Goal: Task Accomplishment & Management: Manage account settings

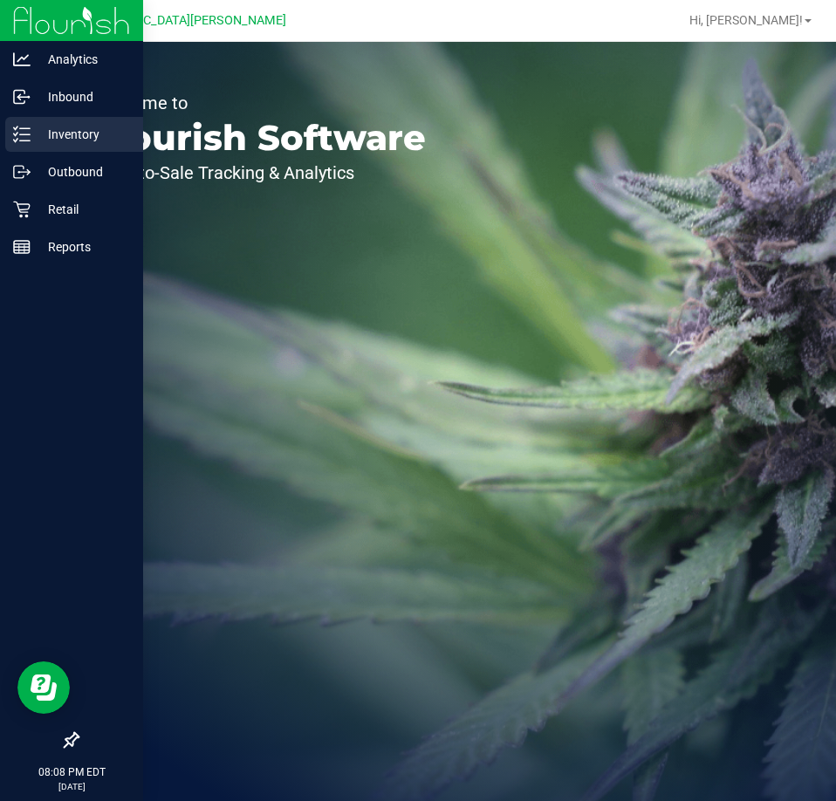
click at [58, 131] on p "Inventory" at bounding box center [83, 134] width 105 height 21
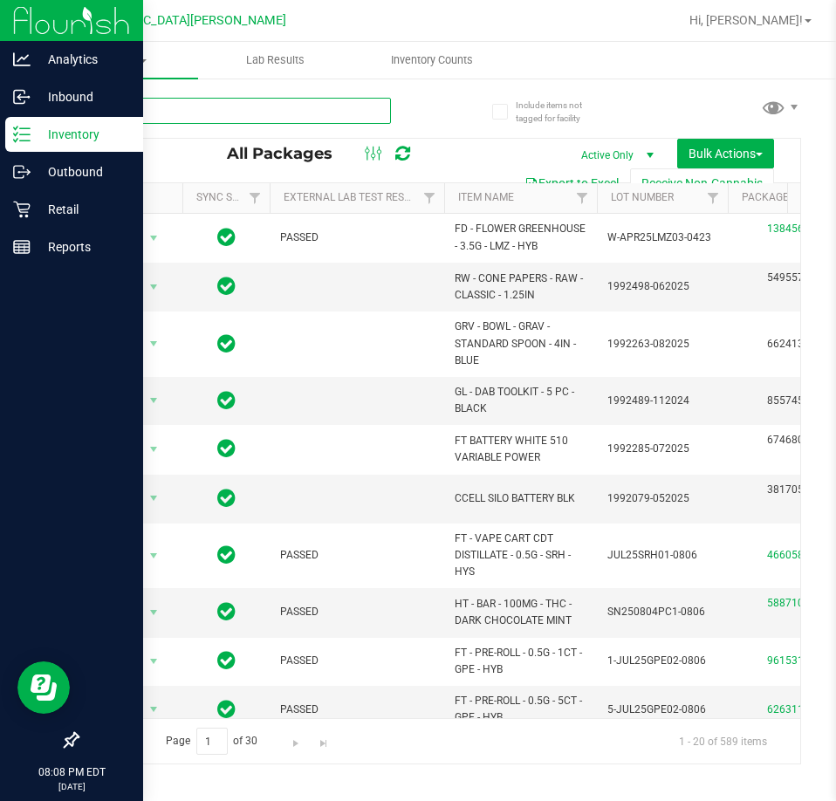
click at [244, 107] on input "text" at bounding box center [234, 111] width 314 height 26
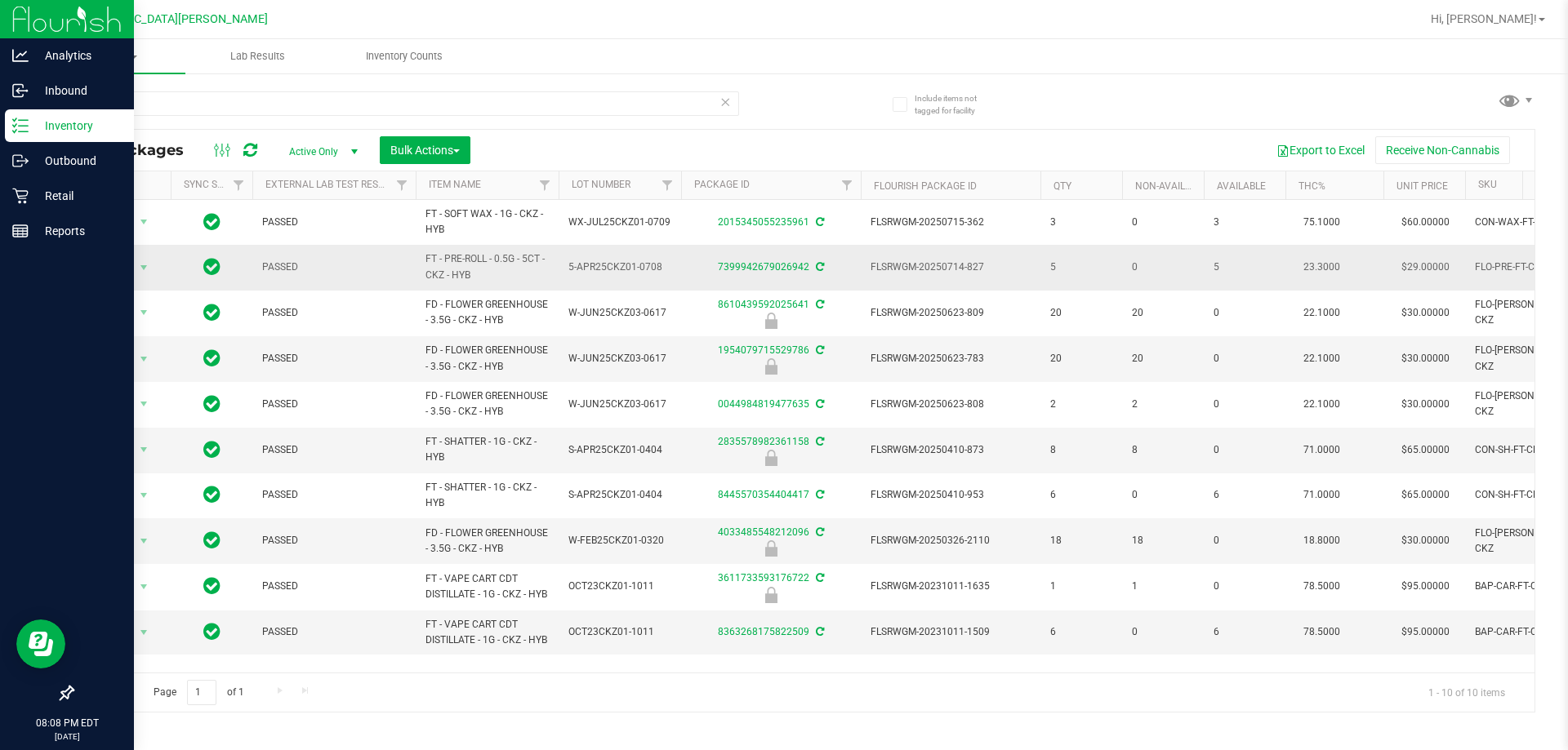
click at [474, 274] on span "FT - PRE-ROLL - 0.5G - 5CT - CKZ - HYB" at bounding box center [487, 267] width 123 height 31
drag, startPoint x: 510, startPoint y: 365, endPoint x: 417, endPoint y: 351, distance: 94.0
click at [417, 351] on td "FD - FLOWER GREENHOUSE - 3.5G - CKZ - HYB" at bounding box center [486, 359] width 143 height 46
copy span "FD - FLOWER GREENHOUSE - 3.5G - CKZ - HYB"
click at [157, 110] on input "ckz" at bounding box center [405, 104] width 667 height 24
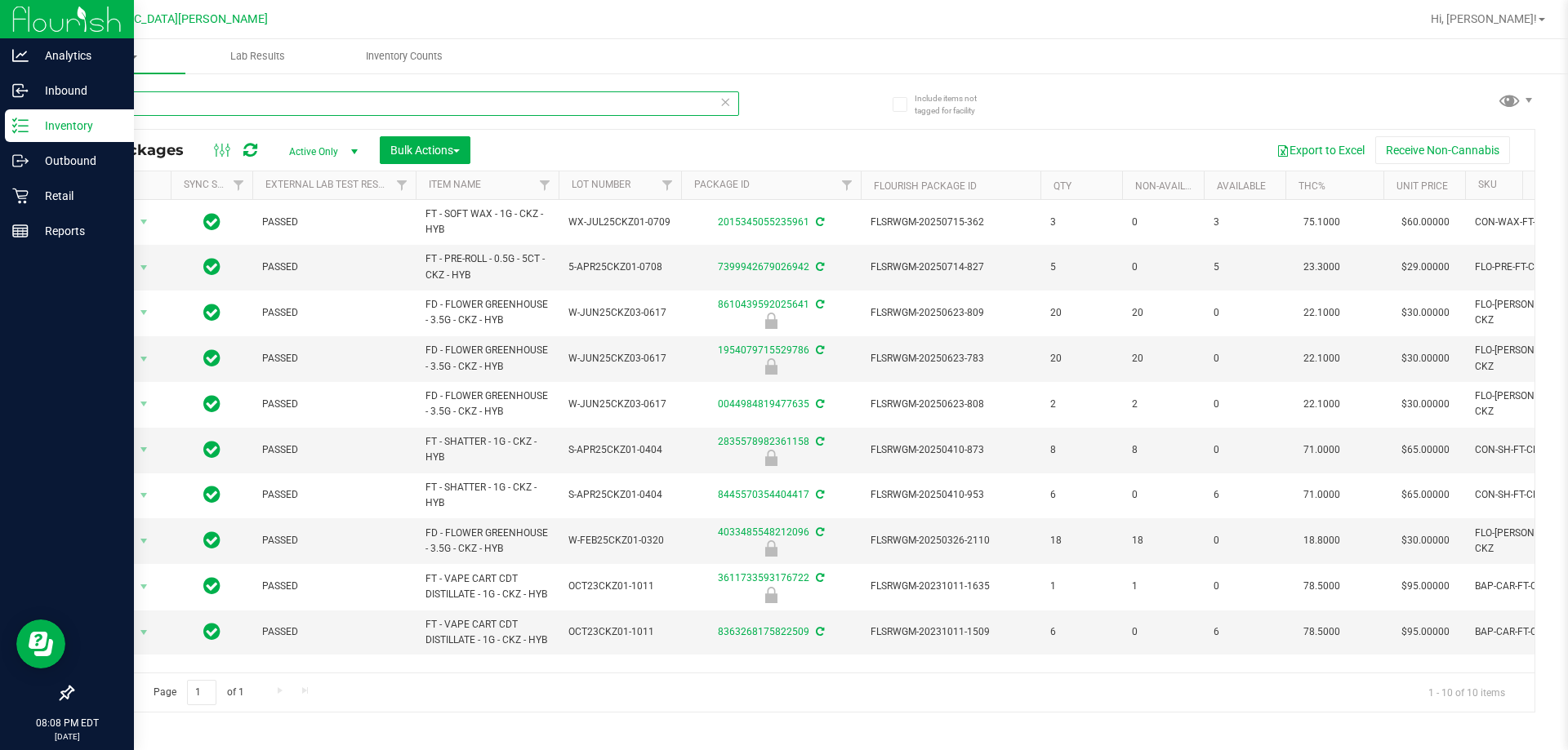
click at [157, 110] on input "ckz" at bounding box center [405, 104] width 667 height 24
paste input "FD - FLOWER GREENHOUSE - 3.5G - CKZ - HYB"
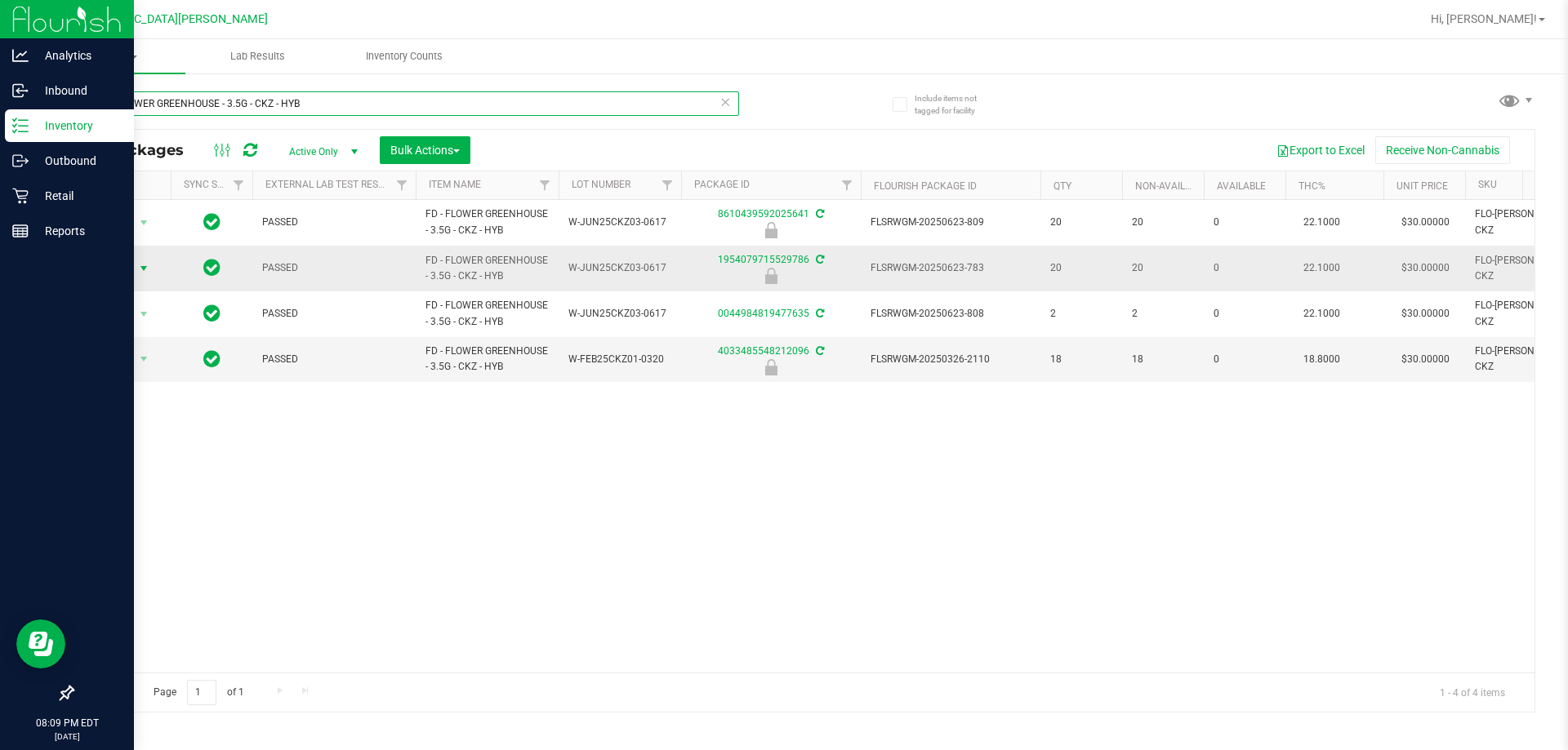
type input "FD - FLOWER GREENHOUSE - 3.5G - CKZ - HYB"
click at [110, 265] on span "Action" at bounding box center [110, 268] width 44 height 22
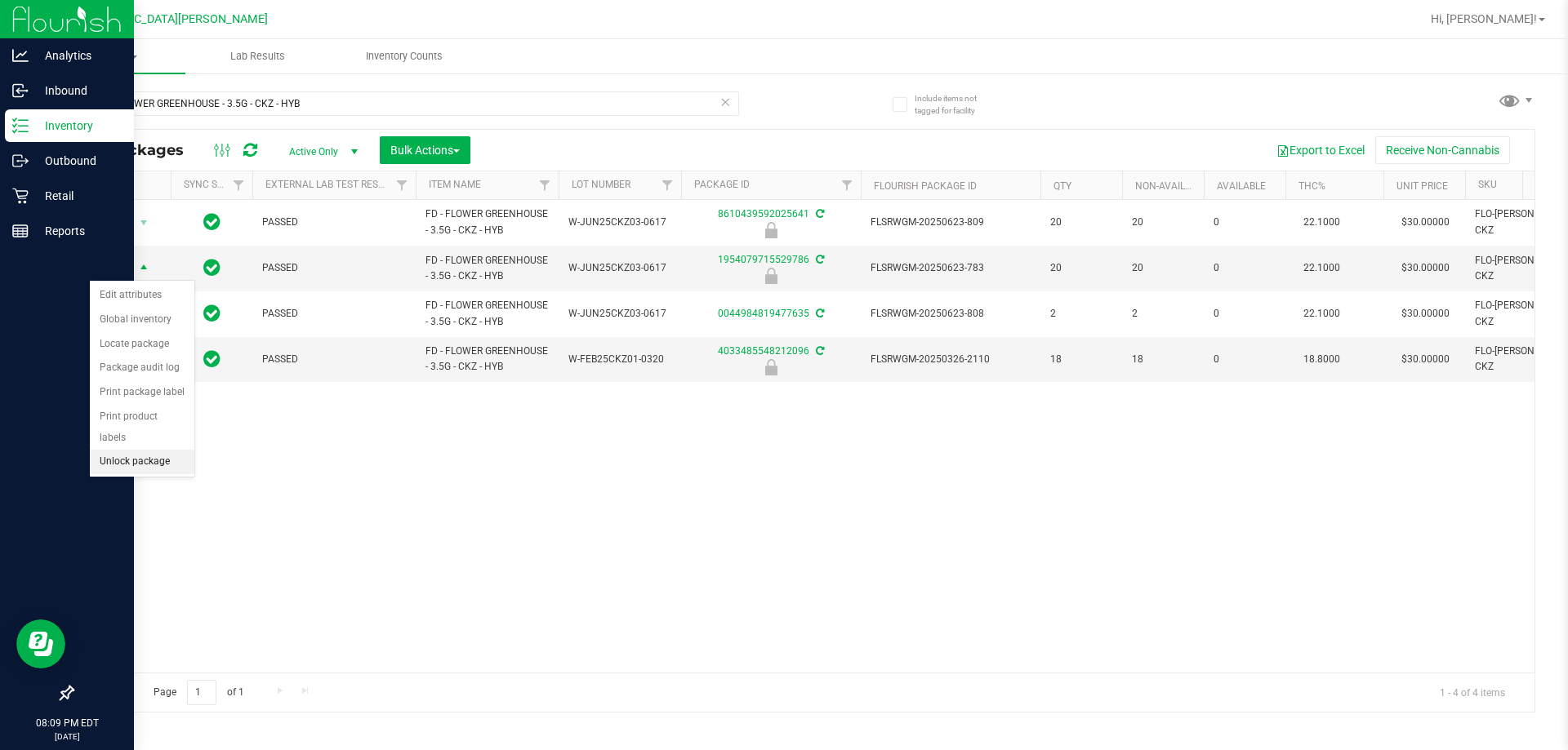
click at [118, 450] on li "Unlock package" at bounding box center [142, 462] width 105 height 24
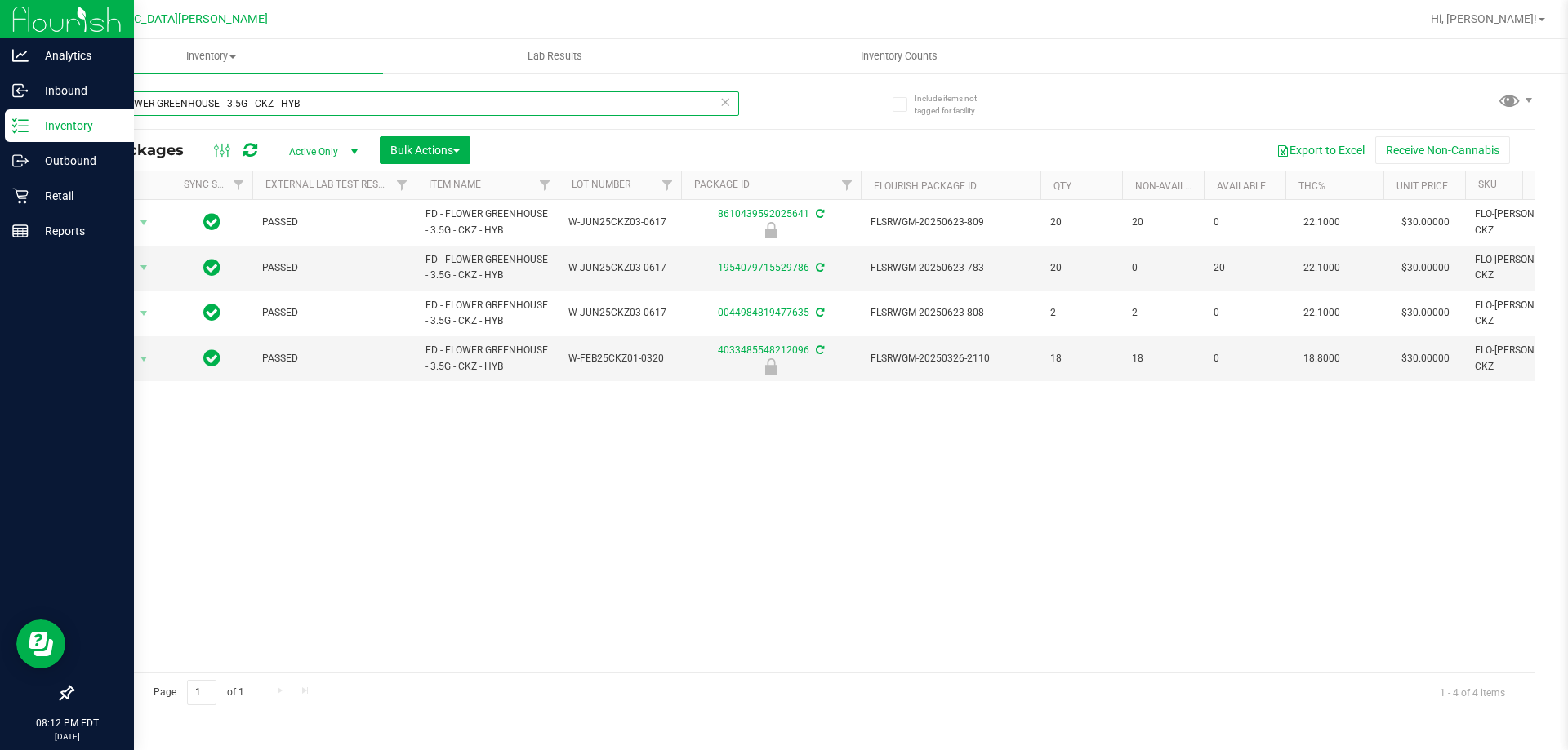
click at [314, 101] on input "FD - FLOWER GREENHOUSE - 3.5G - CKZ - HYB" at bounding box center [405, 104] width 667 height 24
click at [313, 104] on input "FD - FLOWER GREENHOUSE - 3.5G - CKZ - HYB" at bounding box center [405, 104] width 667 height 24
drag, startPoint x: 313, startPoint y: 104, endPoint x: 0, endPoint y: 108, distance: 313.0
click at [0, 108] on div "Analytics Inbound Inventory Outbound Retail Reports 08:12 PM EDT [DATE] 08/20 K…" at bounding box center [784, 375] width 1568 height 750
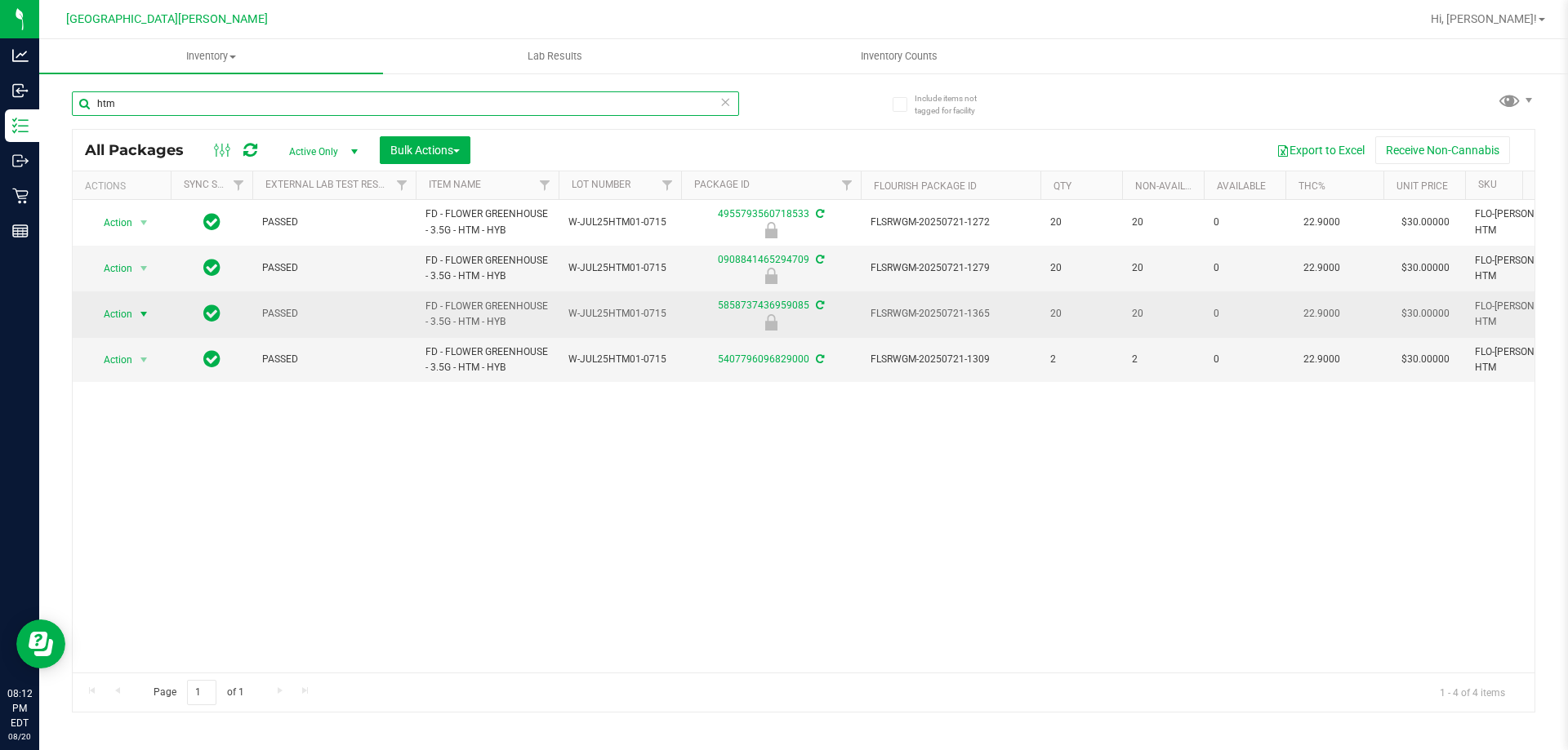
type input "htm"
click at [118, 310] on span "Action" at bounding box center [110, 314] width 44 height 22
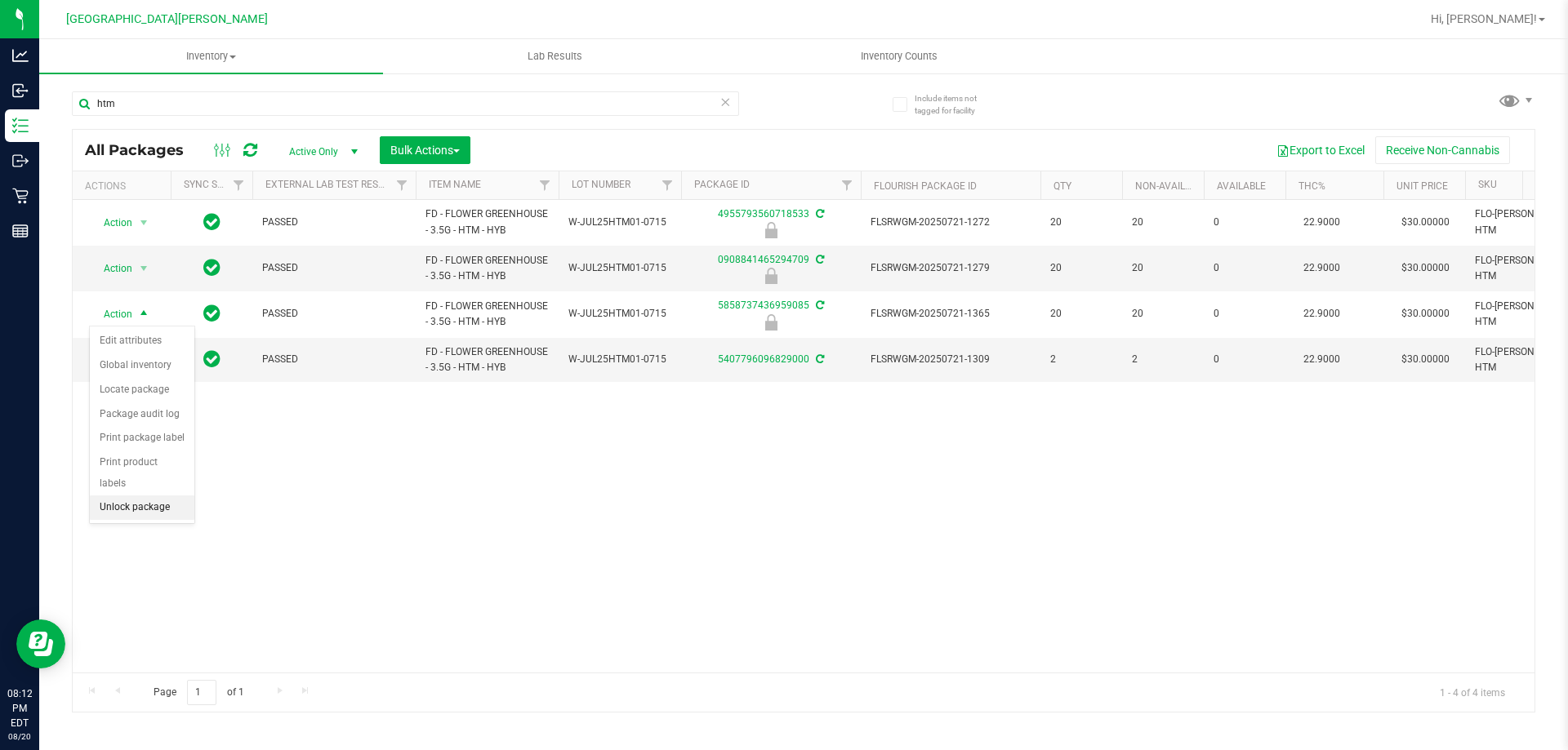
click at [151, 496] on li "Unlock package" at bounding box center [142, 508] width 105 height 24
click at [213, 61] on span "Inventory" at bounding box center [211, 56] width 344 height 15
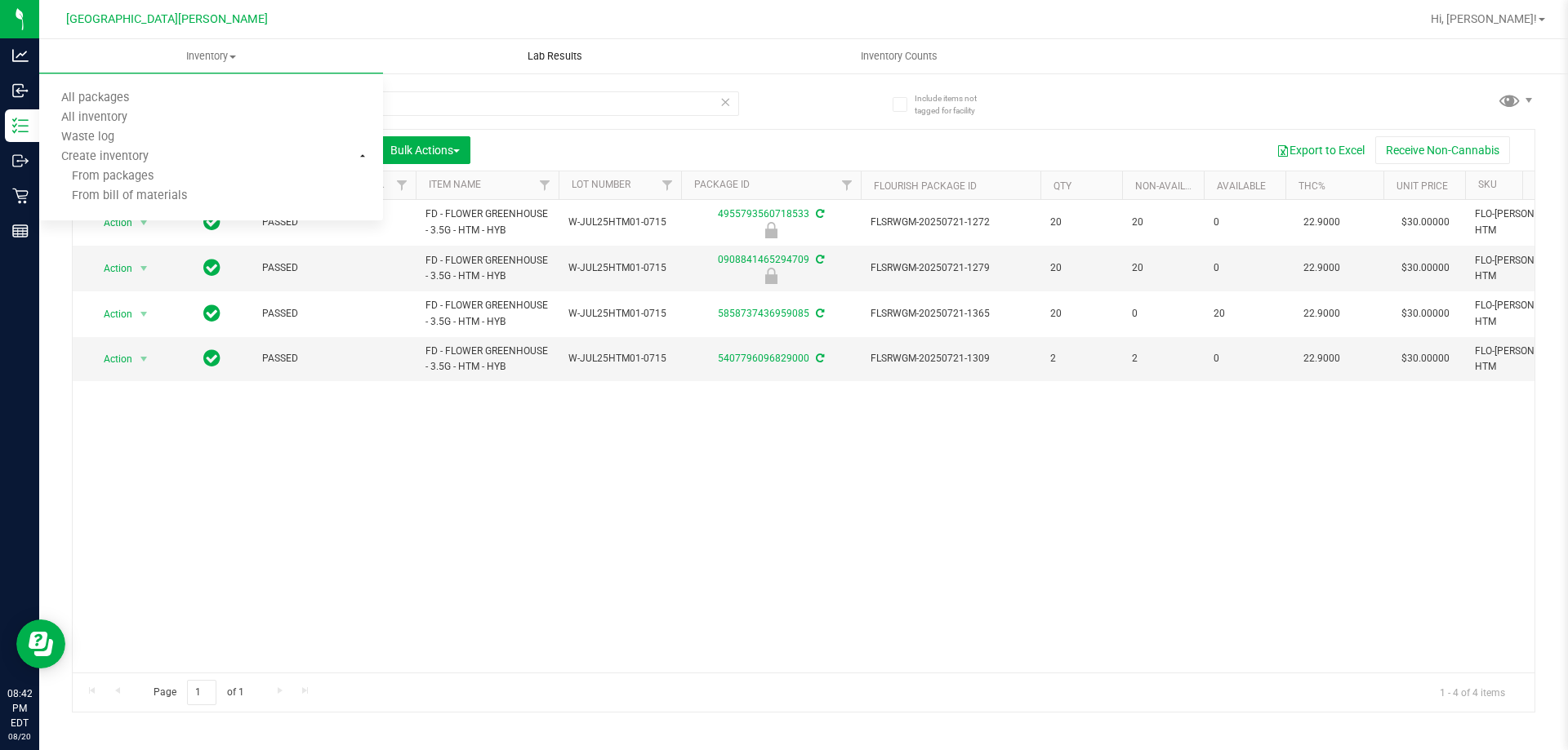
click at [462, 48] on uib-tab-heading "Lab Results" at bounding box center [555, 56] width 342 height 33
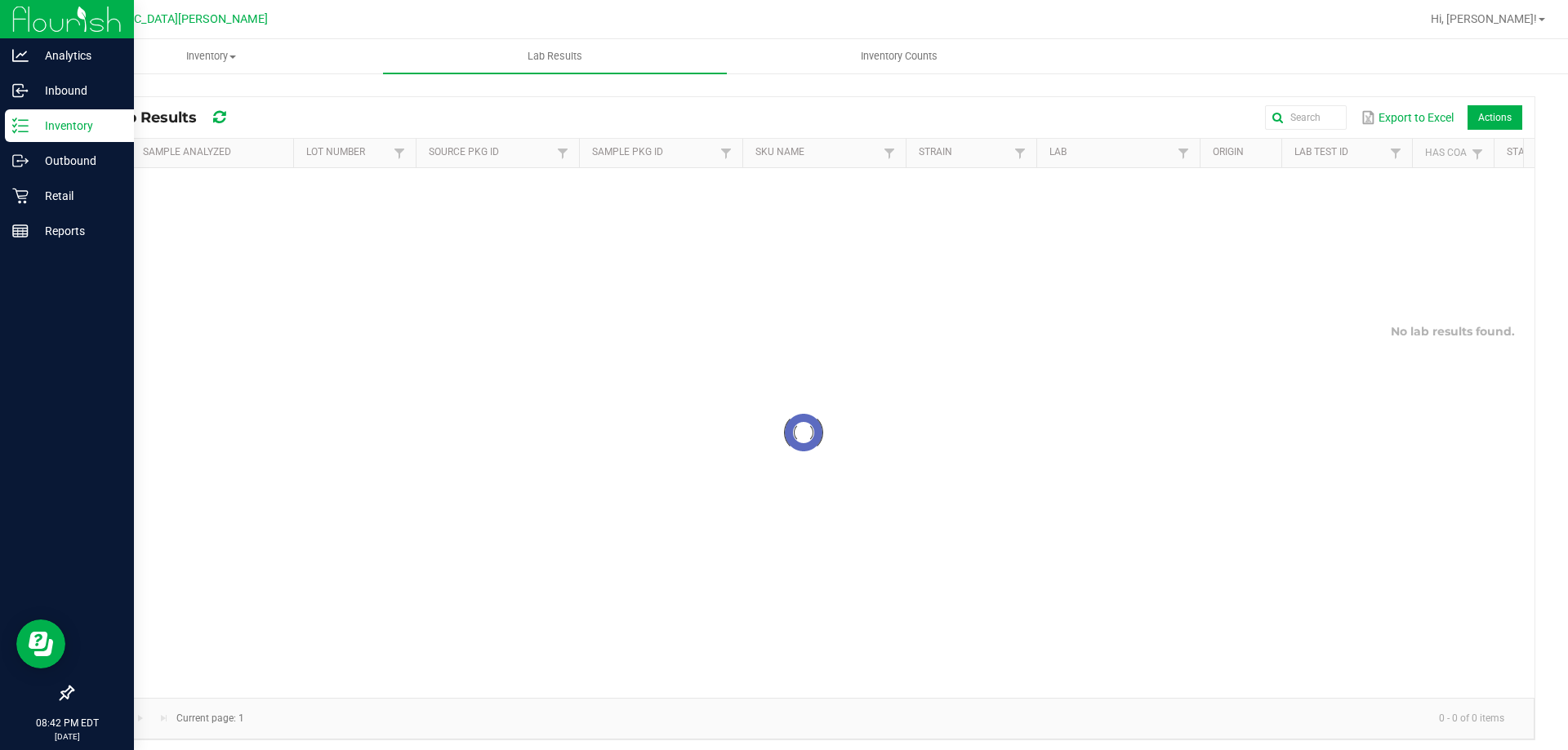
click at [61, 121] on p "Inventory" at bounding box center [78, 125] width 98 height 20
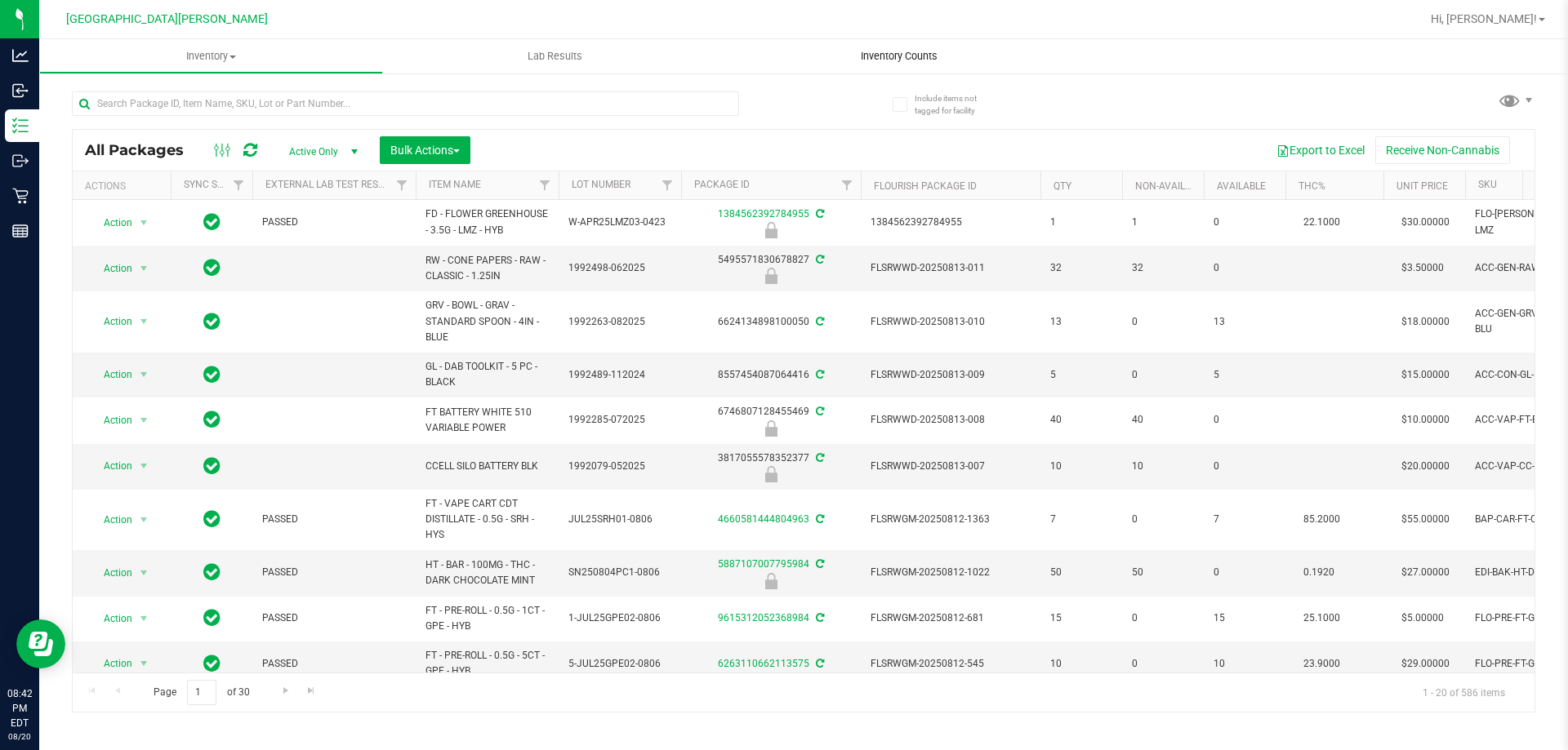
click at [781, 59] on span "Inventory Counts" at bounding box center [899, 56] width 121 height 15
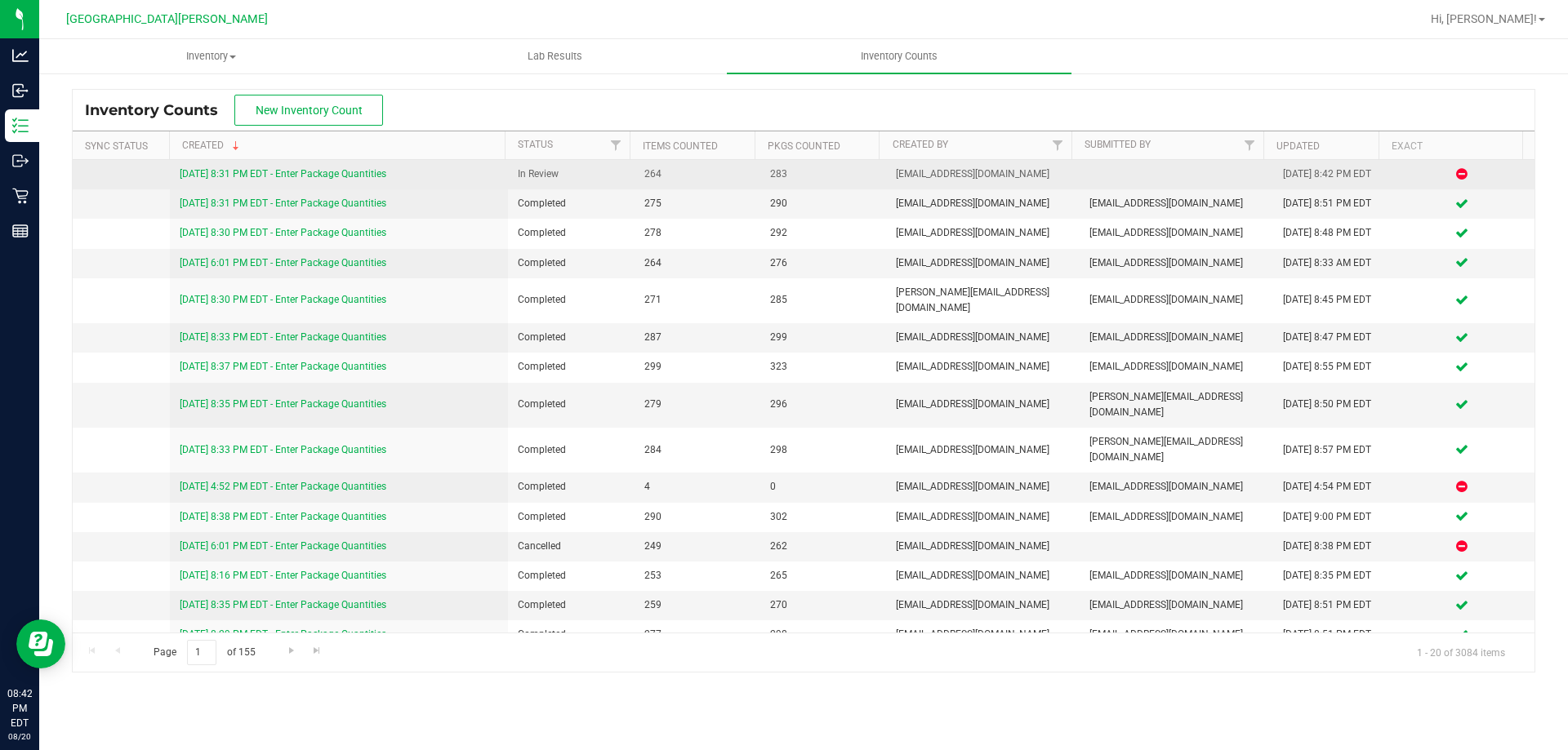
click at [349, 176] on link "[DATE] 8:31 PM EDT - Enter Package Quantities" at bounding box center [283, 174] width 207 height 11
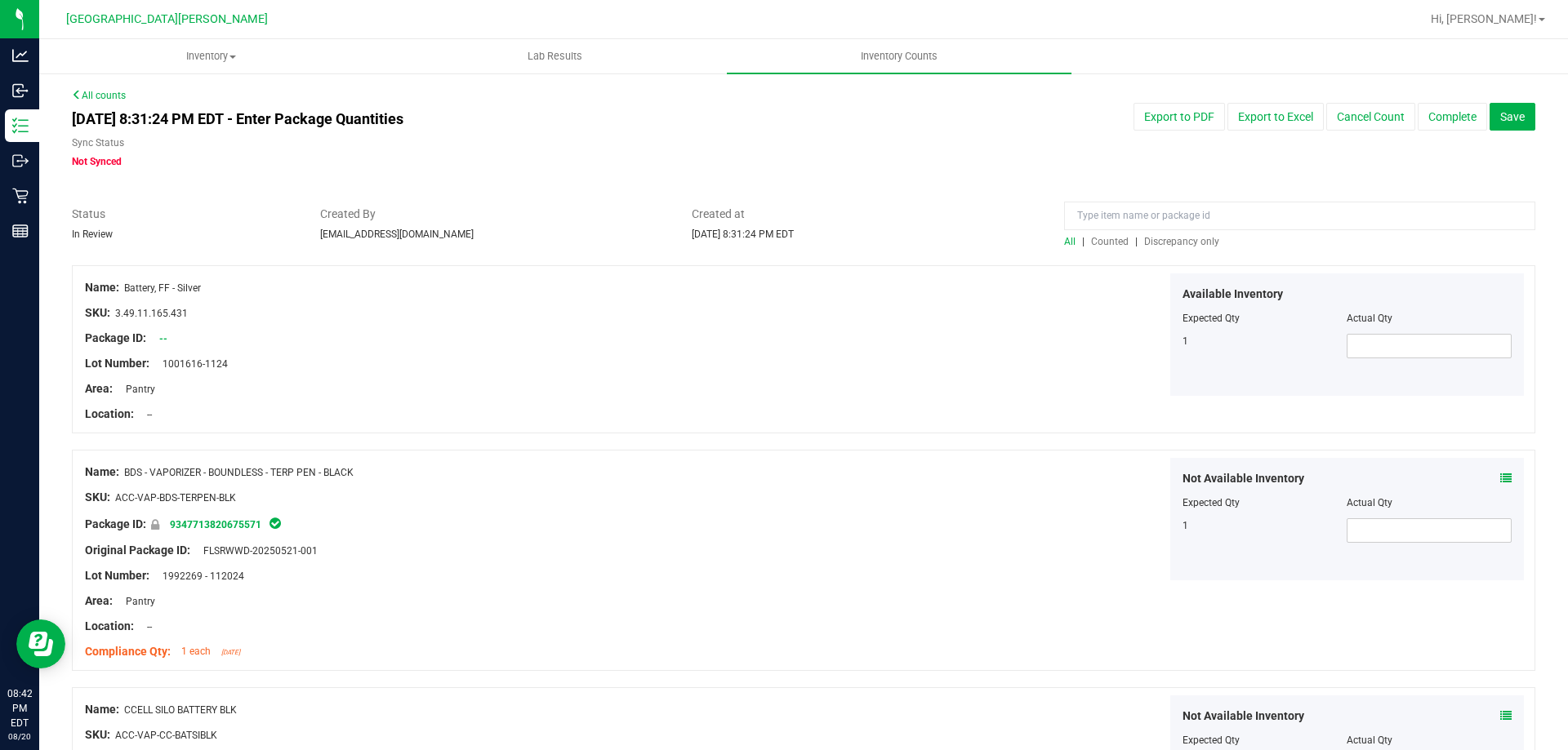
click at [781, 245] on span "Discrepancy only" at bounding box center [1182, 241] width 75 height 11
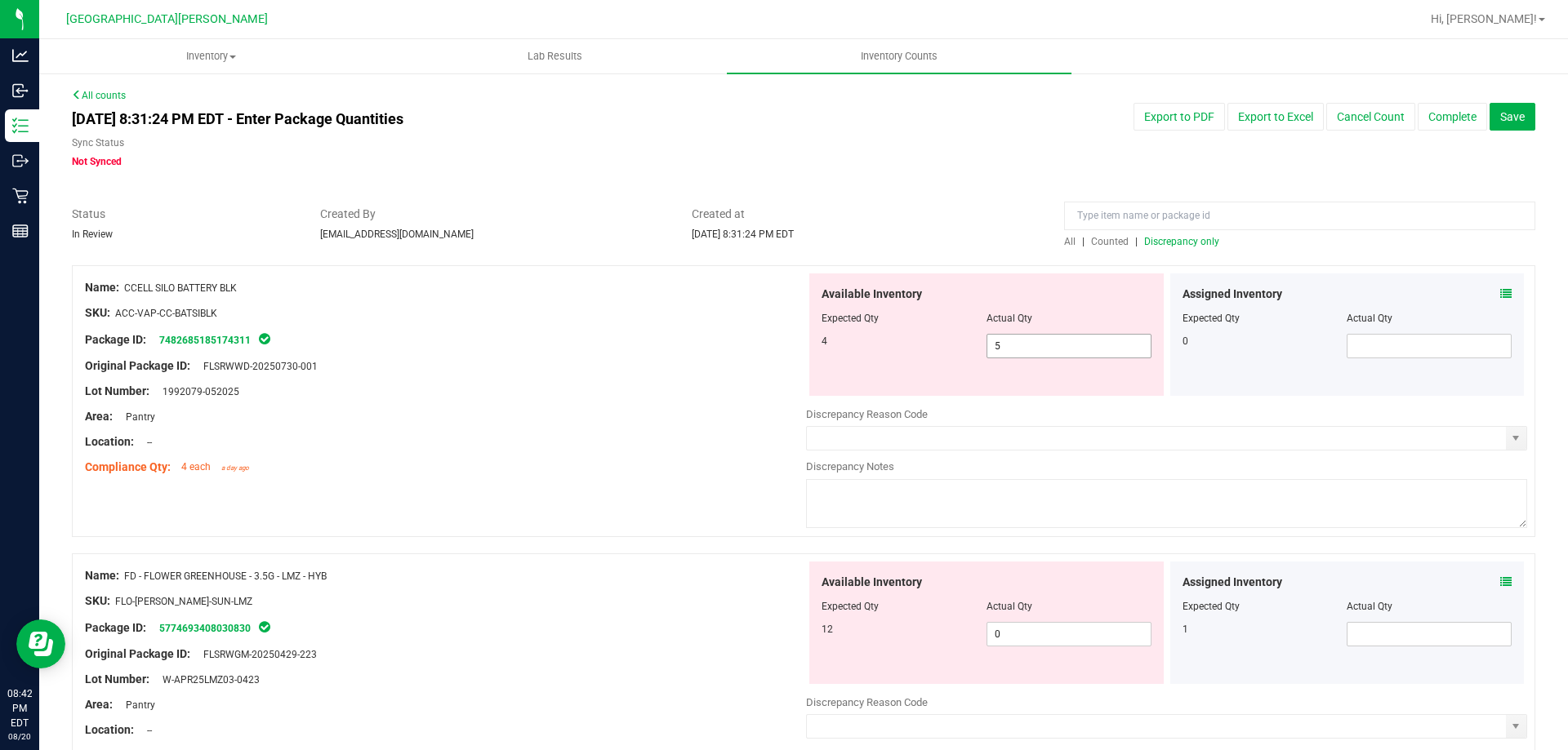
click at [781, 344] on span "5 5" at bounding box center [1069, 346] width 165 height 24
type input "4"
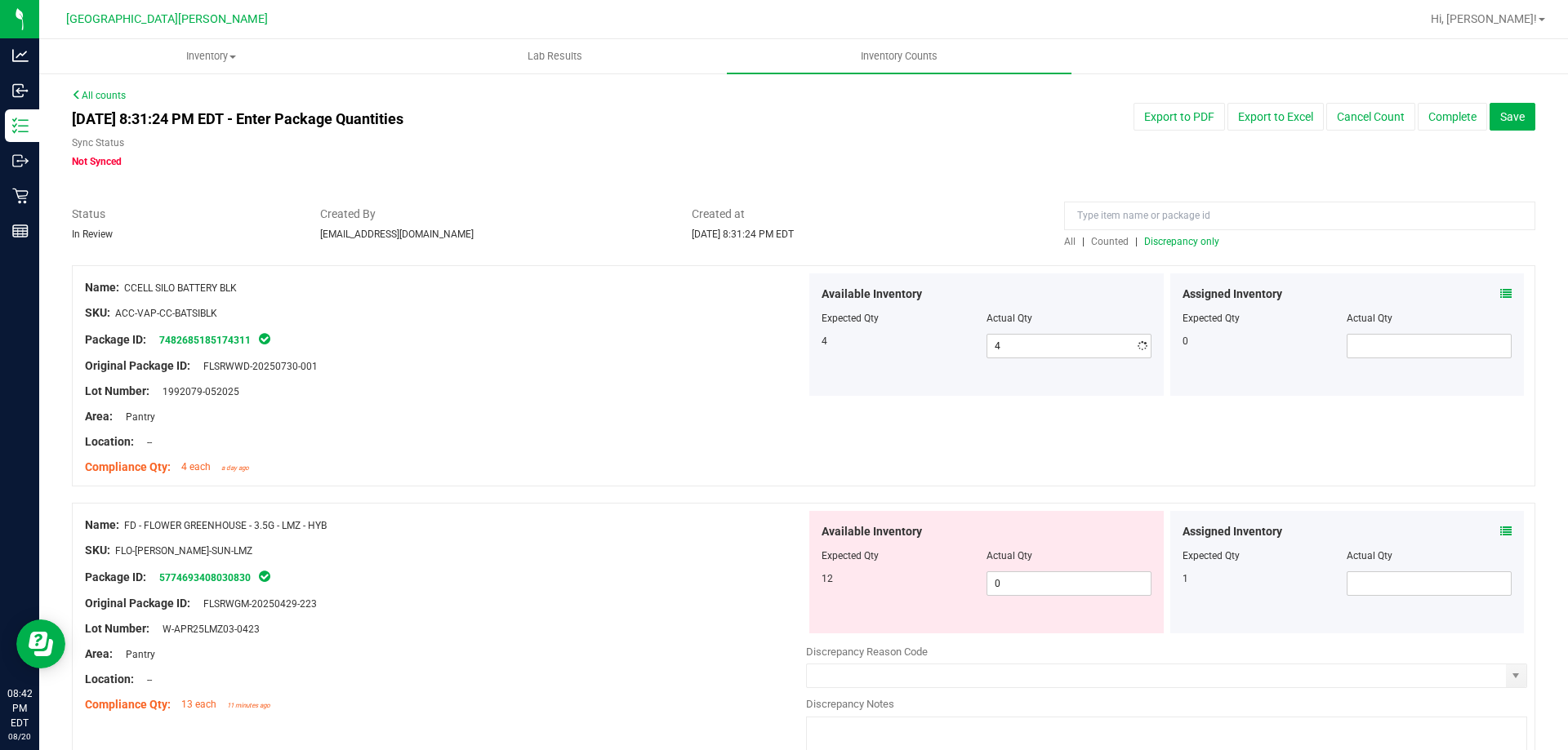
drag, startPoint x: 758, startPoint y: 479, endPoint x: 952, endPoint y: 563, distance: 211.4
click at [760, 479] on div "Name: CCELL SILO BATTERY BLK SKU: ACC-VAP-CC-BATSIBLK Package ID: 7482685185174…" at bounding box center [445, 377] width 721 height 209
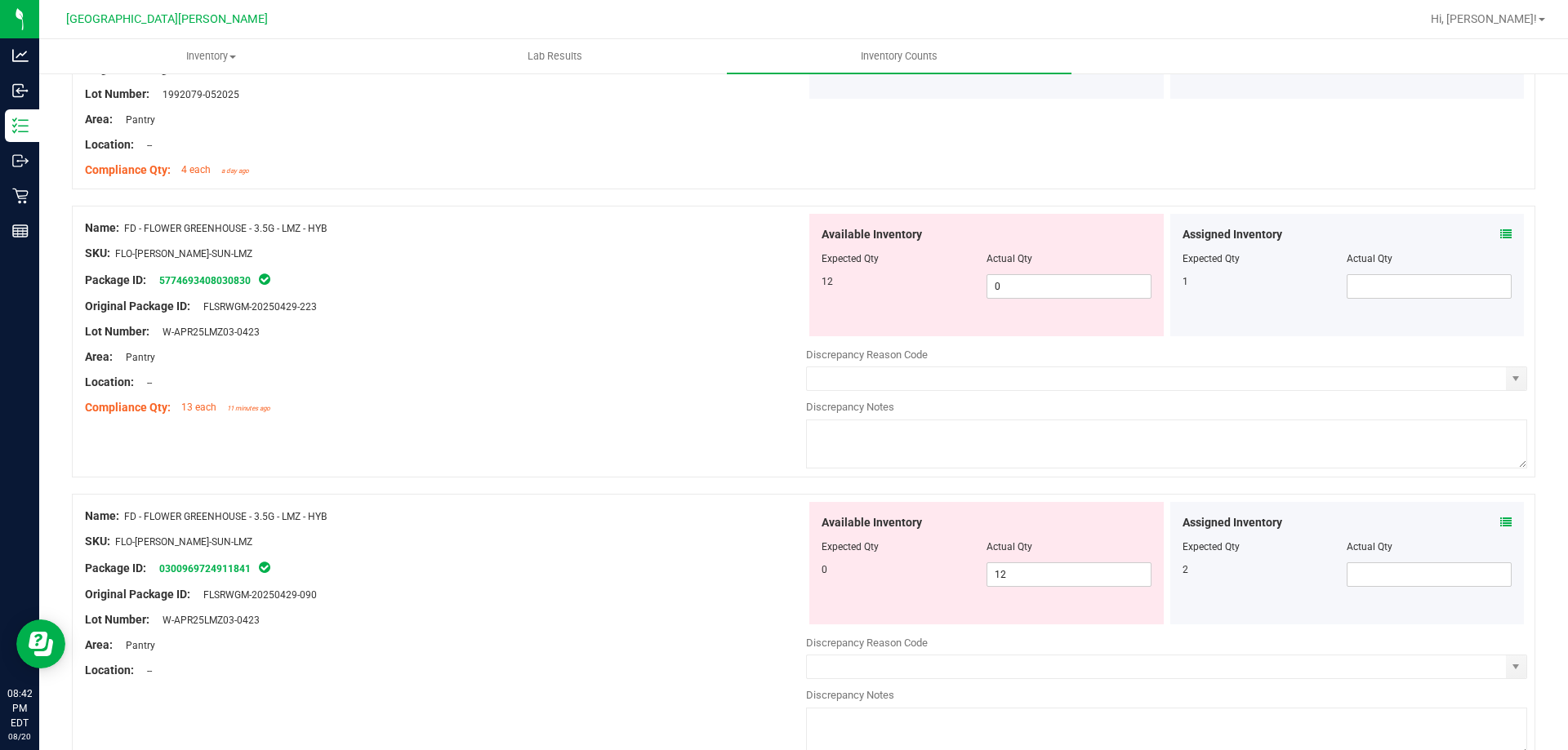
scroll to position [326, 0]
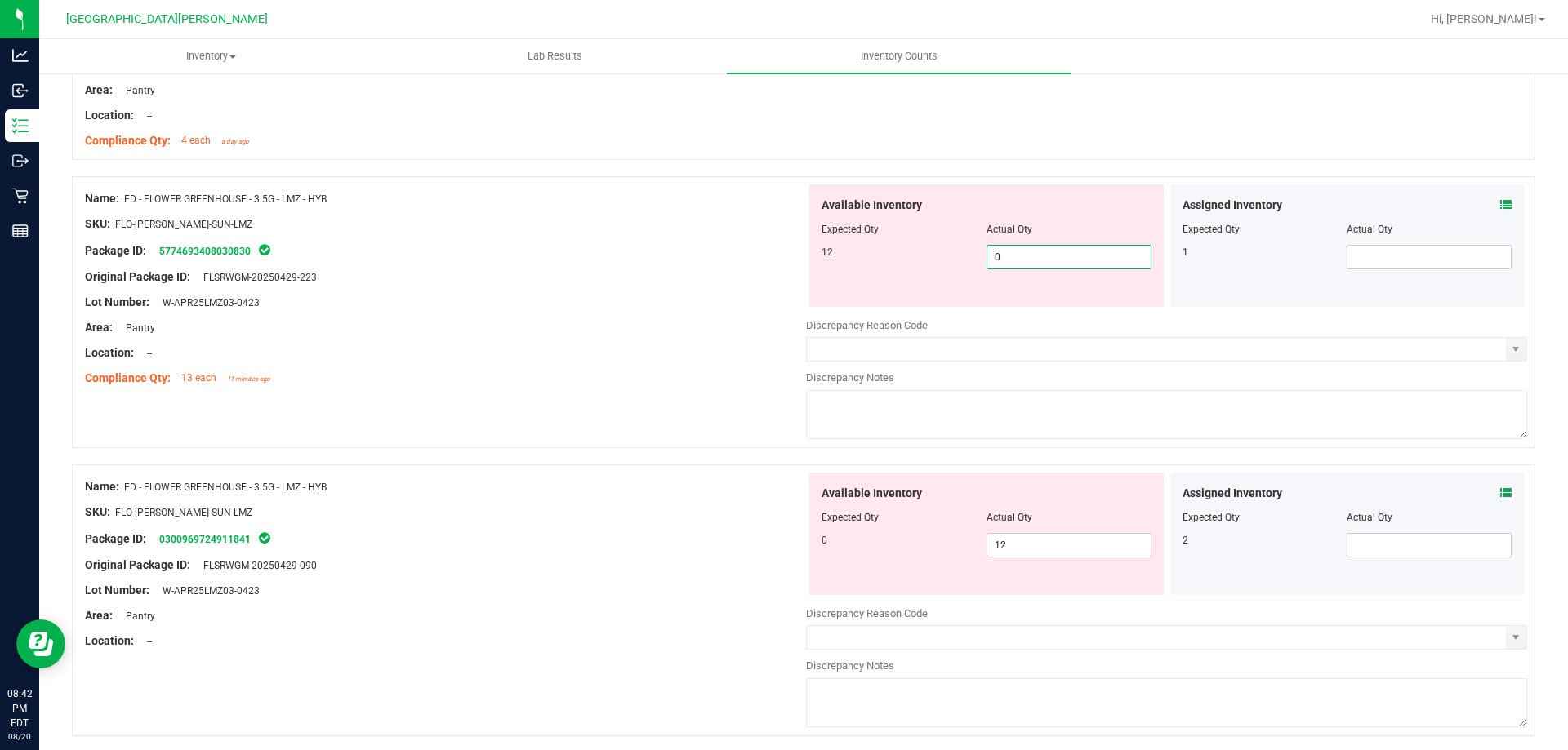
click at [781, 259] on span "0 0" at bounding box center [1069, 257] width 165 height 24
type input "12"
click at [781, 548] on div "Available Inventory Expected Qty Actual Qty 0 12 12" at bounding box center [1167, 601] width 721 height 259
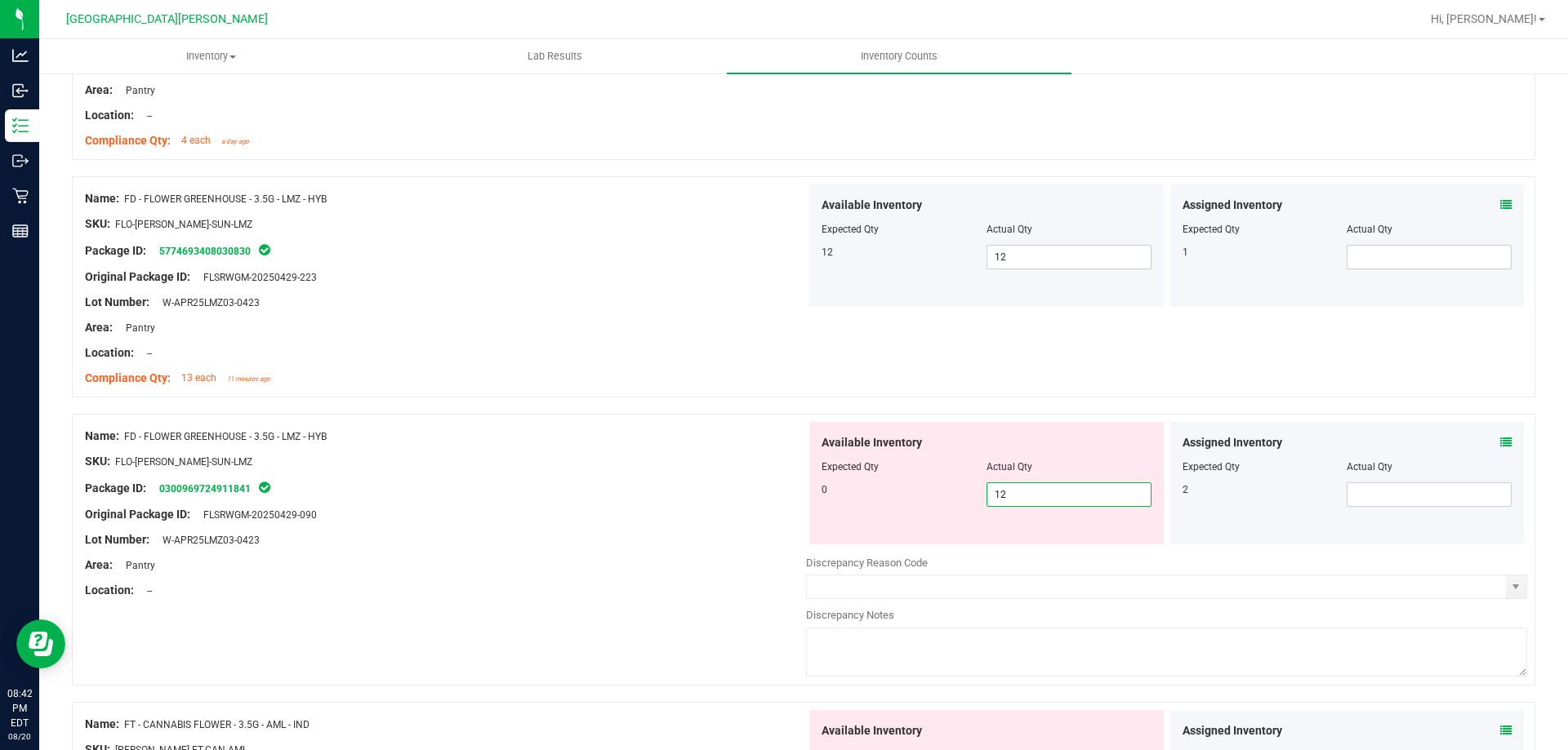
type input "1"
type input "0"
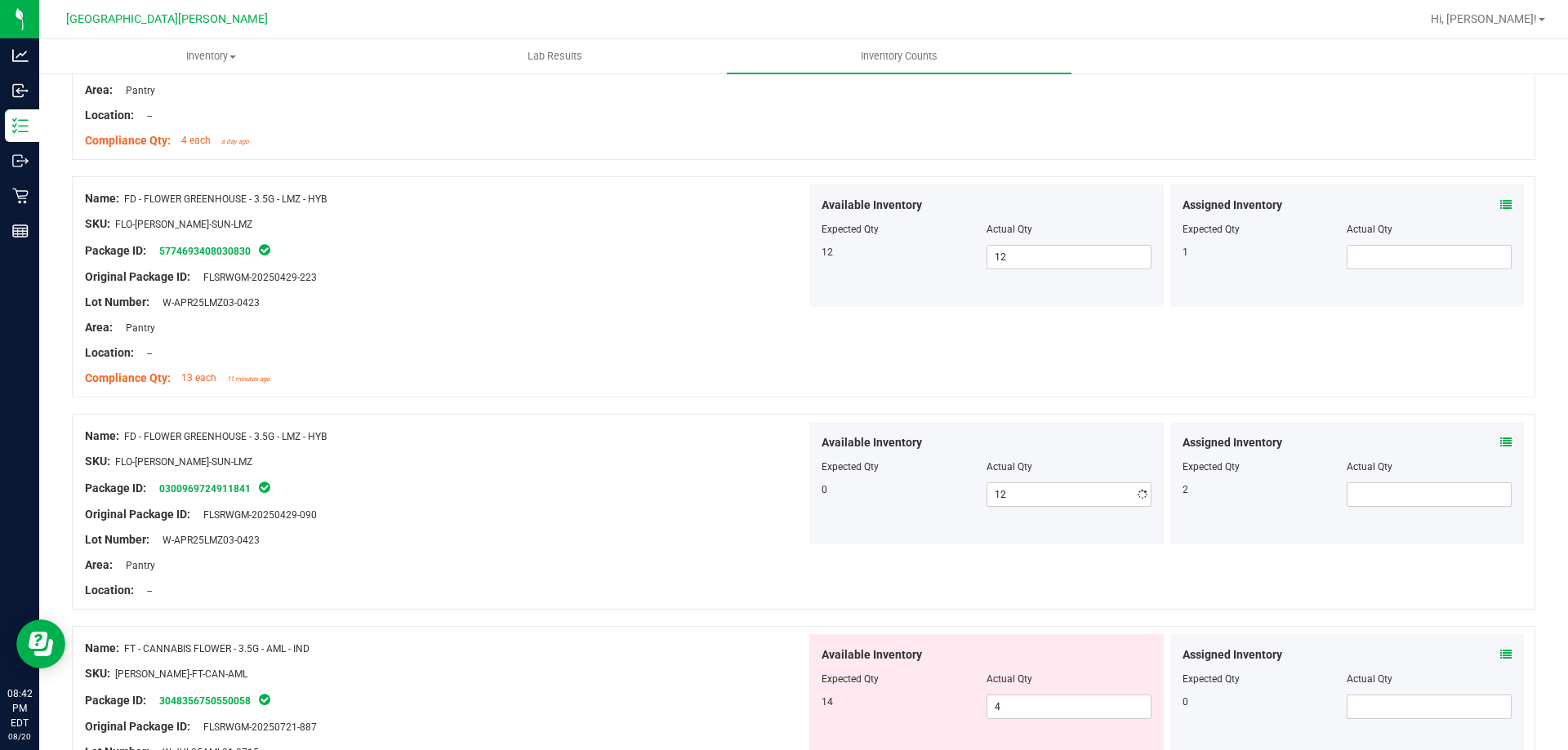
type input "0"
click at [762, 576] on div at bounding box center [445, 578] width 721 height 8
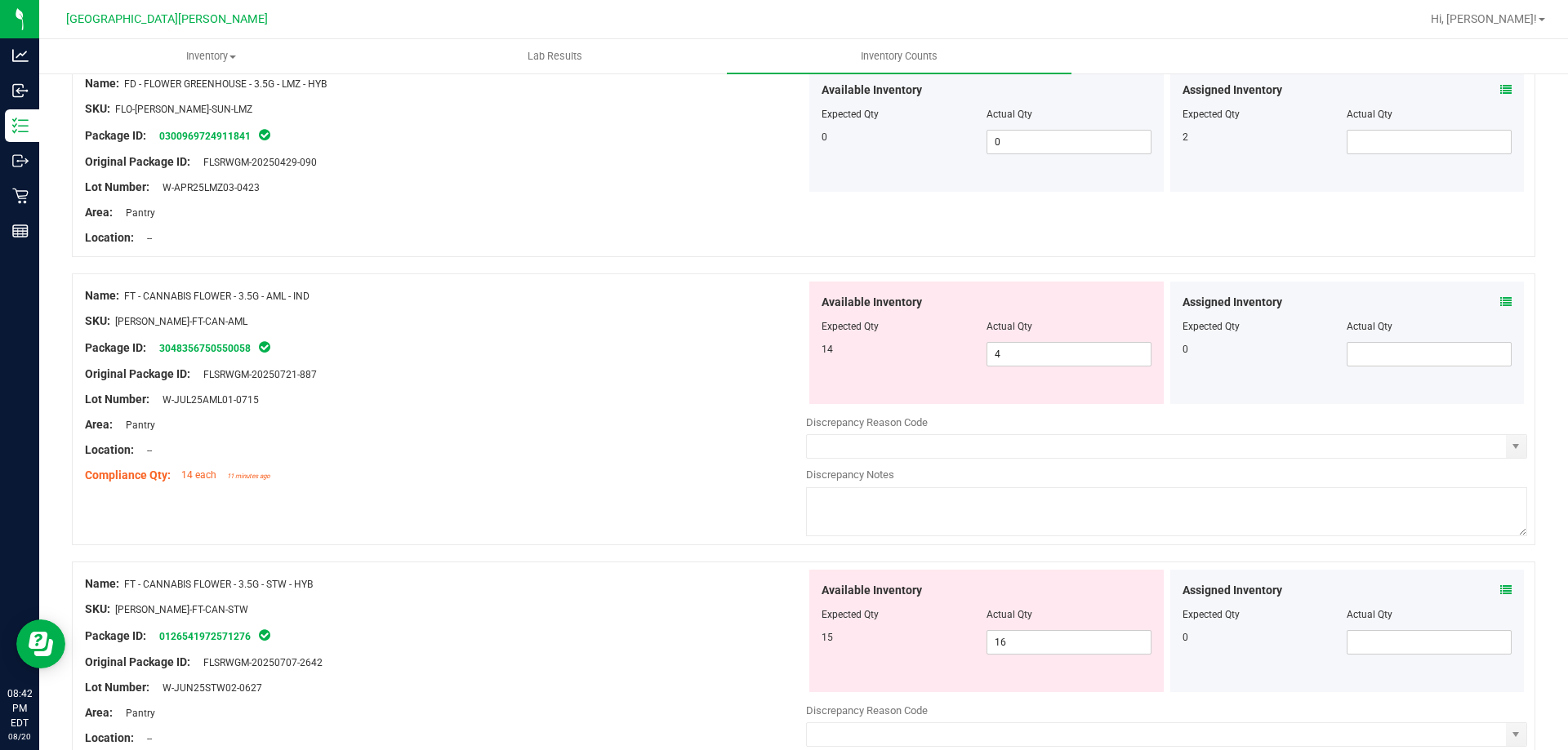
scroll to position [735, 0]
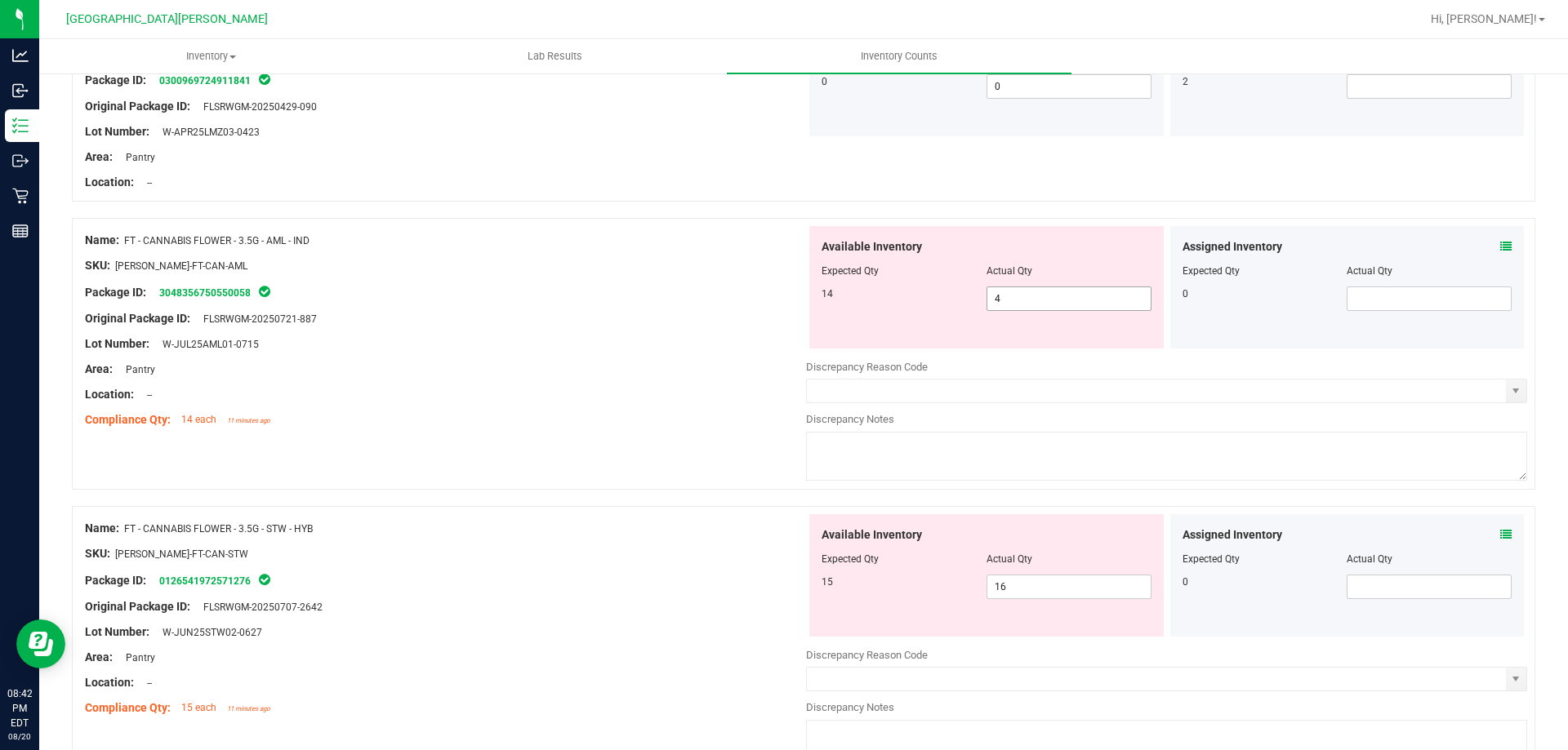
click at [781, 301] on span "4 4" at bounding box center [1069, 298] width 165 height 24
type input "14"
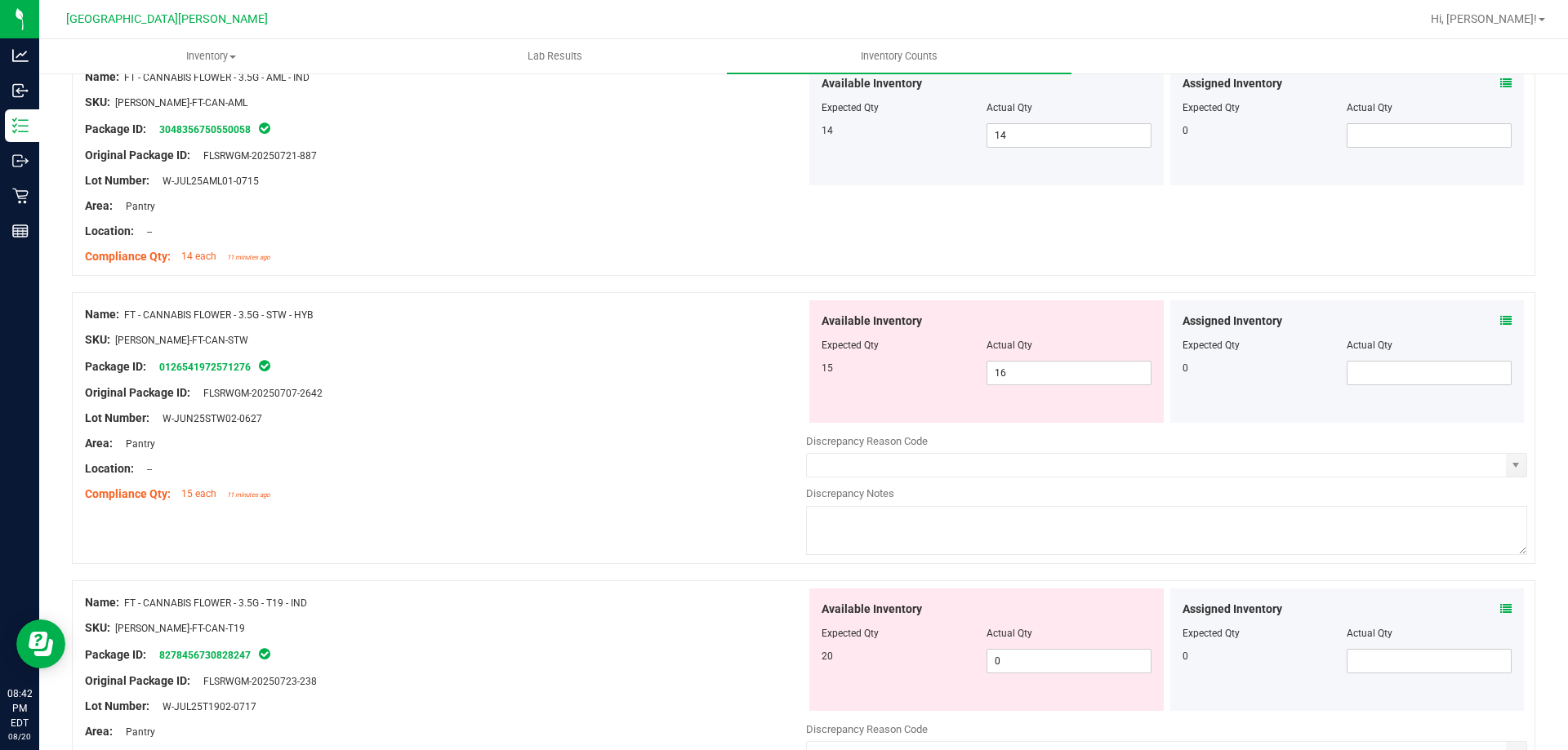
scroll to position [980, 0]
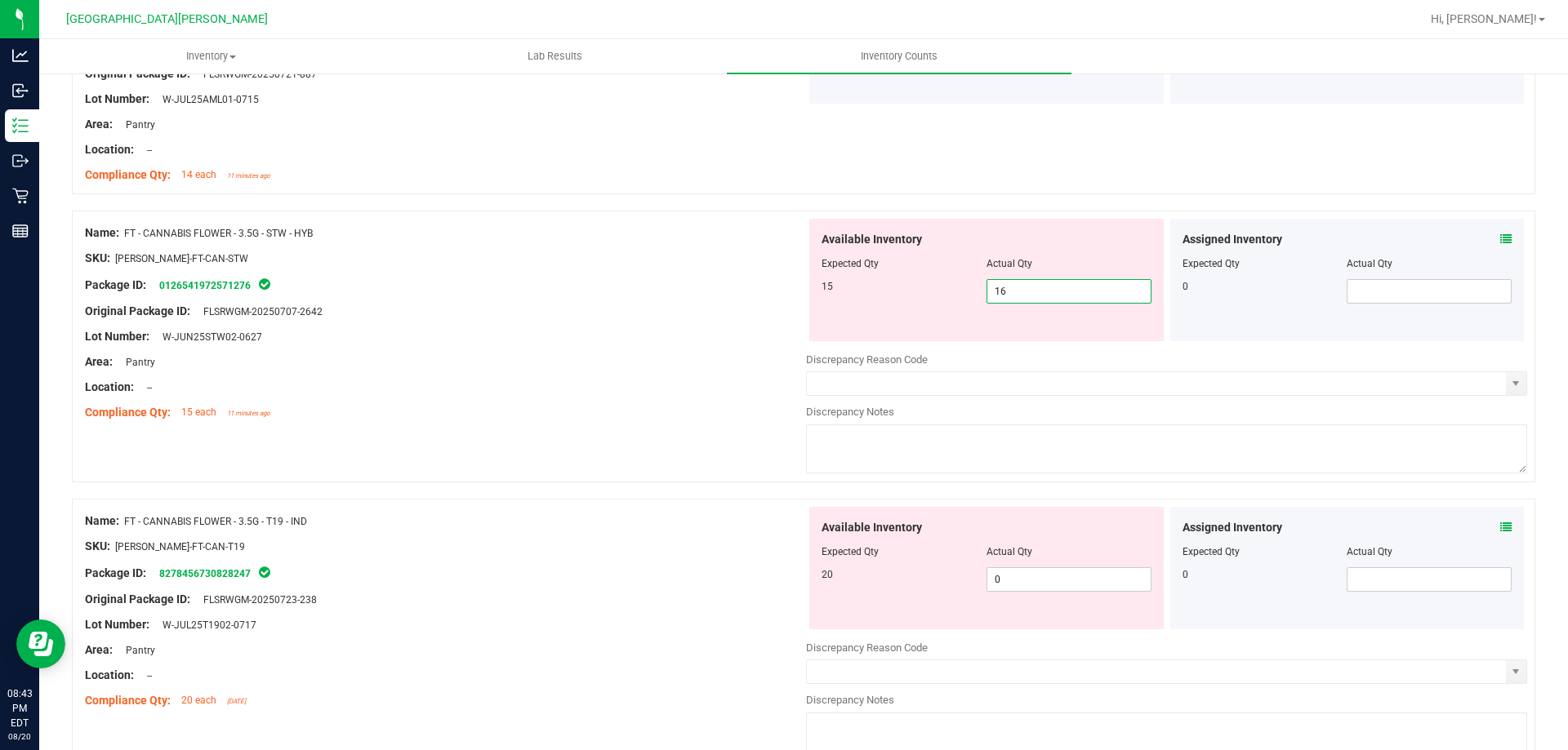
click at [781, 292] on span "16 16" at bounding box center [1069, 292] width 165 height 24
type input "15"
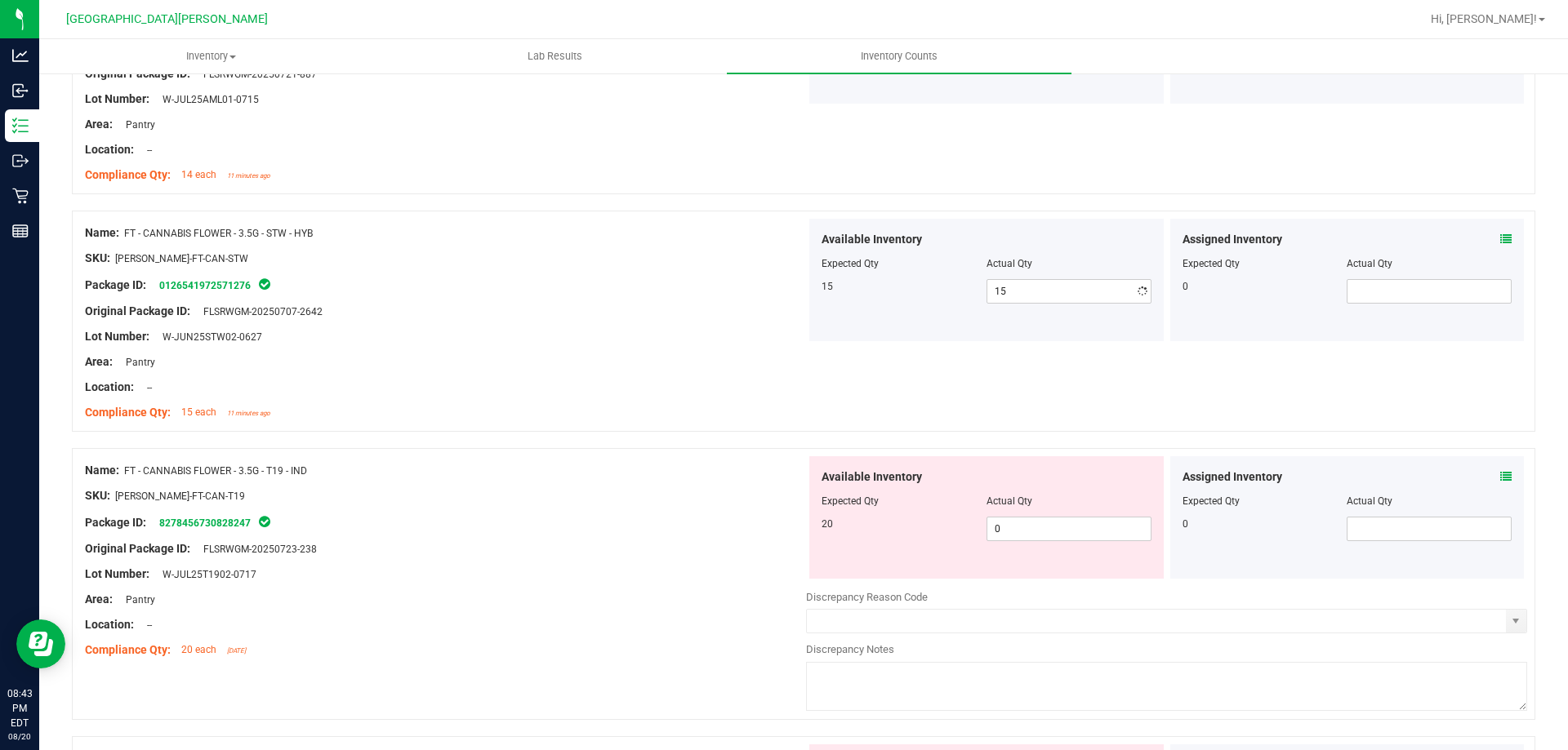
click at [730, 396] on div at bounding box center [445, 399] width 721 height 8
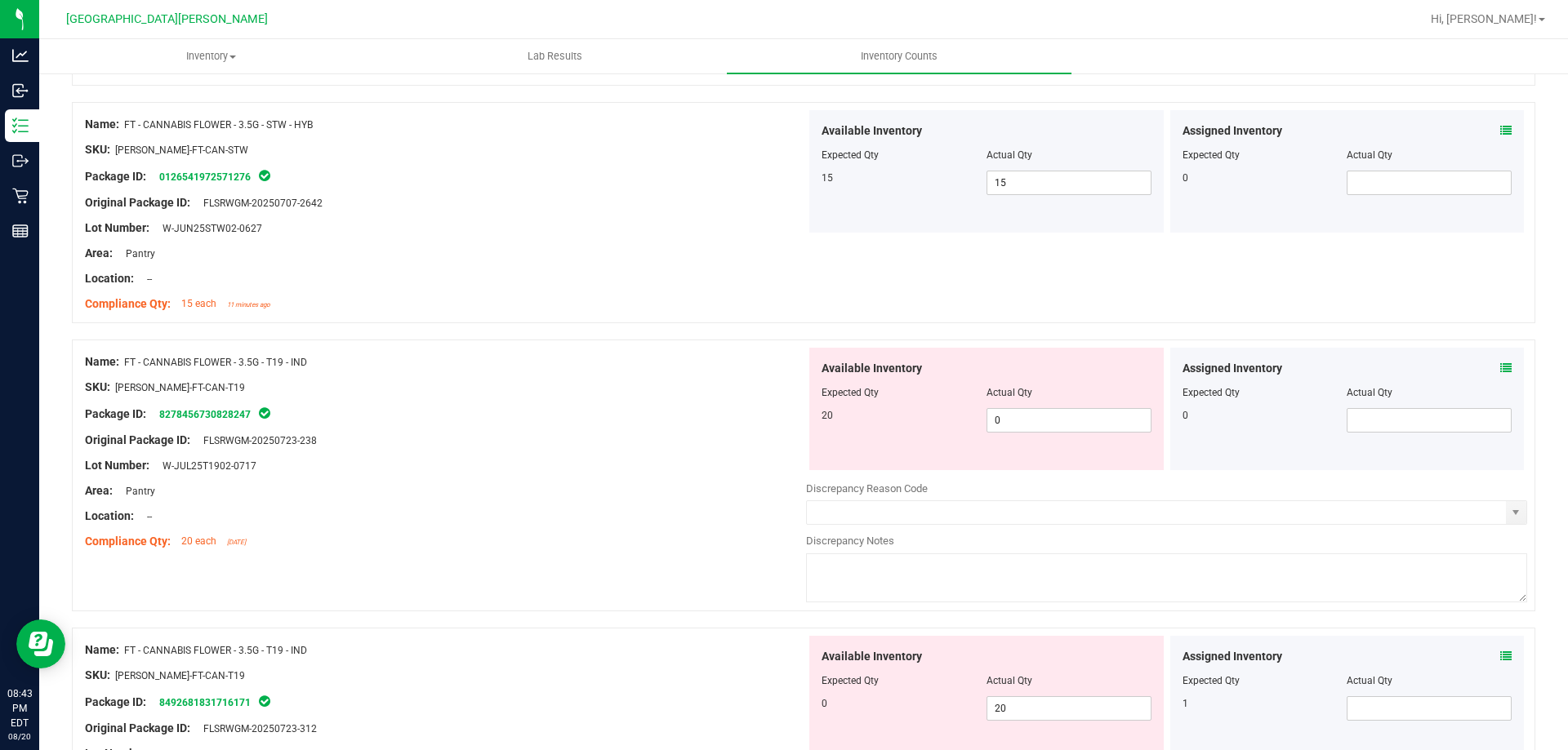
scroll to position [1388, 0]
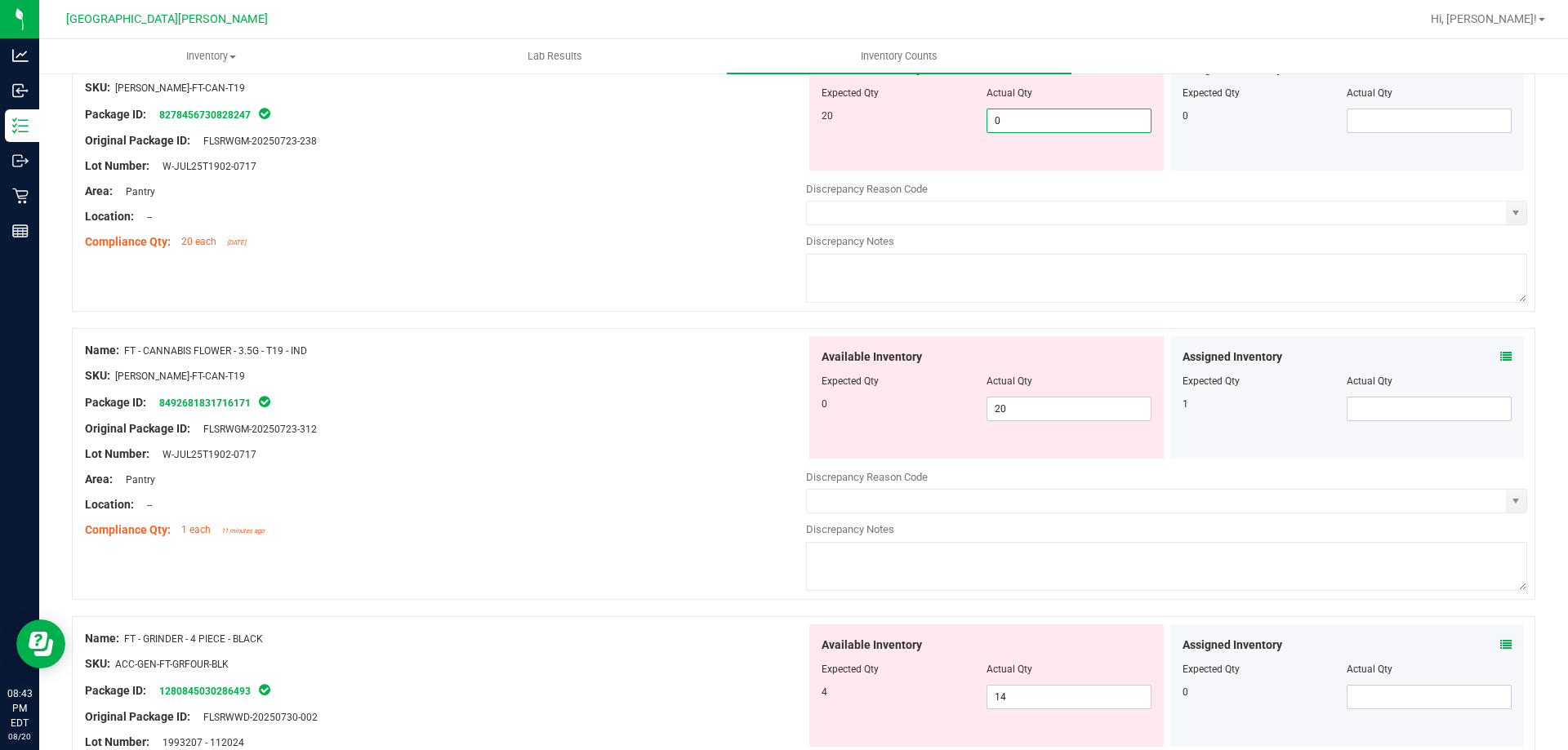
click at [781, 127] on span "0 0" at bounding box center [1069, 121] width 165 height 24
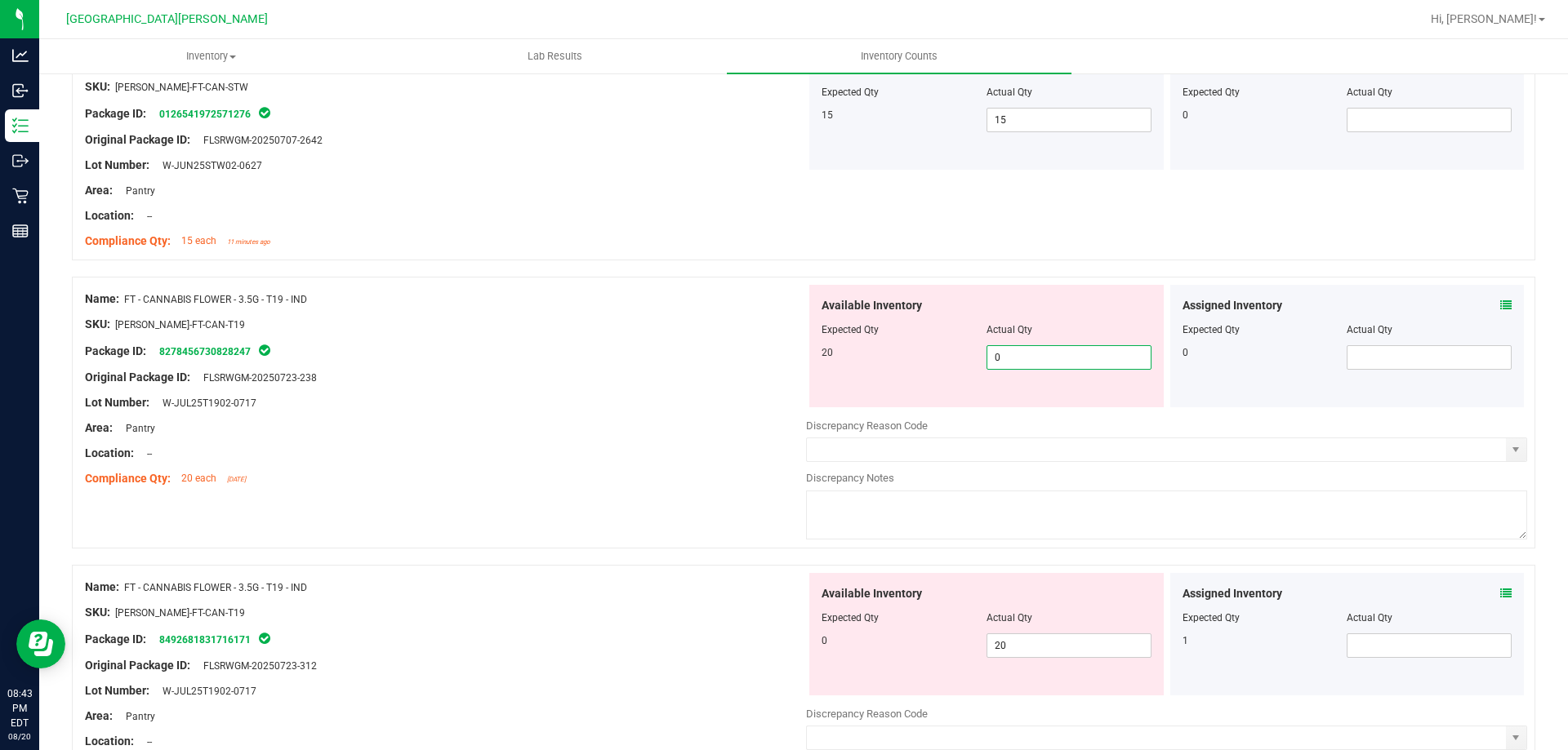
scroll to position [1143, 0]
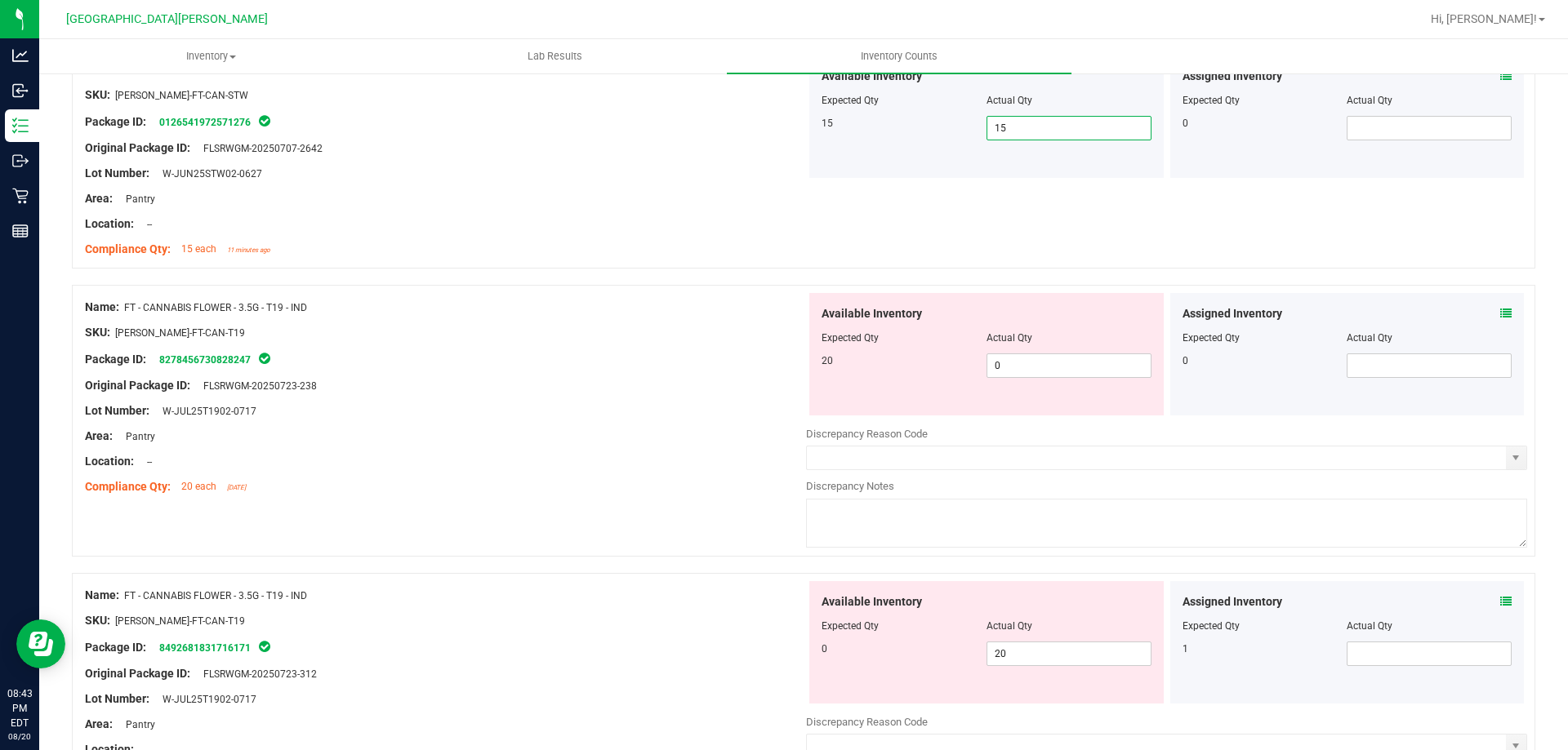
click at [781, 132] on span "15 15" at bounding box center [1069, 128] width 165 height 24
type input "16"
drag, startPoint x: 664, startPoint y: 372, endPoint x: 1074, endPoint y: 443, distance: 416.1
click at [666, 382] on div "Name: FT - CANNABIS FLOWER - 3.5G - T19 - IND SKU: [PERSON_NAME]-FT-CAN-T19 Pac…" at bounding box center [445, 397] width 721 height 209
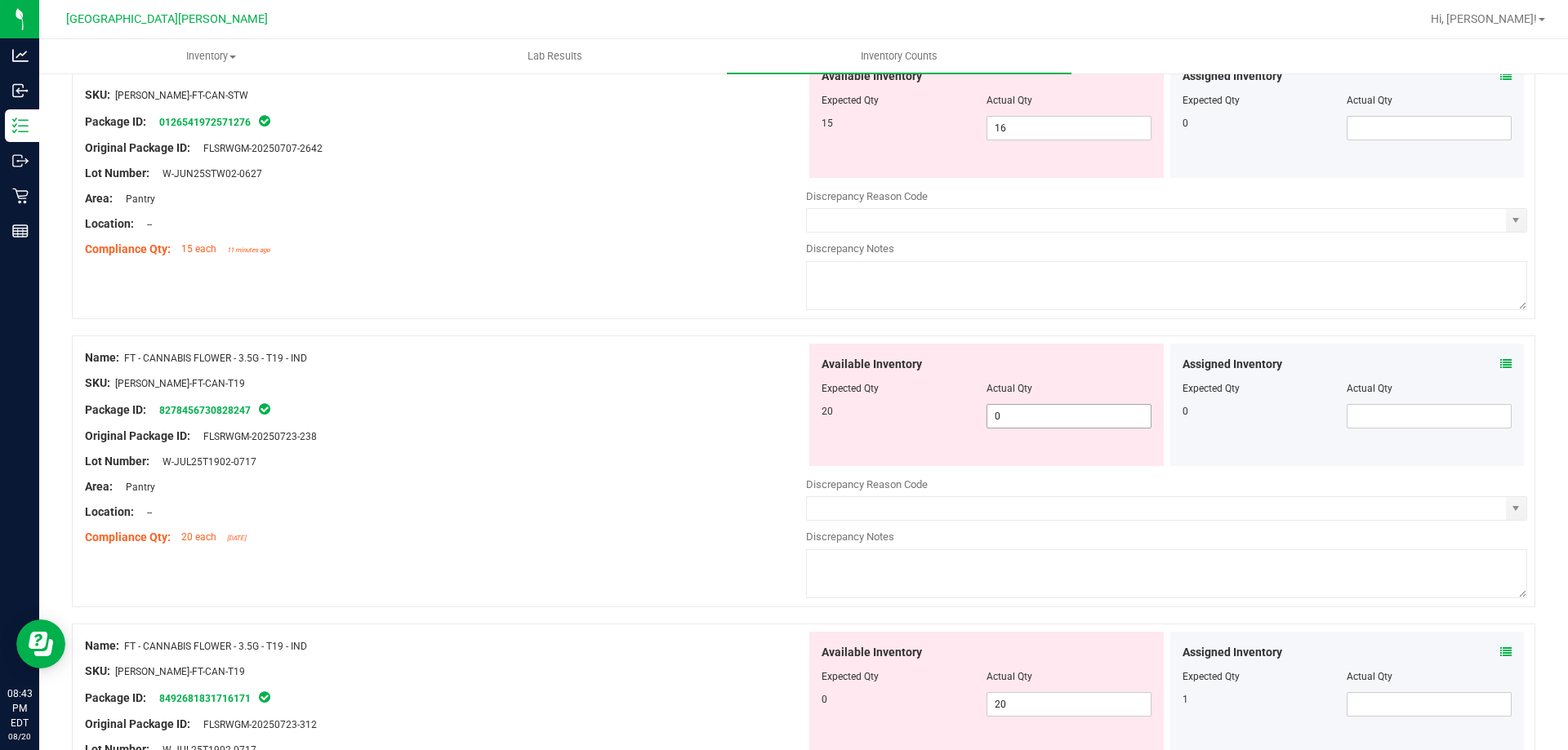
click at [781, 415] on span "0 0" at bounding box center [1069, 416] width 165 height 24
type input "20"
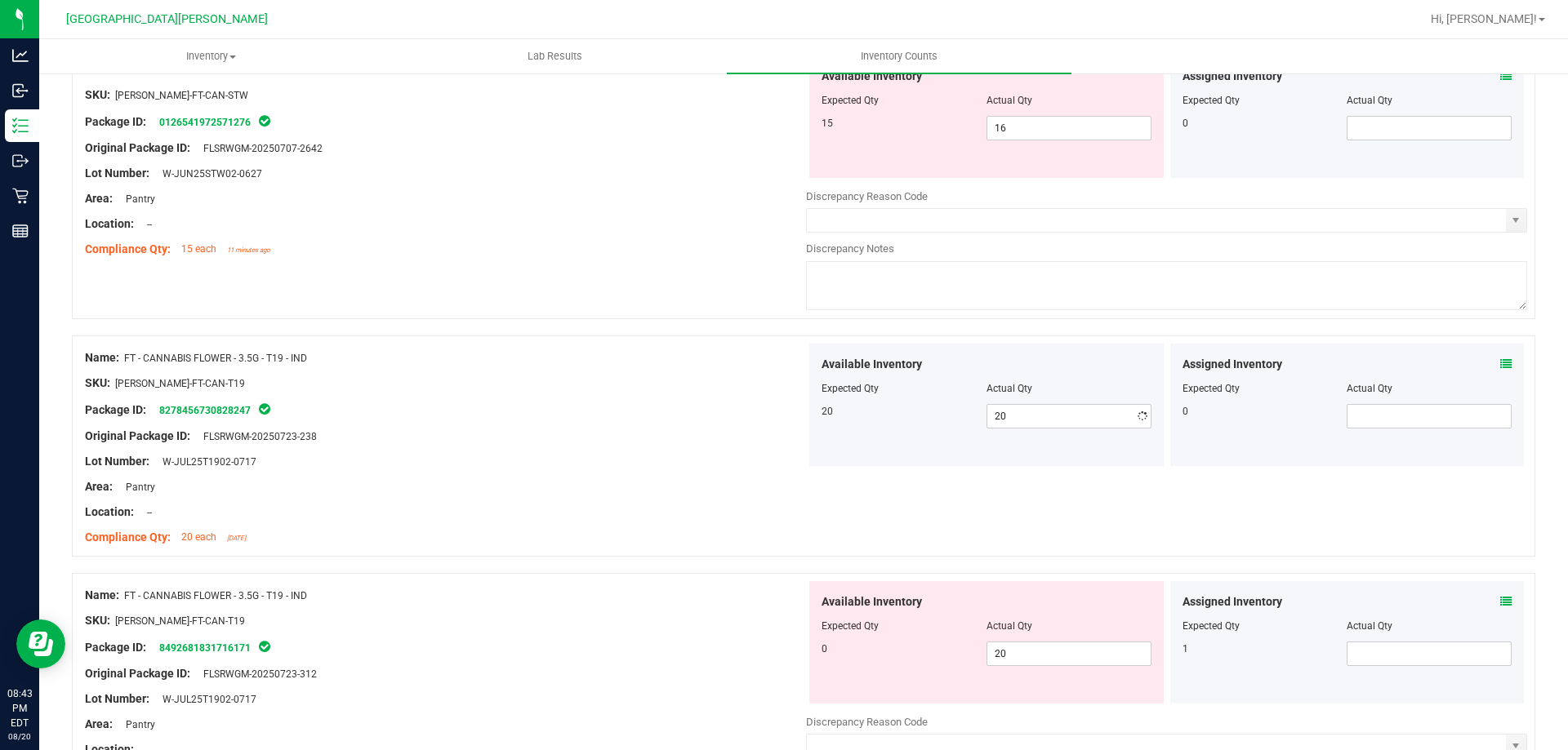
drag, startPoint x: 746, startPoint y: 579, endPoint x: 1060, endPoint y: 696, distance: 335.1
click at [781, 659] on span "20 20" at bounding box center [1069, 654] width 165 height 24
type input "2"
type input "0"
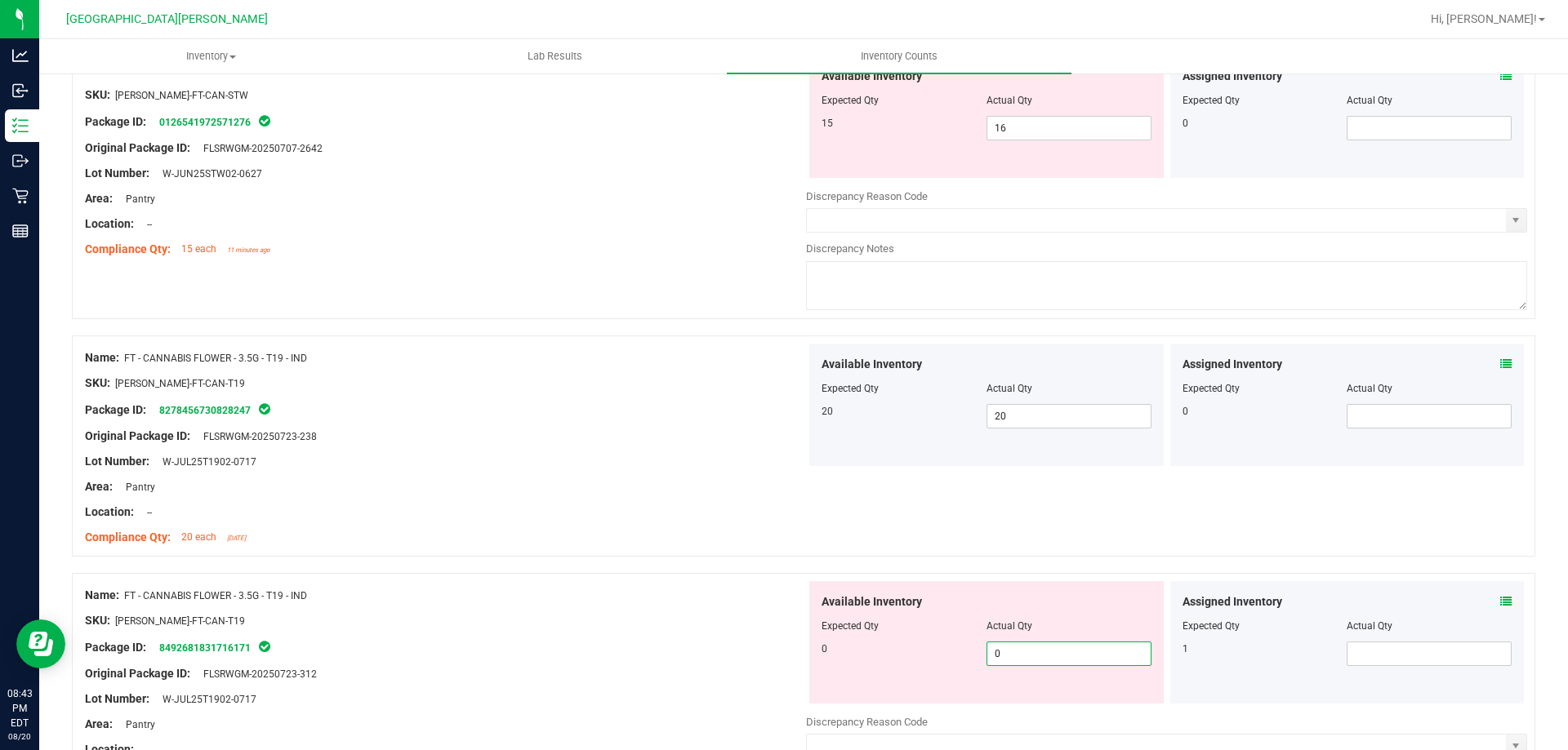
type input "0"
click at [687, 597] on div "Name: FT - CANNABIS FLOWER - 3.5G - T19 - IND" at bounding box center [445, 596] width 721 height 17
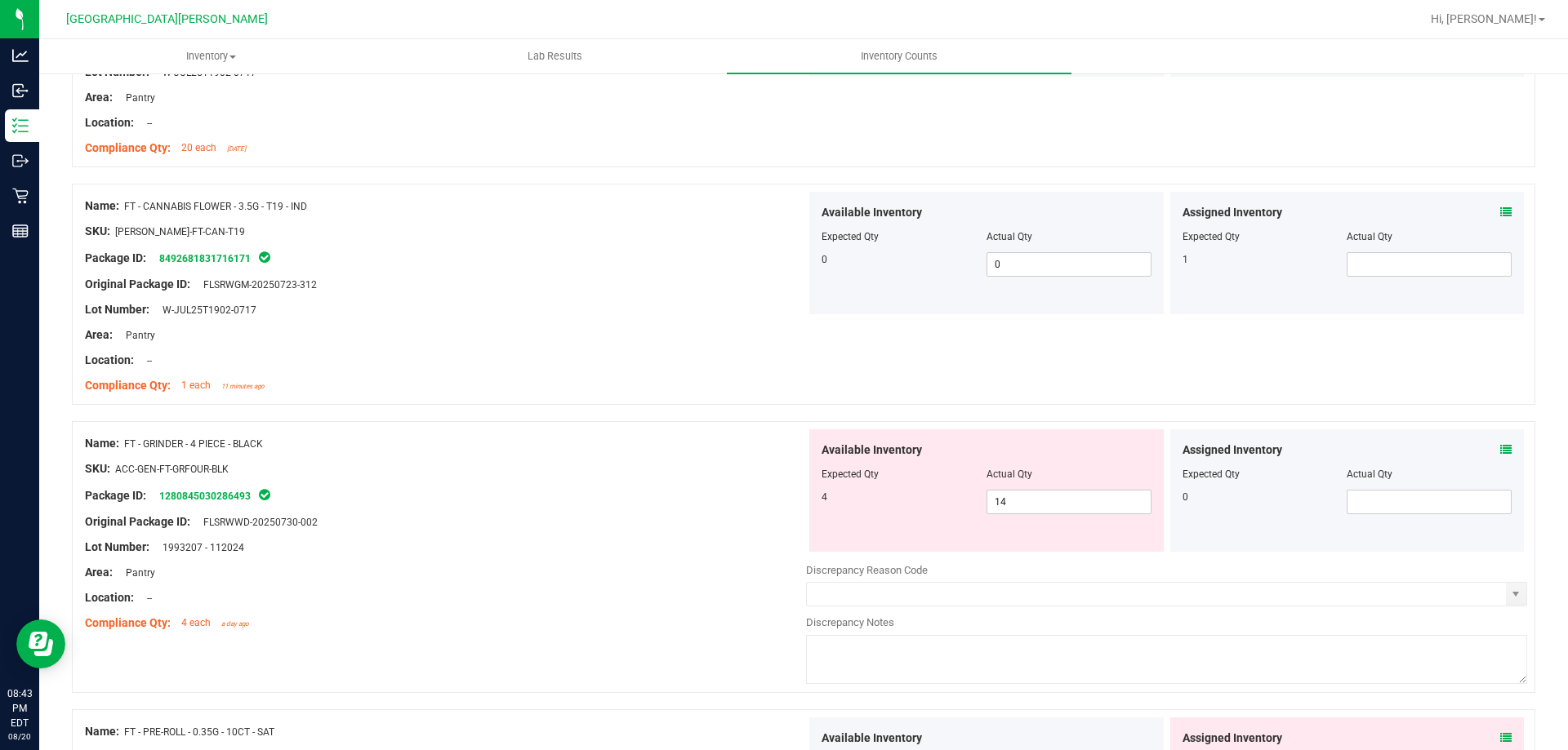
scroll to position [1551, 0]
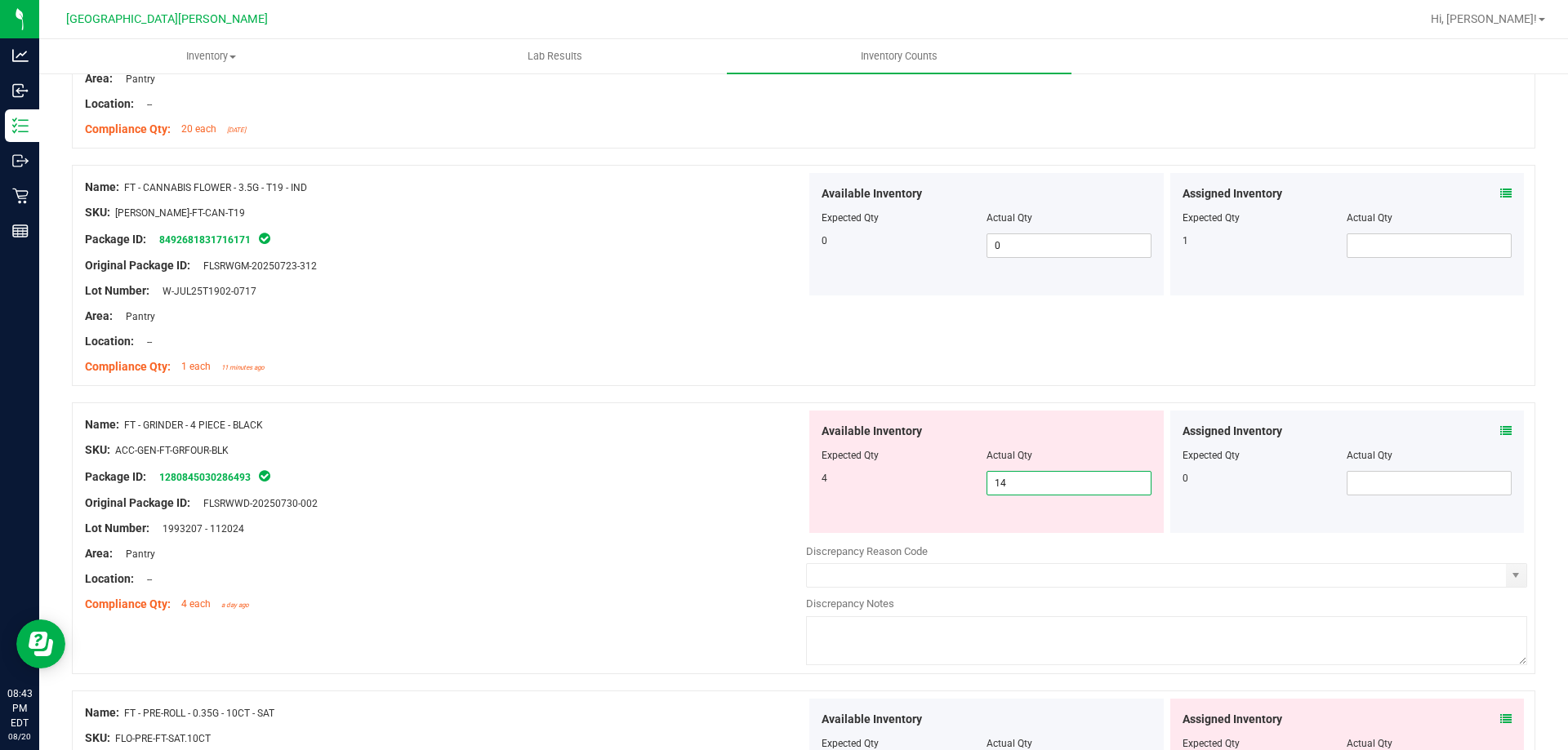
click at [781, 484] on span "14 14" at bounding box center [1069, 483] width 165 height 24
type input "1"
type input "4"
click at [631, 515] on div at bounding box center [445, 515] width 721 height 8
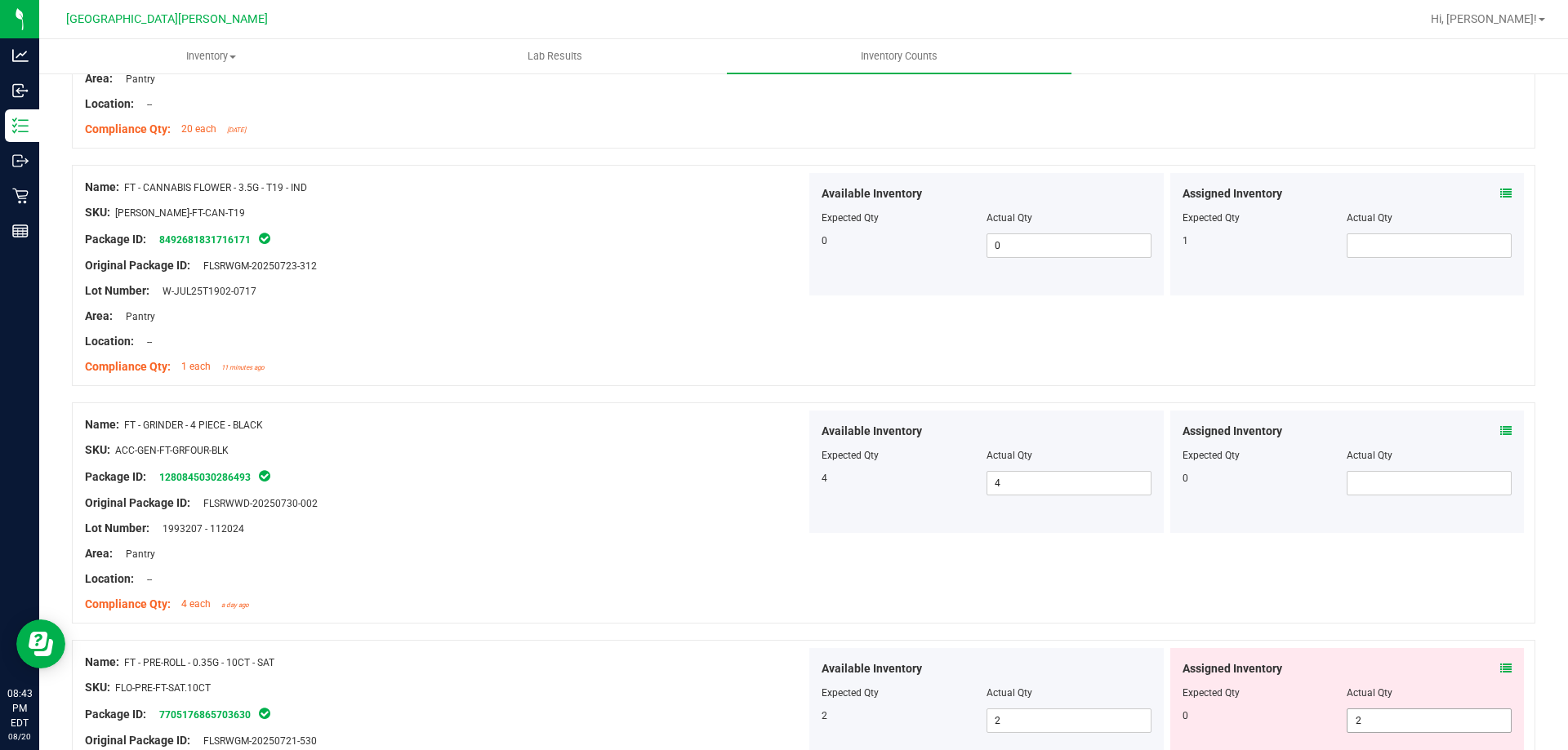
click at [781, 719] on span "2 2" at bounding box center [1430, 721] width 165 height 24
click at [640, 621] on div "Name: FT - GRINDER - 4 PIECE - BLACK SKU: ACC-GEN-FT-GRFOUR-BLK Package ID: 128…" at bounding box center [804, 512] width 1463 height 222
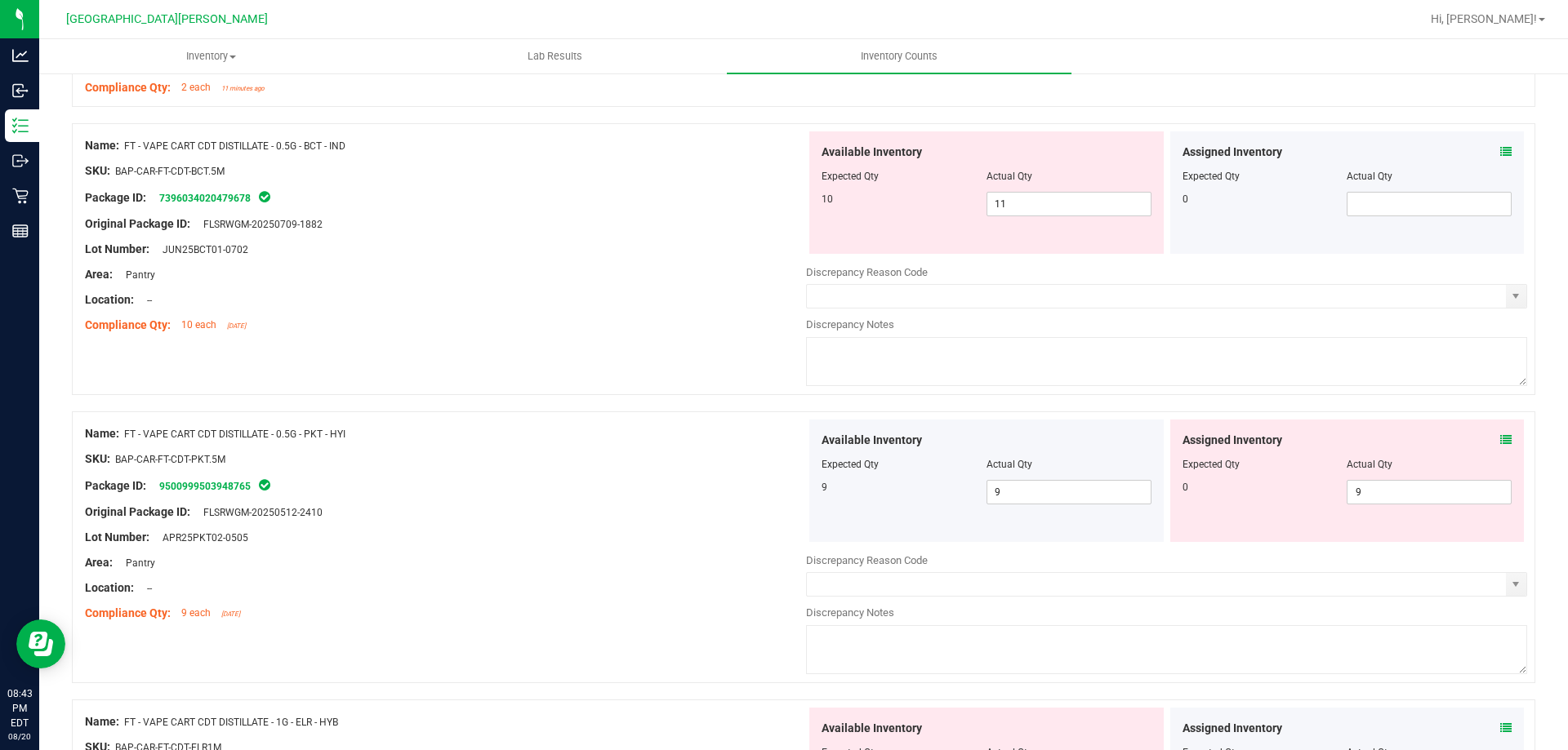
scroll to position [2368, 0]
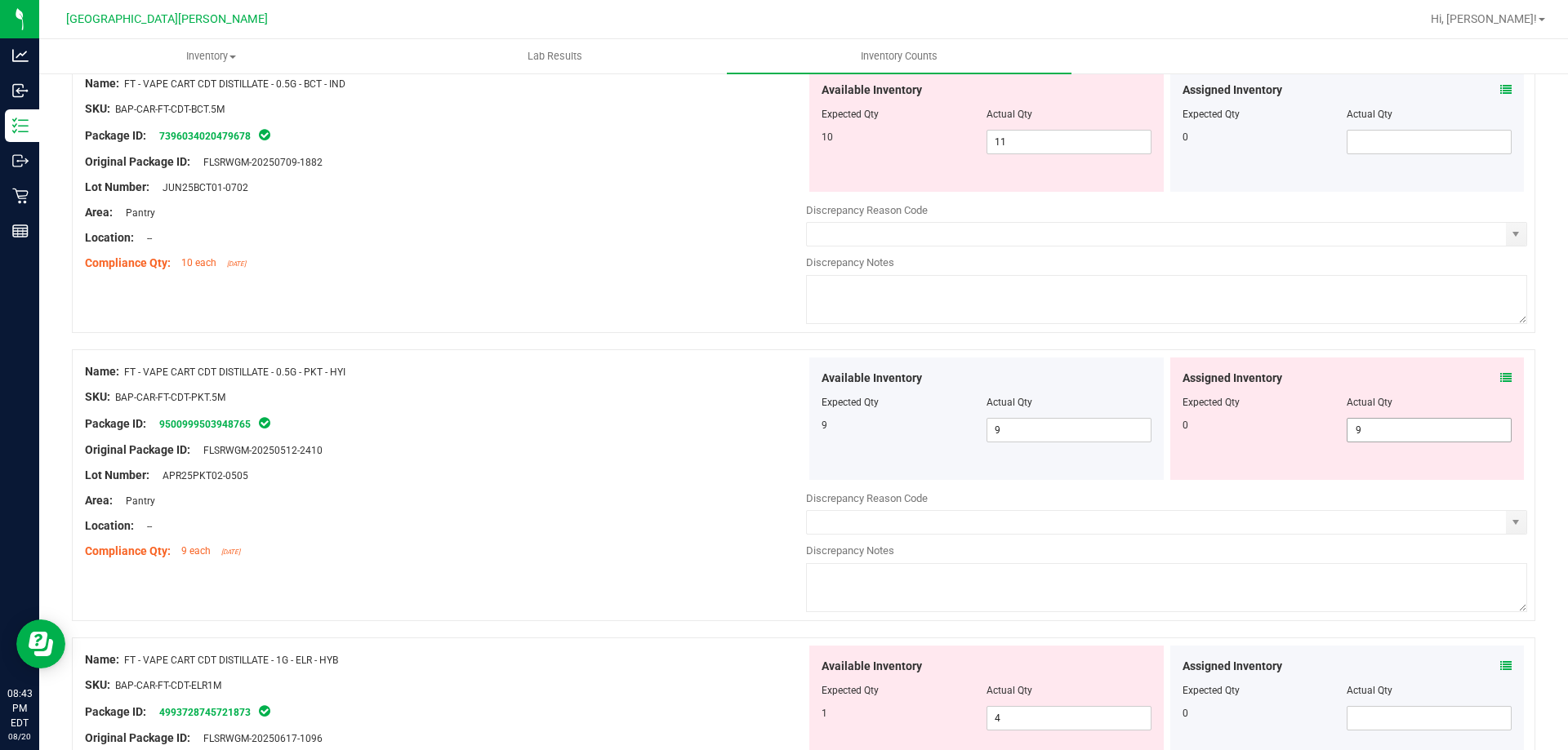
click at [781, 433] on span "9 9" at bounding box center [1430, 430] width 165 height 24
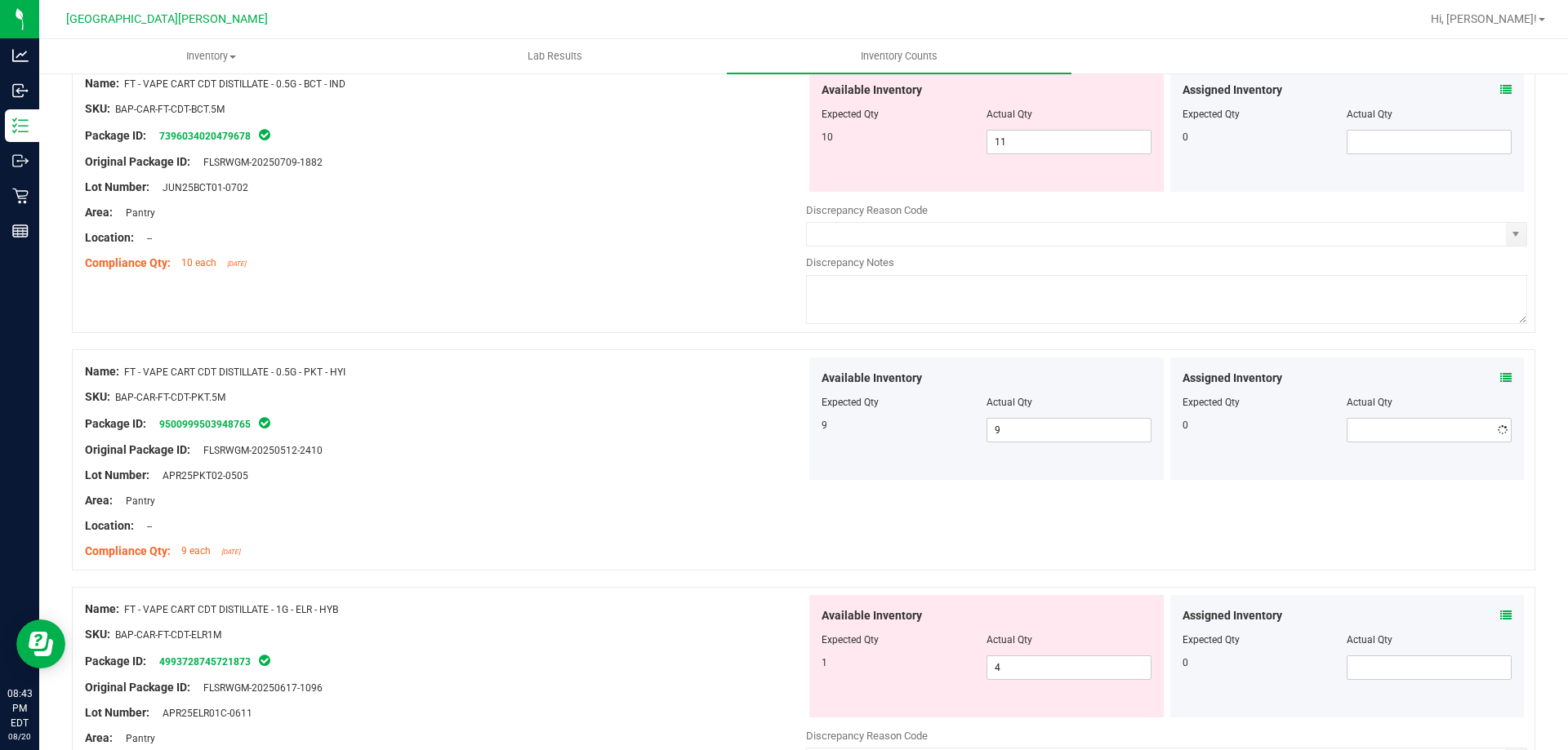
click at [665, 440] on div at bounding box center [445, 438] width 721 height 8
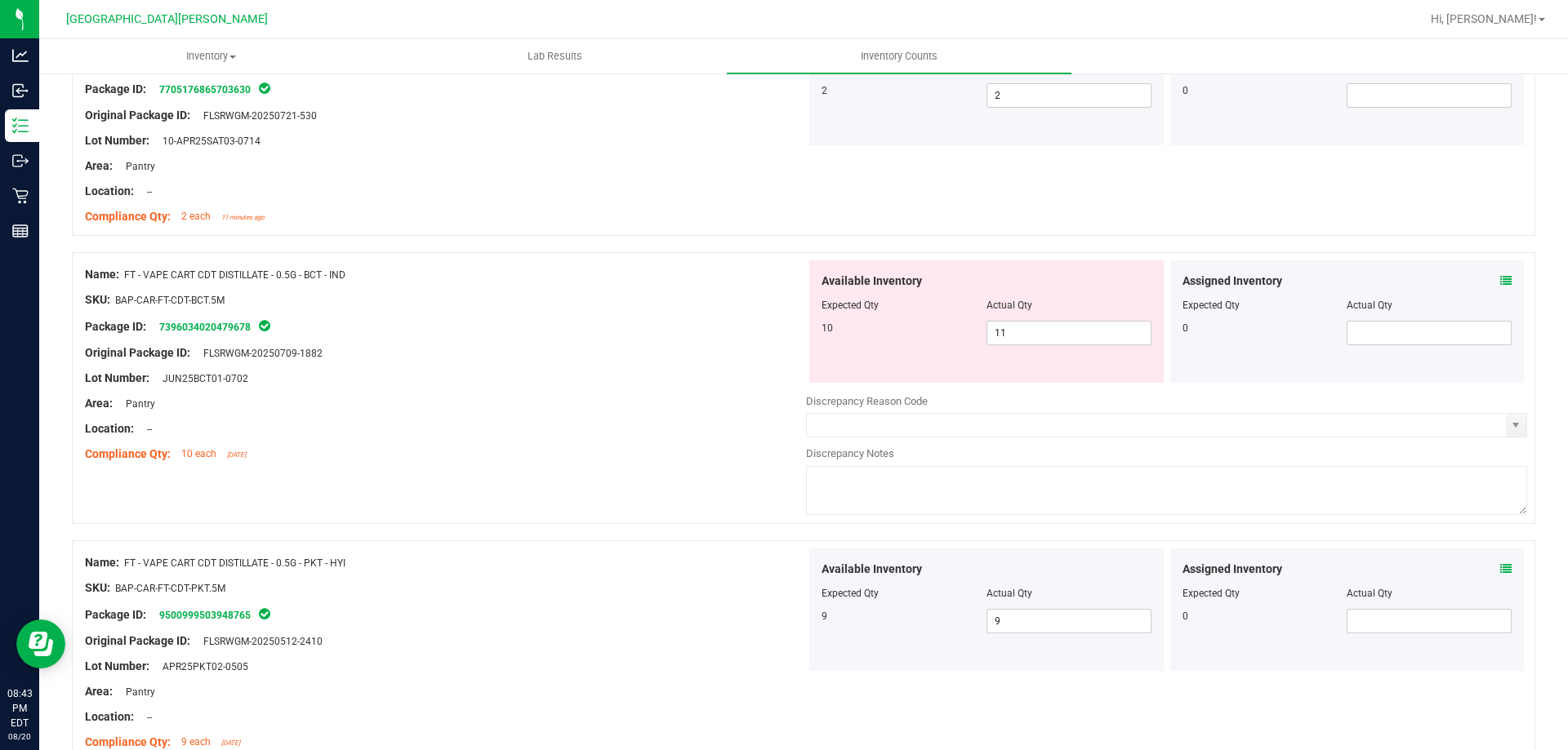
scroll to position [2123, 0]
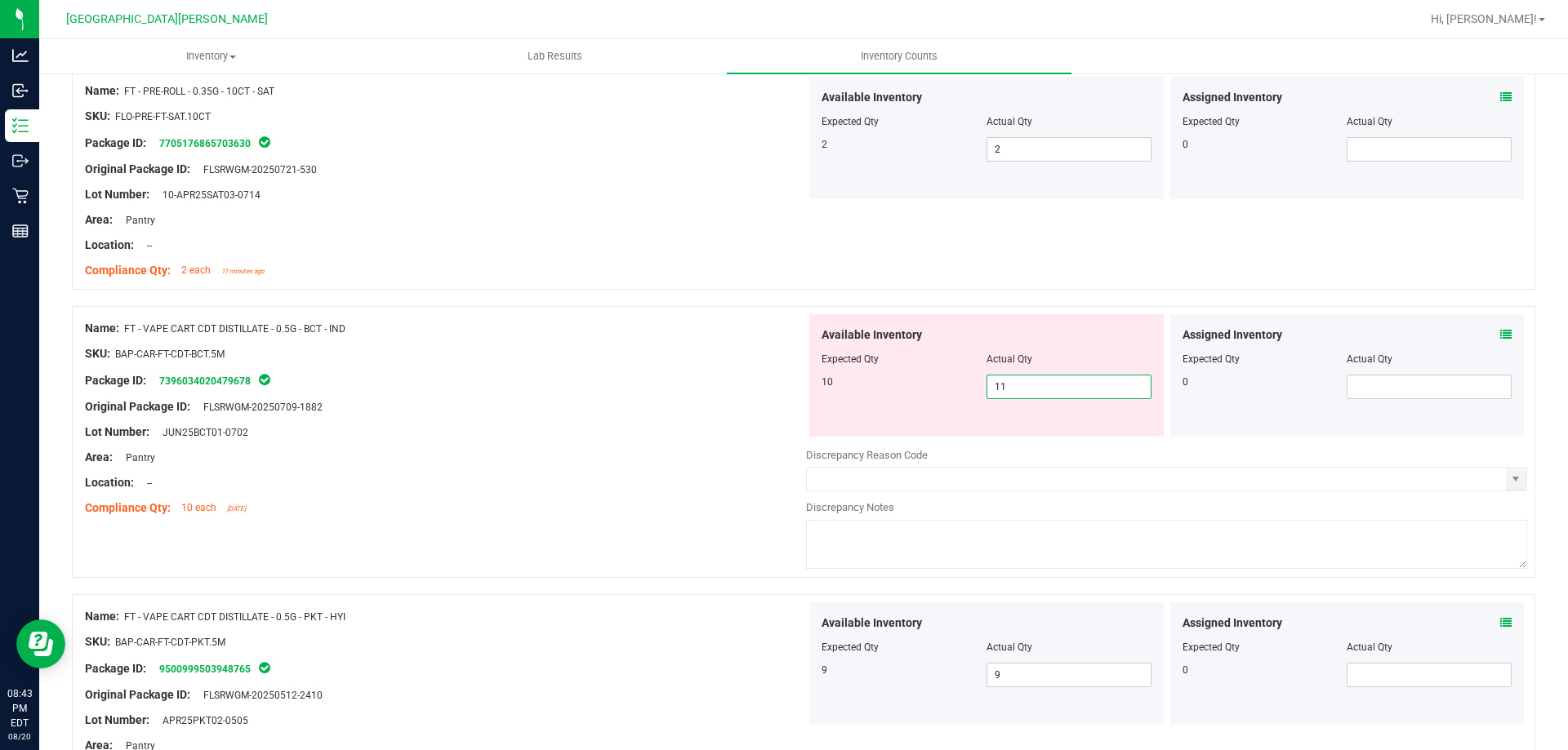
click at [781, 385] on span "11 11" at bounding box center [1069, 387] width 165 height 24
click at [544, 407] on div "Original Package ID: FLSRWGM-20250709-1882" at bounding box center [445, 407] width 721 height 17
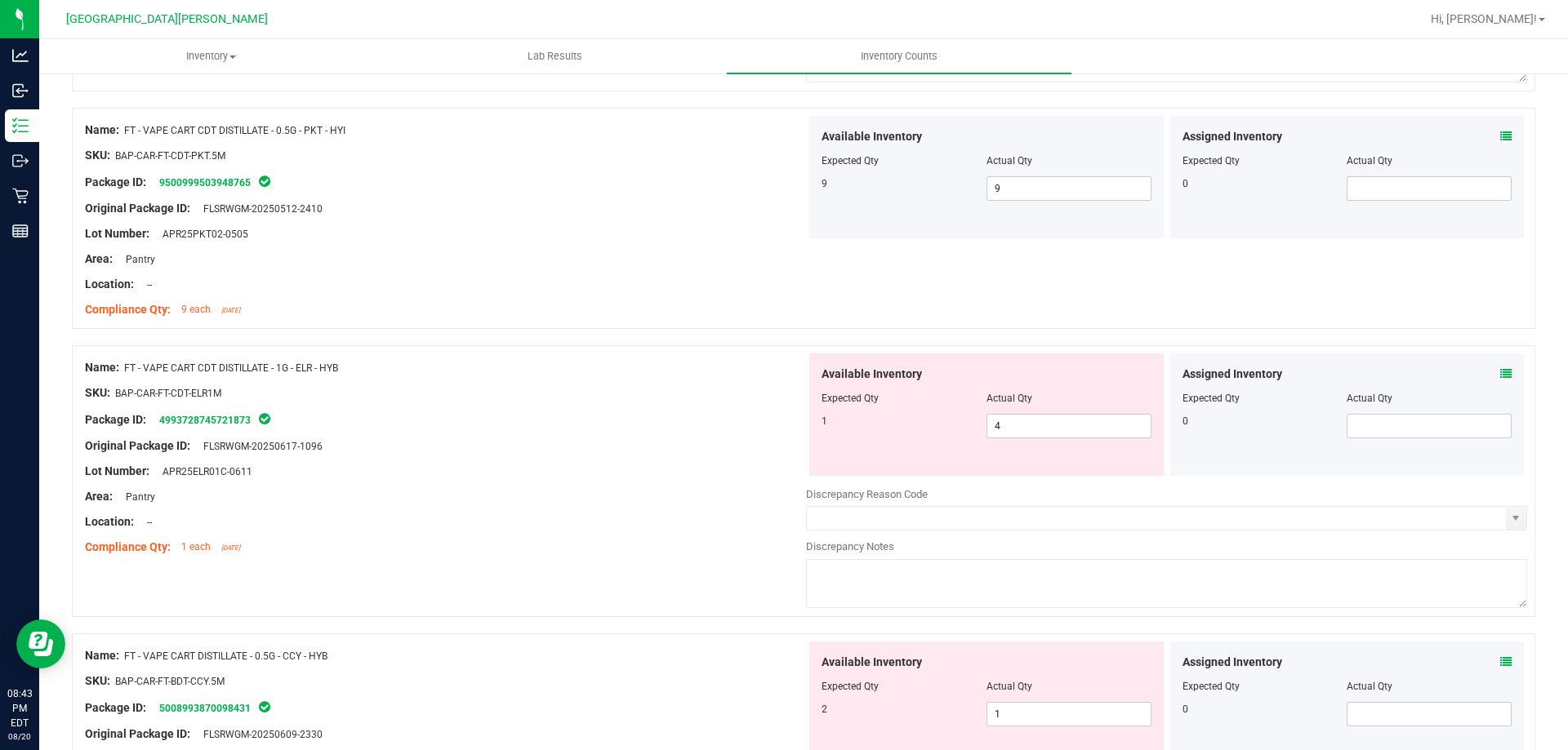
scroll to position [2613, 0]
click at [781, 438] on div "Available Inventory Expected Qty Actual Qty 1 4 4" at bounding box center [986, 411] width 355 height 123
click at [781, 425] on span "4 4" at bounding box center [1069, 423] width 165 height 24
type input "1"
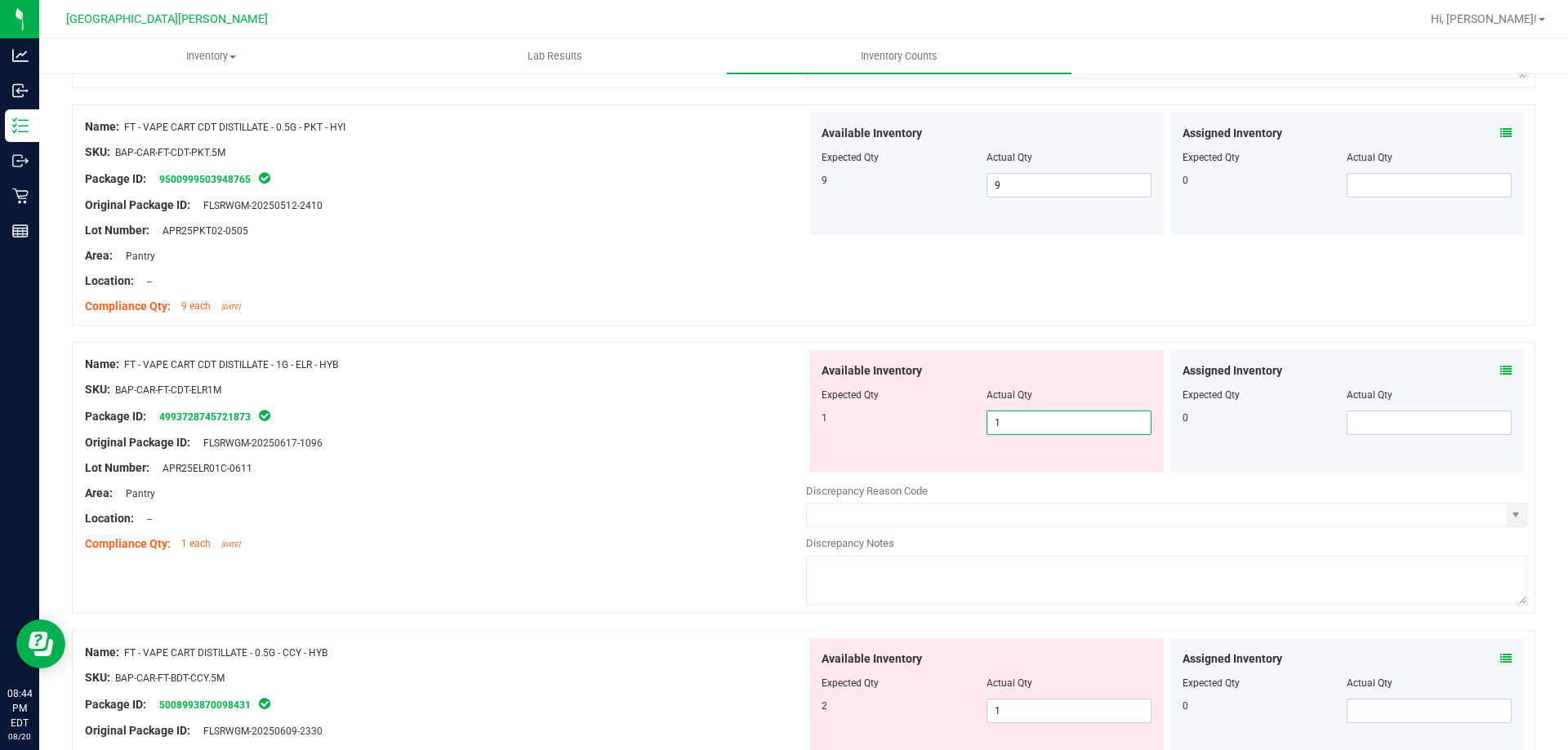
click at [646, 524] on div "Location: --" at bounding box center [445, 519] width 721 height 17
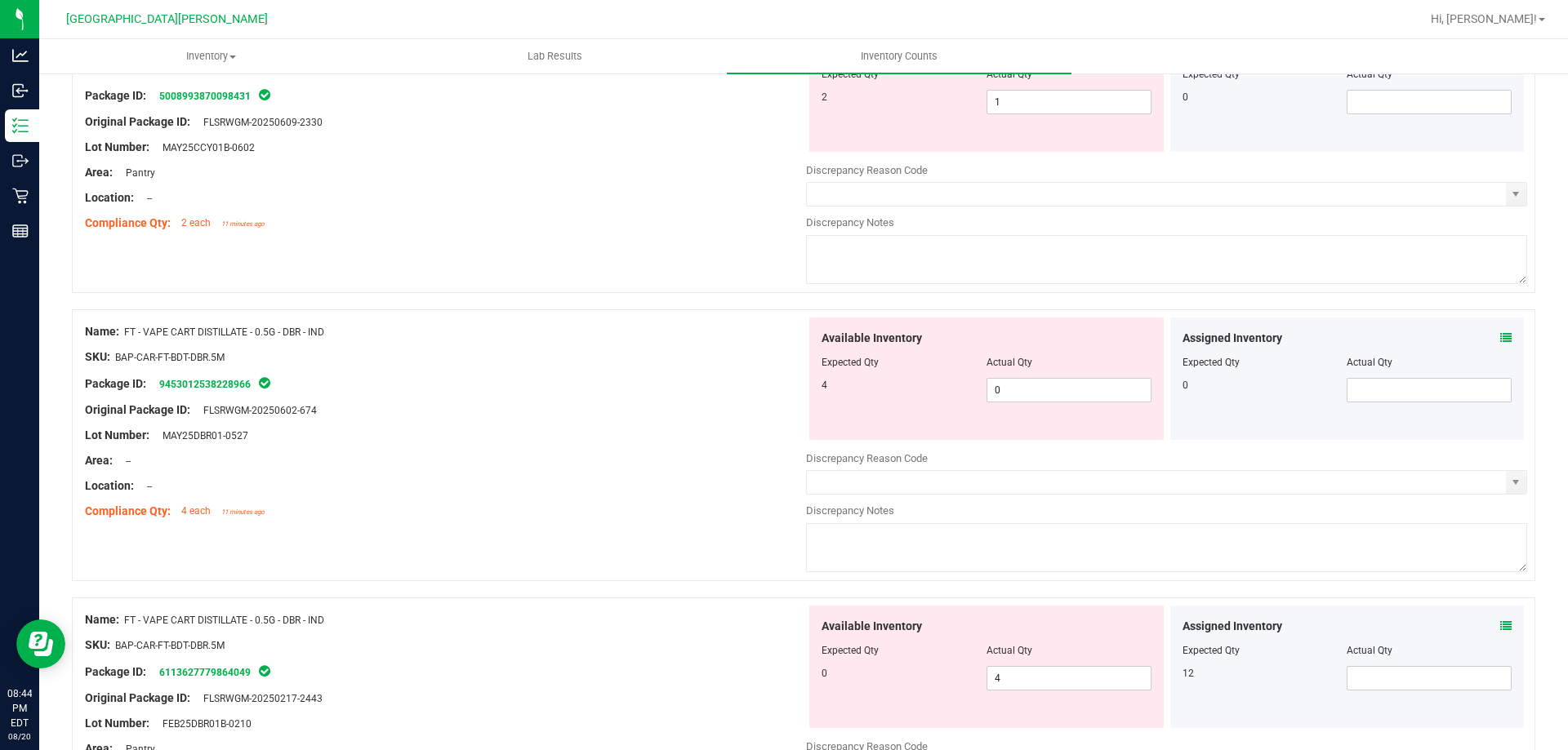
scroll to position [3184, 0]
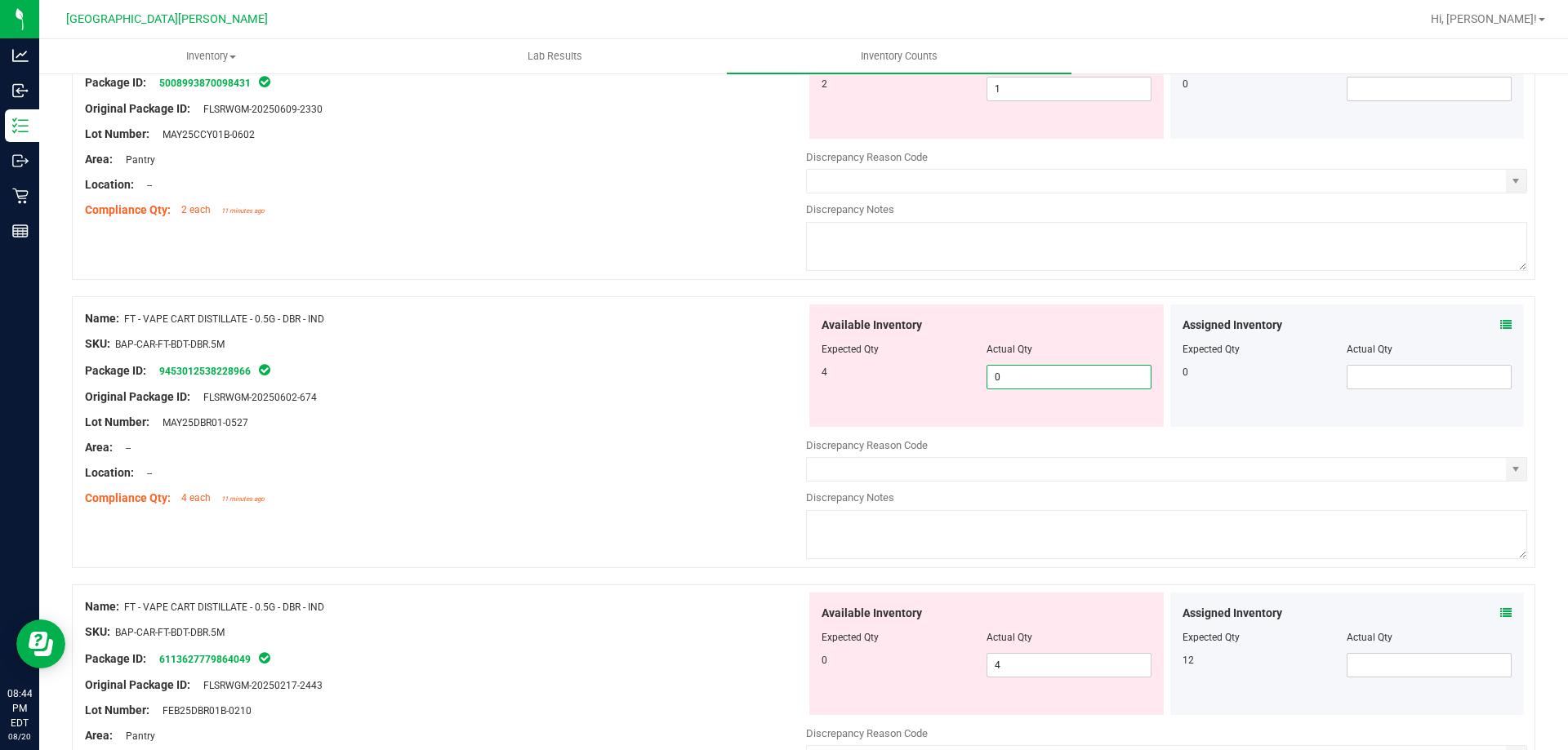
click at [781, 370] on span "0 0" at bounding box center [1069, 377] width 165 height 24
type input "4"
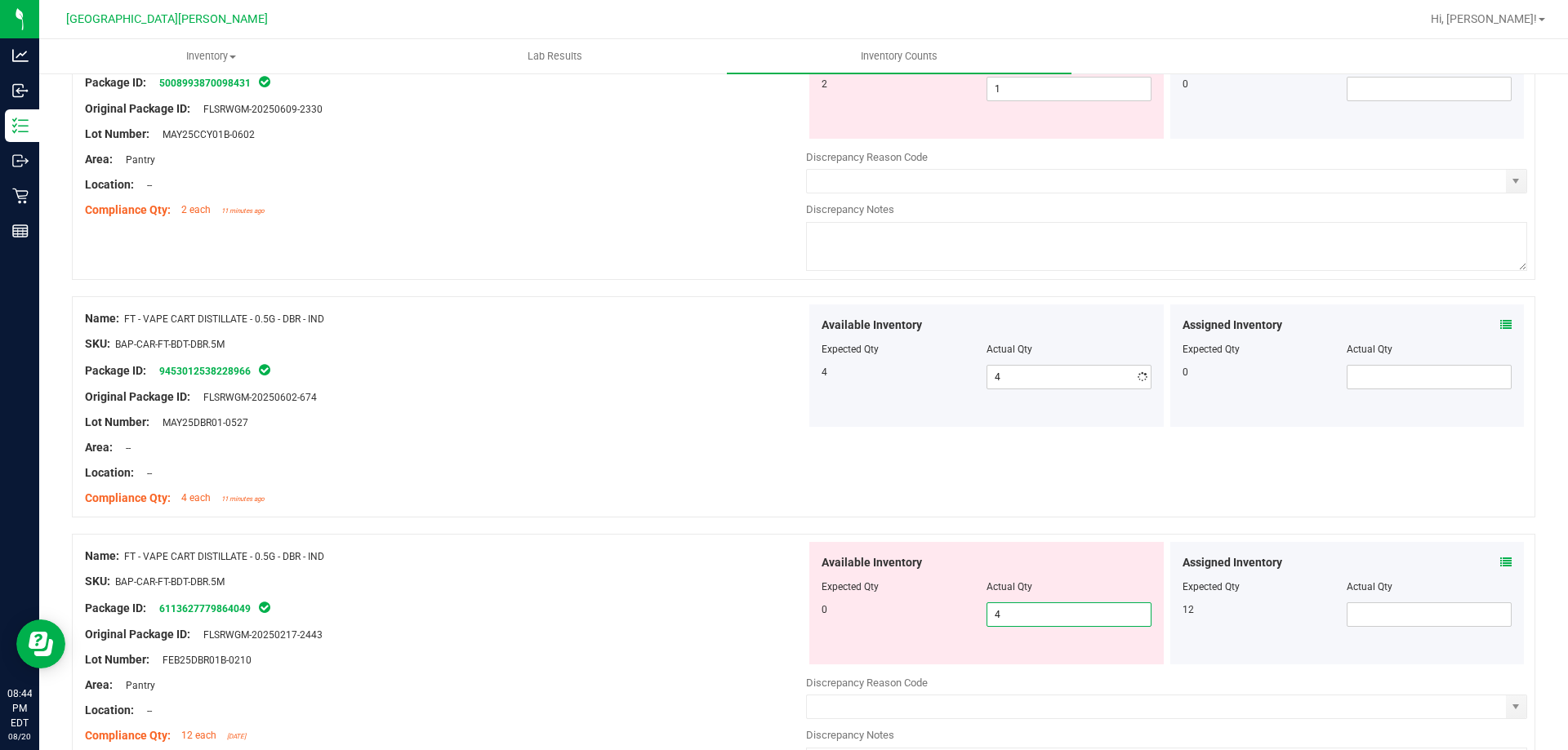
click at [781, 666] on div "Available Inventory Expected Qty Actual Qty 0 4 4" at bounding box center [1167, 671] width 721 height 259
type input "0"
drag, startPoint x: 646, startPoint y: 713, endPoint x: 667, endPoint y: 673, distance: 45.2
click at [657, 692] on div "Name: FT - VAPE CART DISTILLATE - 0.5G - DBR - IND SKU: BAP-CAR-FT-BDT-DBR.5M P…" at bounding box center [445, 646] width 721 height 209
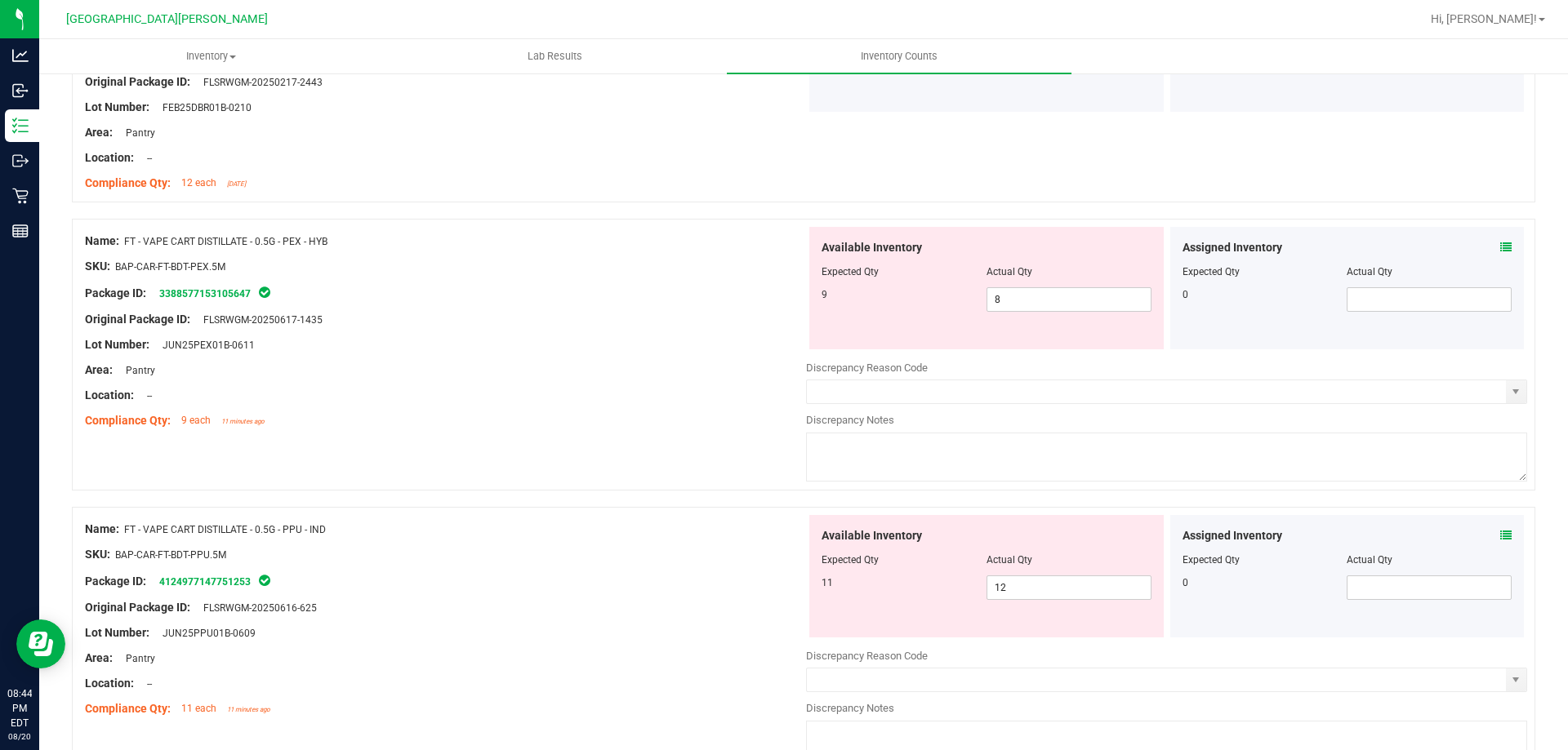
scroll to position [3919, 0]
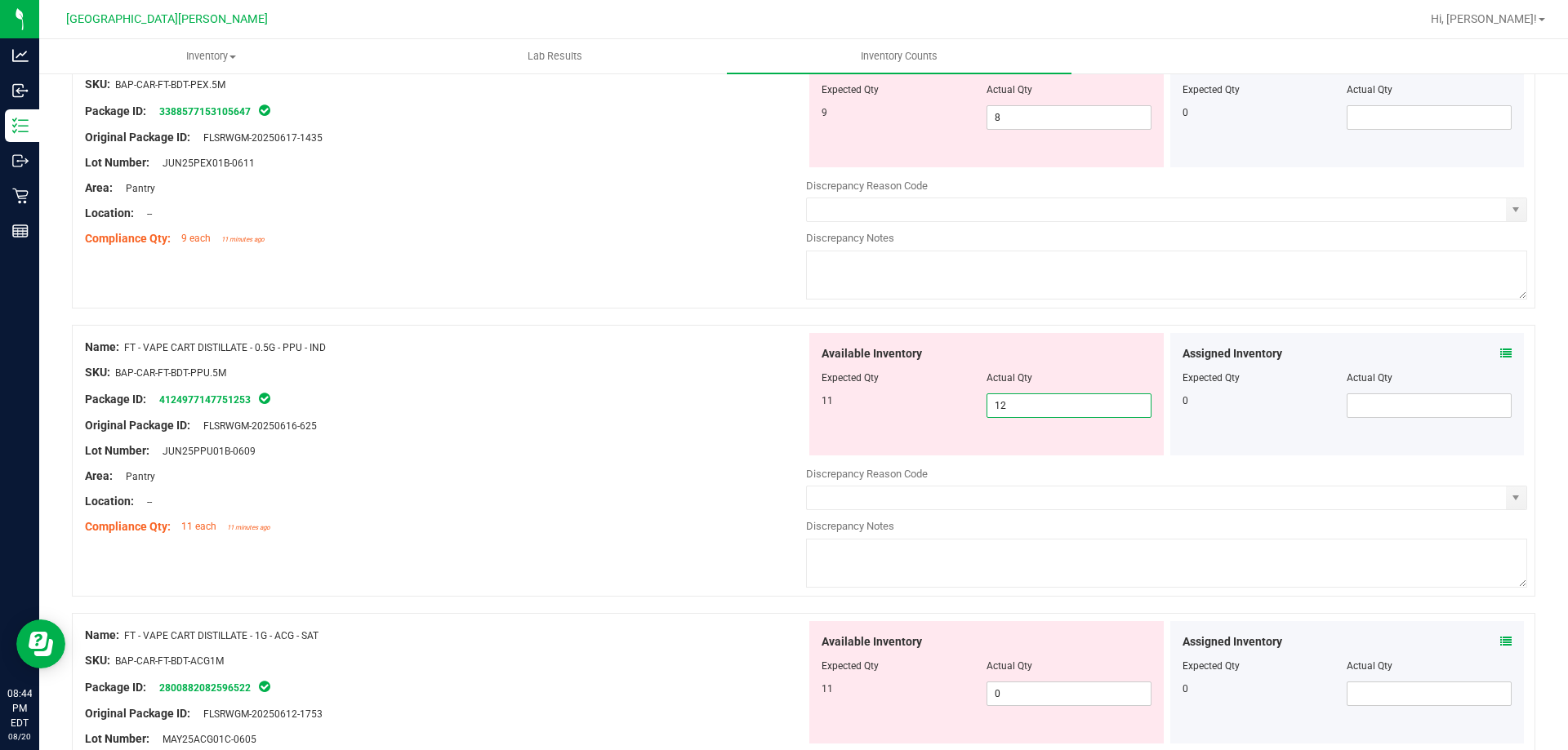
click at [781, 402] on span "12 12" at bounding box center [1069, 406] width 165 height 24
type input "11"
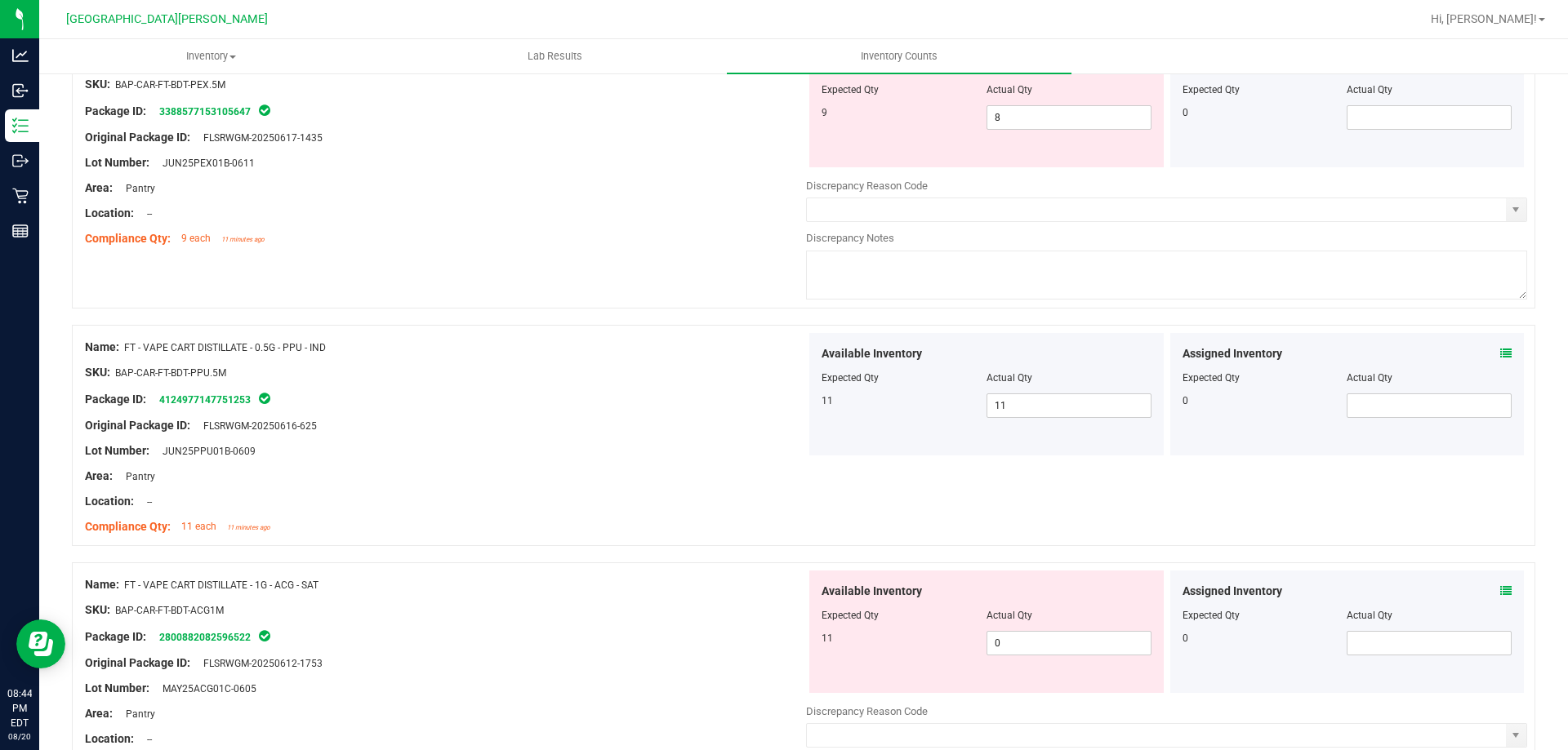
drag, startPoint x: 615, startPoint y: 555, endPoint x: 592, endPoint y: 565, distance: 25.1
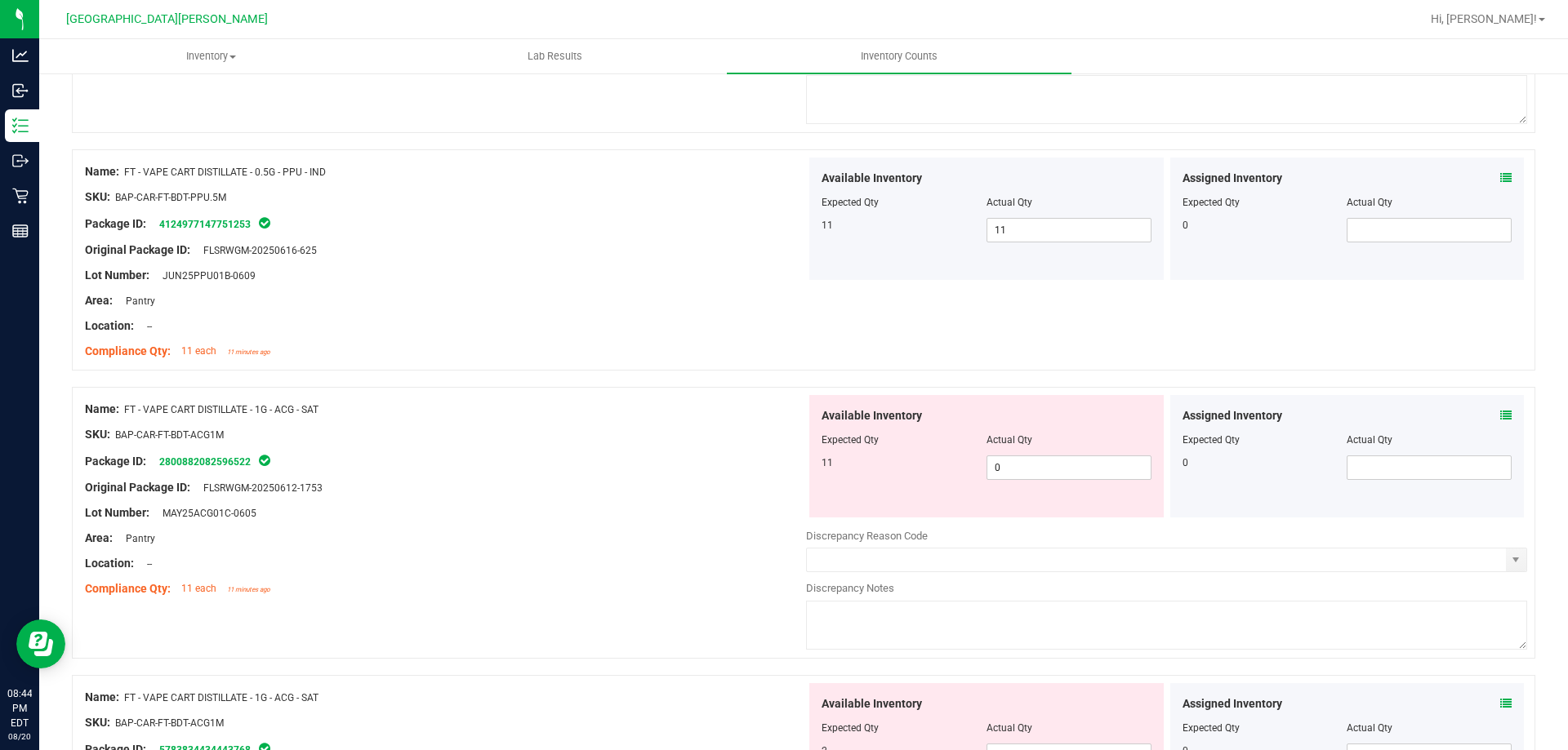
scroll to position [4163, 0]
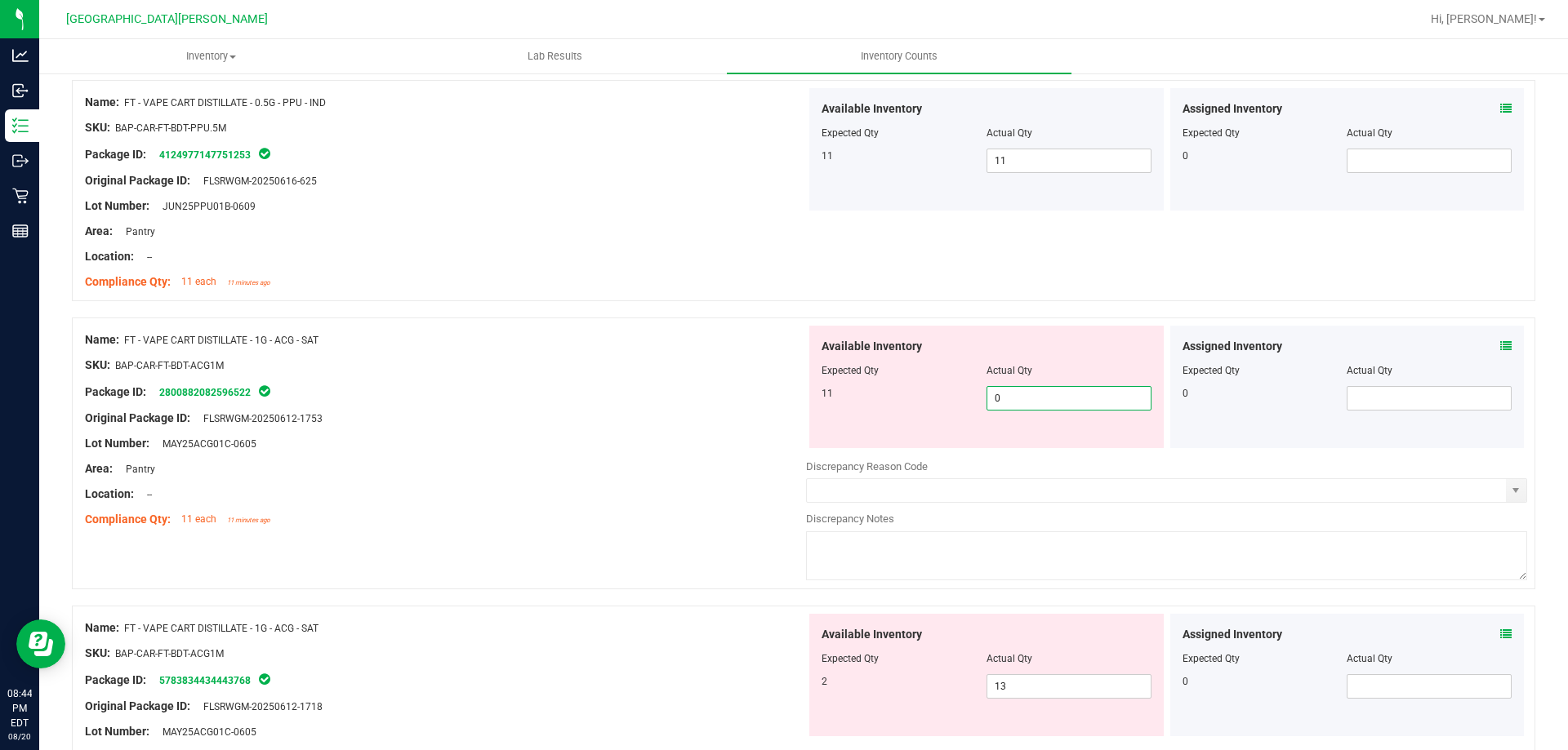
click at [781, 397] on span "0 0" at bounding box center [1069, 398] width 165 height 24
type input "11"
click at [781, 691] on div "Available Inventory Expected Qty Actual Qty 2 13 13" at bounding box center [1167, 743] width 721 height 259
type input "1"
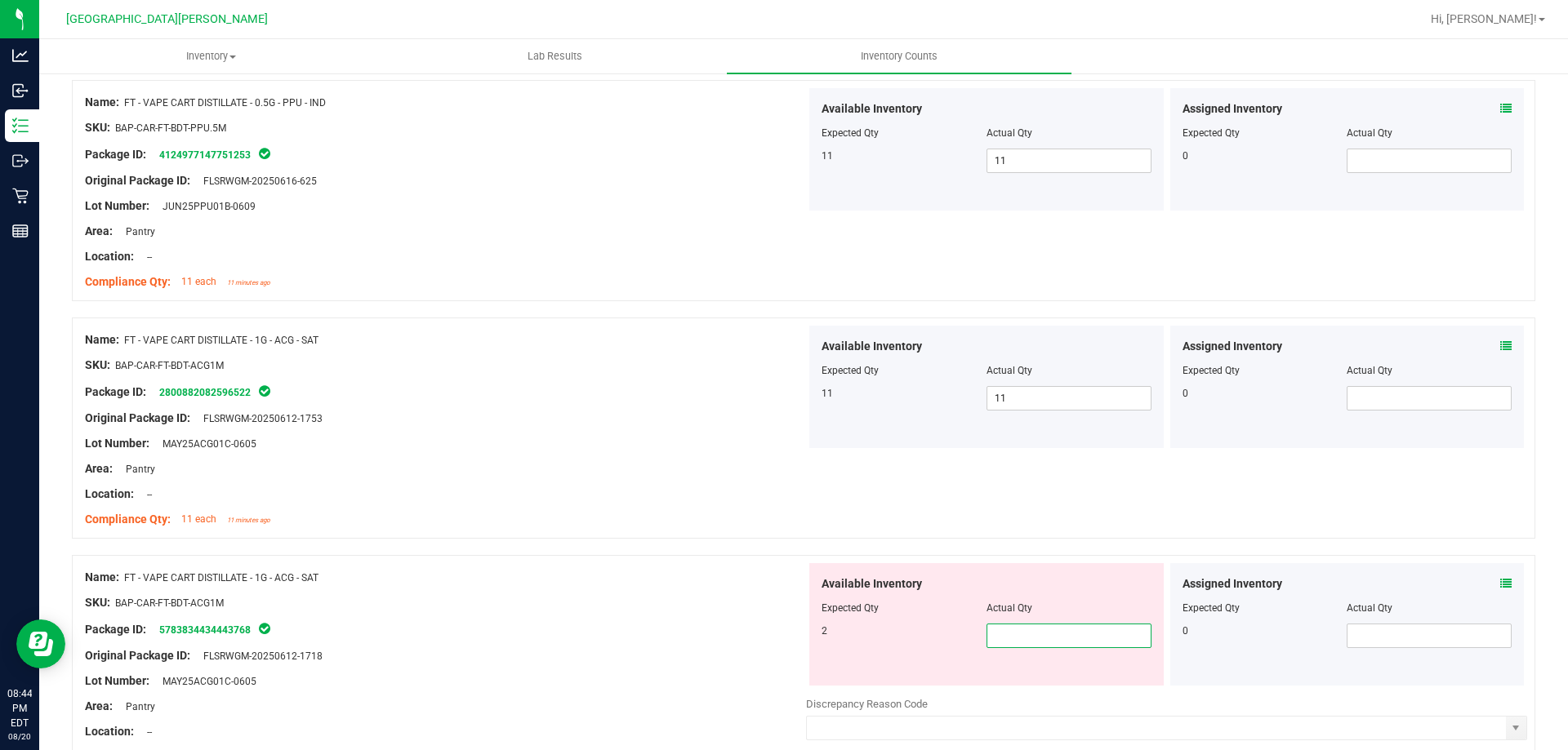
type input "2"
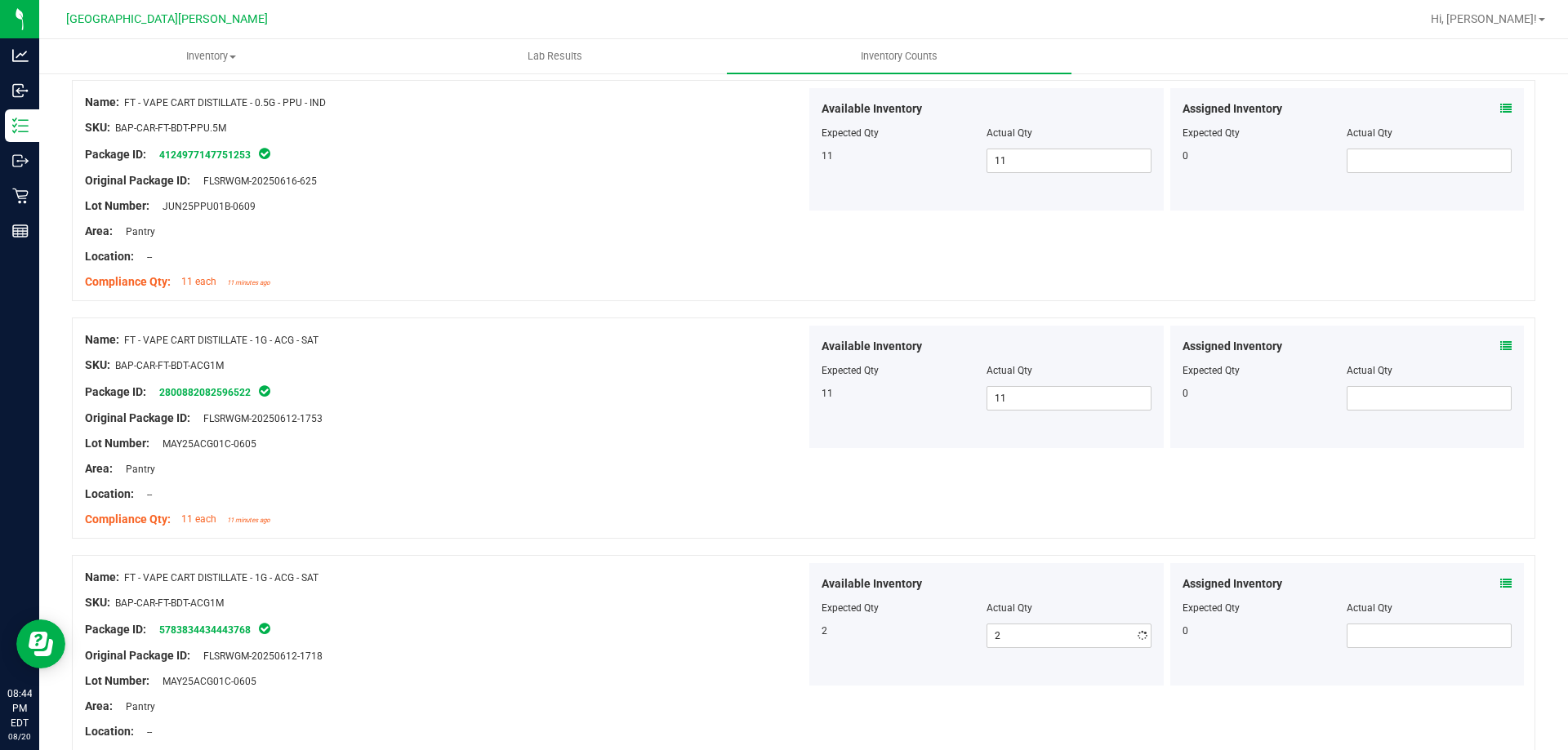
click at [769, 633] on div "Package ID: 5783834434443768" at bounding box center [445, 629] width 721 height 20
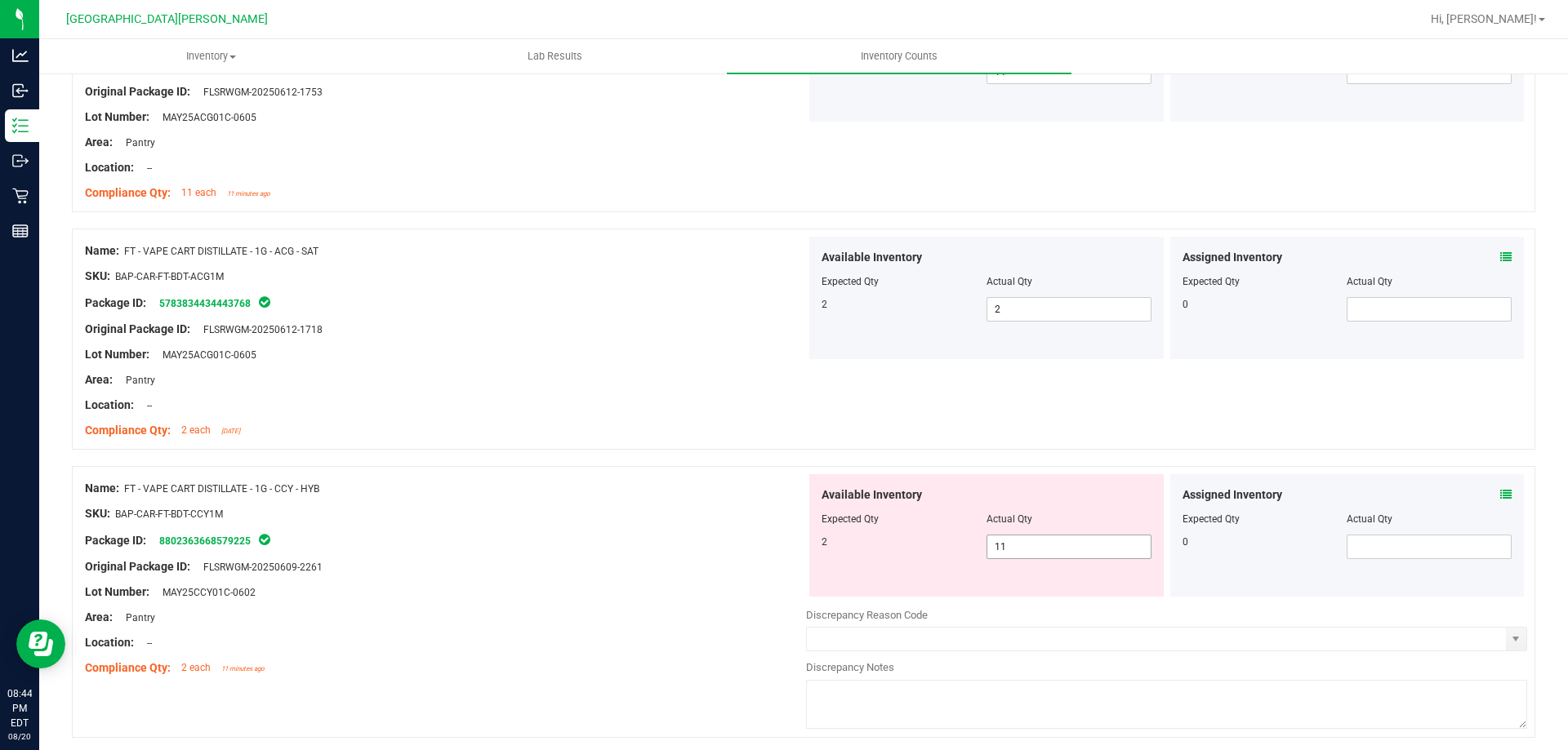
scroll to position [4550, 0]
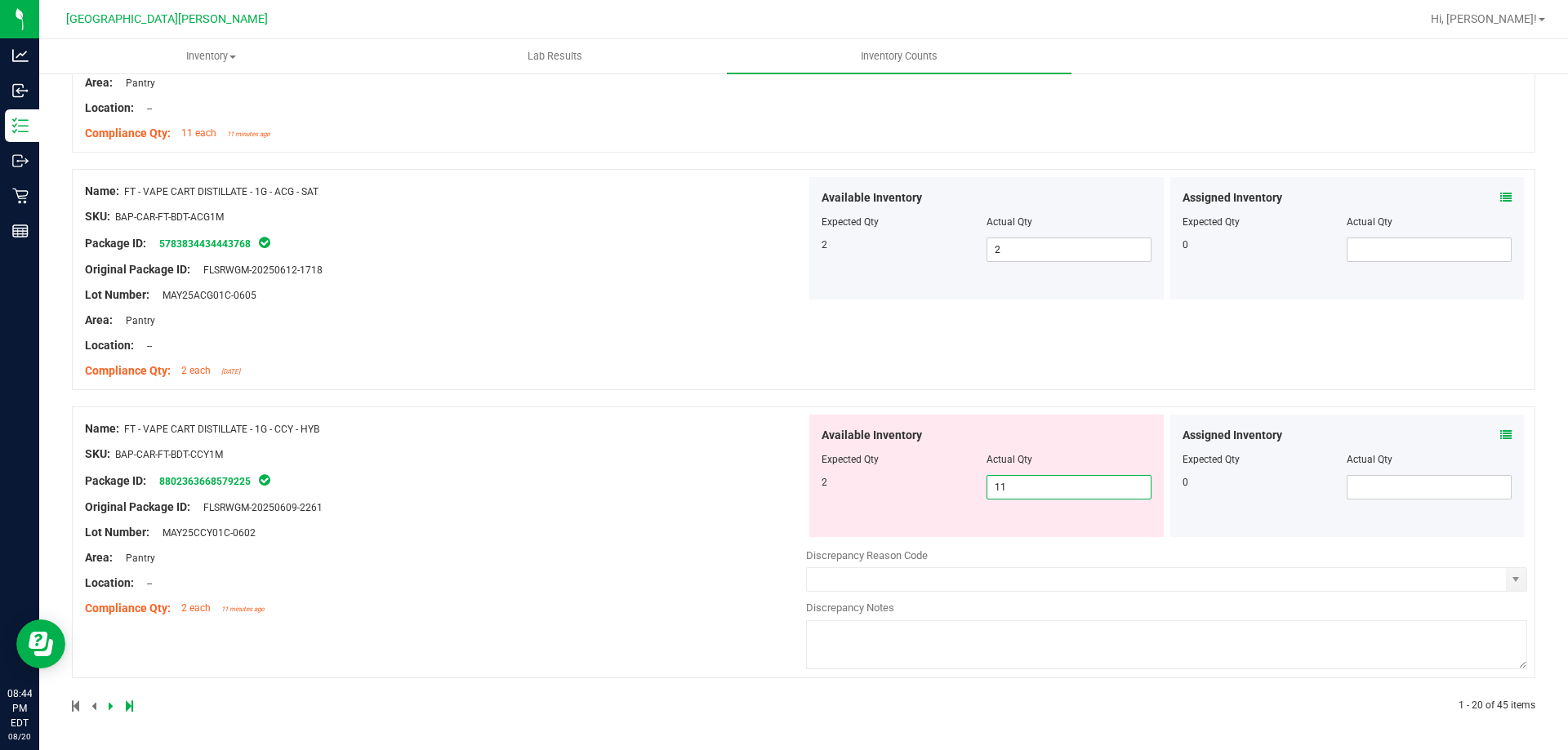
click at [781, 481] on span "11 11" at bounding box center [1069, 487] width 165 height 24
type input "1"
type input "2"
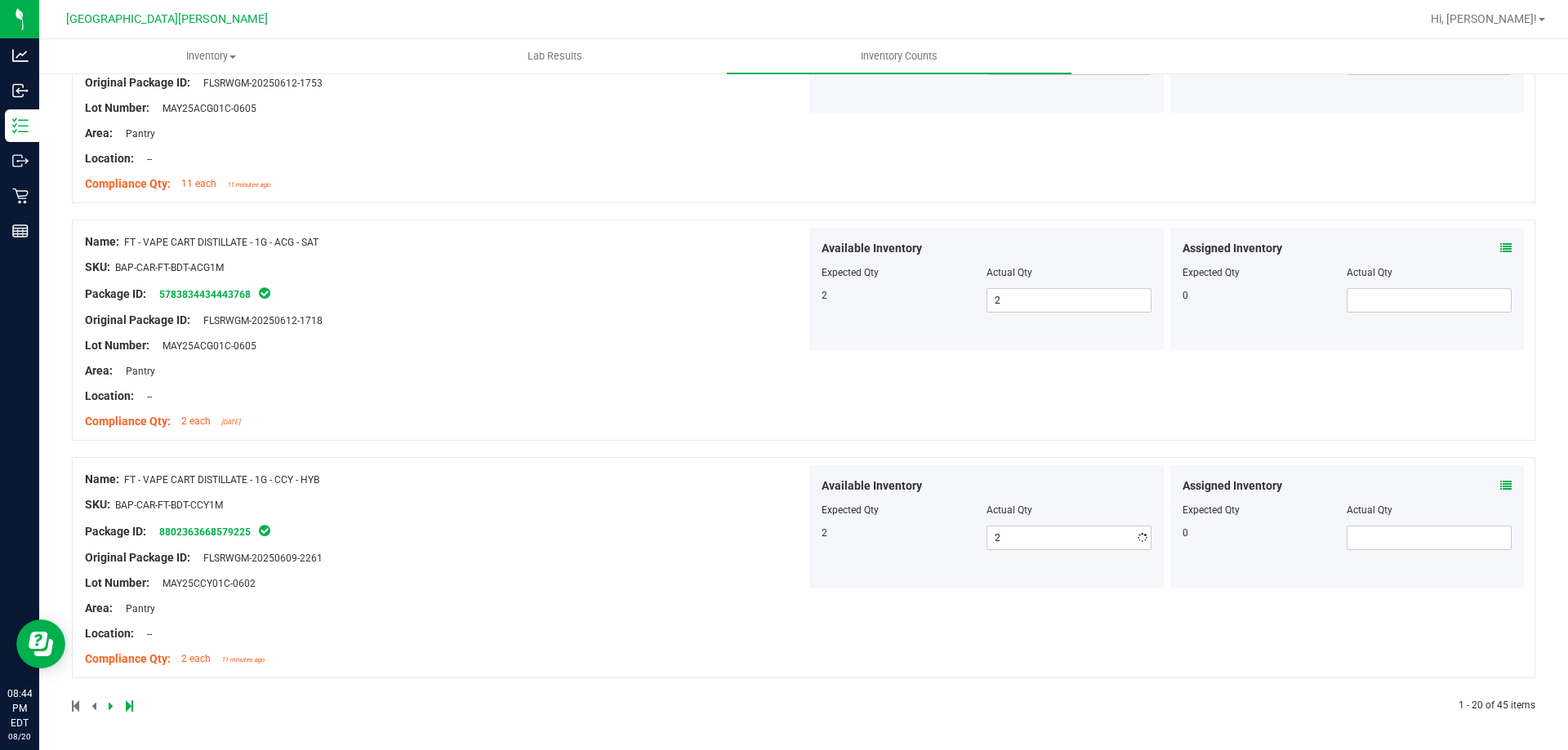
drag, startPoint x: 499, startPoint y: 342, endPoint x: 663, endPoint y: 389, distance: 170.6
click at [537, 353] on div "Name: FT - VAPE CART DISTILLATE - 1G - ACG - SAT SKU: BAP-CAR-FT-BDT-ACG1M Pack…" at bounding box center [445, 332] width 721 height 209
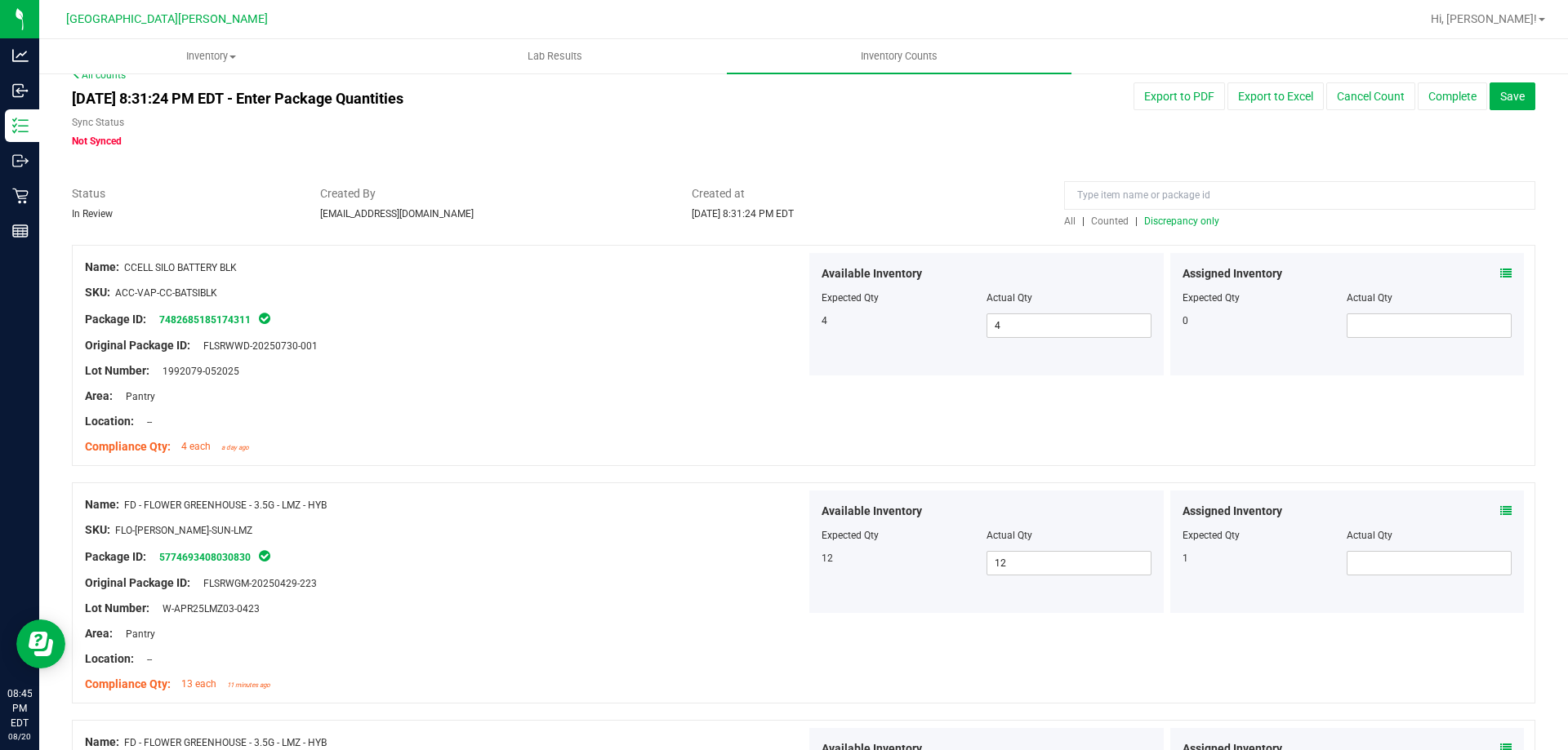
scroll to position [0, 0]
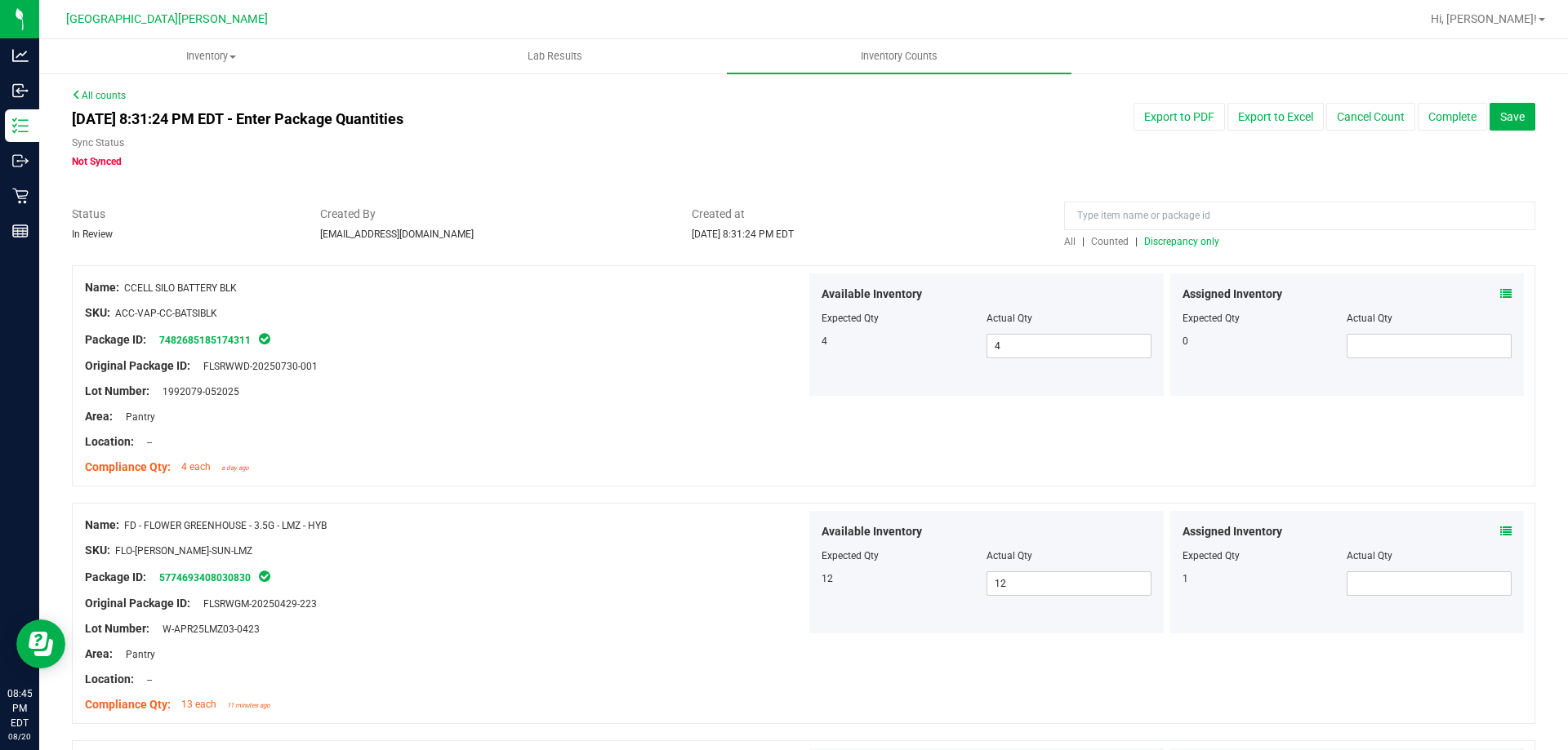
click at [781, 238] on span "Discrepancy only" at bounding box center [1182, 241] width 75 height 11
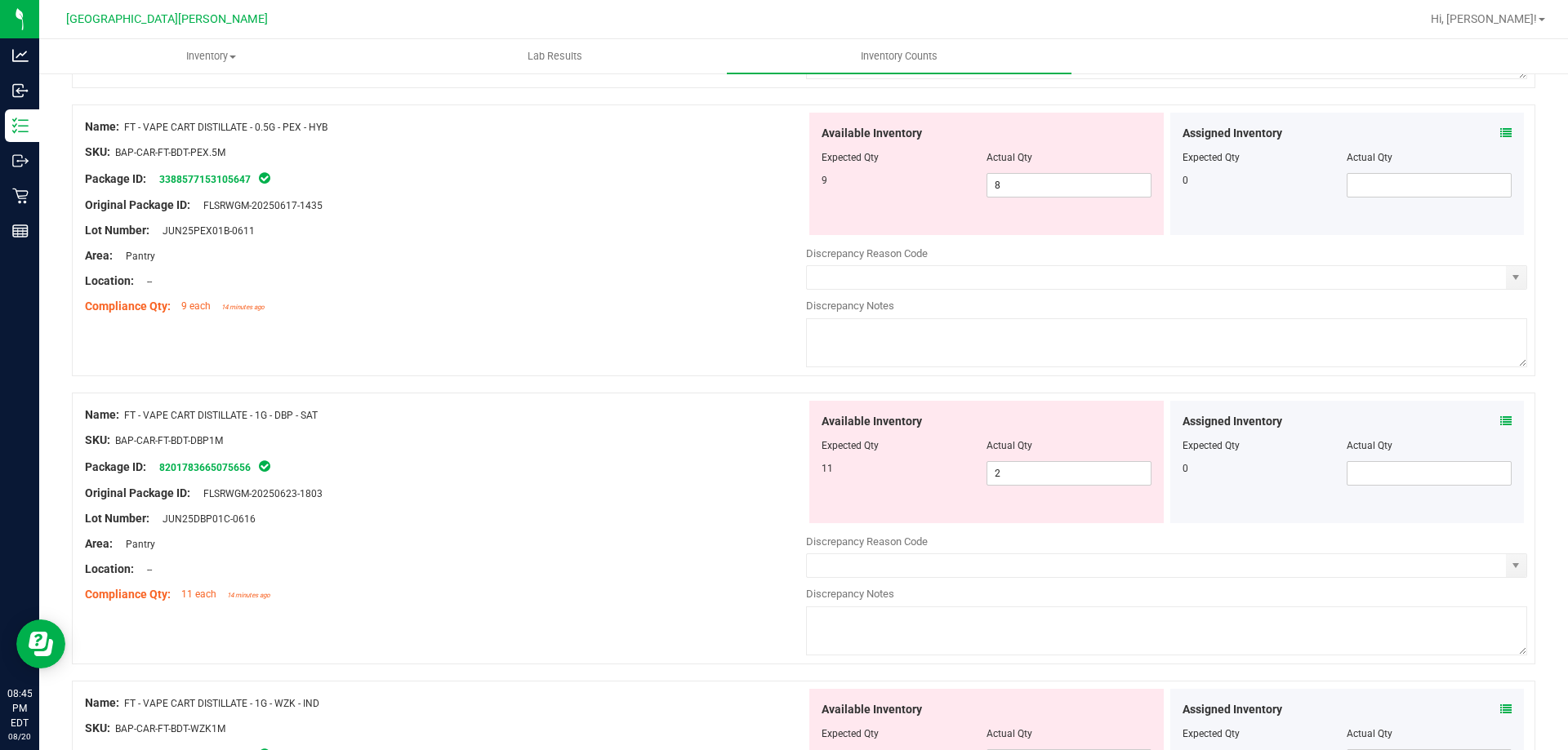
scroll to position [1143, 0]
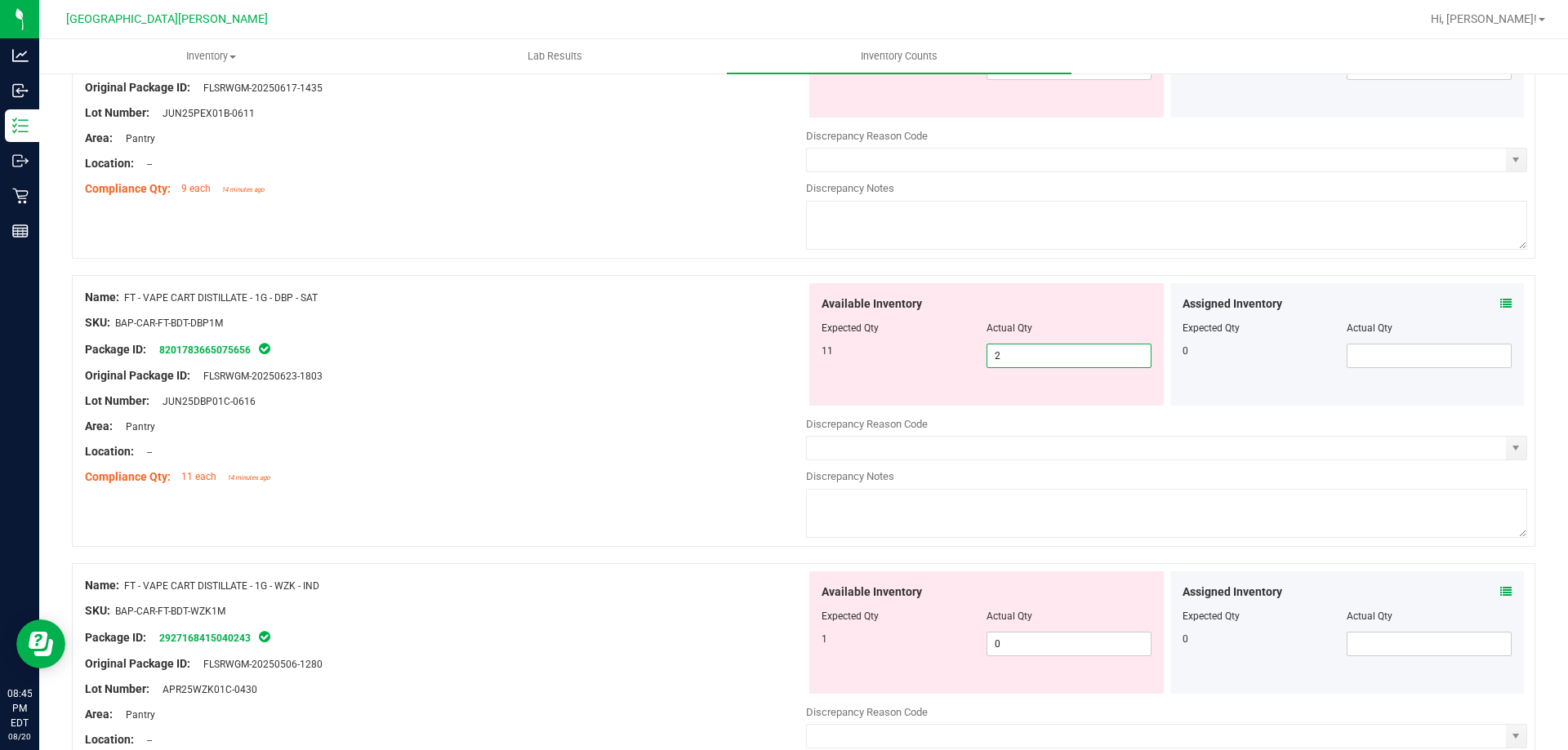
click at [781, 353] on span "2 2" at bounding box center [1069, 356] width 165 height 24
type input "11"
click at [499, 466] on div at bounding box center [445, 464] width 721 height 8
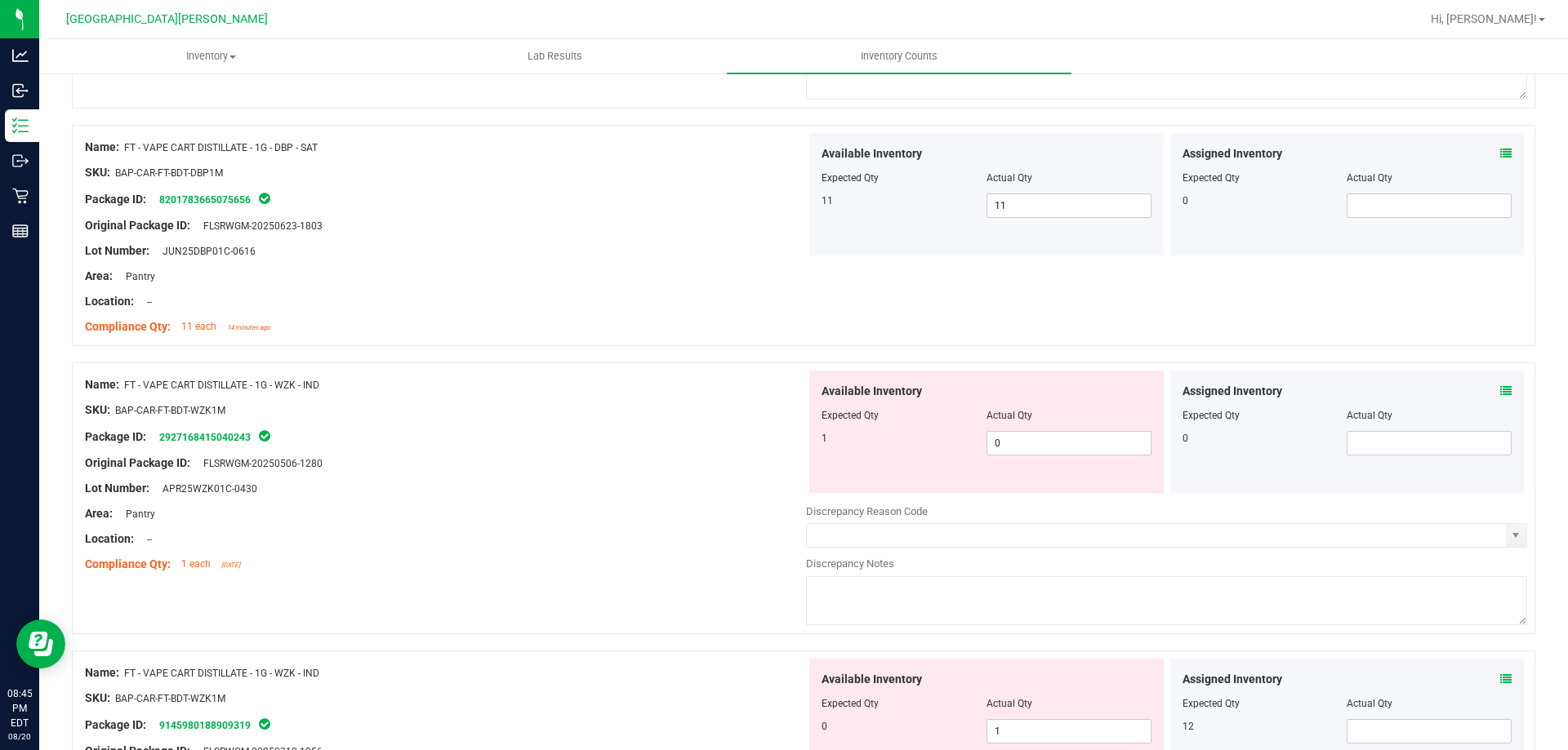
scroll to position [1469, 0]
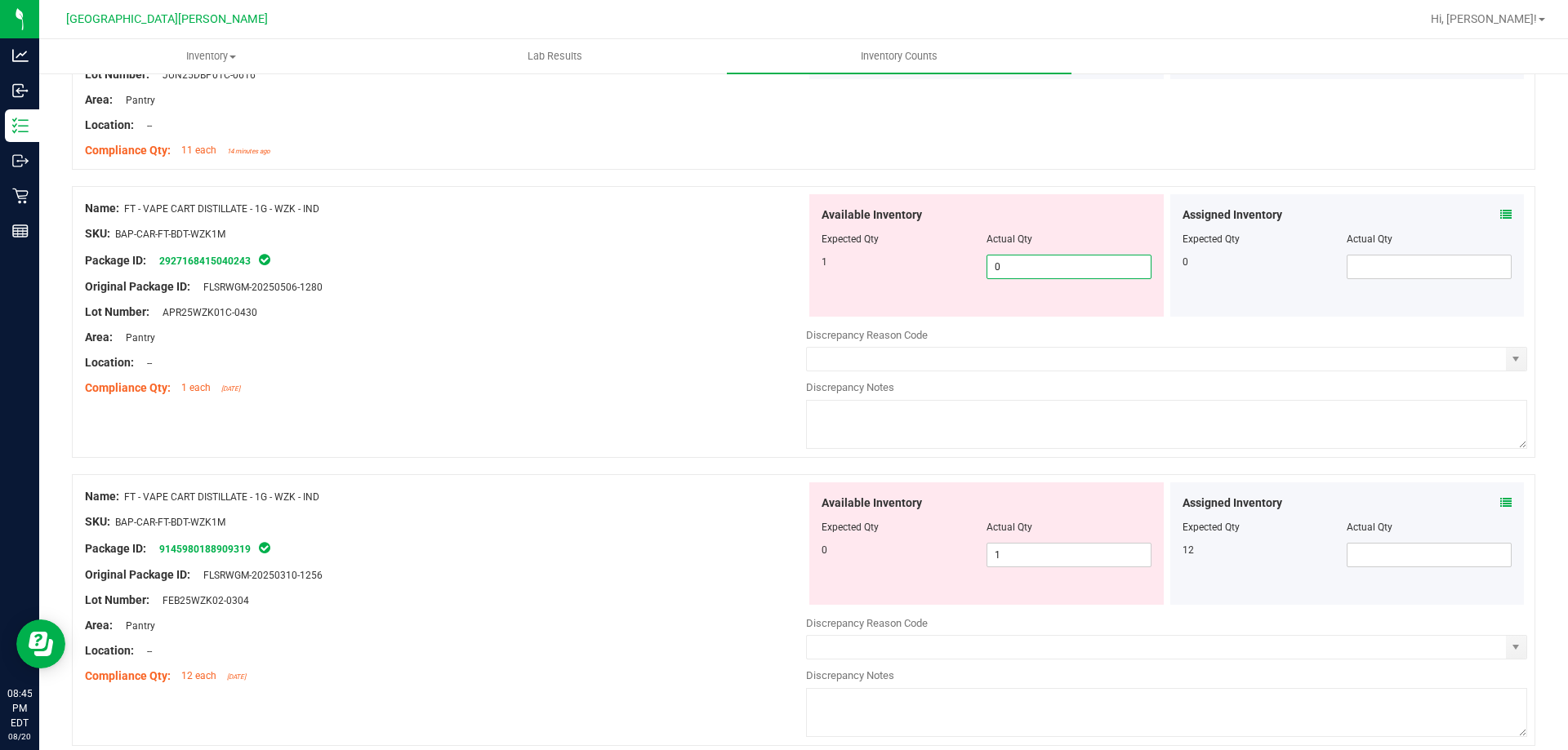
click at [781, 266] on span "0 0" at bounding box center [1069, 267] width 165 height 24
type input "1"
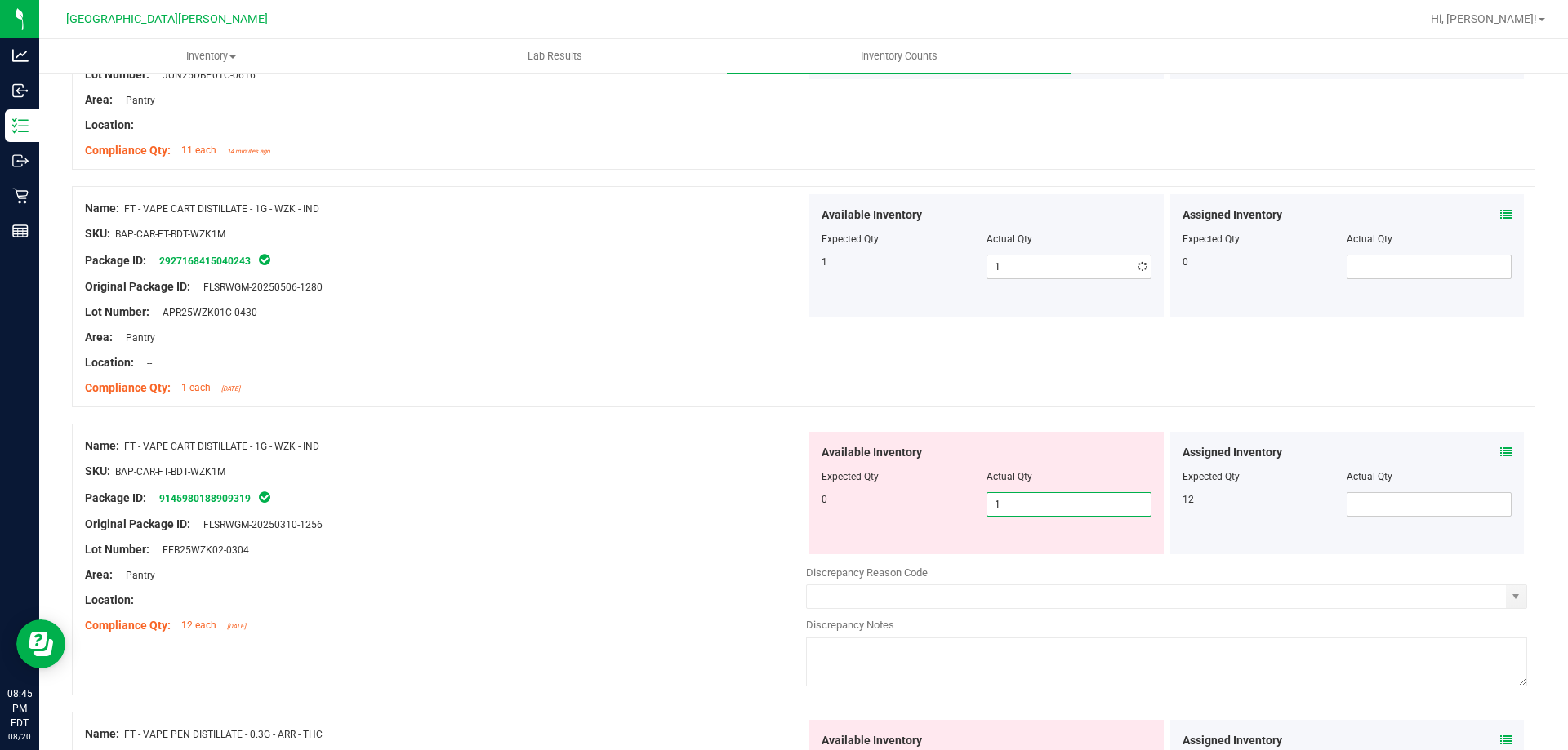
click at [781, 549] on div "Available Inventory Expected Qty Actual Qty 0 1 1" at bounding box center [986, 493] width 355 height 123
type input "0"
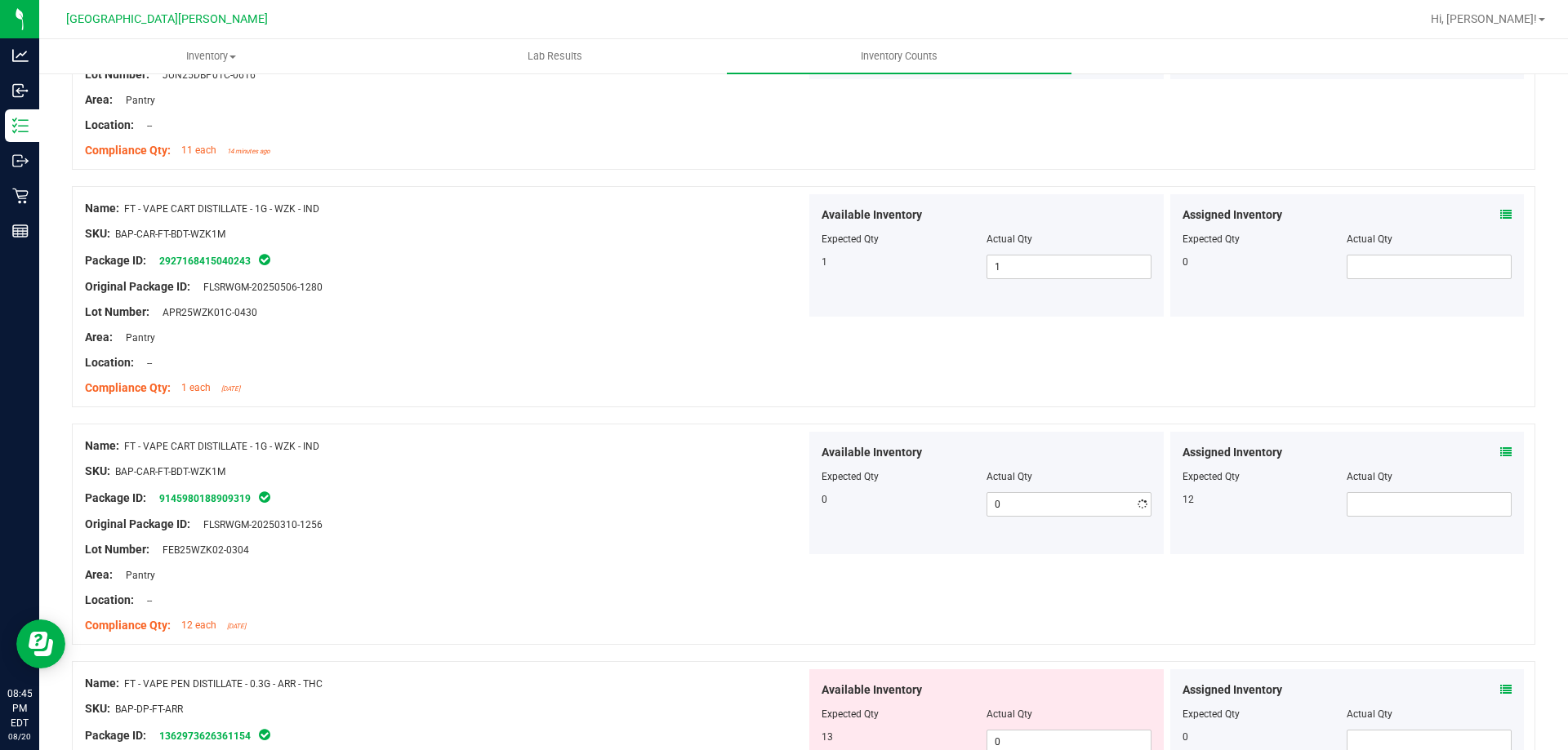
click at [673, 580] on div "Name: FT - VAPE CART DISTILLATE - 1G - WZK - IND SKU: BAP-CAR-FT-BDT-WZK1M Pack…" at bounding box center [445, 536] width 721 height 209
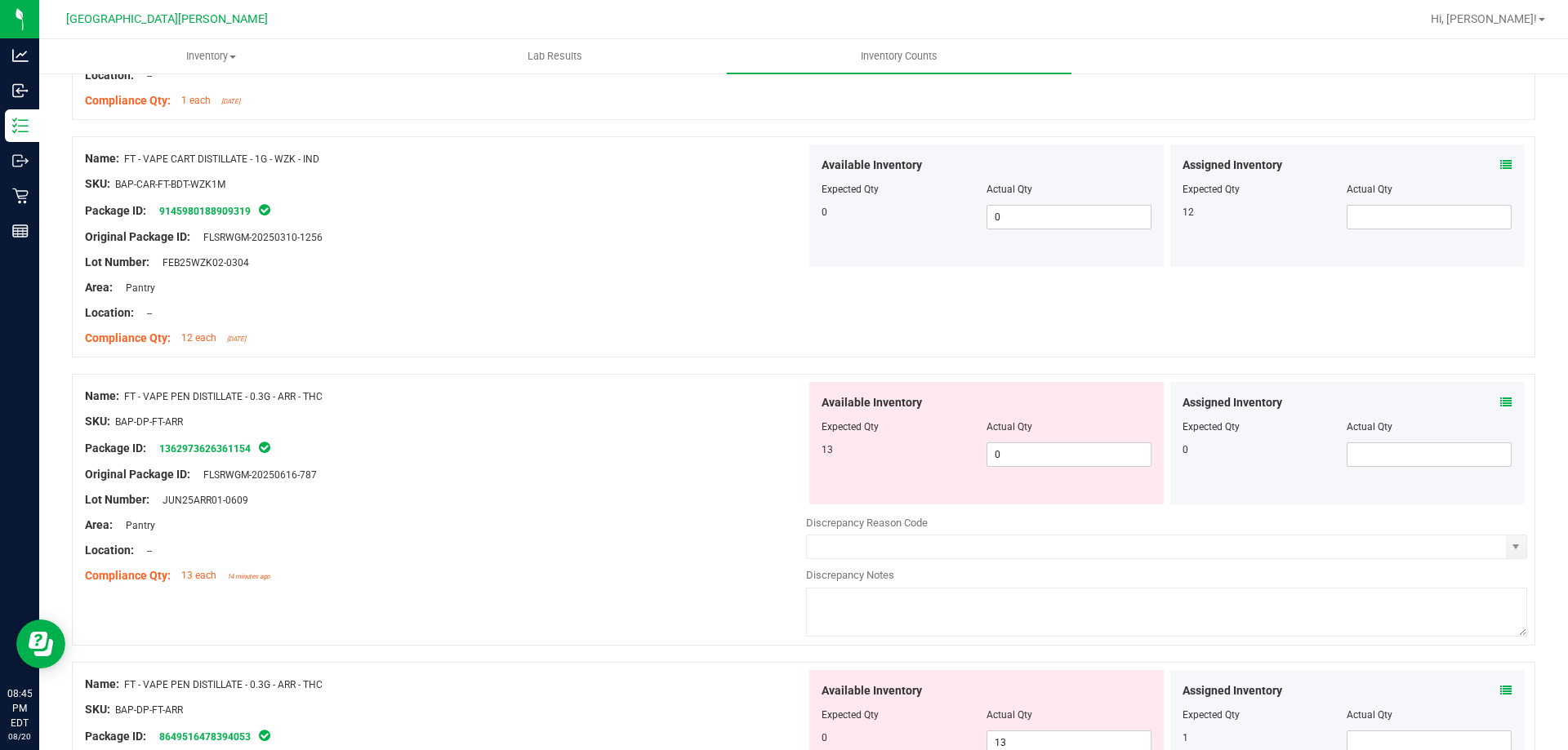
scroll to position [1878, 0]
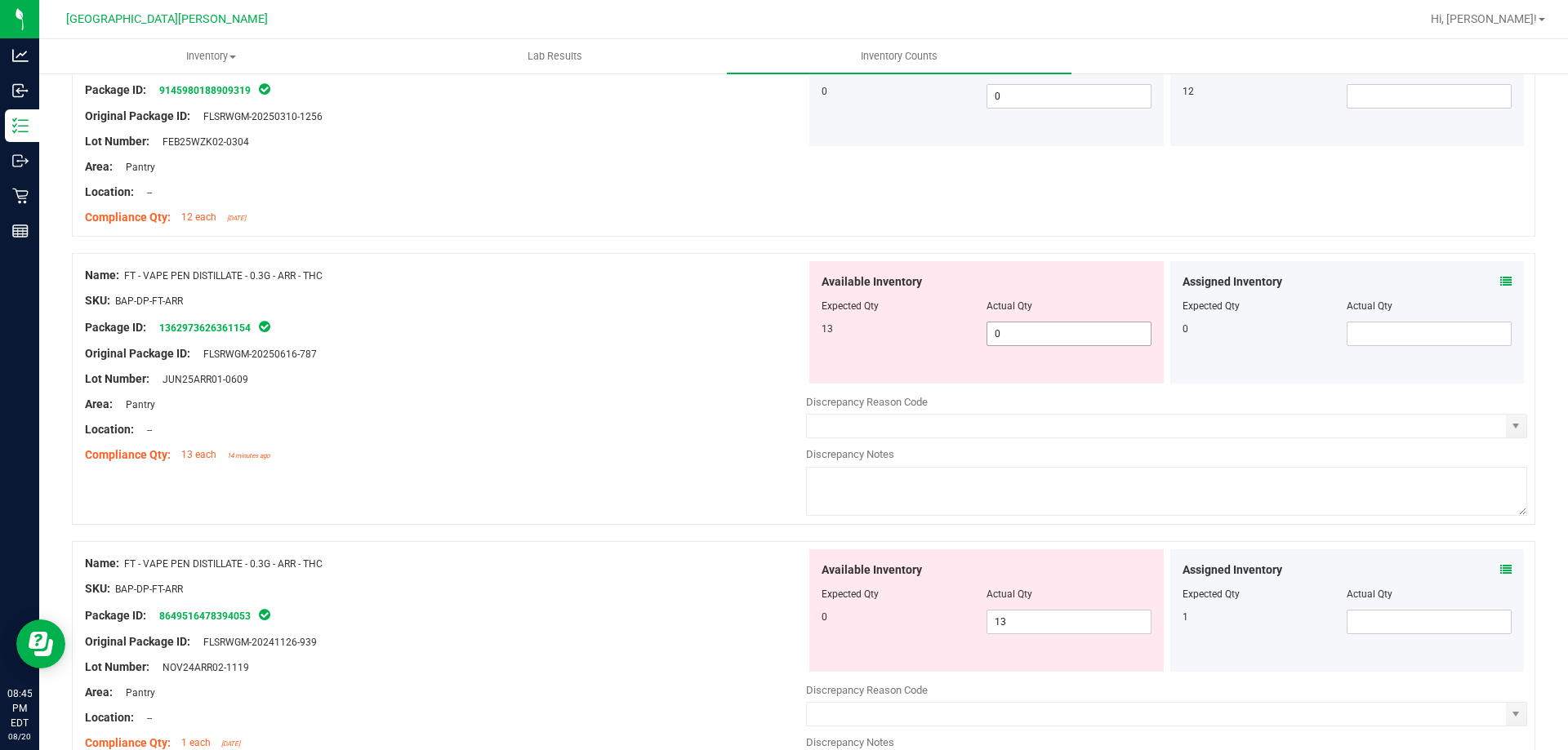
click at [781, 330] on span "0 0" at bounding box center [1069, 334] width 165 height 24
type input "13"
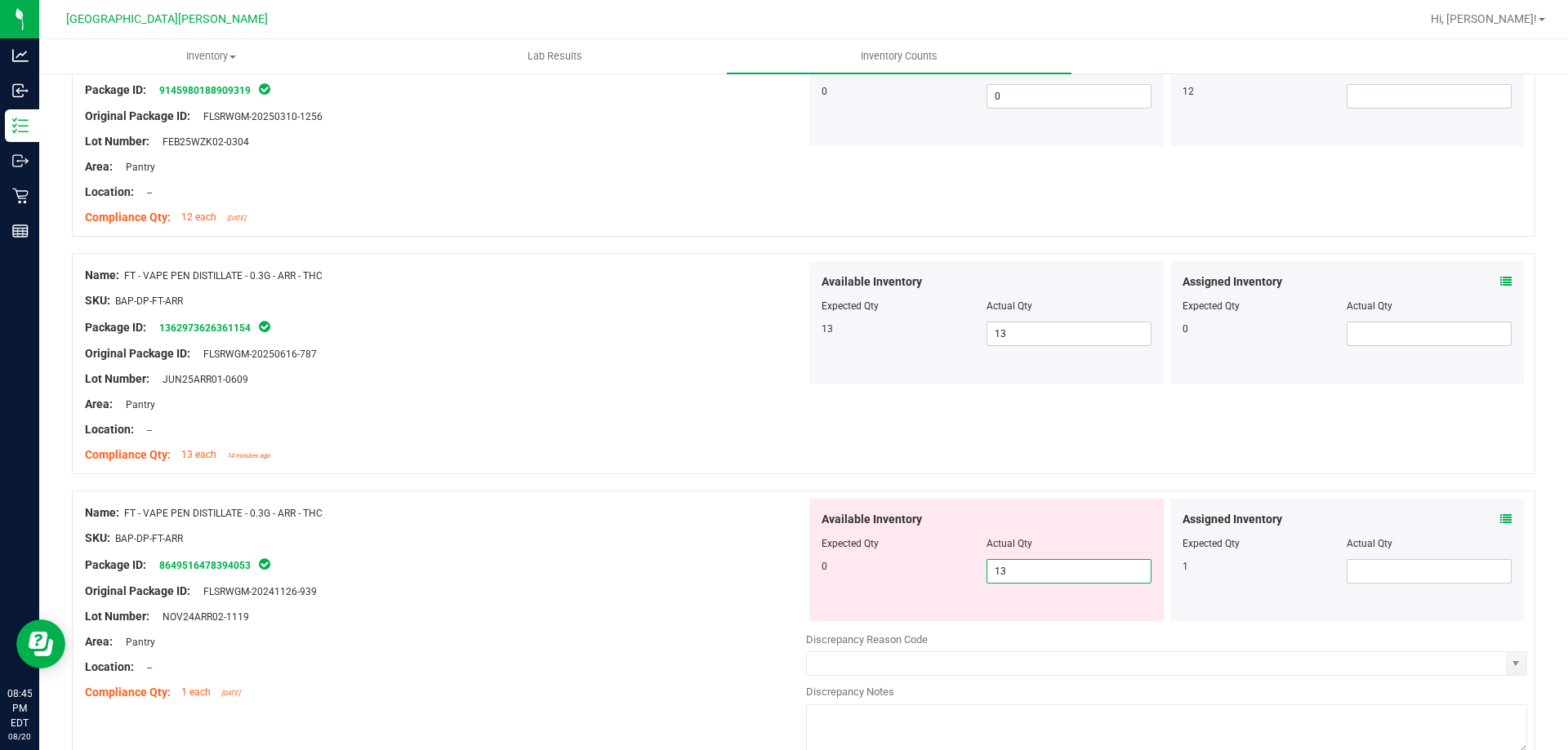
click at [781, 624] on div "Available Inventory Expected Qty Actual Qty 0 13 13" at bounding box center [1167, 627] width 721 height 259
type input "1"
type input "0"
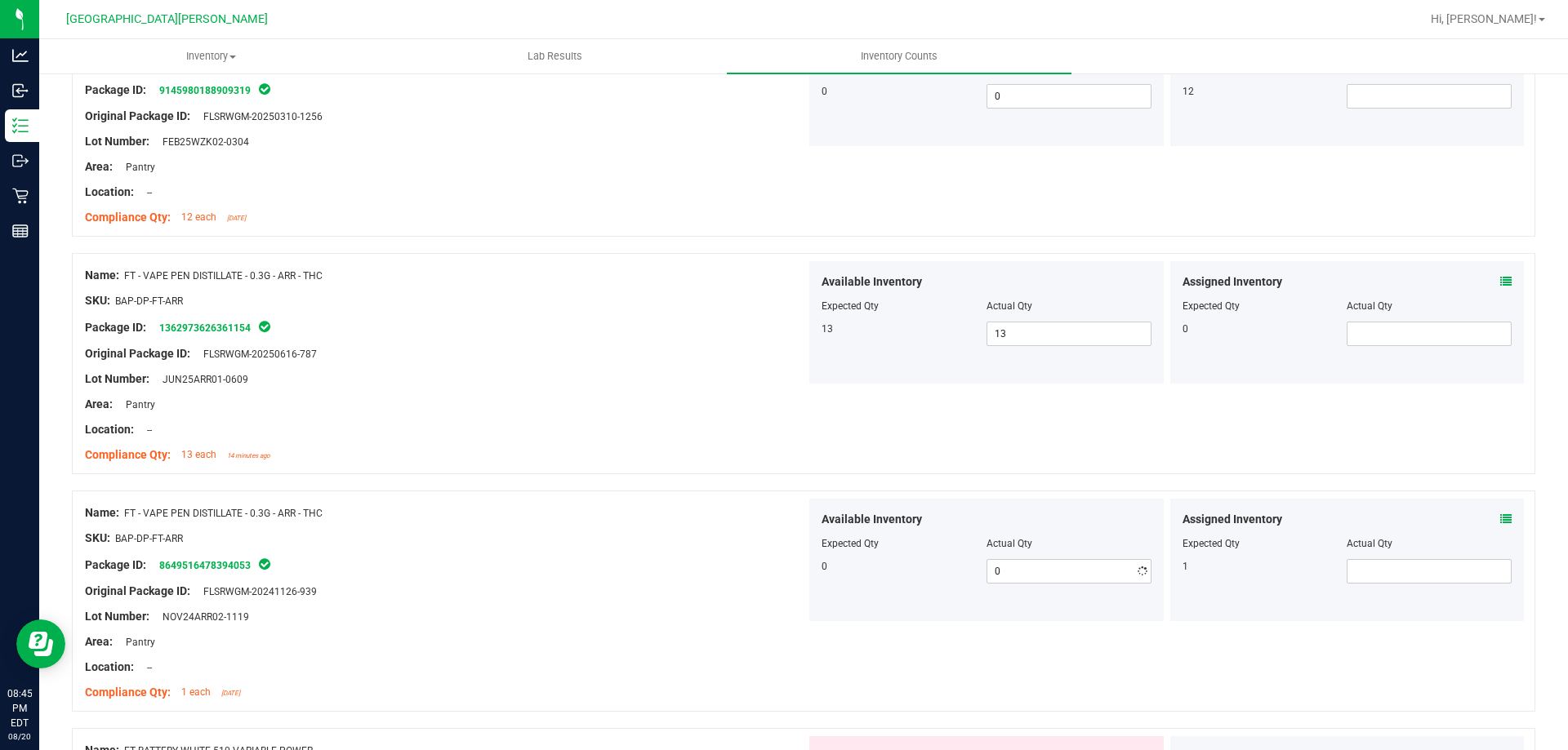
click at [633, 600] on div at bounding box center [445, 604] width 721 height 8
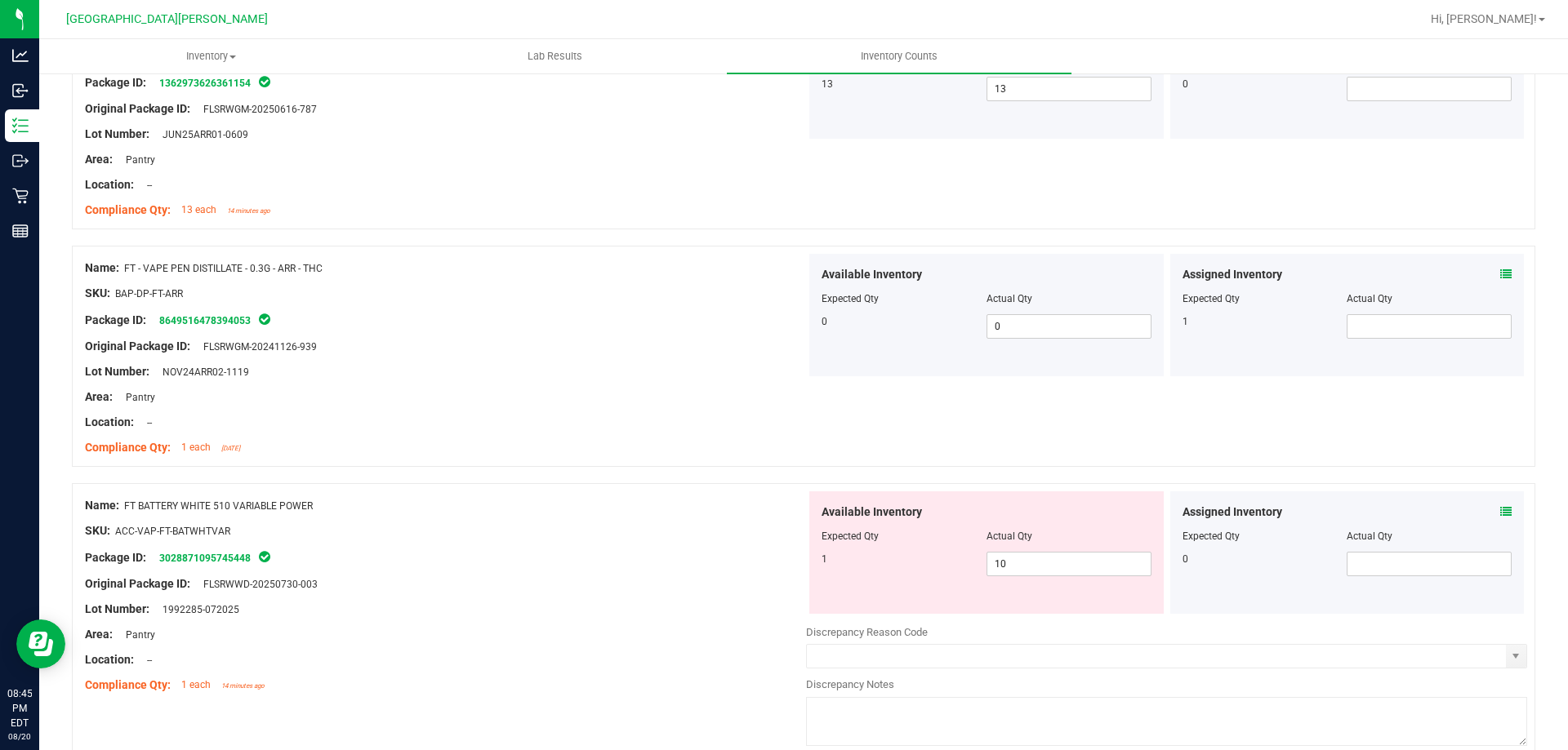
scroll to position [2204, 0]
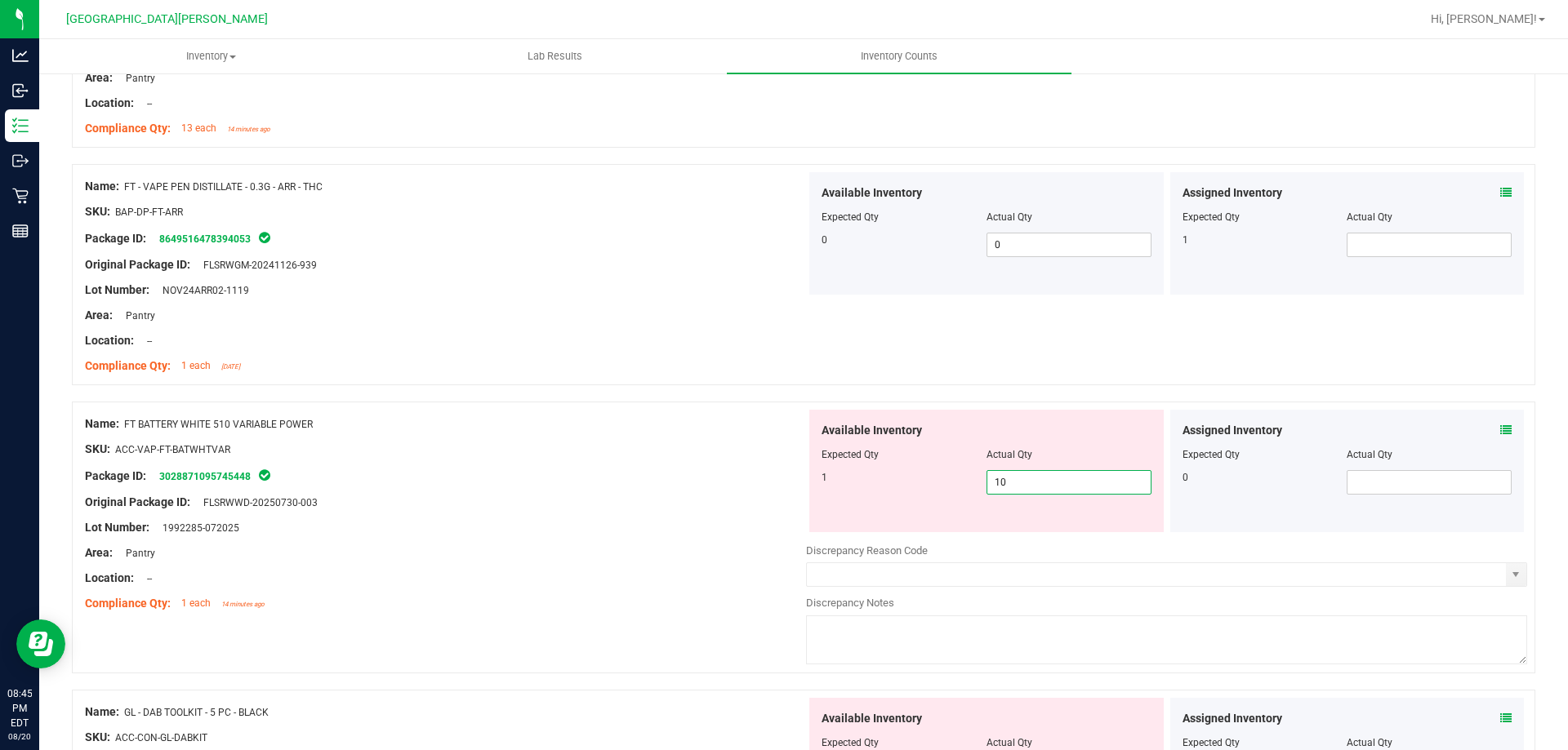
click at [781, 478] on span "10 10" at bounding box center [1069, 483] width 165 height 24
type input "1"
click at [684, 547] on div "Area: Pantry" at bounding box center [445, 553] width 721 height 17
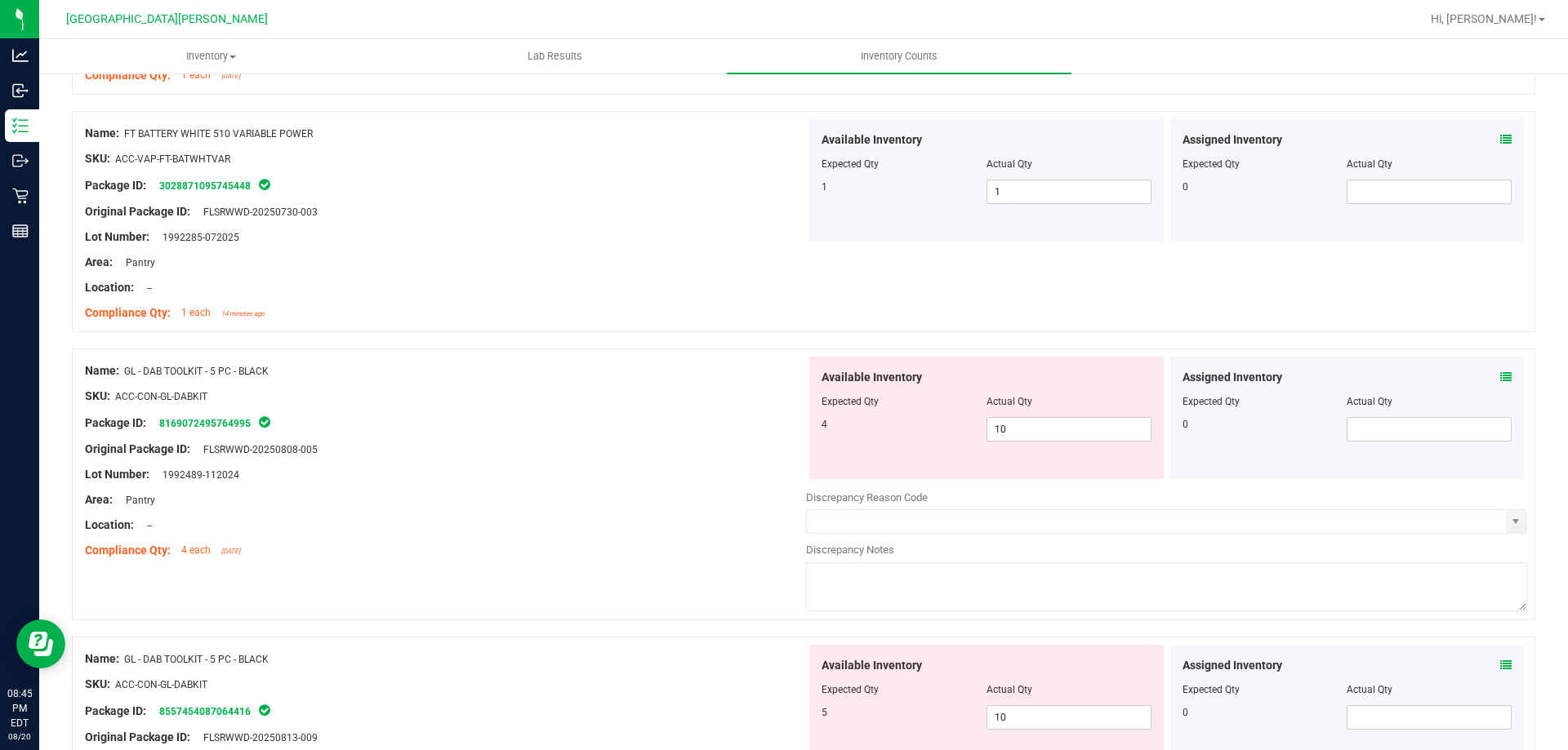
scroll to position [2531, 0]
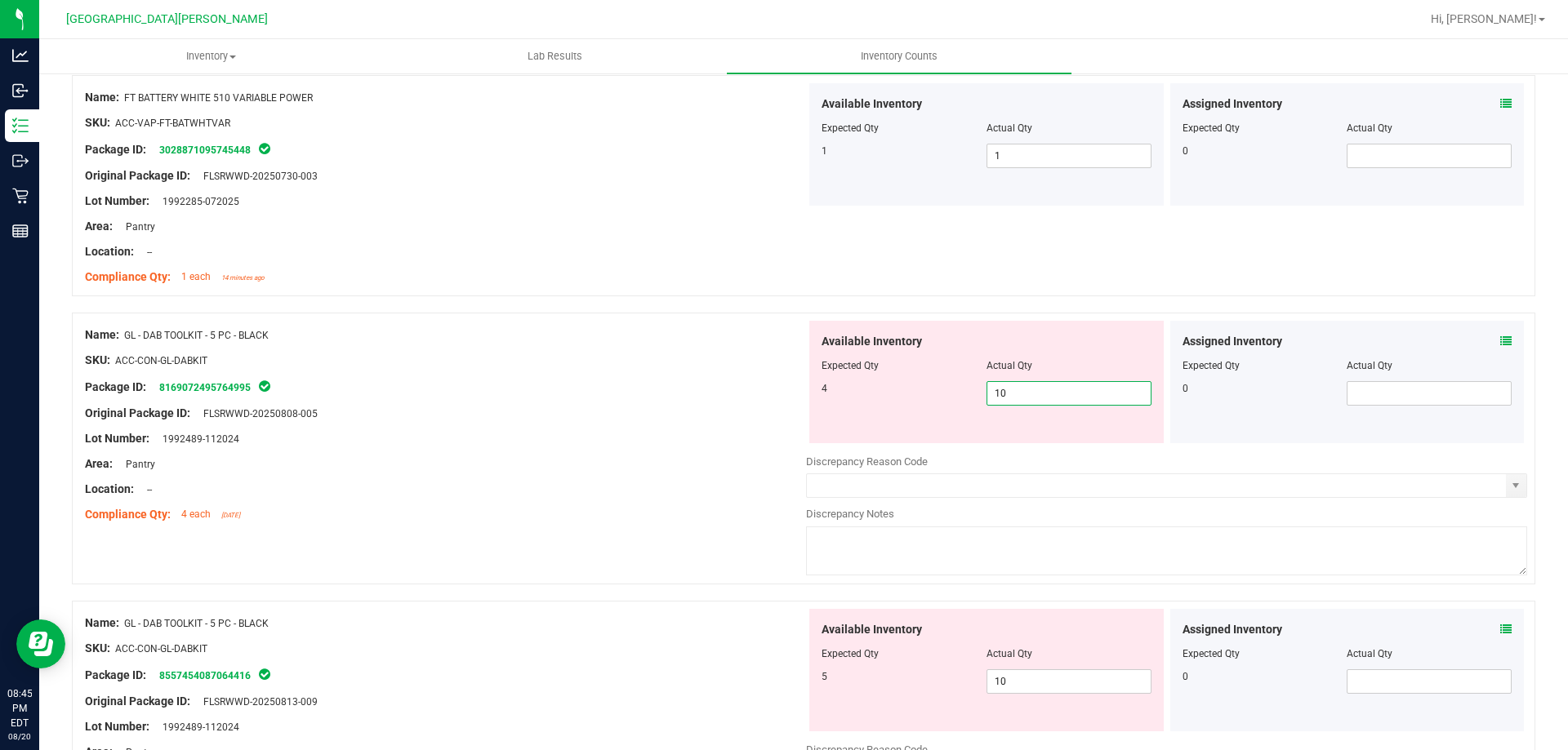
click at [781, 402] on span "10 10" at bounding box center [1069, 394] width 165 height 24
type input "1"
type input "4"
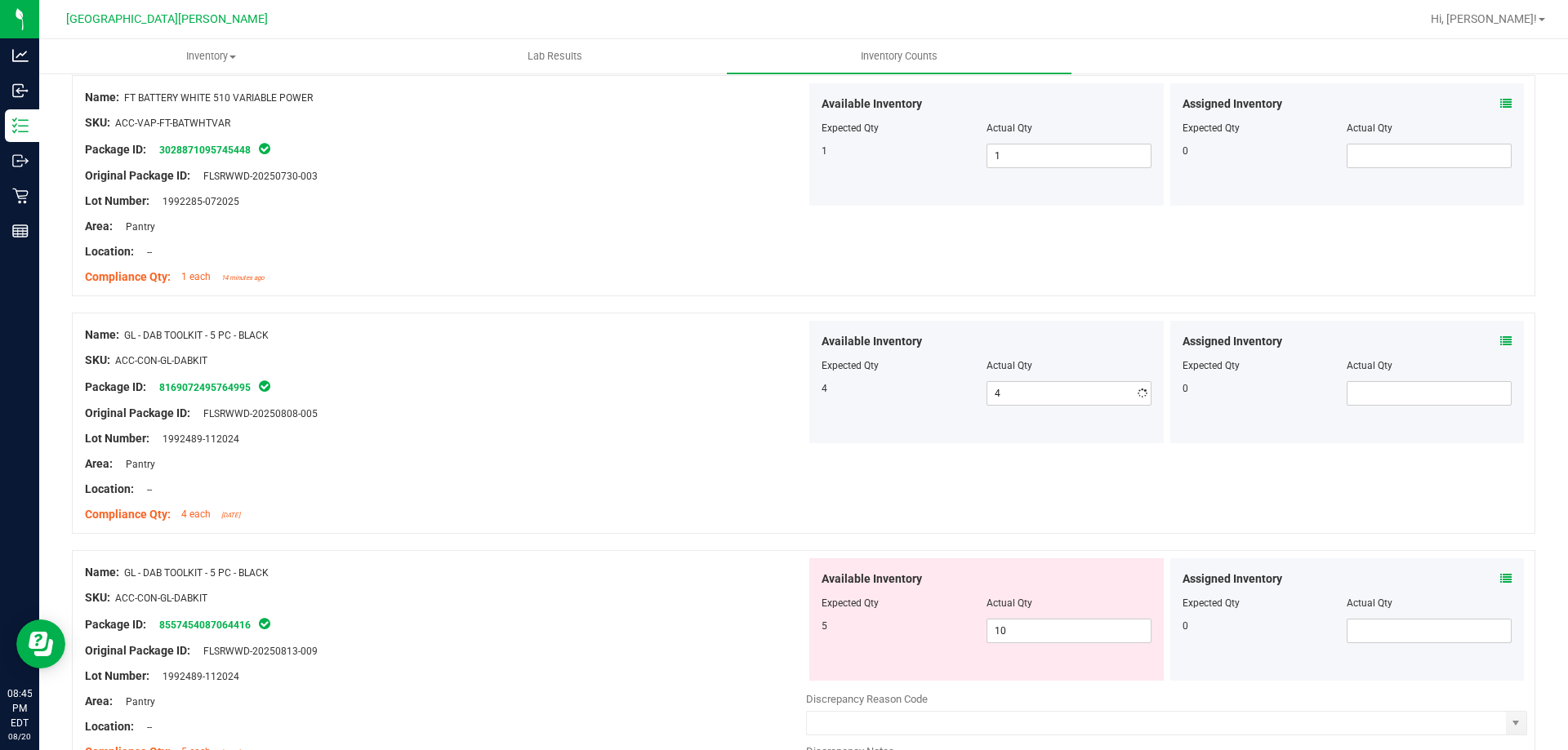
click at [651, 455] on div "Area: Pantry" at bounding box center [445, 464] width 721 height 17
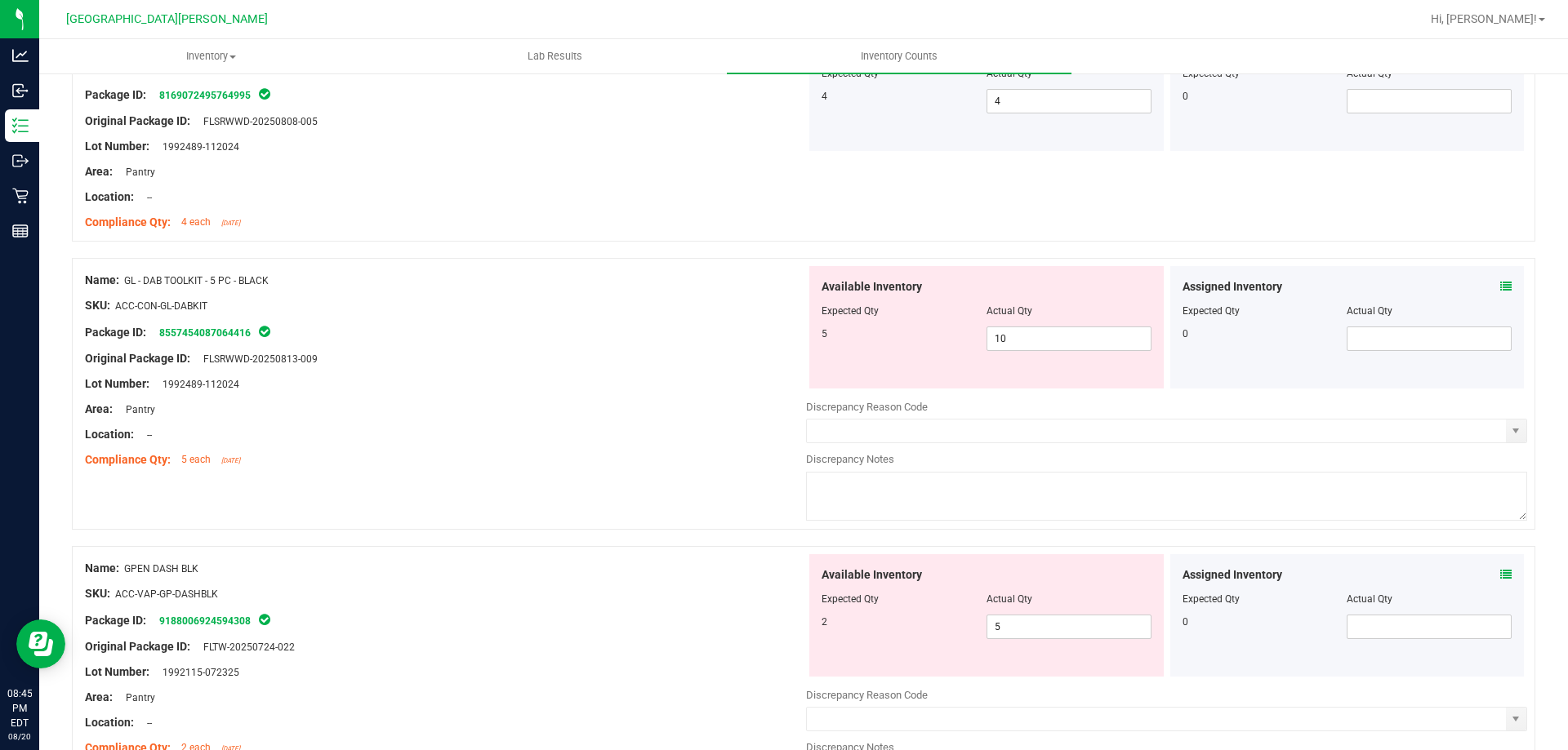
scroll to position [2858, 0]
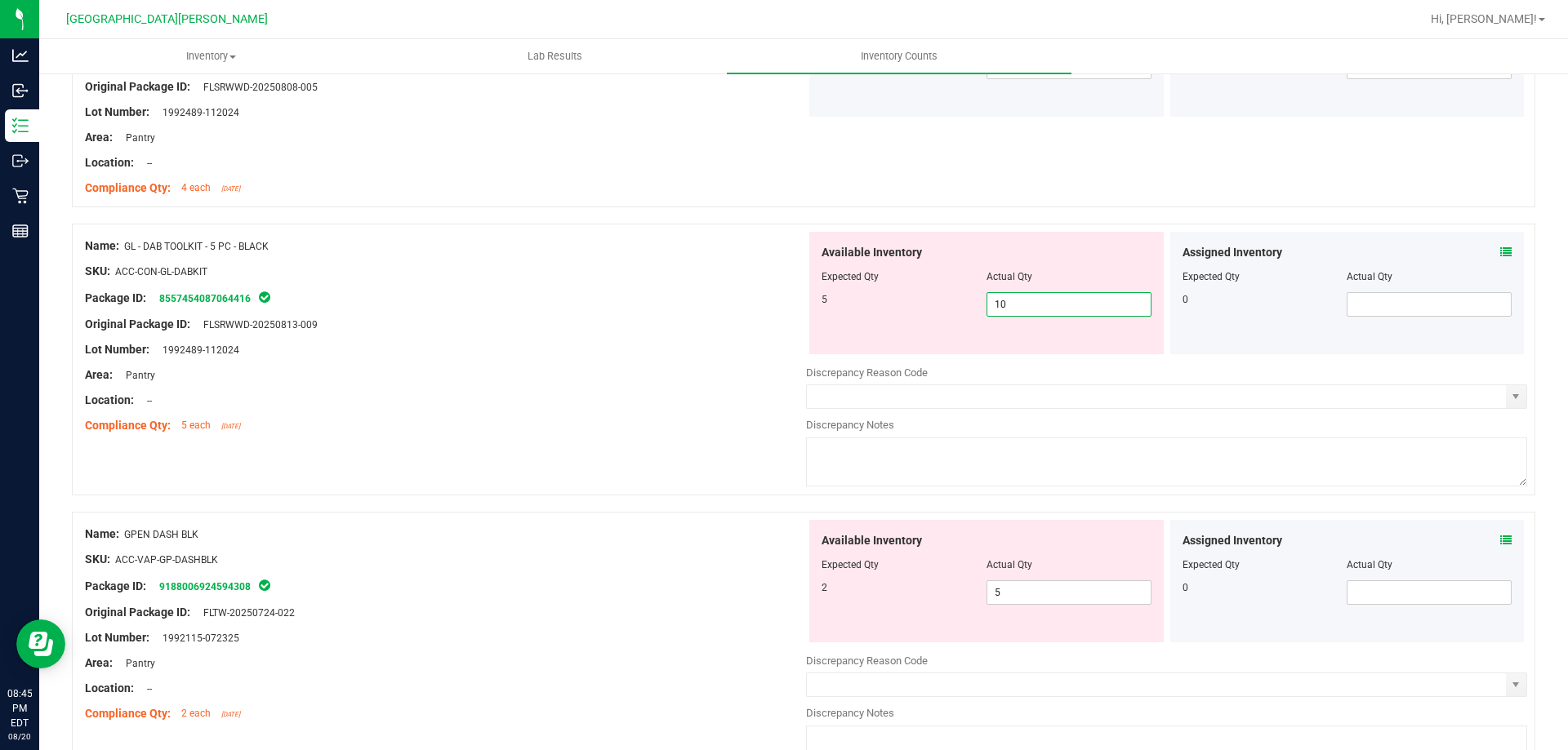
click at [781, 305] on span "10 10" at bounding box center [1069, 305] width 165 height 24
type input "1"
type input "5"
click at [536, 463] on div "Name: FT - CANNABIS FLOWER - 3.5G - STW - HYB SKU: [PERSON_NAME]-FT-CAN-STW Pac…" at bounding box center [804, 122] width 1463 height 5429
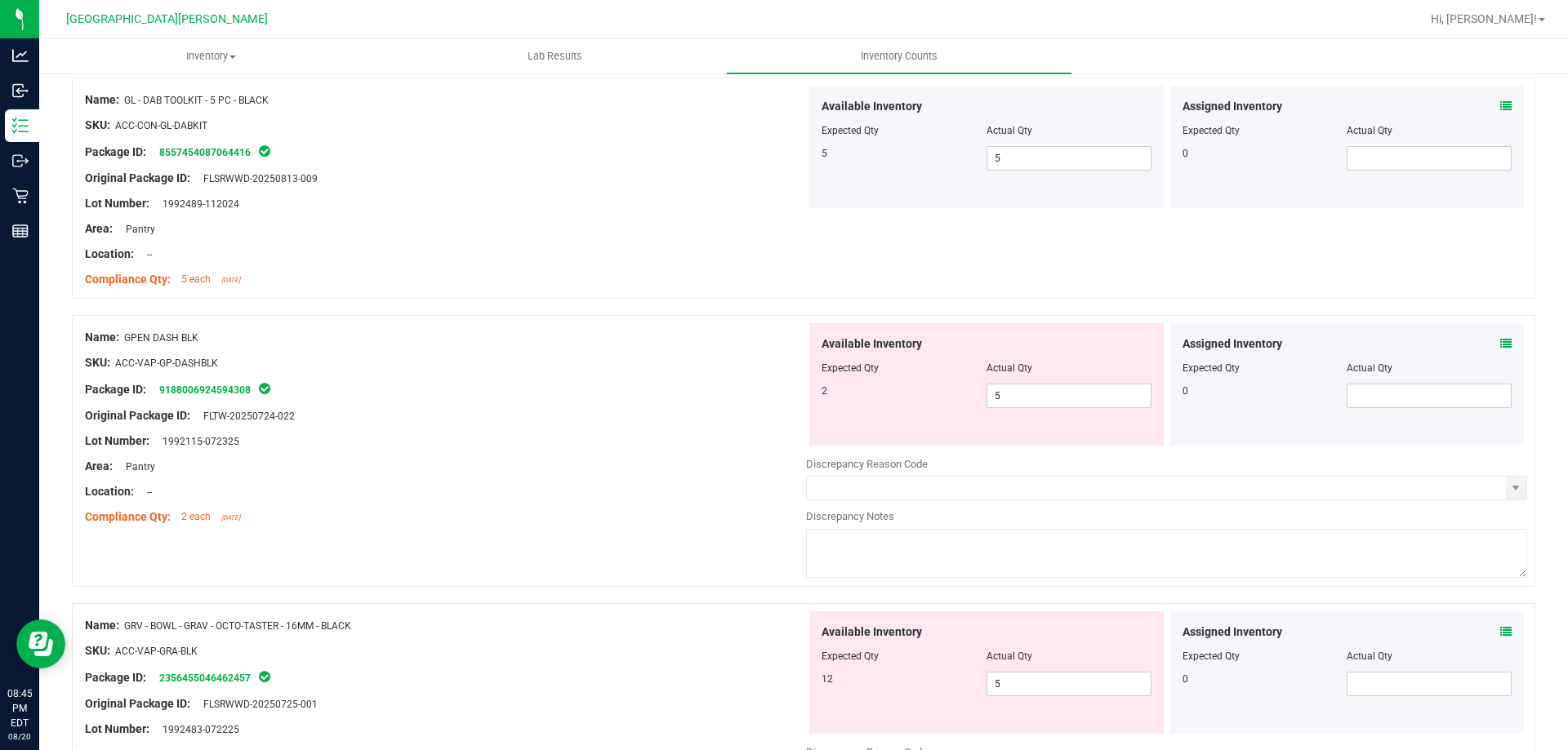
scroll to position [3021, 0]
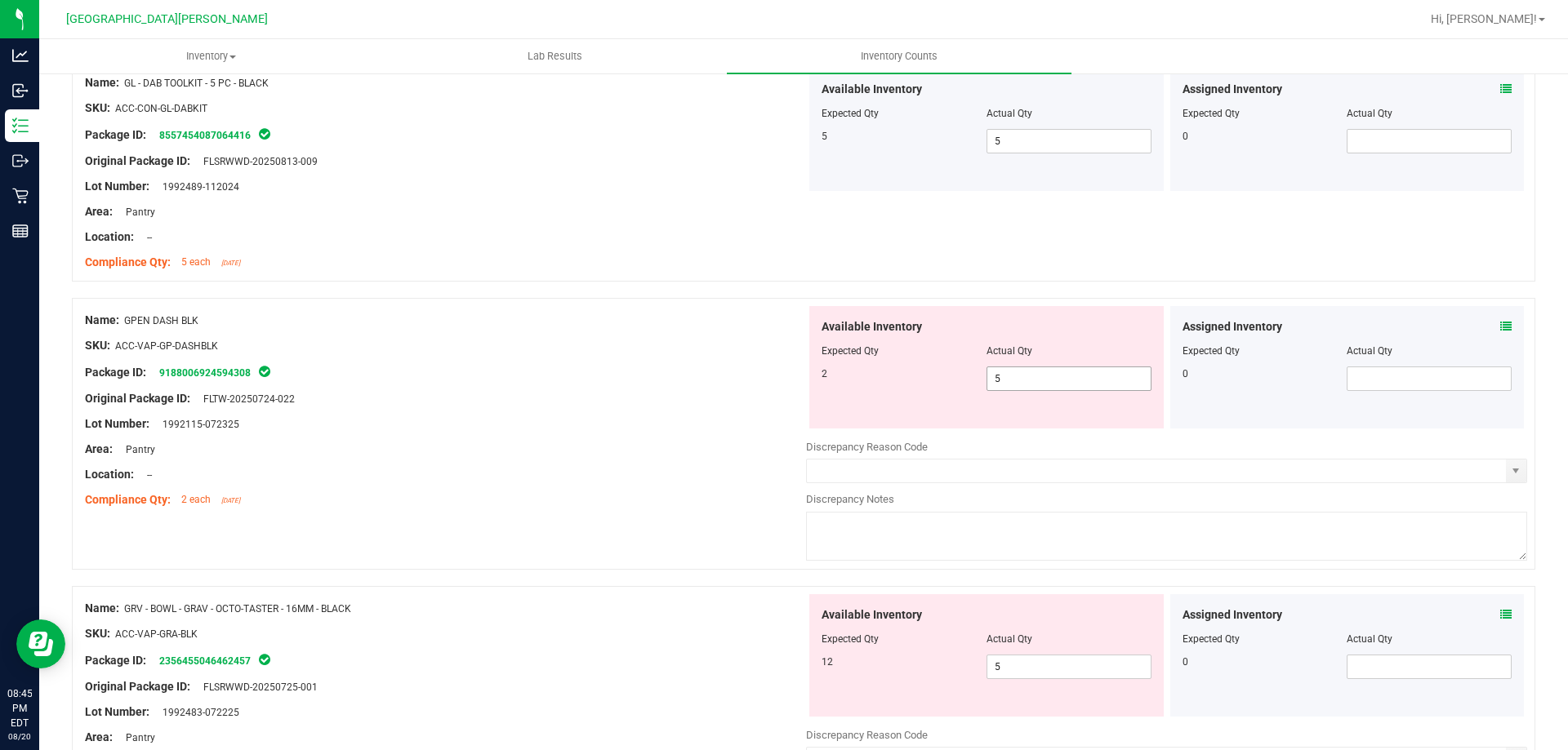
click at [781, 370] on span "5 5" at bounding box center [1069, 379] width 165 height 24
type input "2"
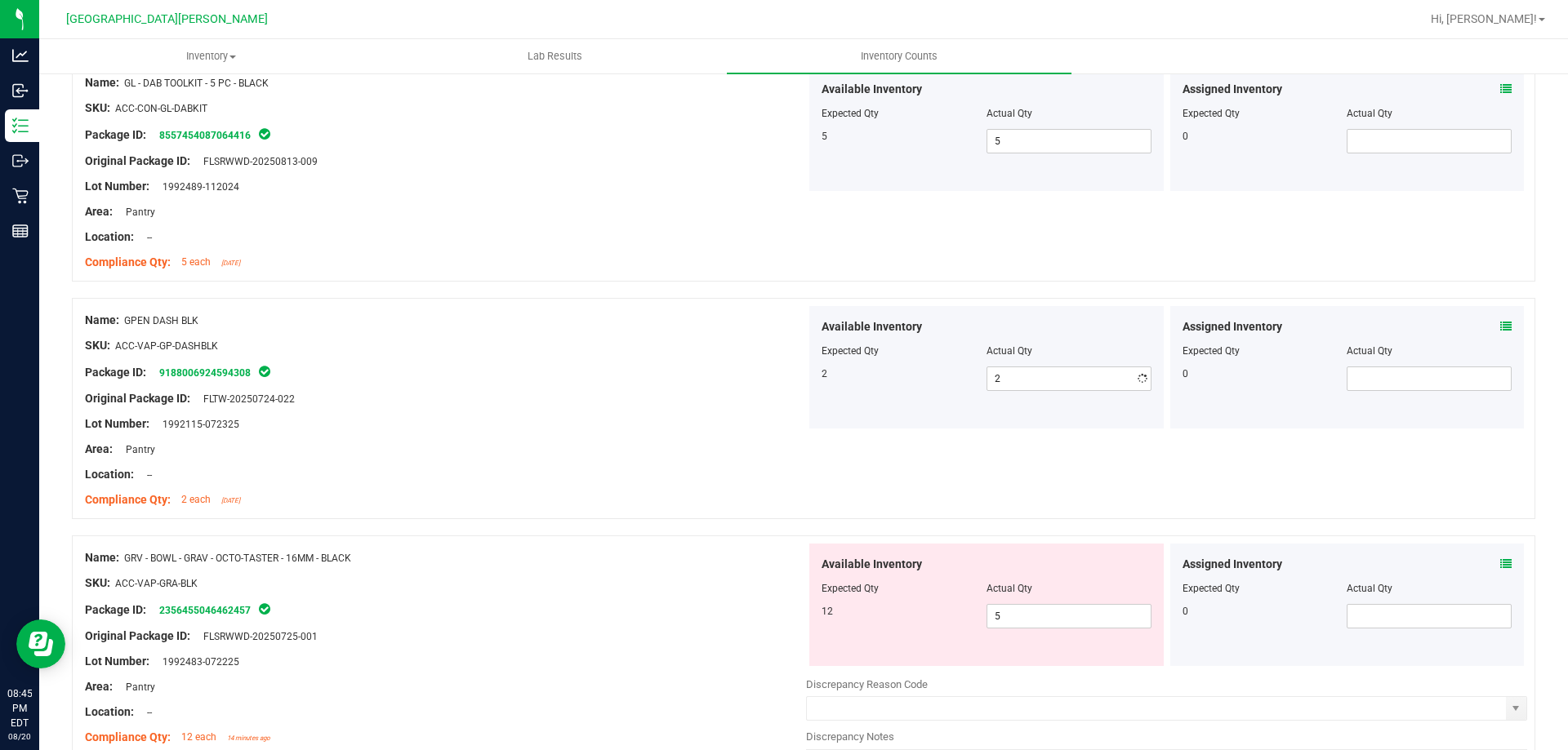
drag, startPoint x: 474, startPoint y: 517, endPoint x: 933, endPoint y: 698, distance: 493.4
click at [479, 517] on div "Name: GPEN DASH BLK SKU: ACC-VAP-GP-DASHBLK Package ID: 9188006924594308 Origin…" at bounding box center [804, 409] width 1463 height 222
click at [781, 614] on span "5 5" at bounding box center [1069, 616] width 165 height 24
type input "12"
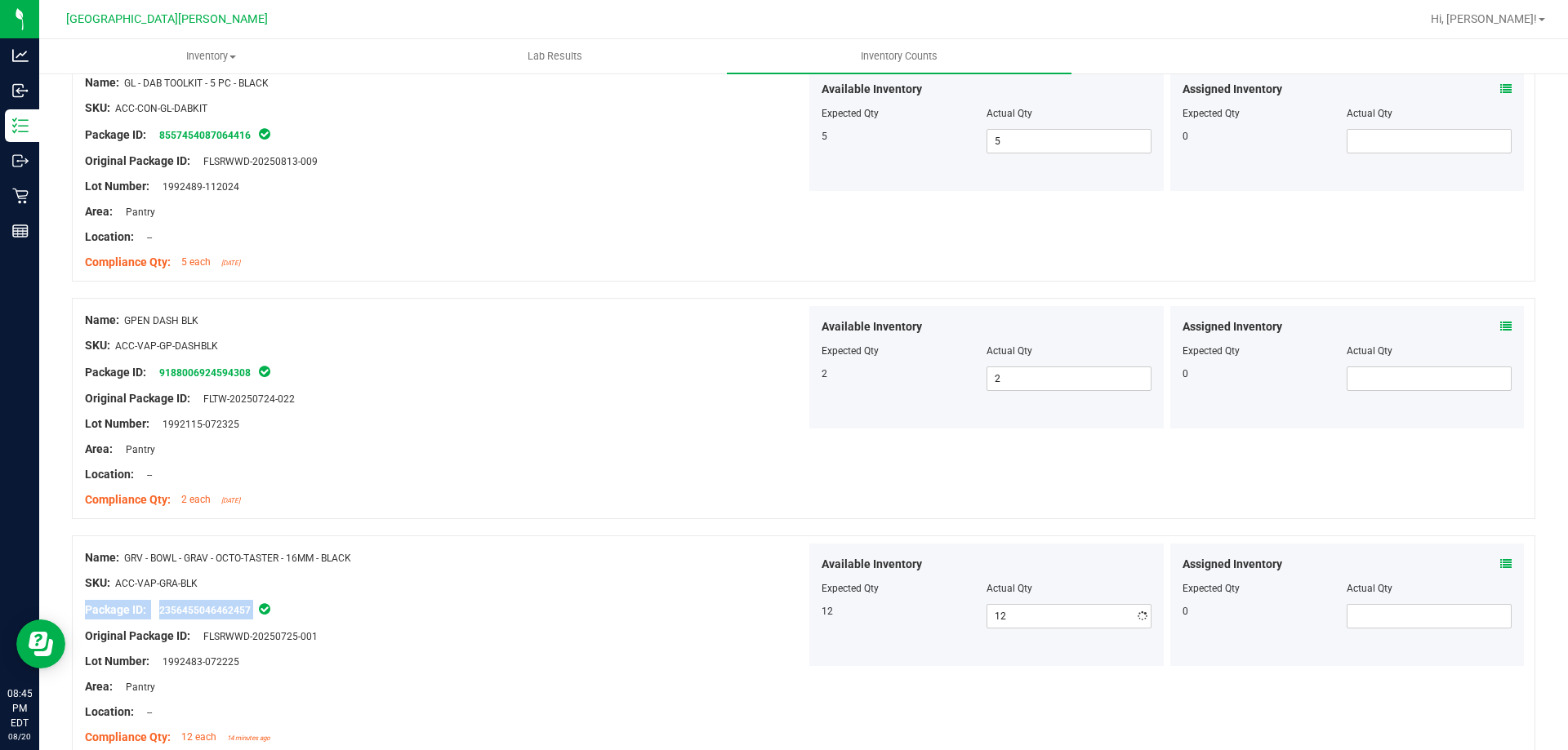
drag, startPoint x: 623, startPoint y: 604, endPoint x: 620, endPoint y: 559, distance: 45.1
click at [635, 594] on ng-container "SKU: ACC-VAP-GRA-BLK" at bounding box center [445, 587] width 721 height 25
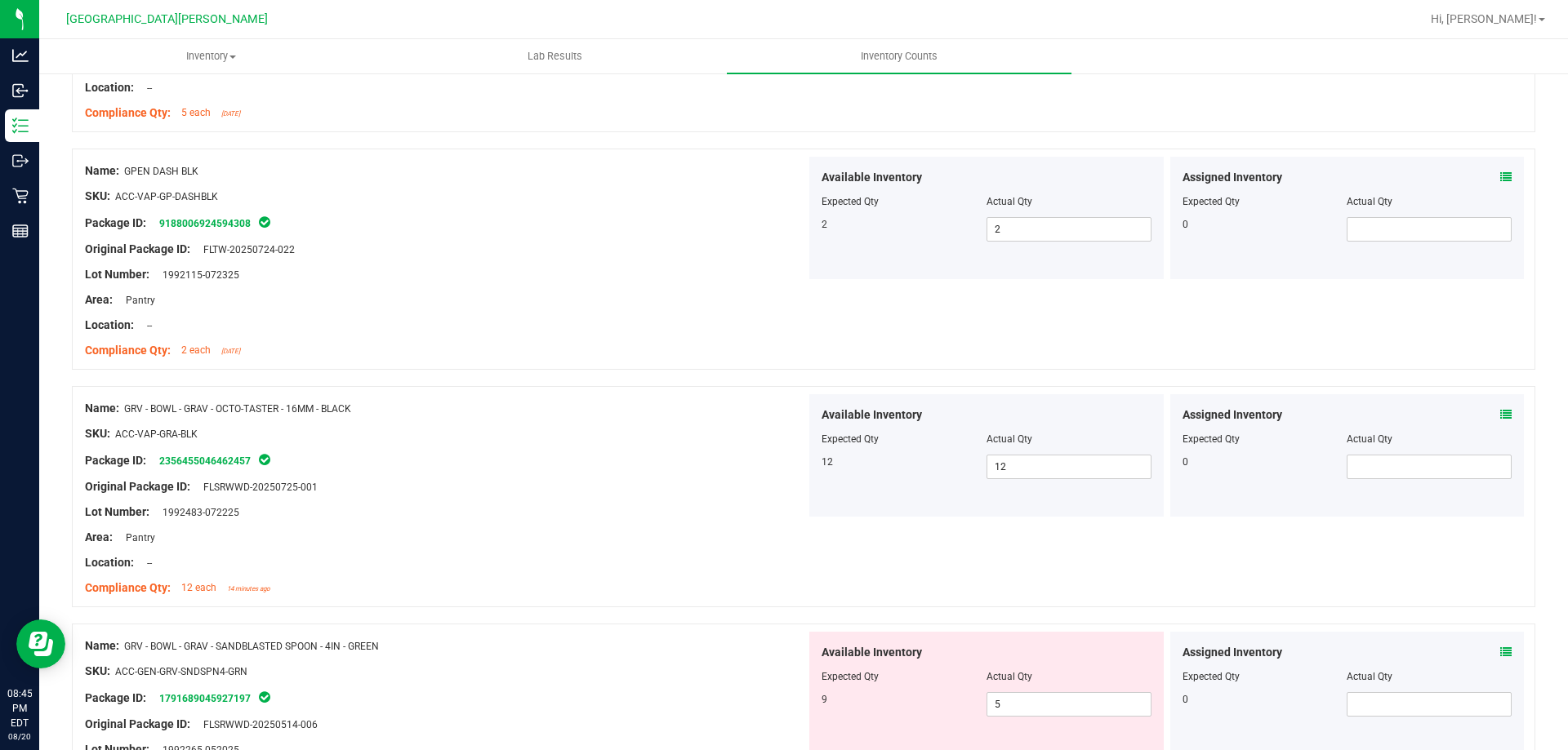
scroll to position [3429, 0]
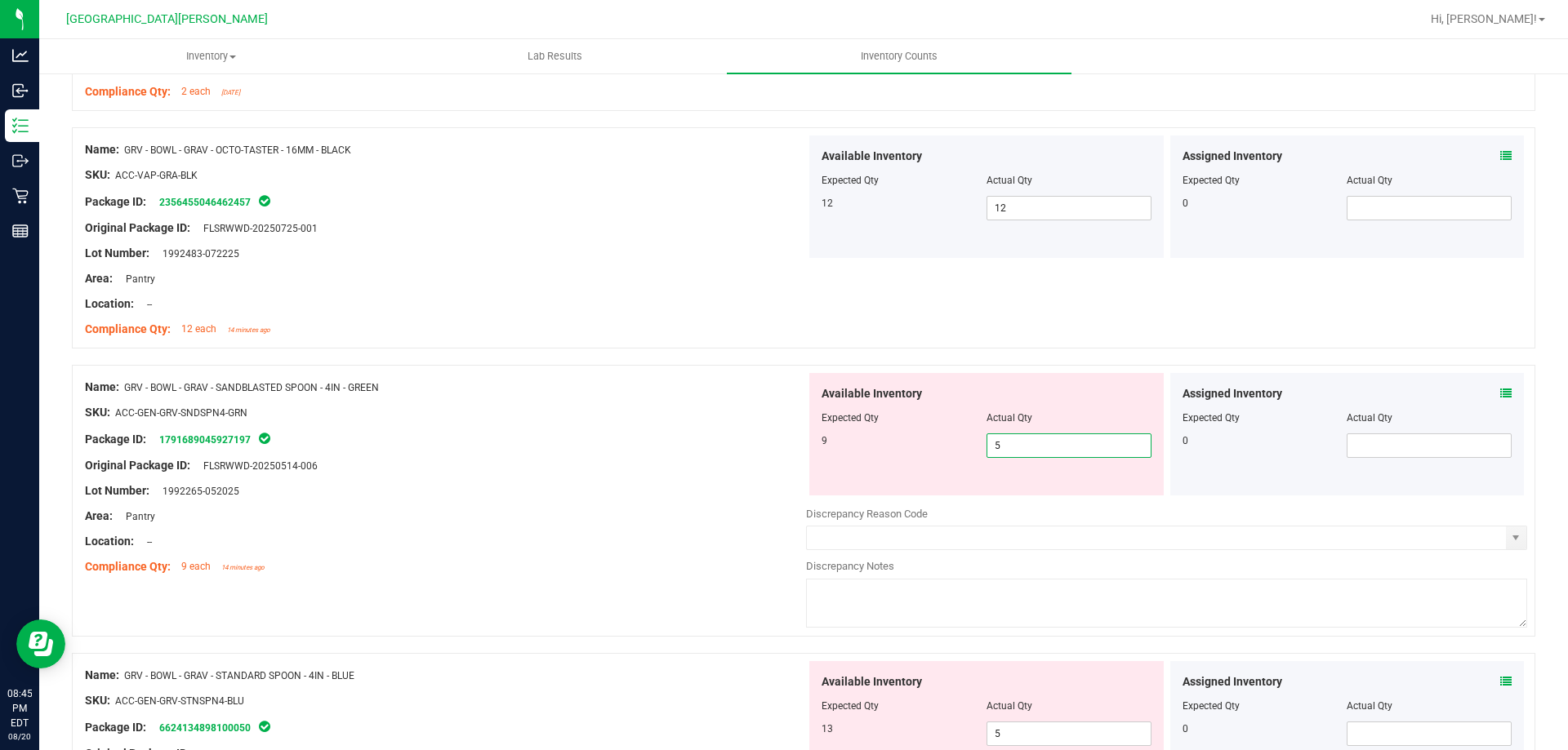
click at [781, 447] on span "5 5" at bounding box center [1069, 446] width 165 height 24
type input "9"
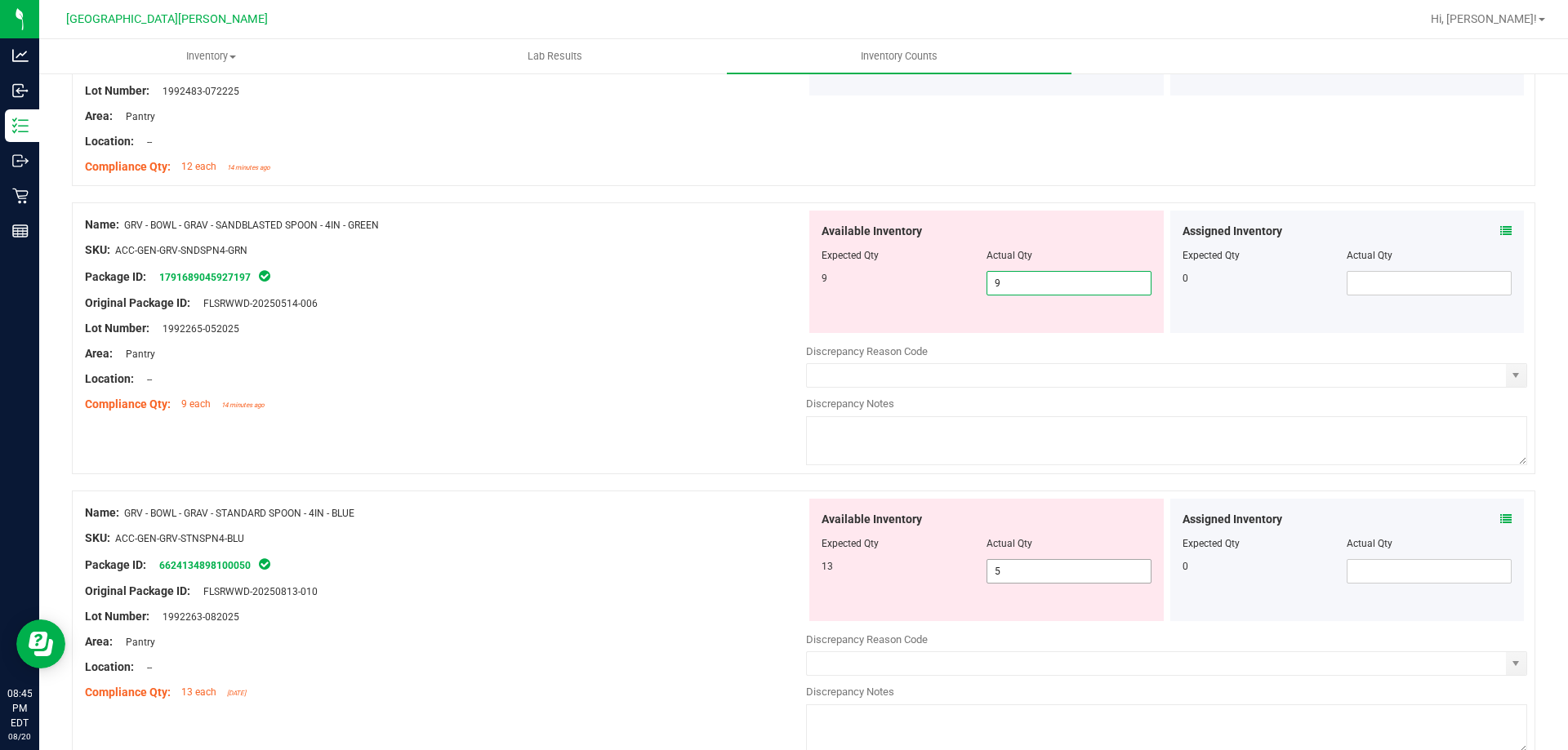
scroll to position [3592, 0]
type input "9"
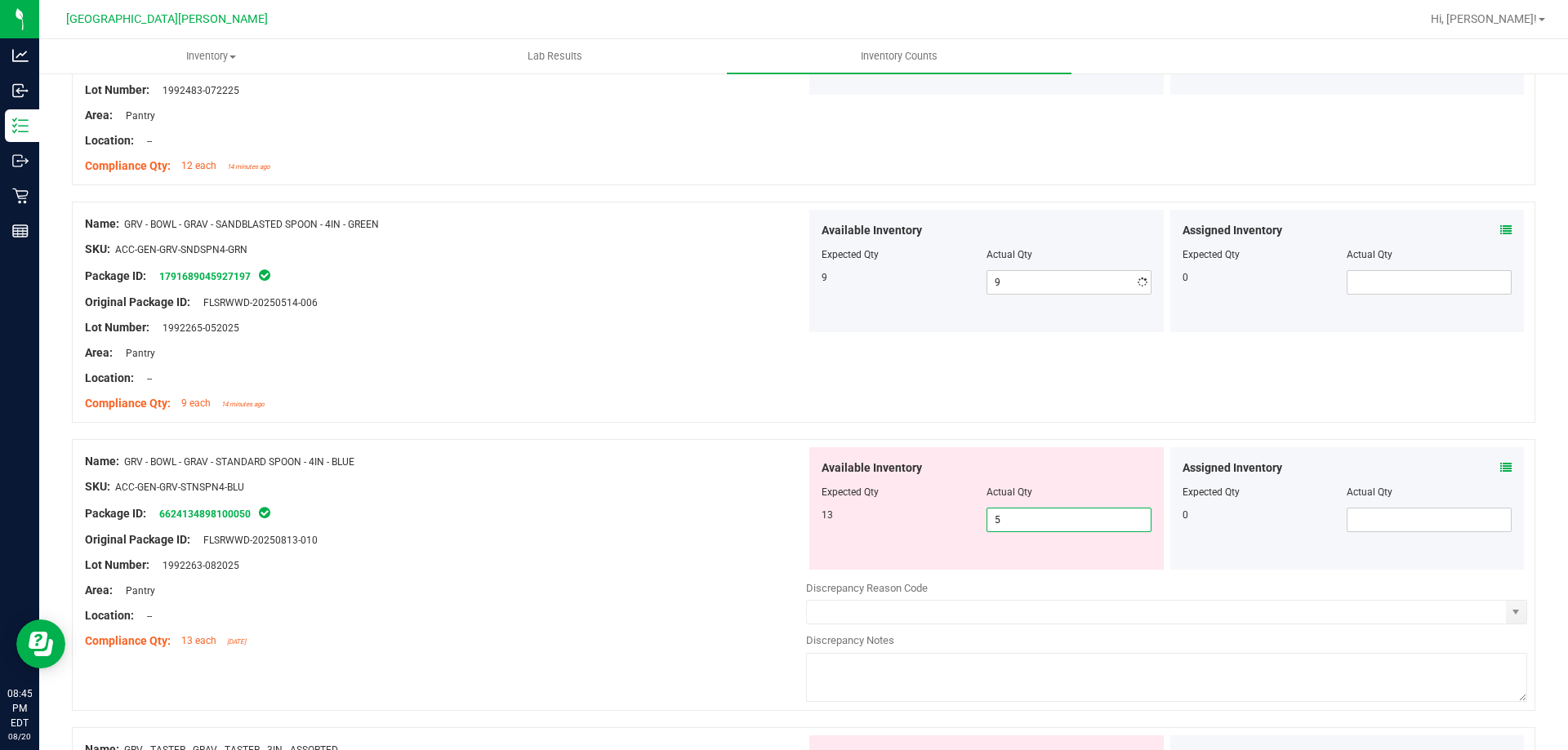
click at [781, 575] on div "Available Inventory Expected Qty Actual Qty 13 5 5" at bounding box center [1167, 576] width 721 height 259
type input "13"
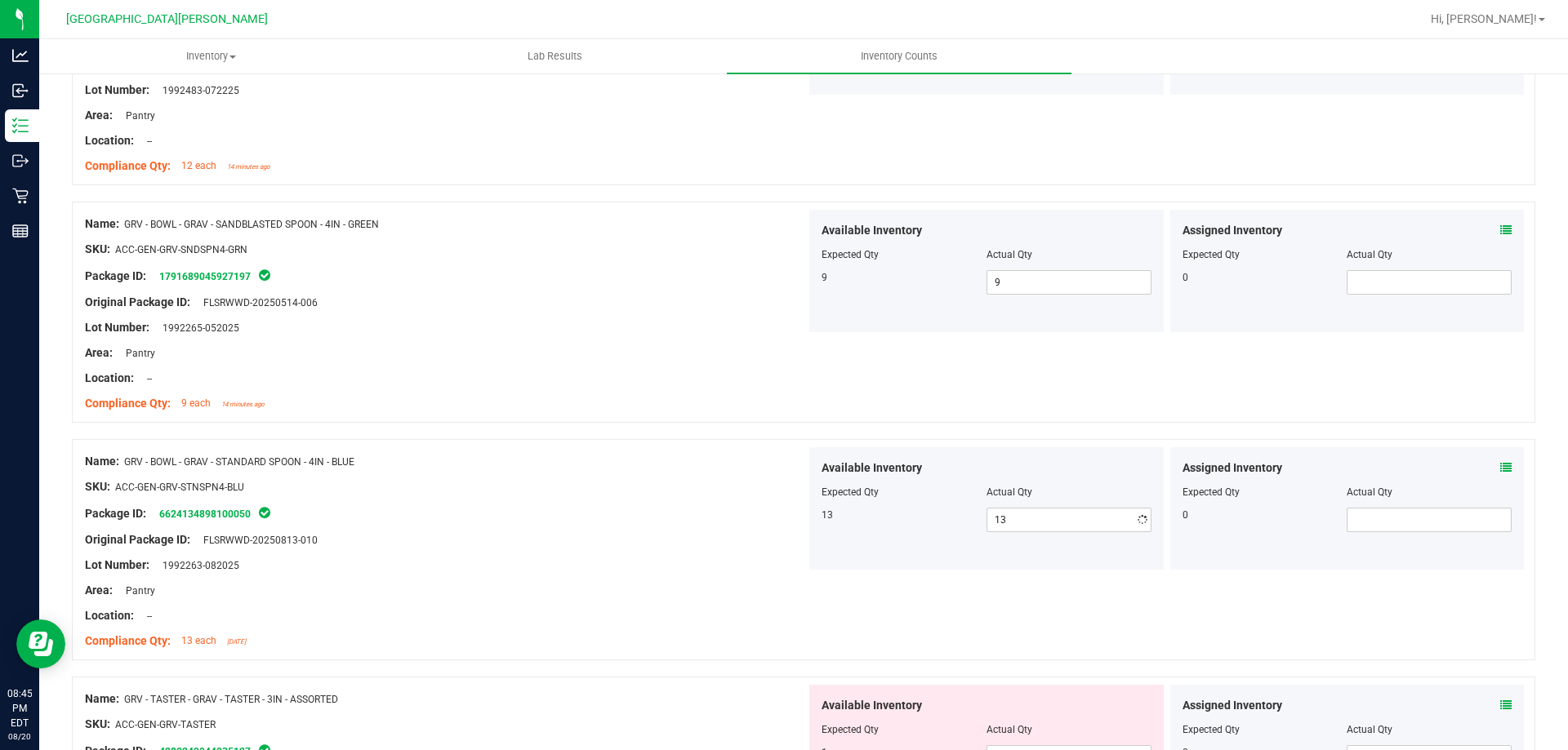
click at [674, 631] on div at bounding box center [445, 628] width 721 height 8
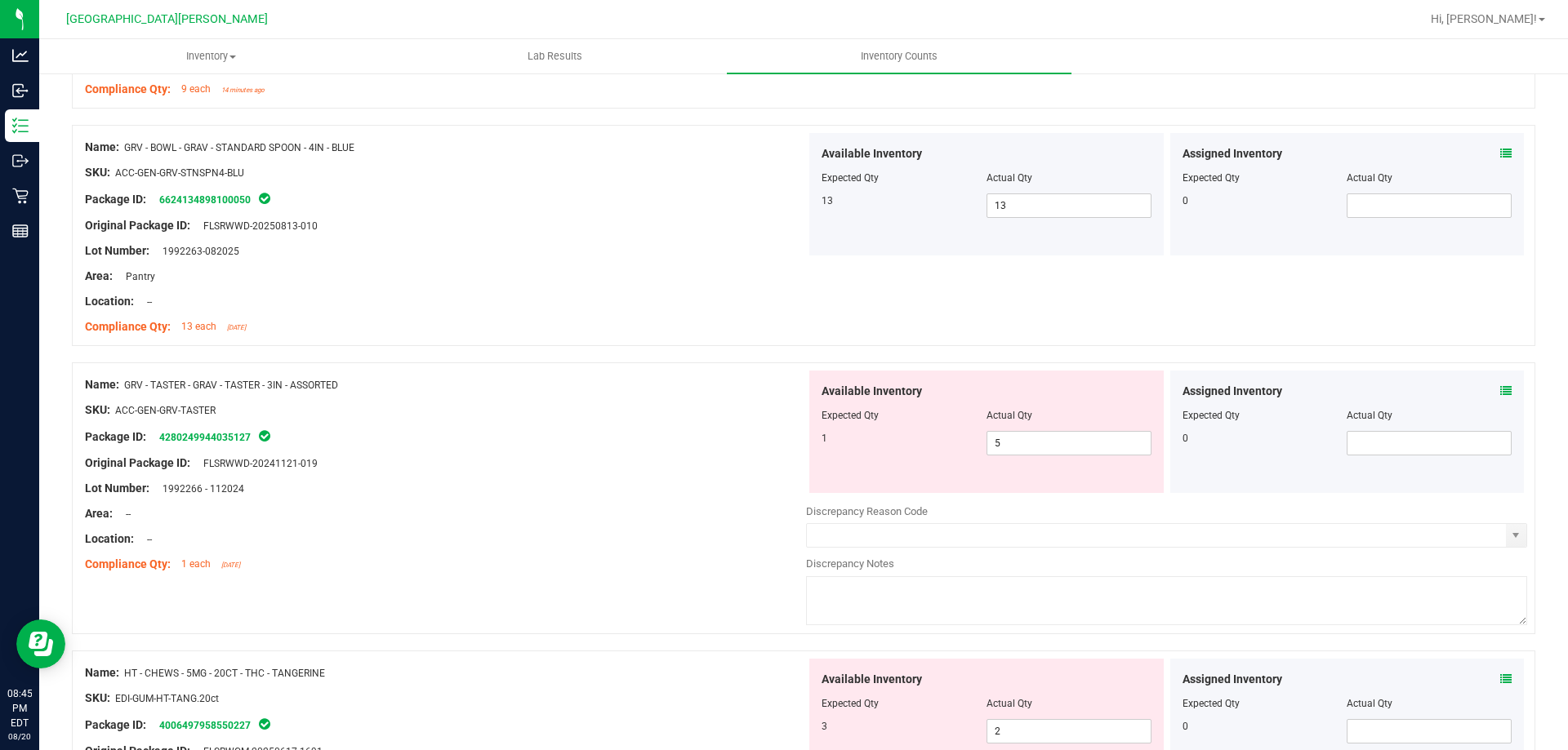
scroll to position [3919, 0]
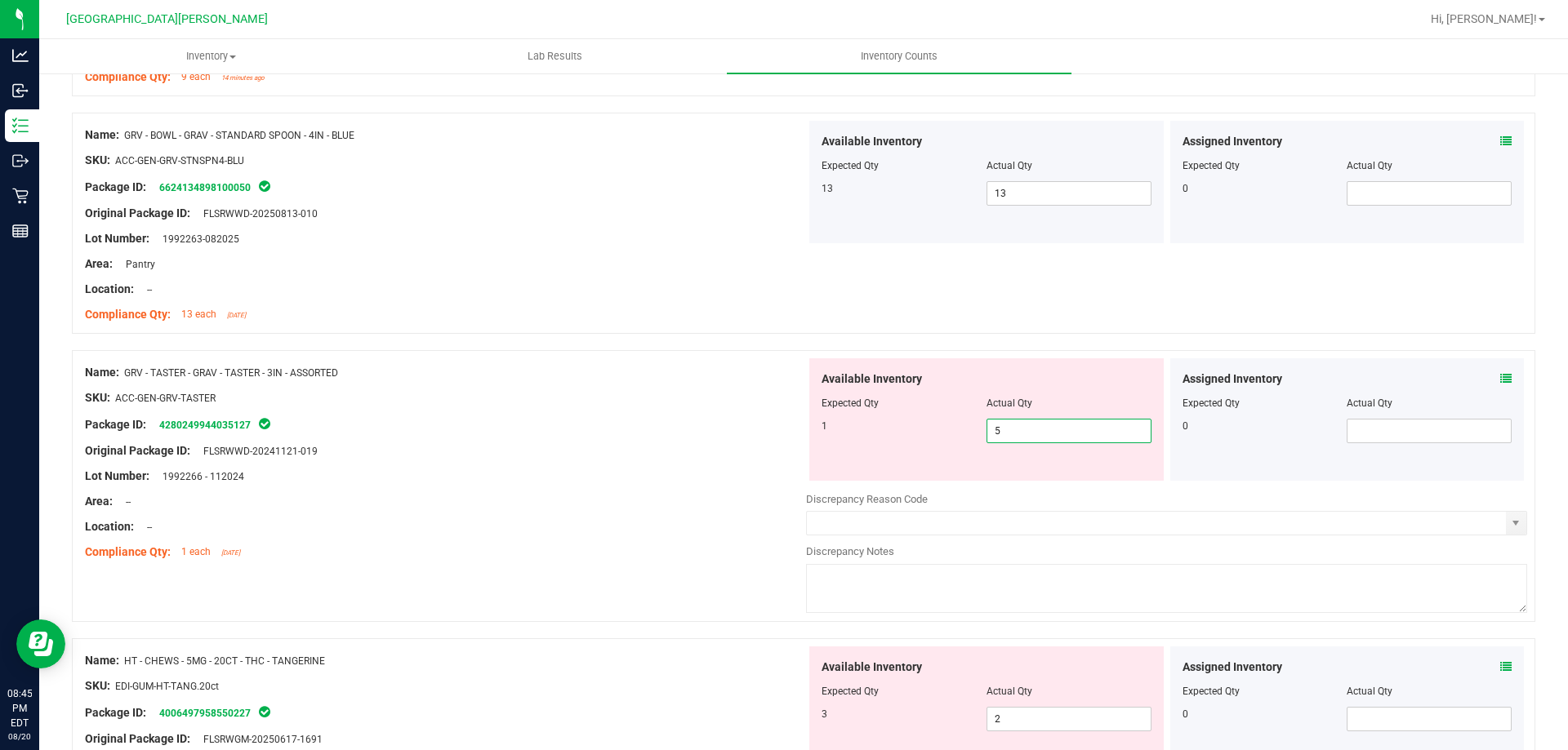
click at [781, 424] on span "5 5" at bounding box center [1069, 431] width 165 height 24
type input "1"
drag, startPoint x: 741, startPoint y: 643, endPoint x: 760, endPoint y: 633, distance: 21.5
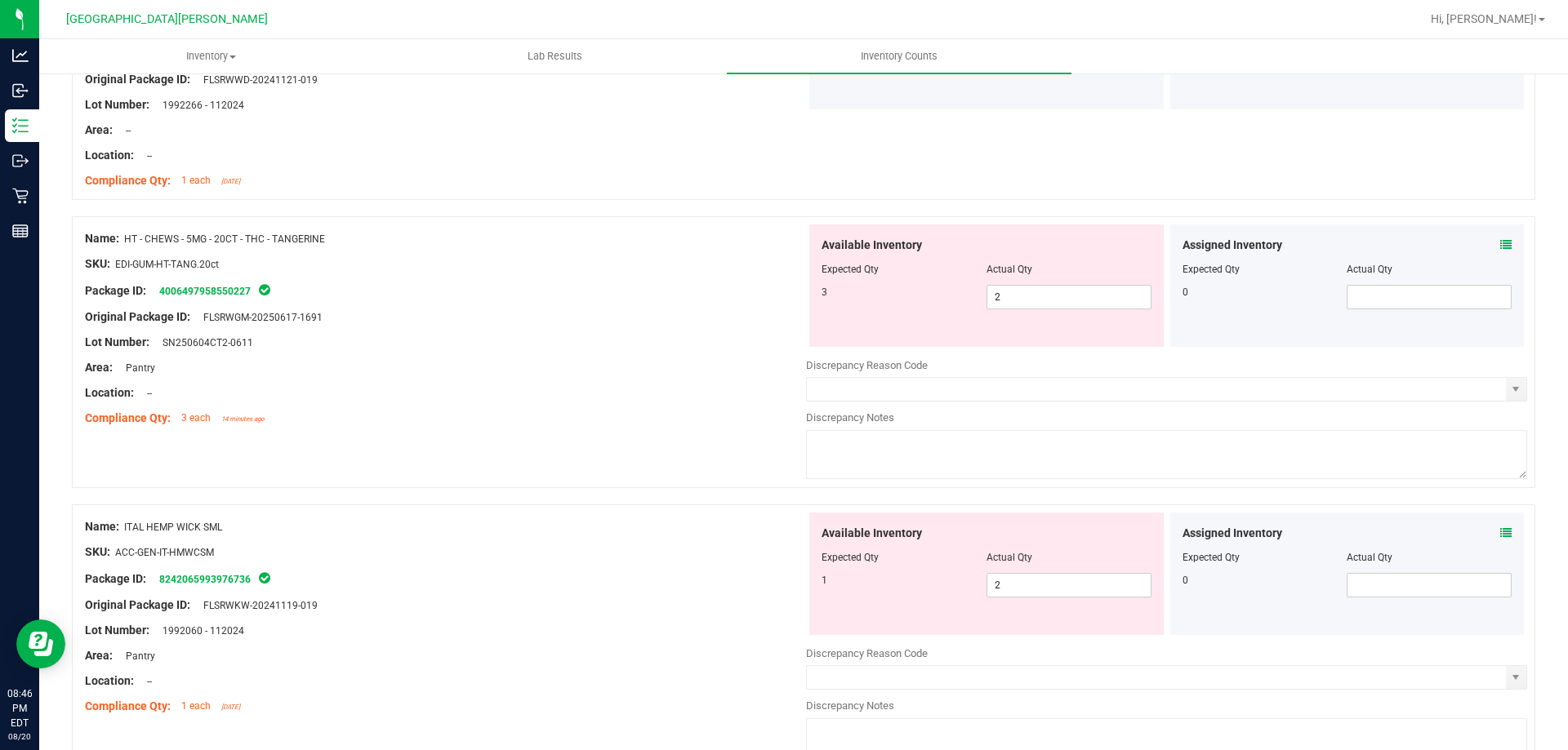
scroll to position [4491, 0]
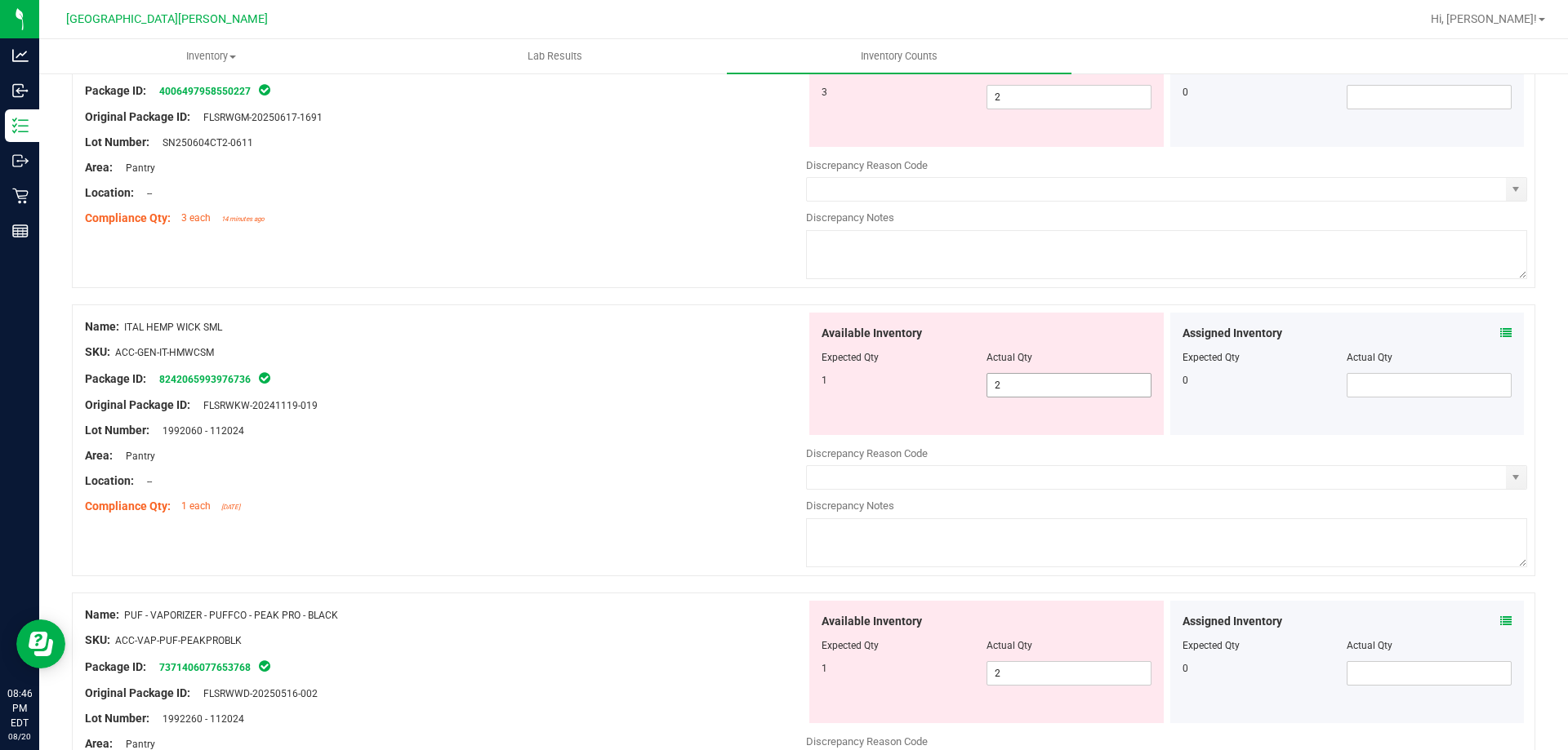
click at [781, 394] on span "2 2" at bounding box center [1069, 385] width 165 height 24
type input "1"
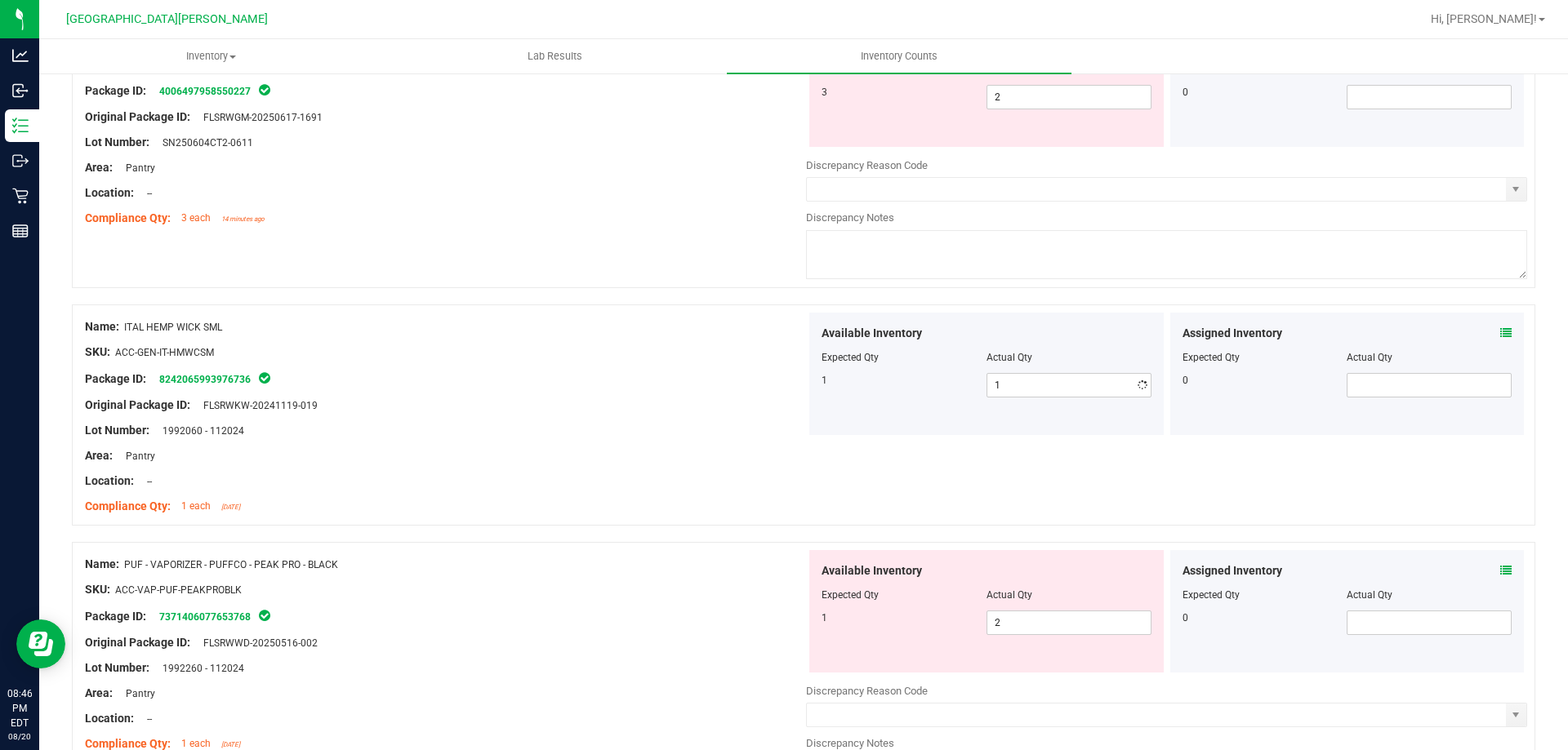
click at [591, 420] on div at bounding box center [445, 418] width 721 height 8
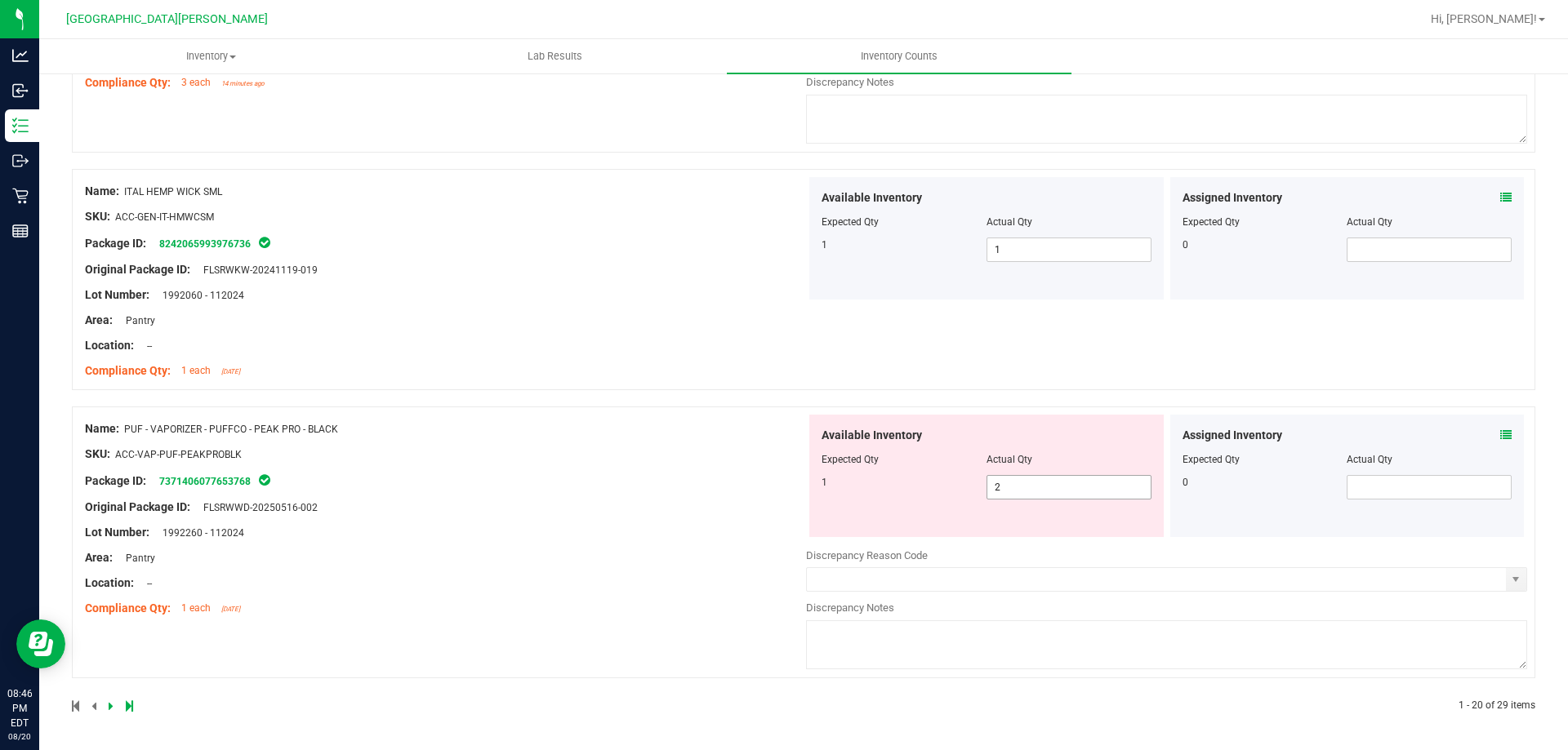
click at [781, 495] on span "2 2" at bounding box center [1069, 487] width 165 height 24
type input "1"
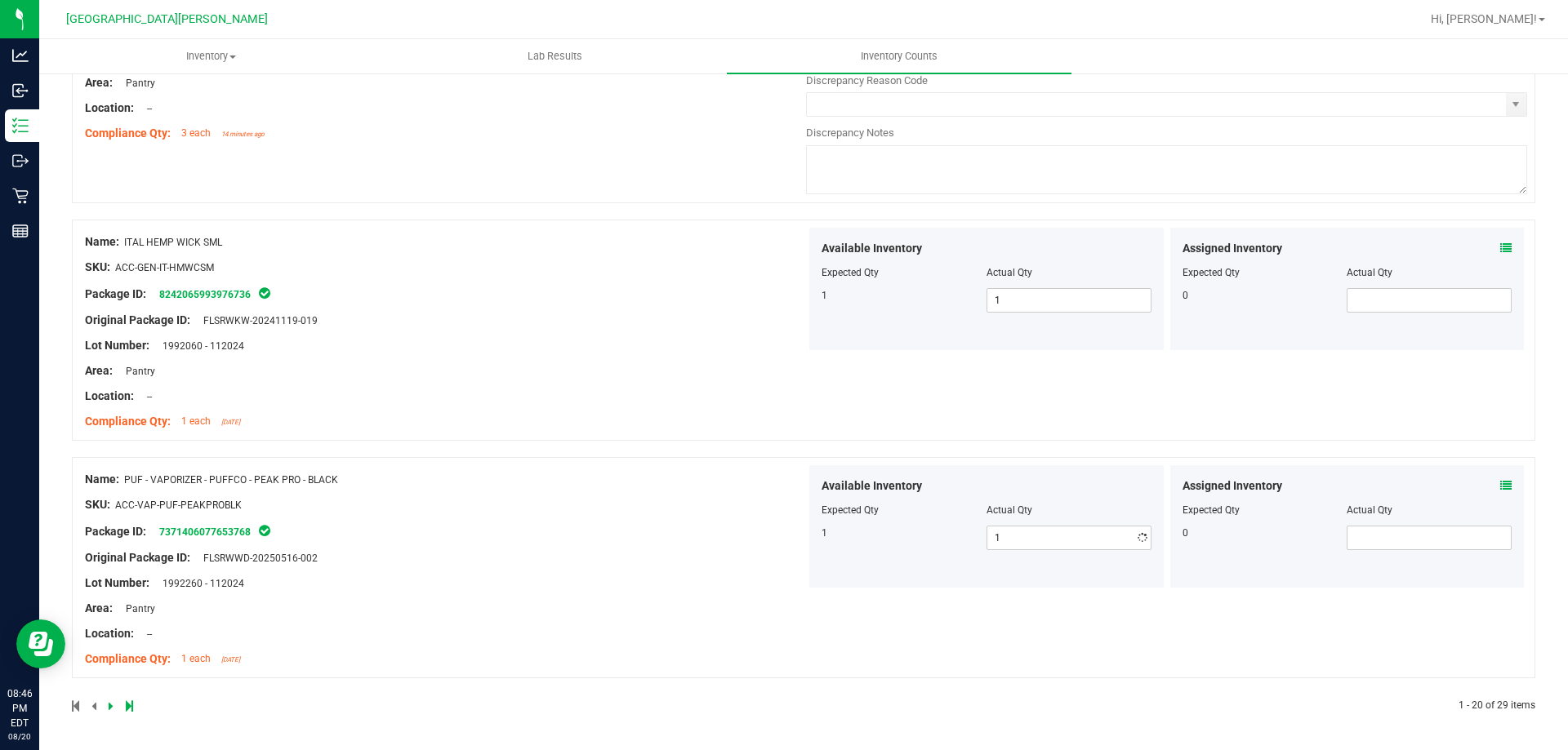
drag, startPoint x: 582, startPoint y: 524, endPoint x: 678, endPoint y: 536, distance: 96.7
click at [596, 524] on div "Name: PUF - VAPORIZER - PUFFCO - PEAK PRO - BLACK SKU: ACC-VAP-PUF-PEAKPROBLK P…" at bounding box center [445, 570] width 721 height 209
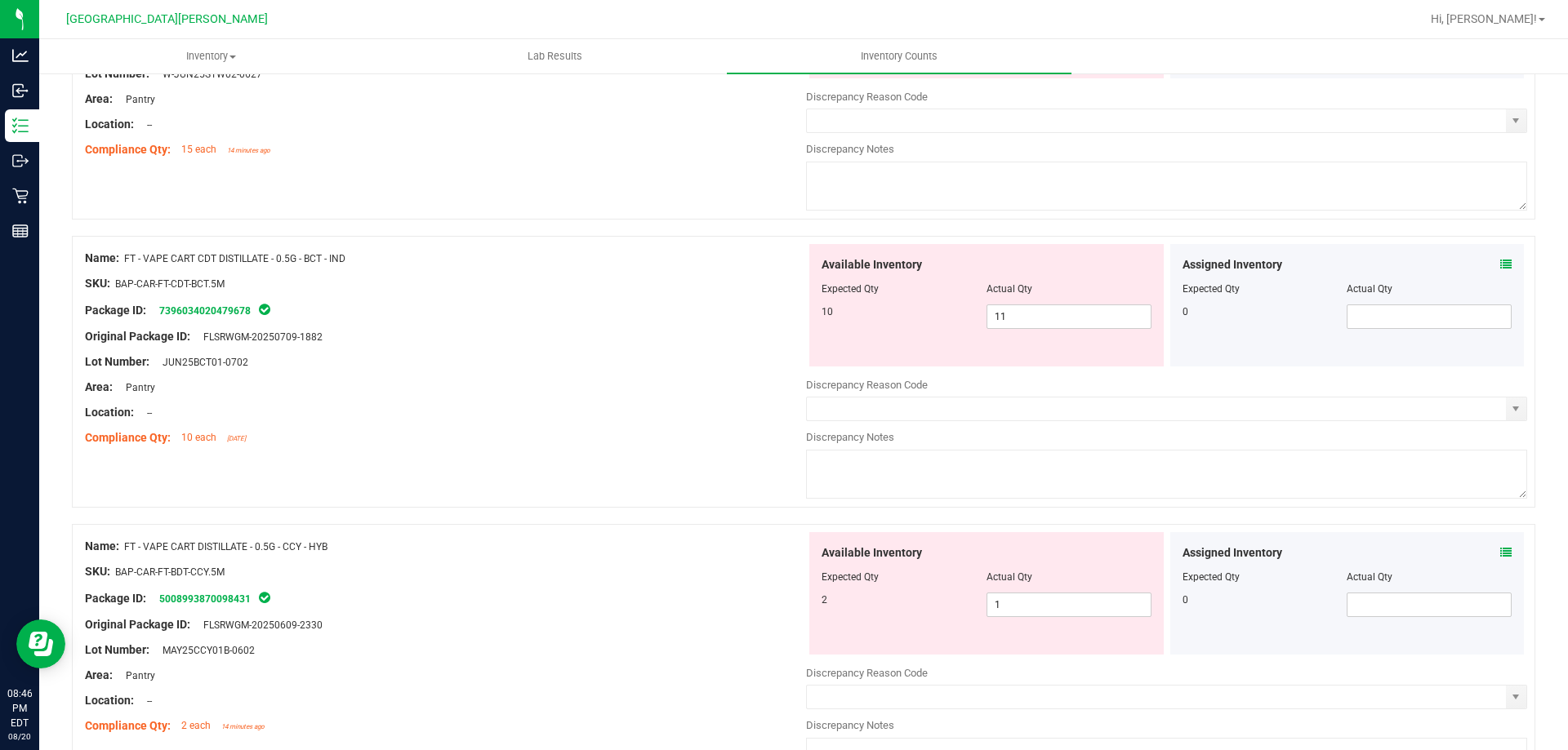
scroll to position [3, 0]
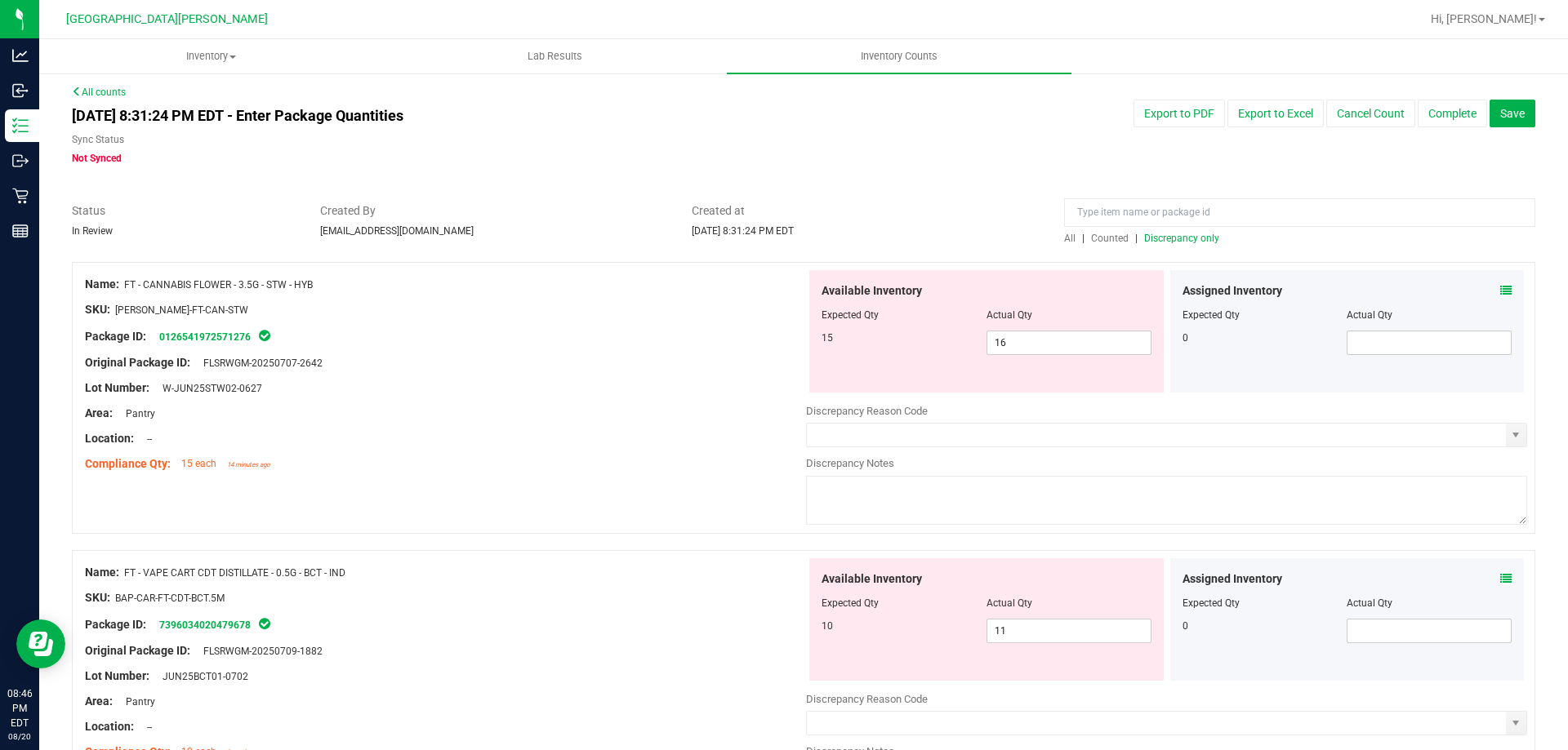
click at [781, 239] on span "Discrepancy only" at bounding box center [1182, 238] width 75 height 11
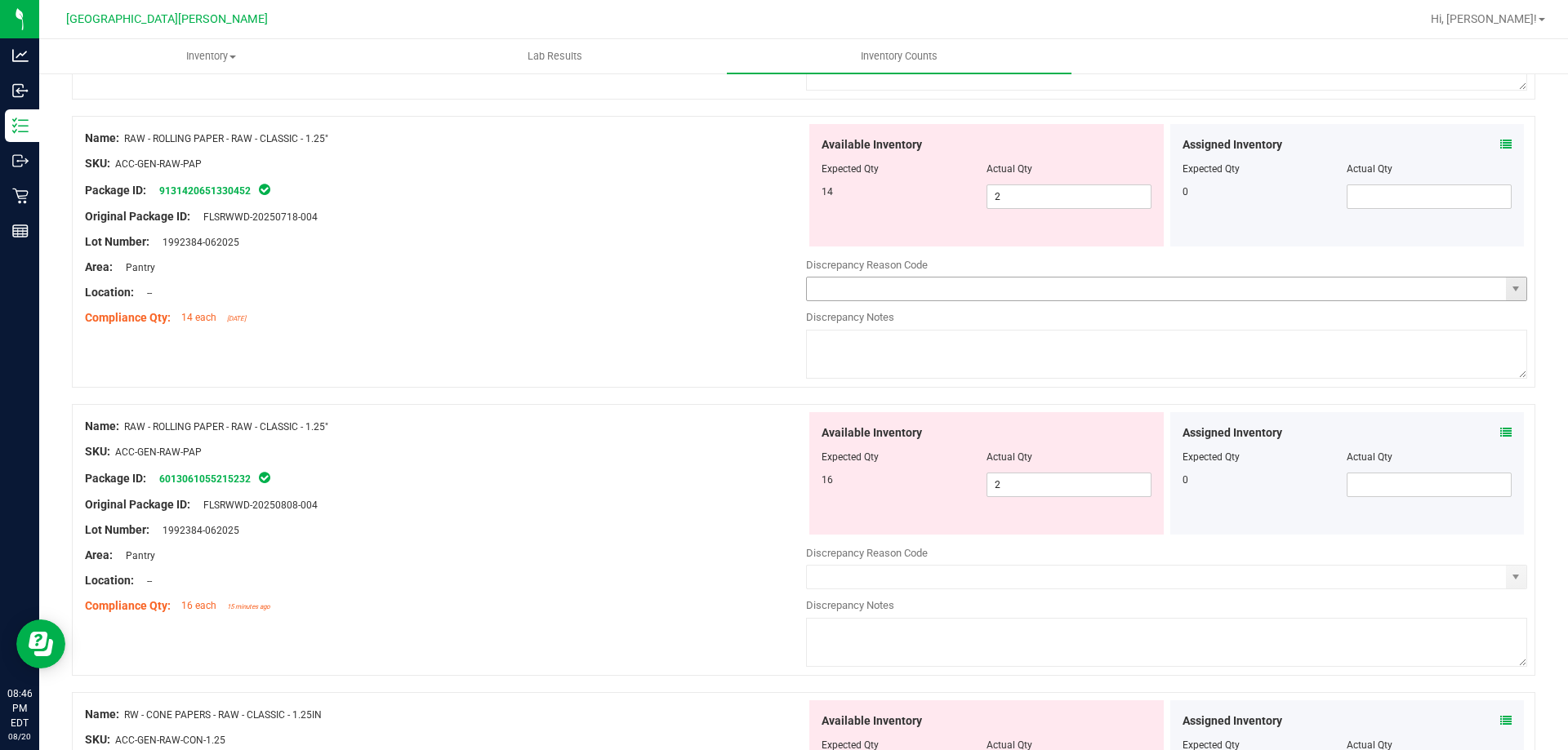
scroll to position [1878, 0]
click at [781, 196] on span "2 2" at bounding box center [1069, 197] width 165 height 24
type input "14"
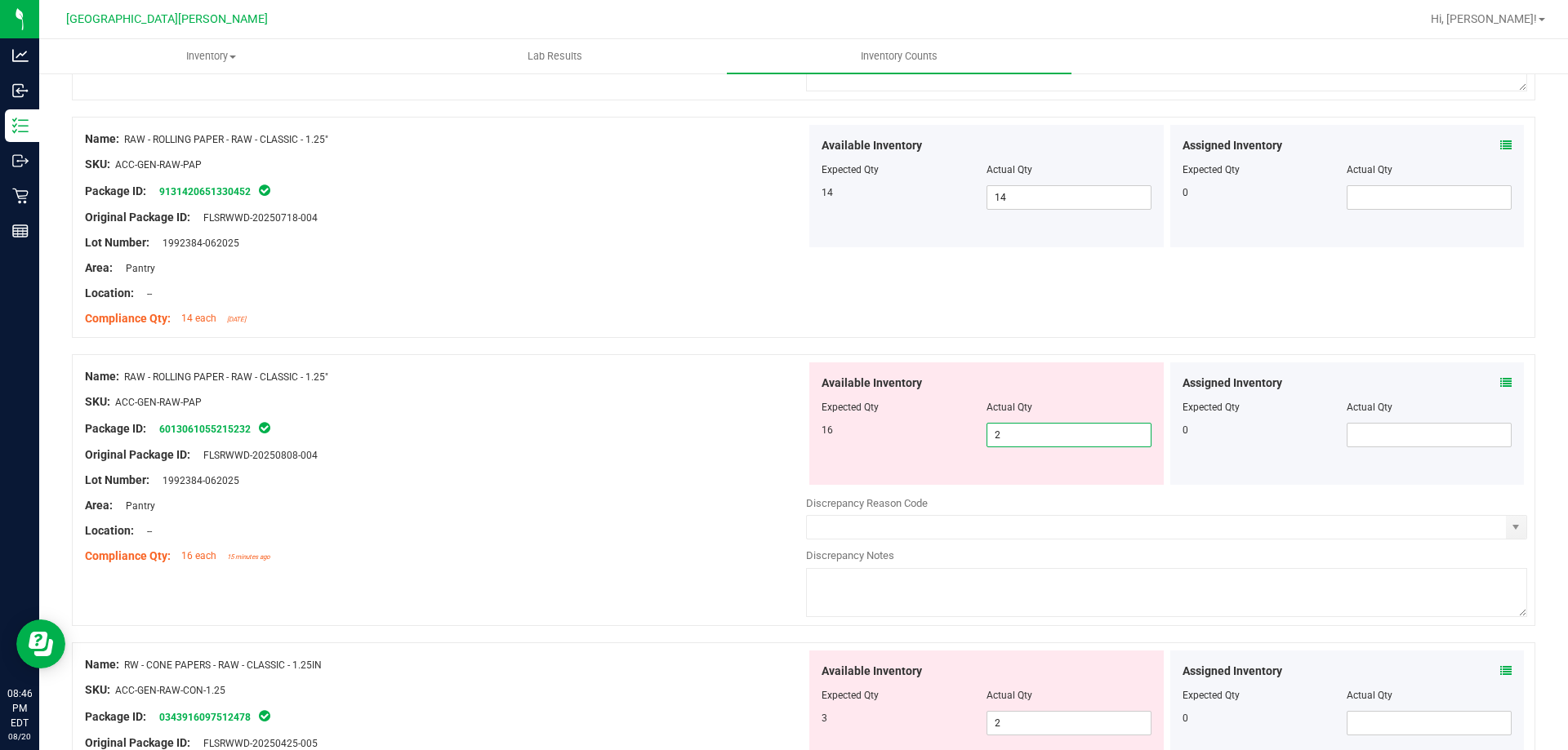
click at [781, 487] on div "Available Inventory Expected Qty Actual Qty 16 2 2" at bounding box center [1167, 492] width 721 height 259
type input "16"
drag, startPoint x: 639, startPoint y: 460, endPoint x: 671, endPoint y: 463, distance: 32.1
click at [646, 460] on div "Name: RAW - ROLLING PAPER - RAW - CLASSIC - 1.25" SKU: ACC-GEN-RAW-PAP Package …" at bounding box center [445, 467] width 721 height 209
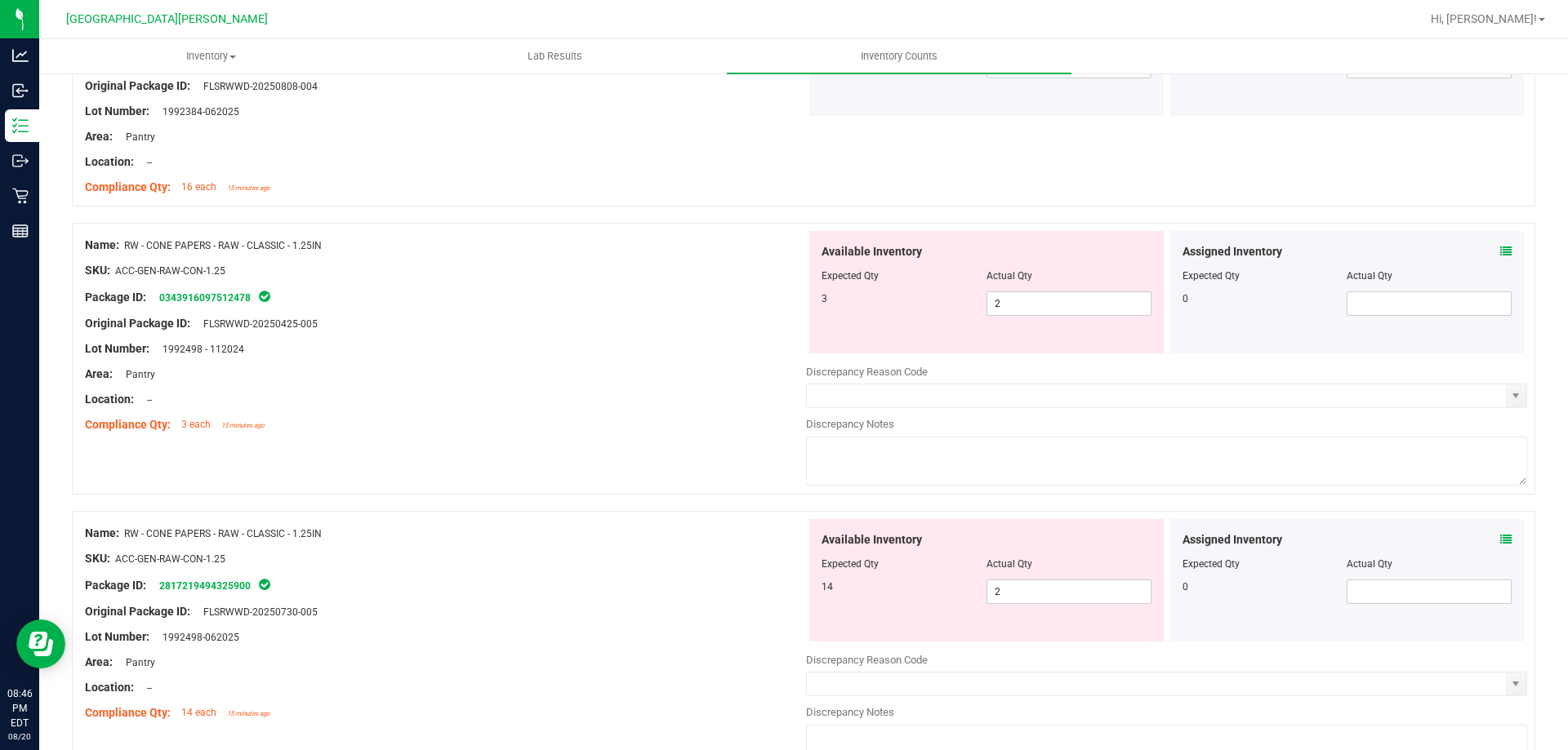
scroll to position [2286, 0]
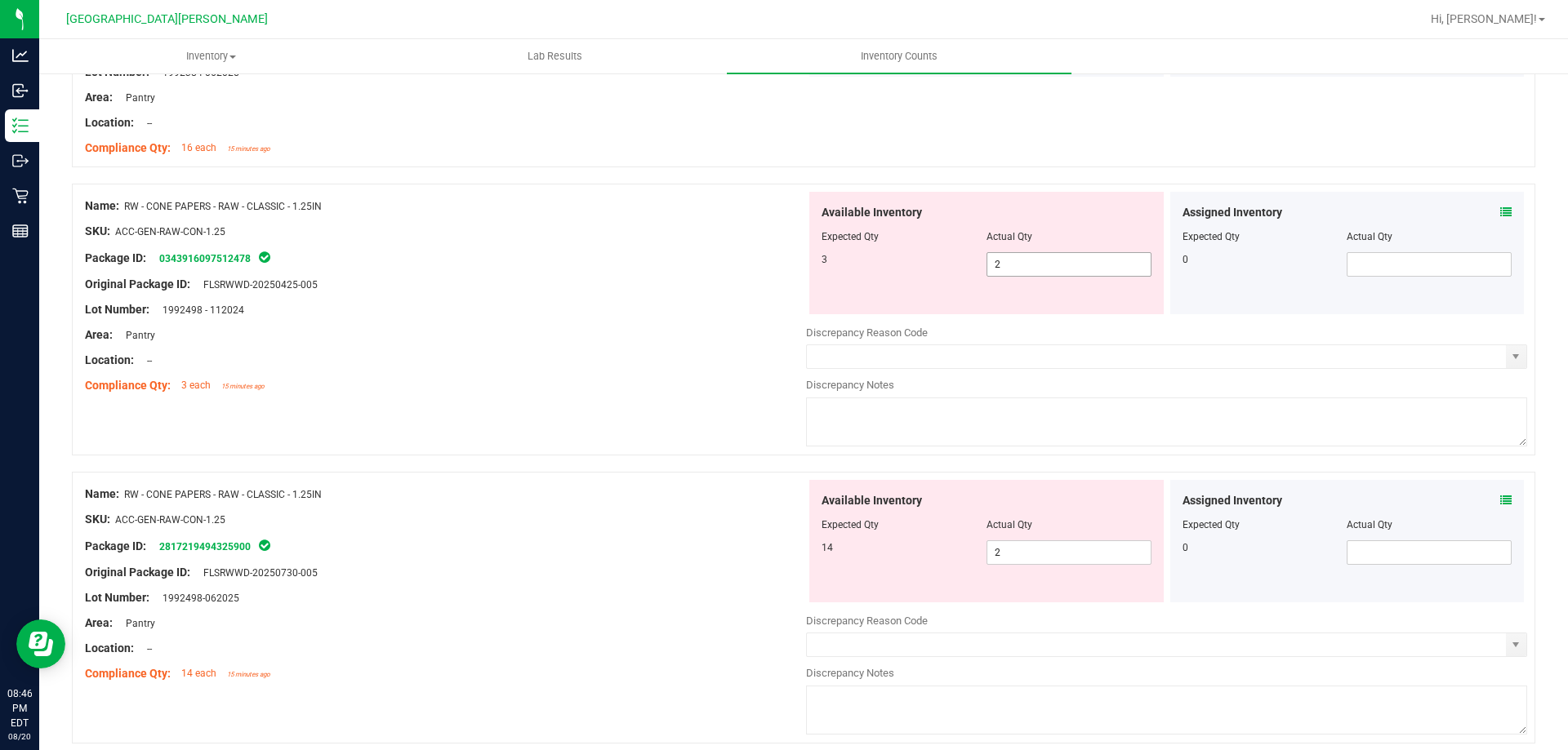
click at [781, 273] on span "2 2" at bounding box center [1069, 265] width 165 height 24
type input "3"
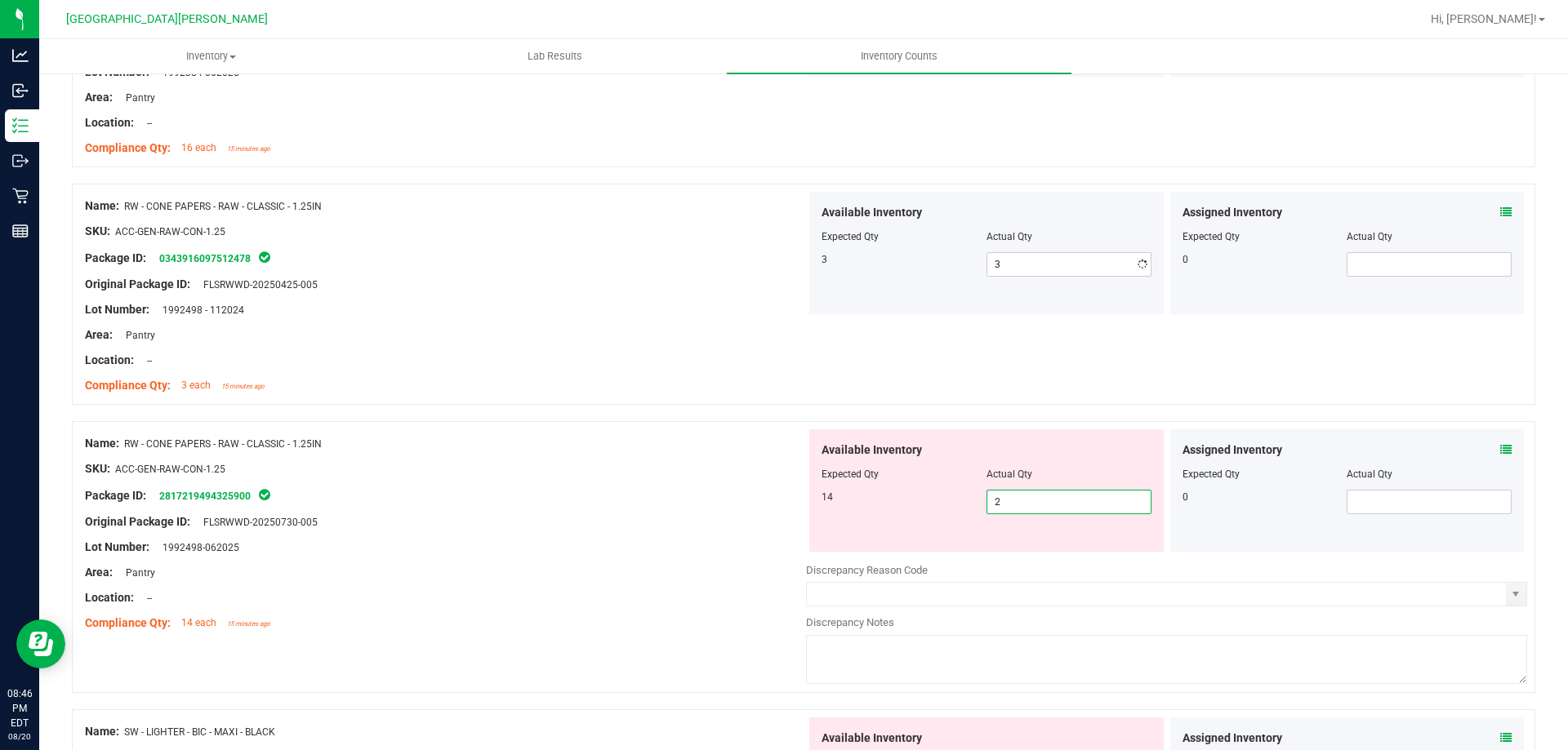
click at [781, 550] on div "Available Inventory Expected Qty Actual Qty 14 2 2" at bounding box center [986, 490] width 355 height 123
type input "14"
click at [734, 579] on div "Area: Pantry" at bounding box center [445, 572] width 721 height 17
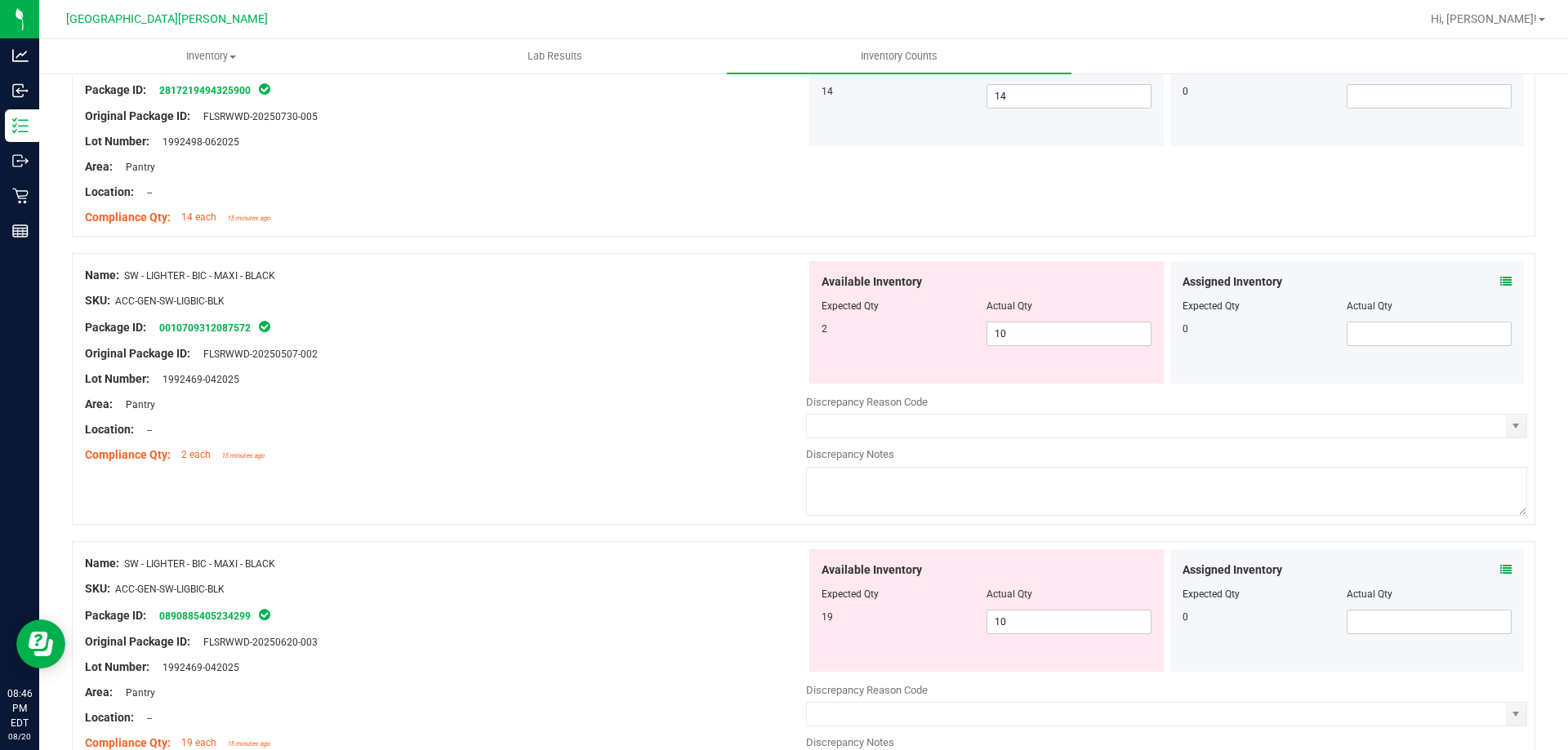
scroll to position [2694, 0]
click at [781, 330] on span "10 10" at bounding box center [1069, 331] width 165 height 24
type input "1"
type input "2"
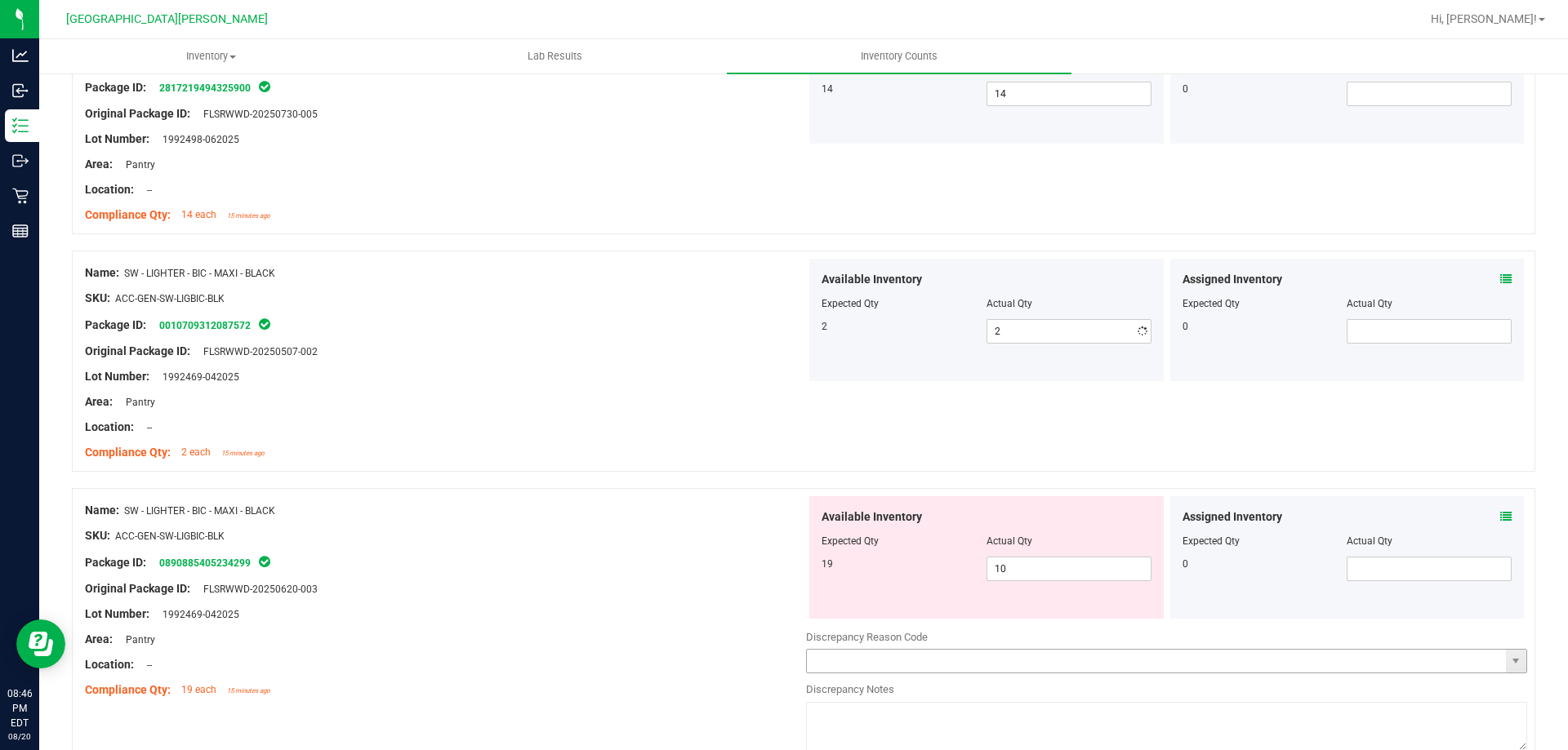
drag, startPoint x: 729, startPoint y: 550, endPoint x: 1110, endPoint y: 659, distance: 396.3
click at [733, 550] on div "Name: SW - LIGHTER - BIC - MAXI - BLACK SKU: ACC-GEN-SW-LIGBIC-BLK Package ID: …" at bounding box center [445, 600] width 721 height 209
click at [781, 563] on span "10 10" at bounding box center [1069, 569] width 165 height 24
type input "1"
type input "19"
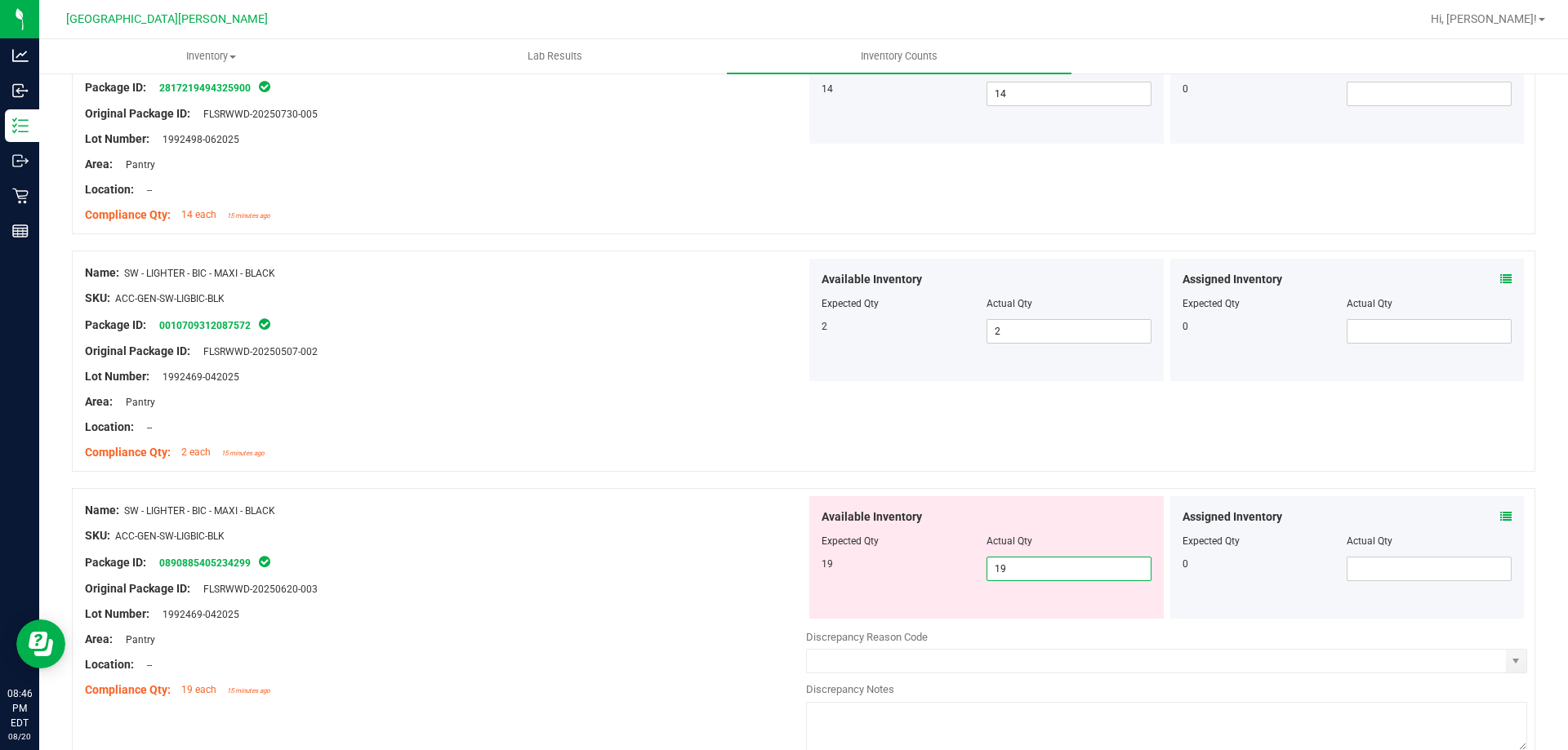
type input "19"
drag, startPoint x: 635, startPoint y: 582, endPoint x: 647, endPoint y: 580, distance: 12.2
click at [647, 581] on div "Original Package ID: FLSRWWD-20250620-003" at bounding box center [445, 589] width 721 height 17
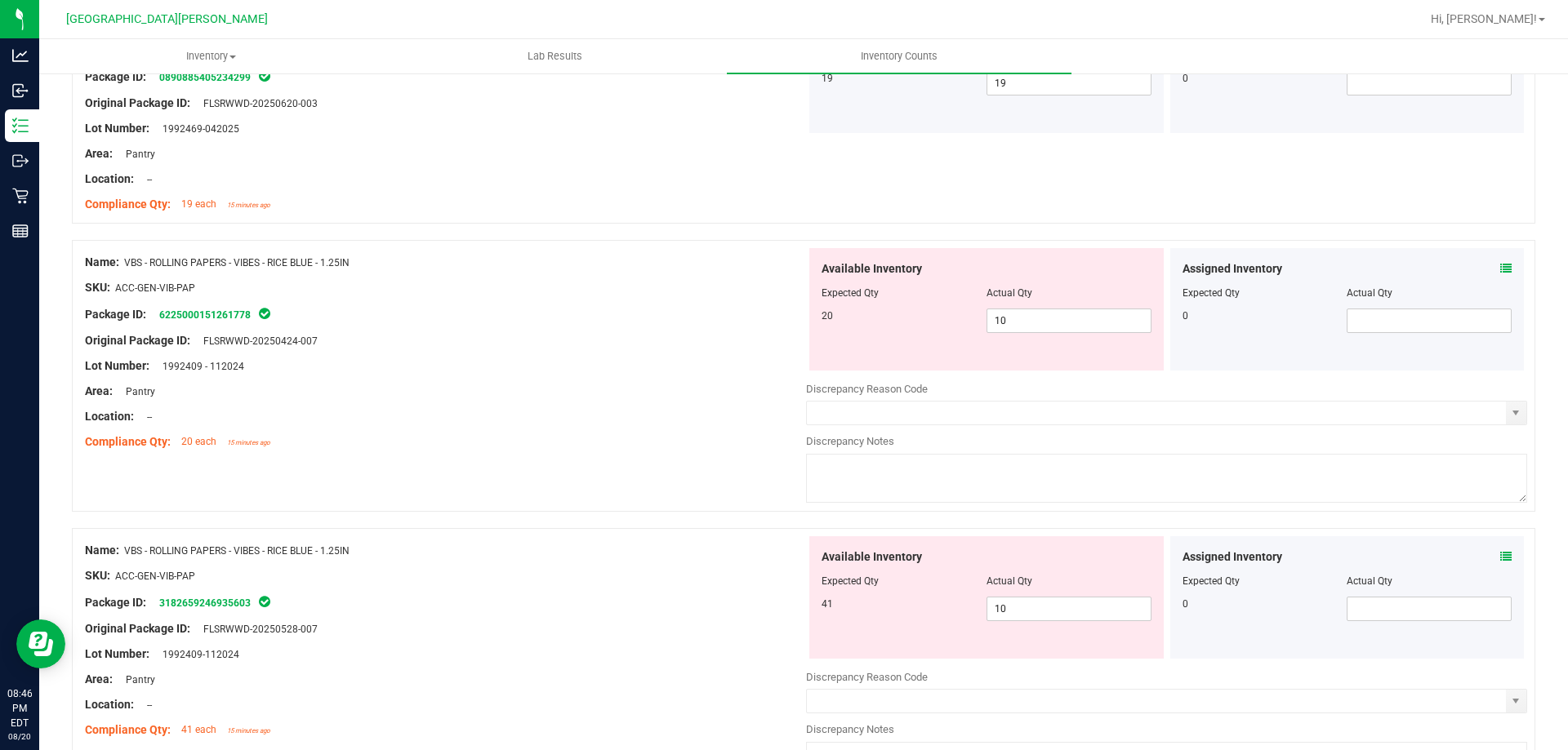
scroll to position [3184, 0]
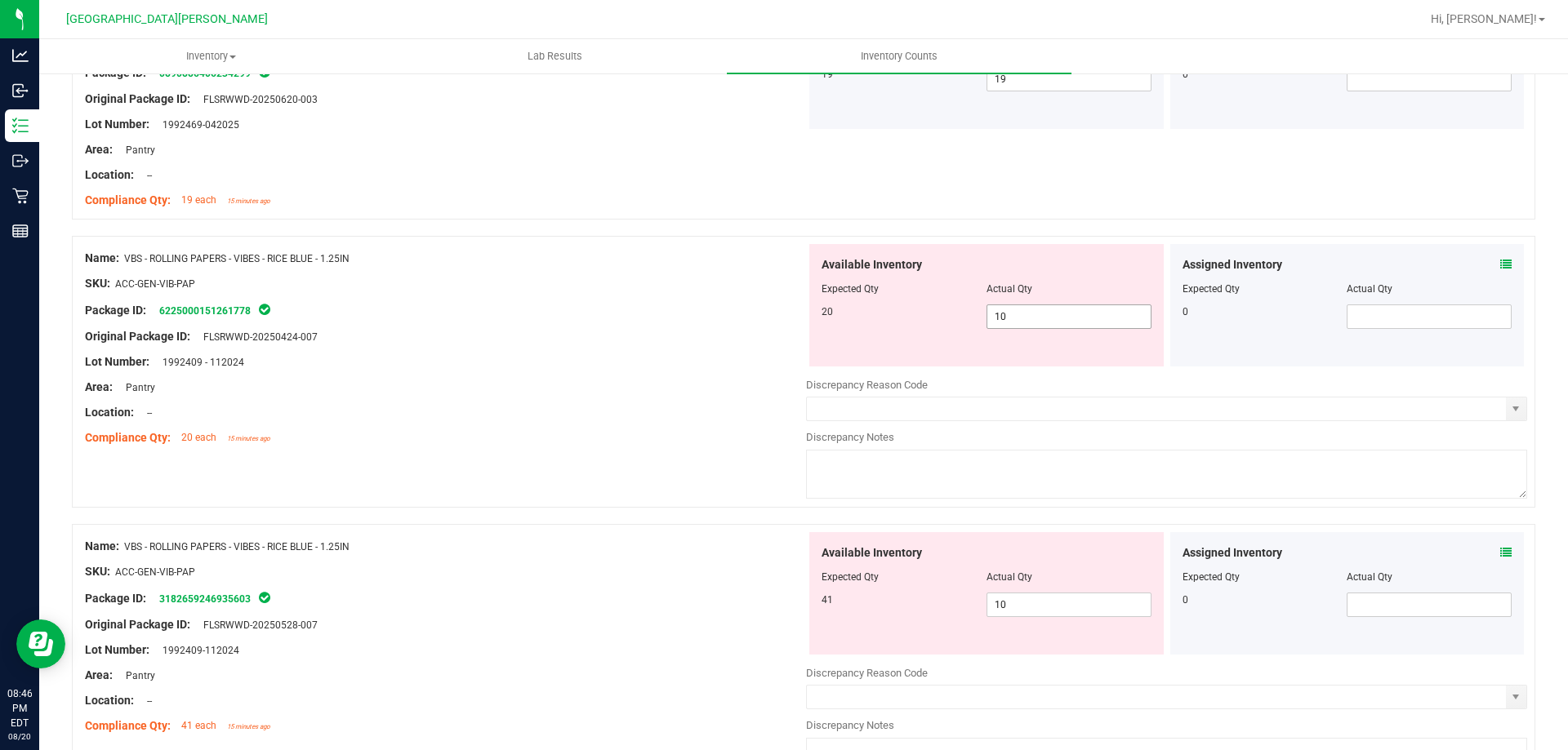
click at [781, 324] on span "10 10" at bounding box center [1069, 317] width 165 height 24
type input "1"
type input "20"
drag, startPoint x: 689, startPoint y: 494, endPoint x: 933, endPoint y: 686, distance: 310.5
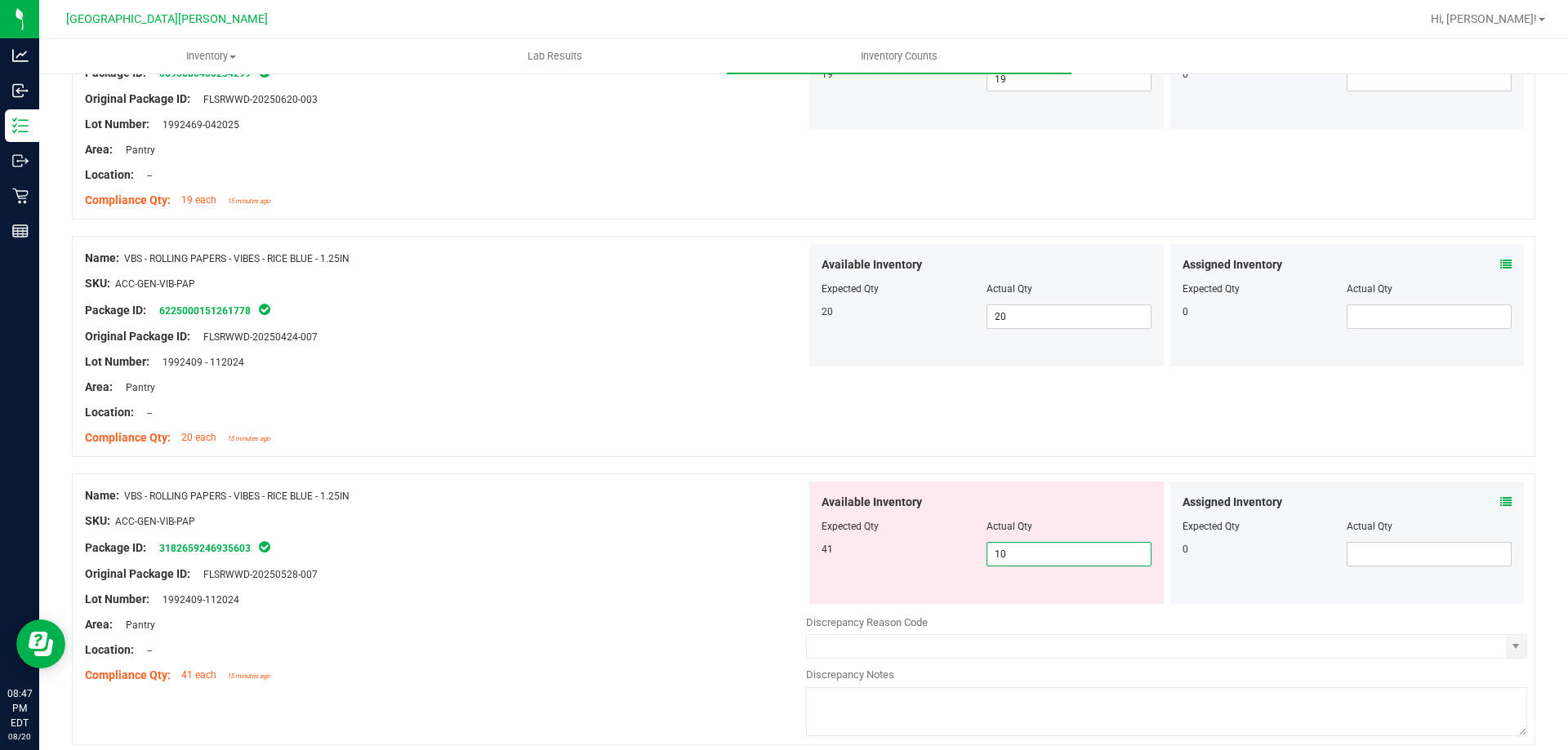
click at [781, 559] on span "10 10" at bounding box center [1069, 555] width 165 height 24
type input "1"
type input "41"
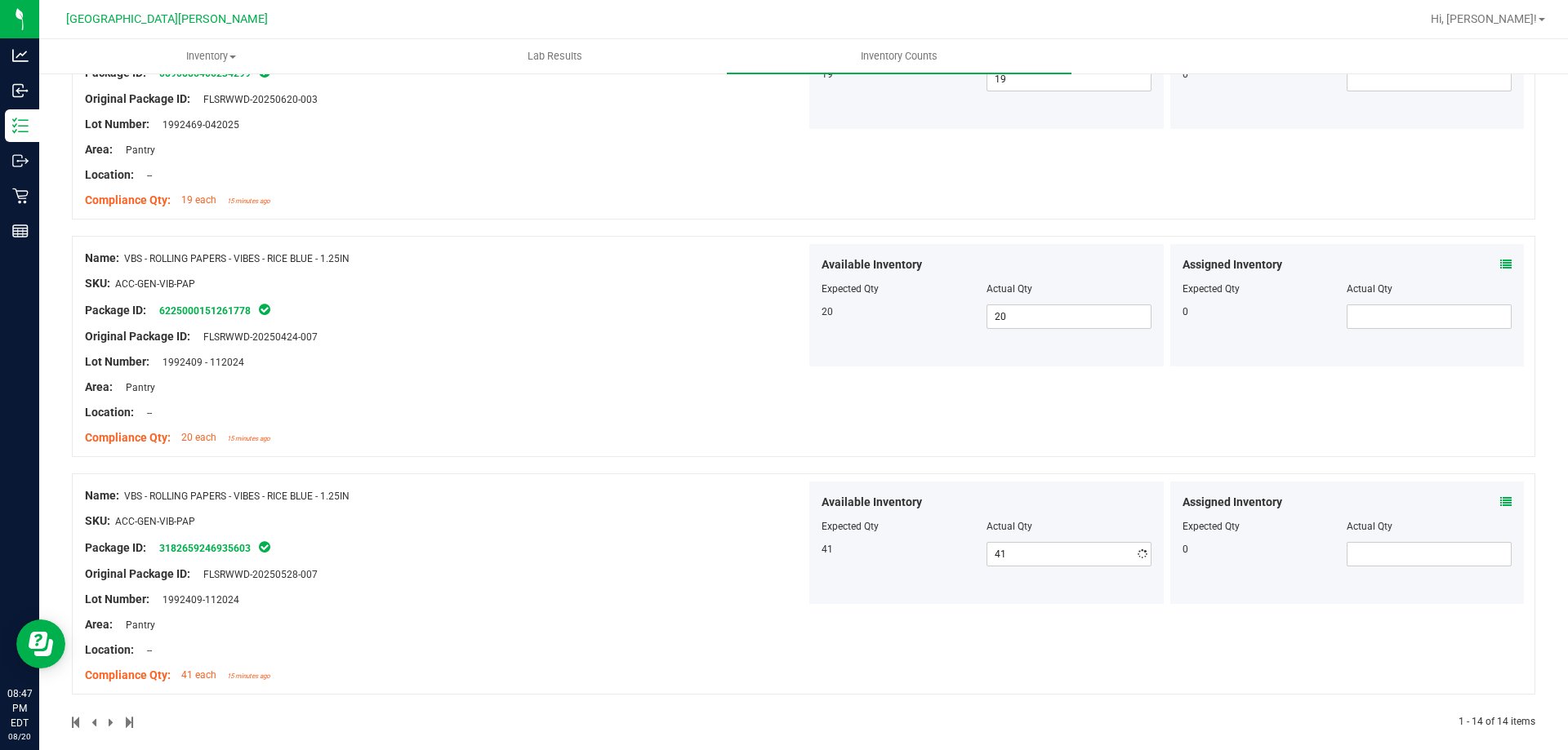
click at [689, 587] on div at bounding box center [445, 586] width 721 height 8
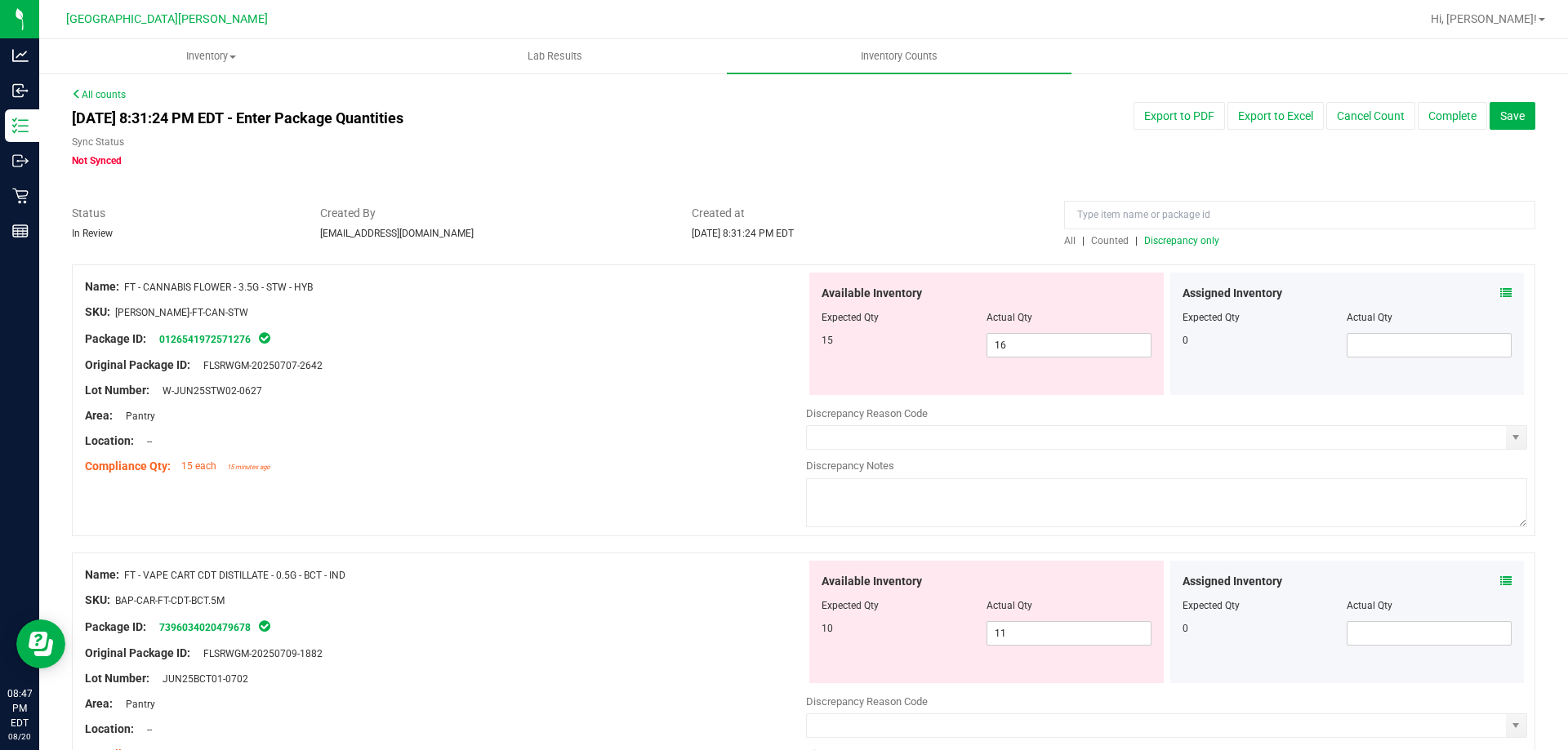
scroll to position [0, 0]
click at [781, 236] on span "Discrepancy only" at bounding box center [1182, 241] width 75 height 11
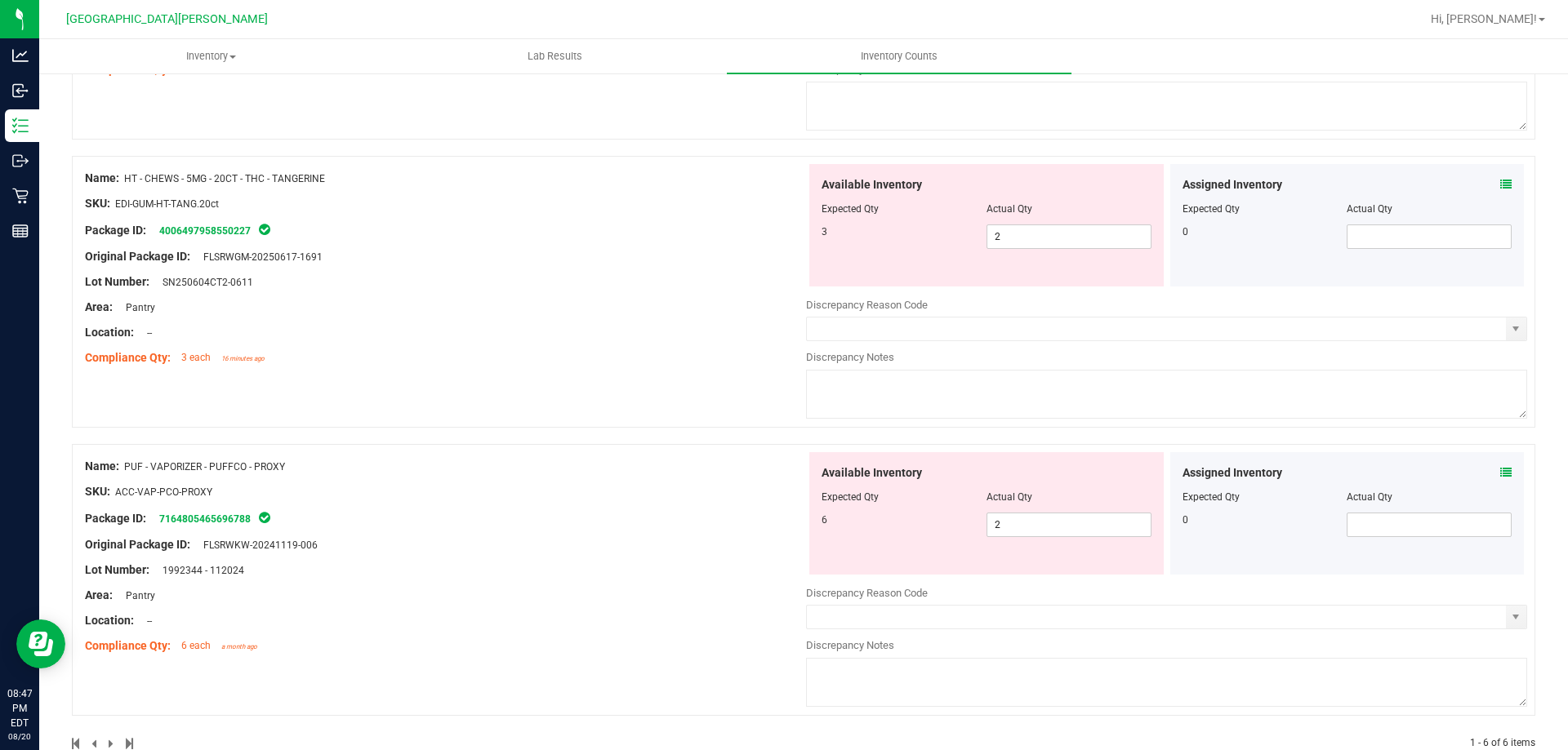
scroll to position [1300, 0]
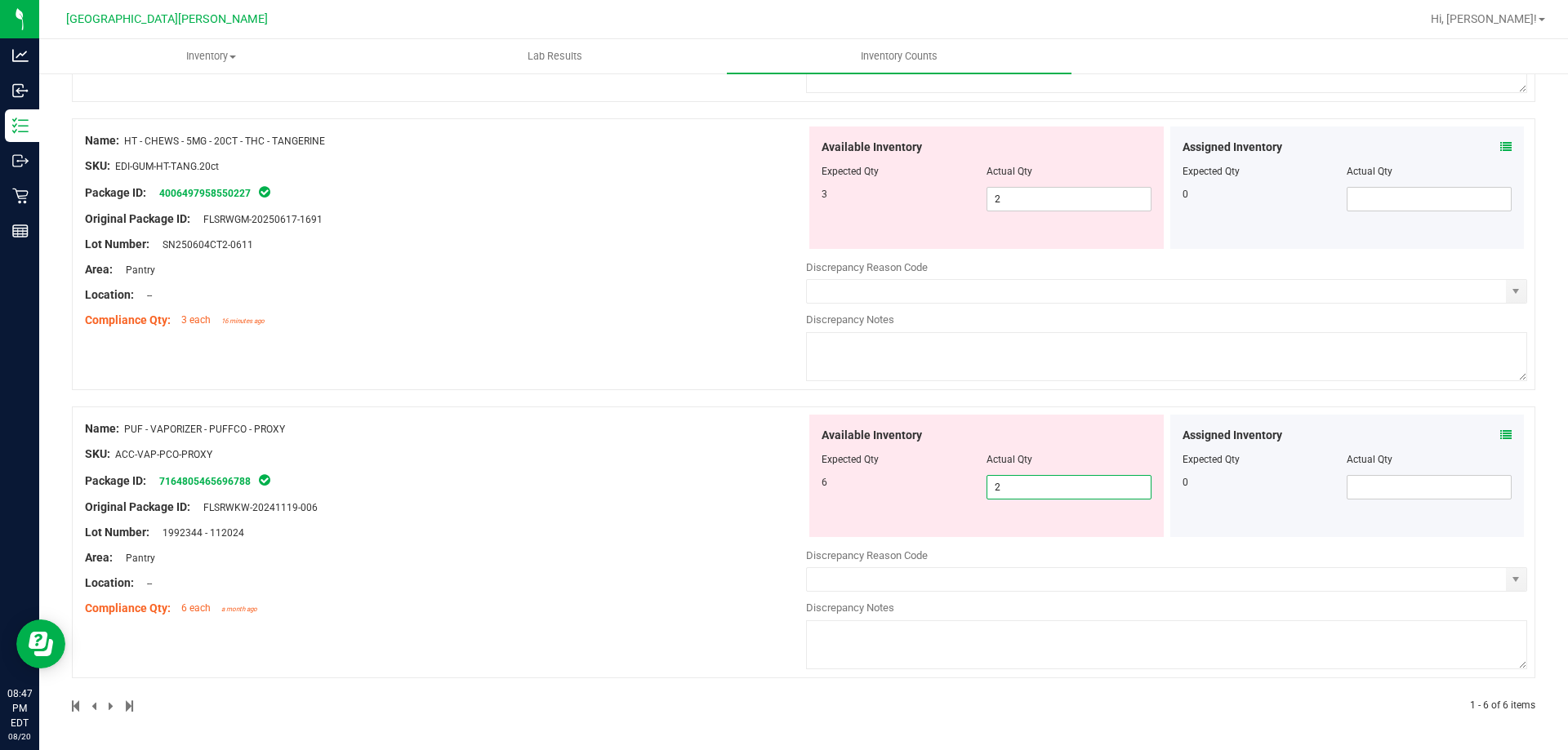
drag, startPoint x: 1007, startPoint y: 488, endPoint x: 985, endPoint y: 450, distance: 43.9
click at [781, 483] on span "2 2" at bounding box center [1069, 487] width 165 height 24
type input "6"
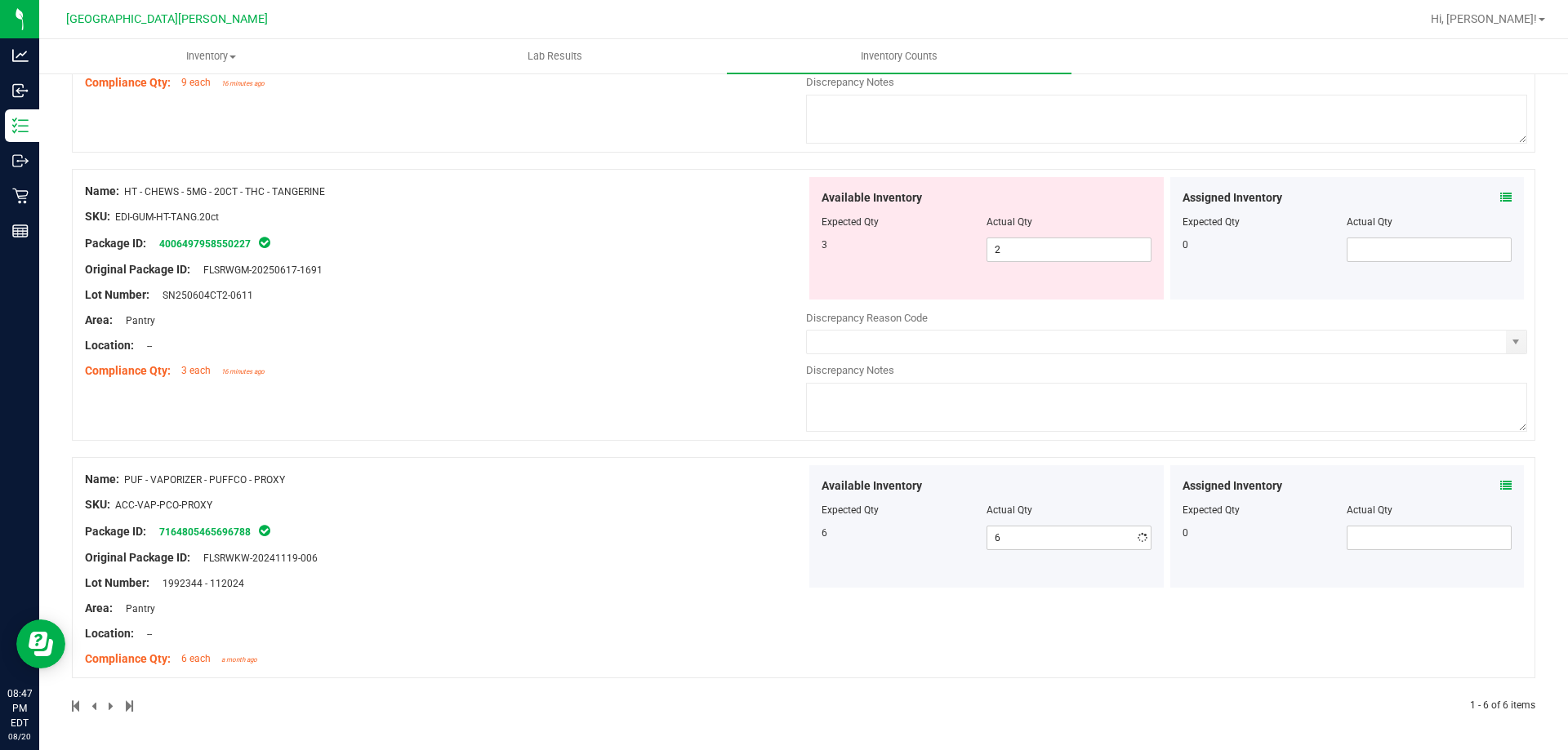
click at [420, 533] on div "Name: PUF - VAPORIZER - PUFFCO - PROXY SKU: ACC-VAP-PCO-PROXY Package ID: 71648…" at bounding box center [445, 570] width 721 height 209
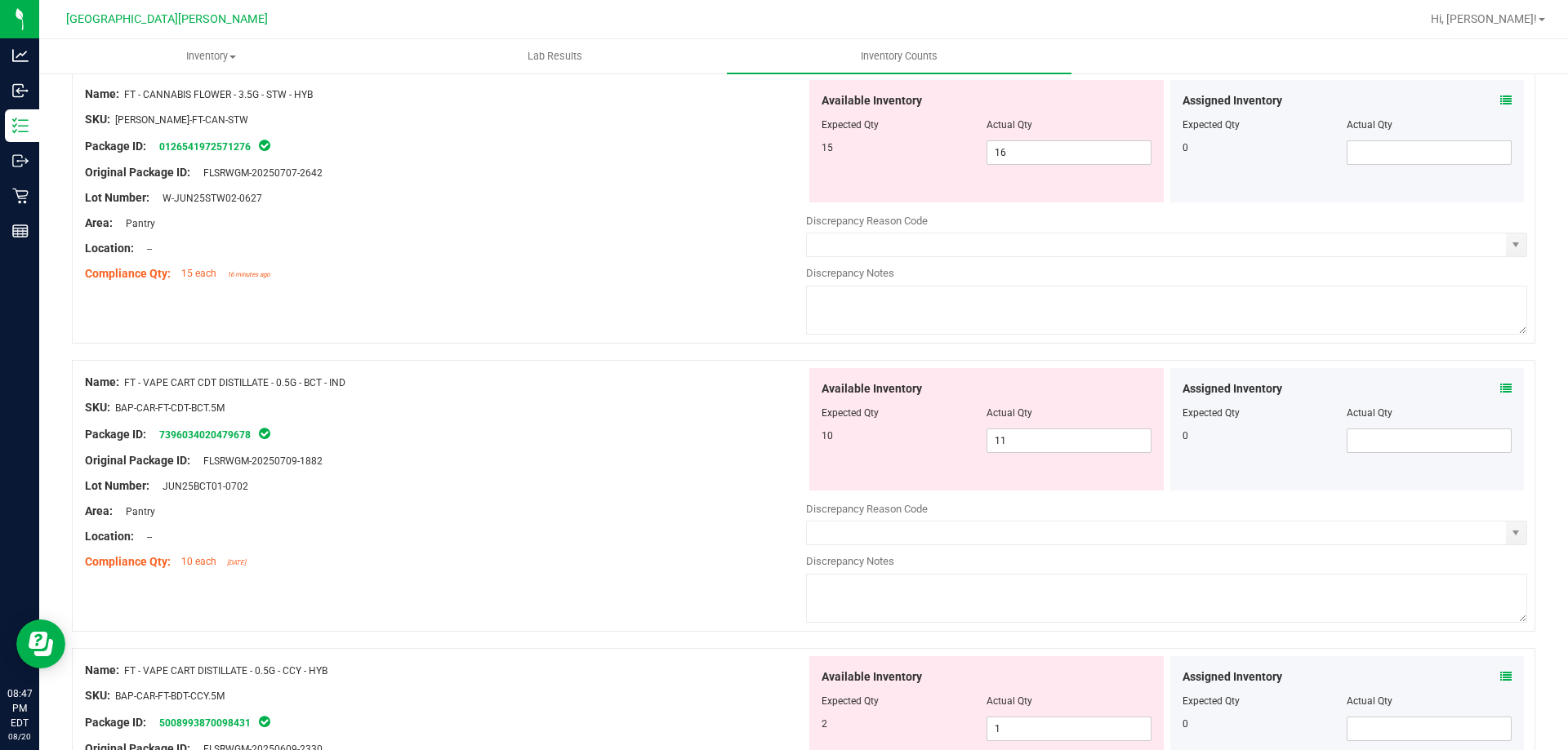
scroll to position [0, 0]
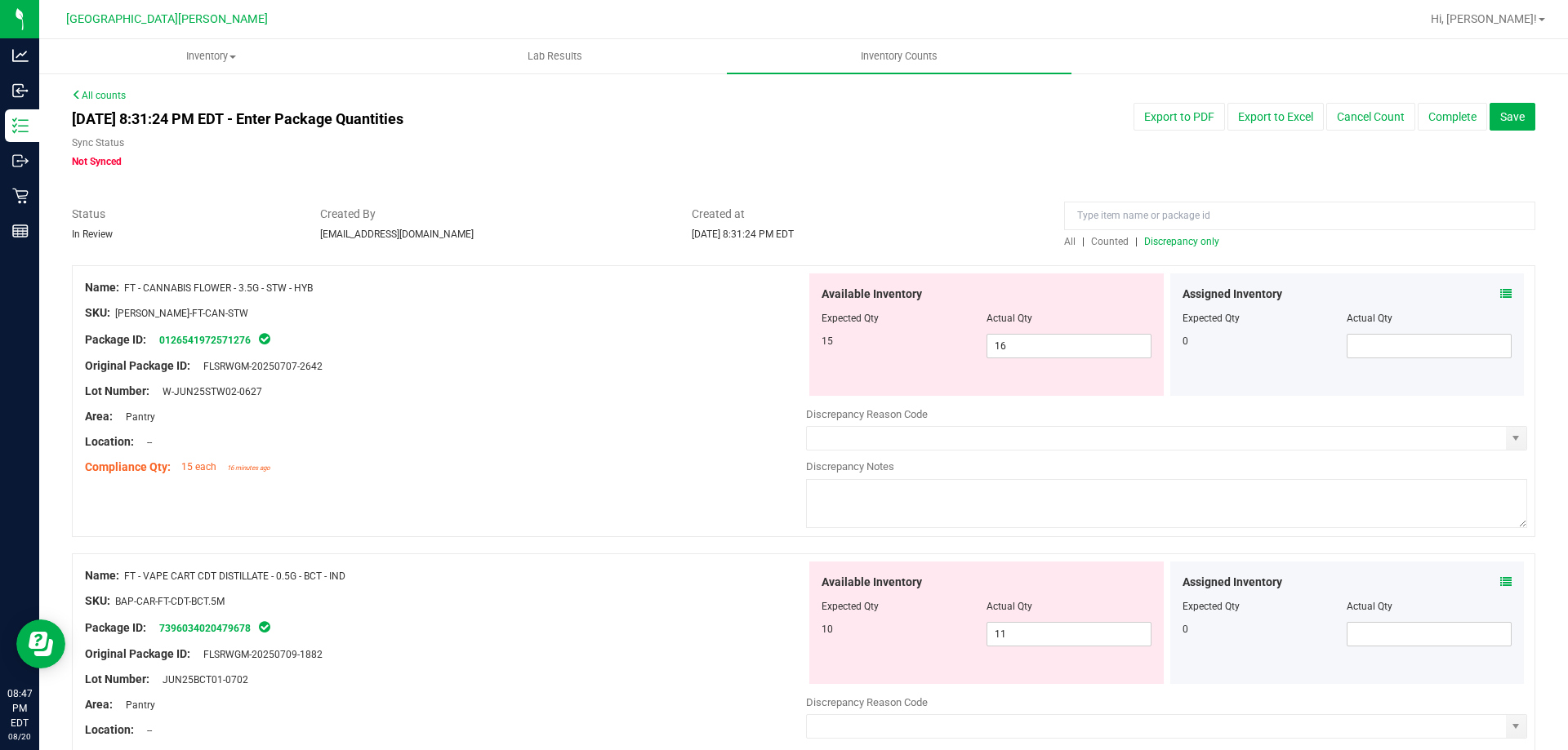
click at [781, 241] on span "Discrepancy only" at bounding box center [1182, 241] width 75 height 11
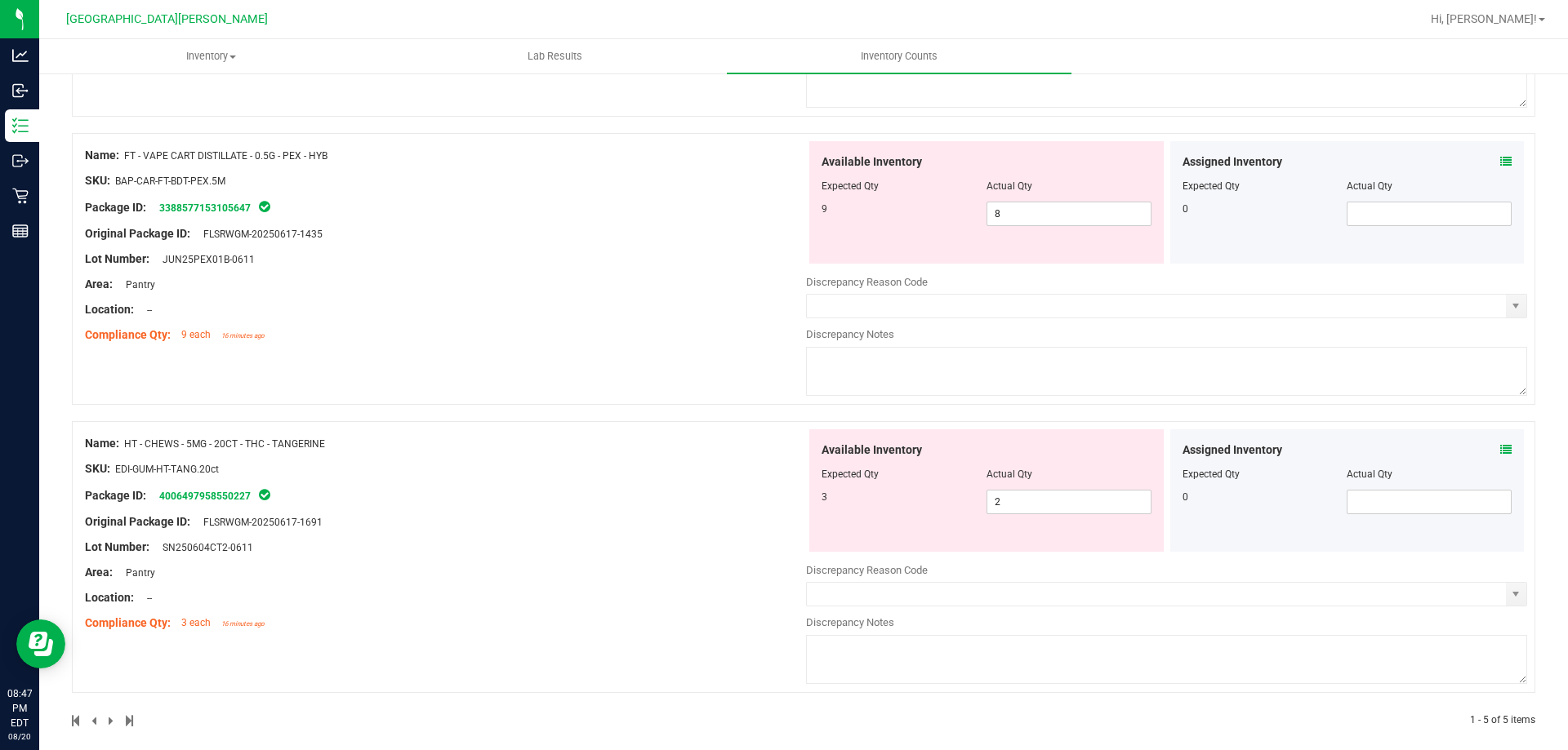
scroll to position [1012, 0]
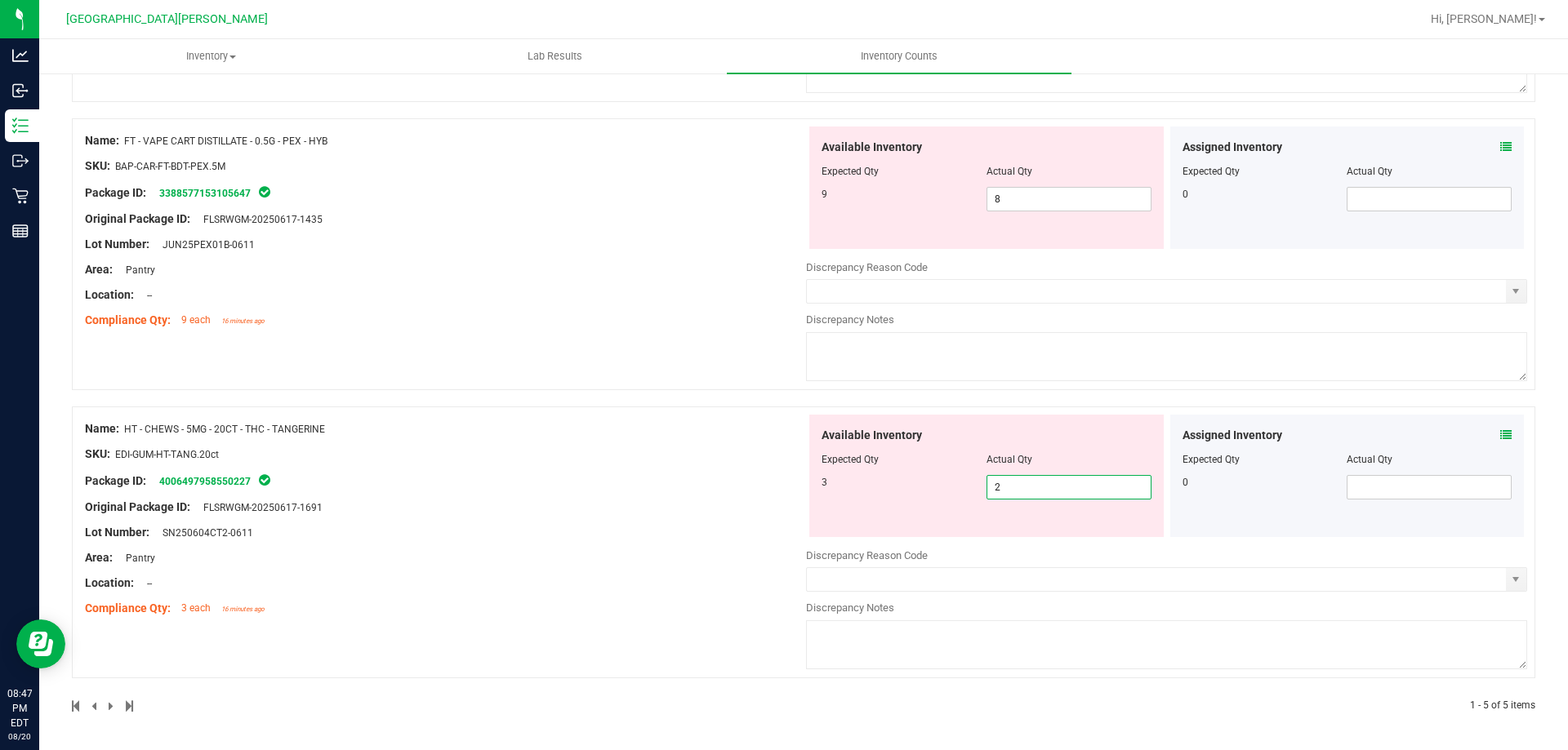
click at [781, 488] on span "2 2" at bounding box center [1069, 487] width 165 height 24
type input "3"
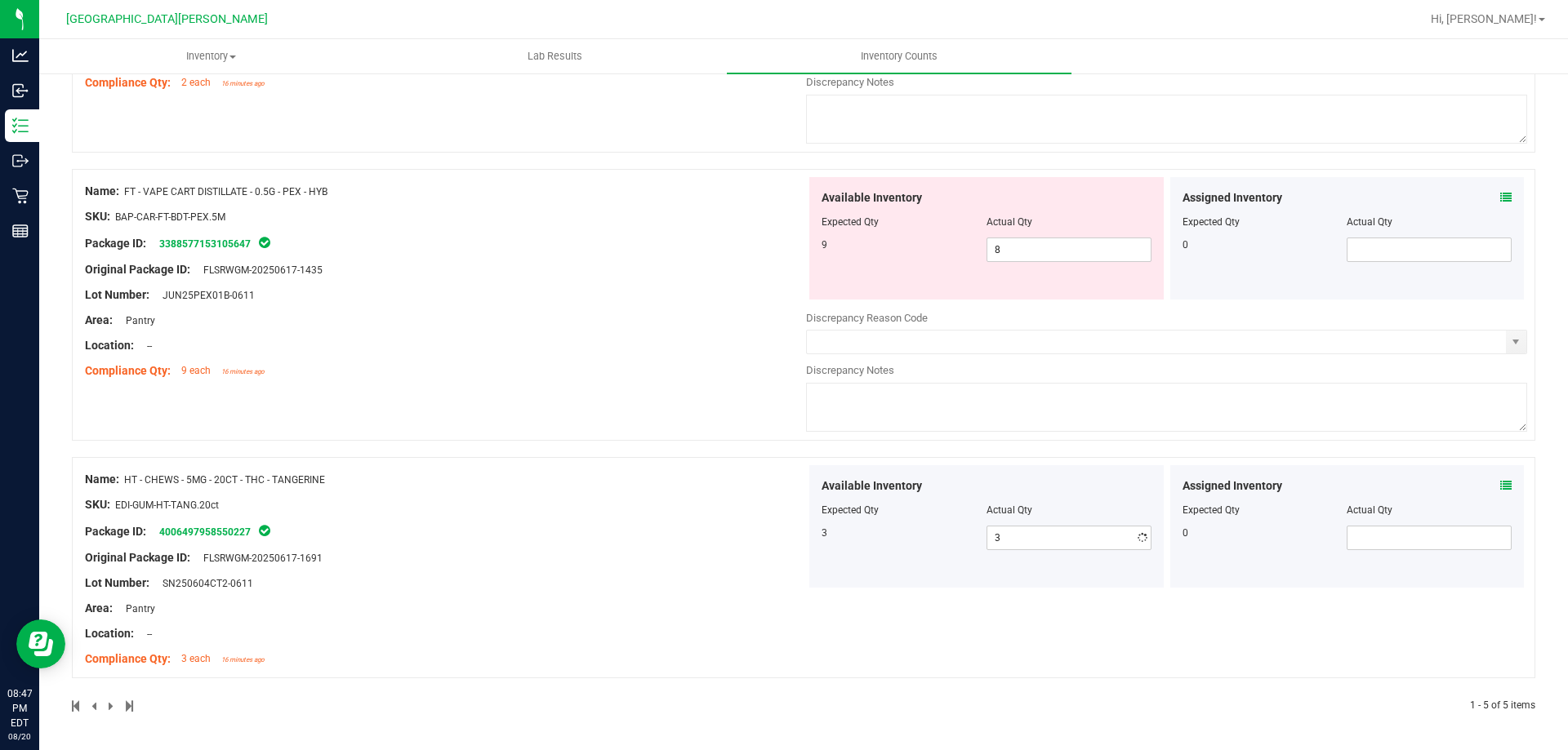
click at [620, 564] on div "Name: HT - CHEWS - 5MG - 20CT - THC - TANGERINE SKU: EDI-GUM-HT-TANG.20ct Packa…" at bounding box center [445, 570] width 721 height 209
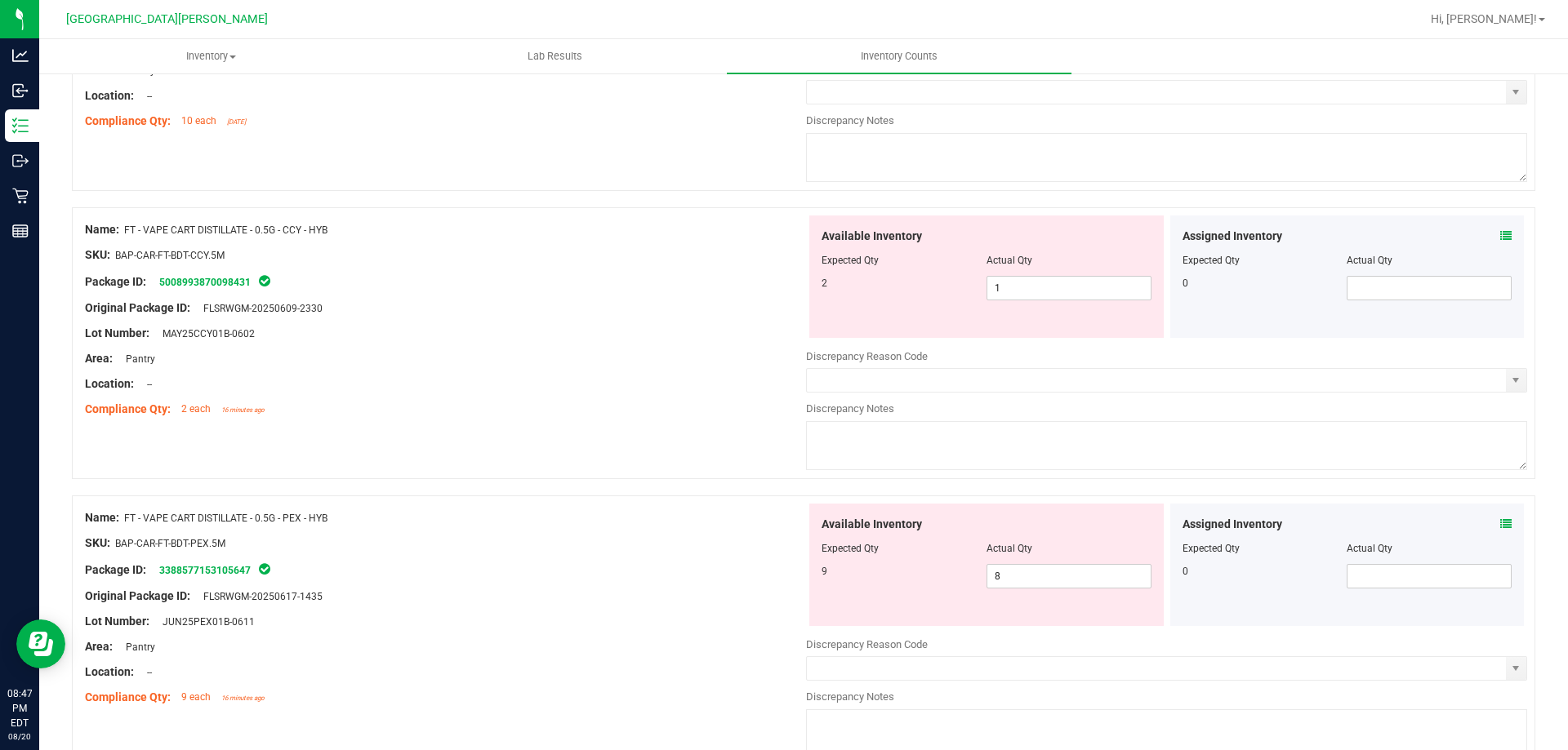
scroll to position [553, 0]
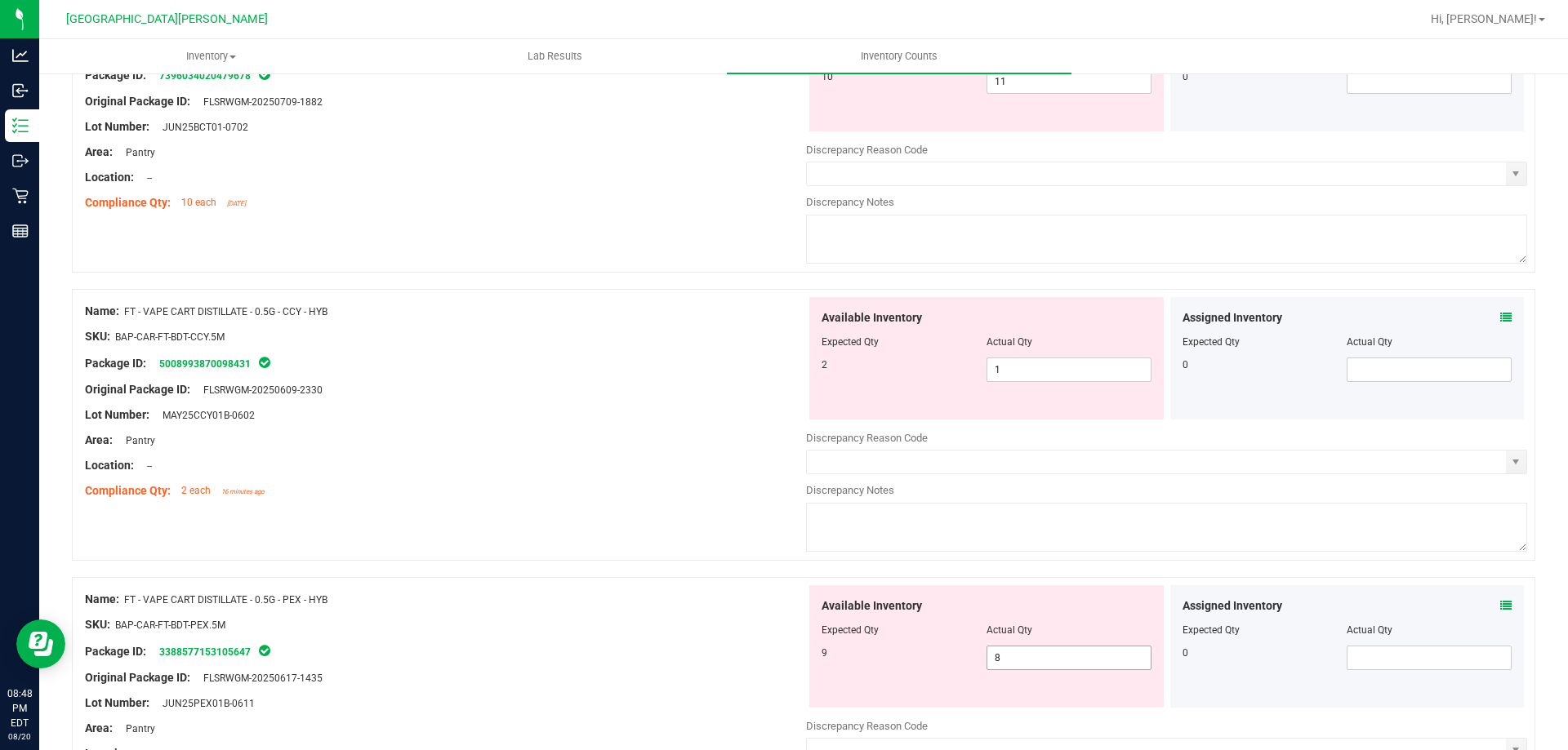
click at [781, 658] on span "8 8" at bounding box center [1069, 658] width 165 height 24
type input "9"
drag, startPoint x: 605, startPoint y: 606, endPoint x: 620, endPoint y: 616, distance: 18.0
click at [617, 612] on div "Name: FT - VAPE CART DISTILLATE - 0.5G - PEX - HYB SKU: BAP-CAR-FT-BDT-PEX.5M P…" at bounding box center [445, 689] width 721 height 209
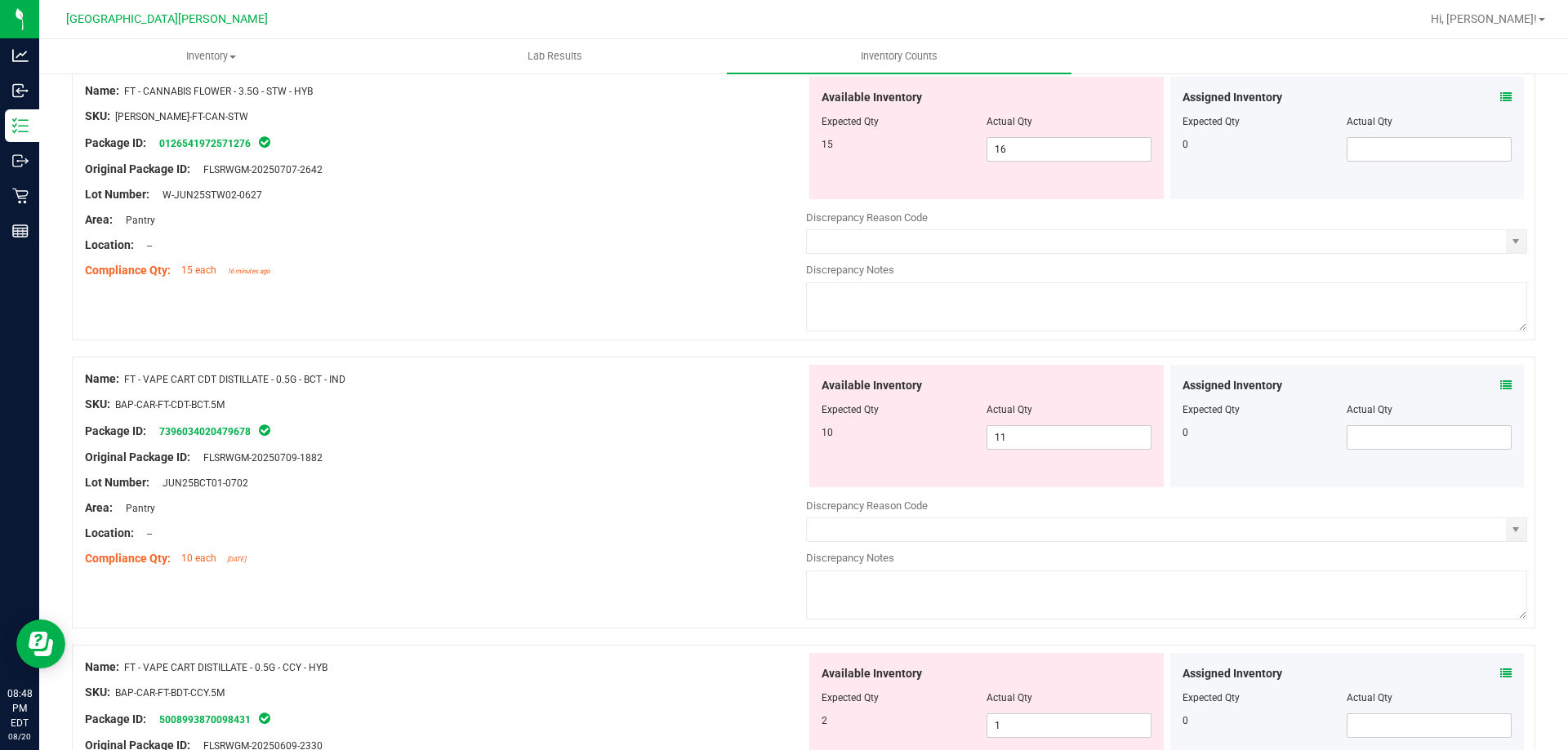
scroll to position [0, 0]
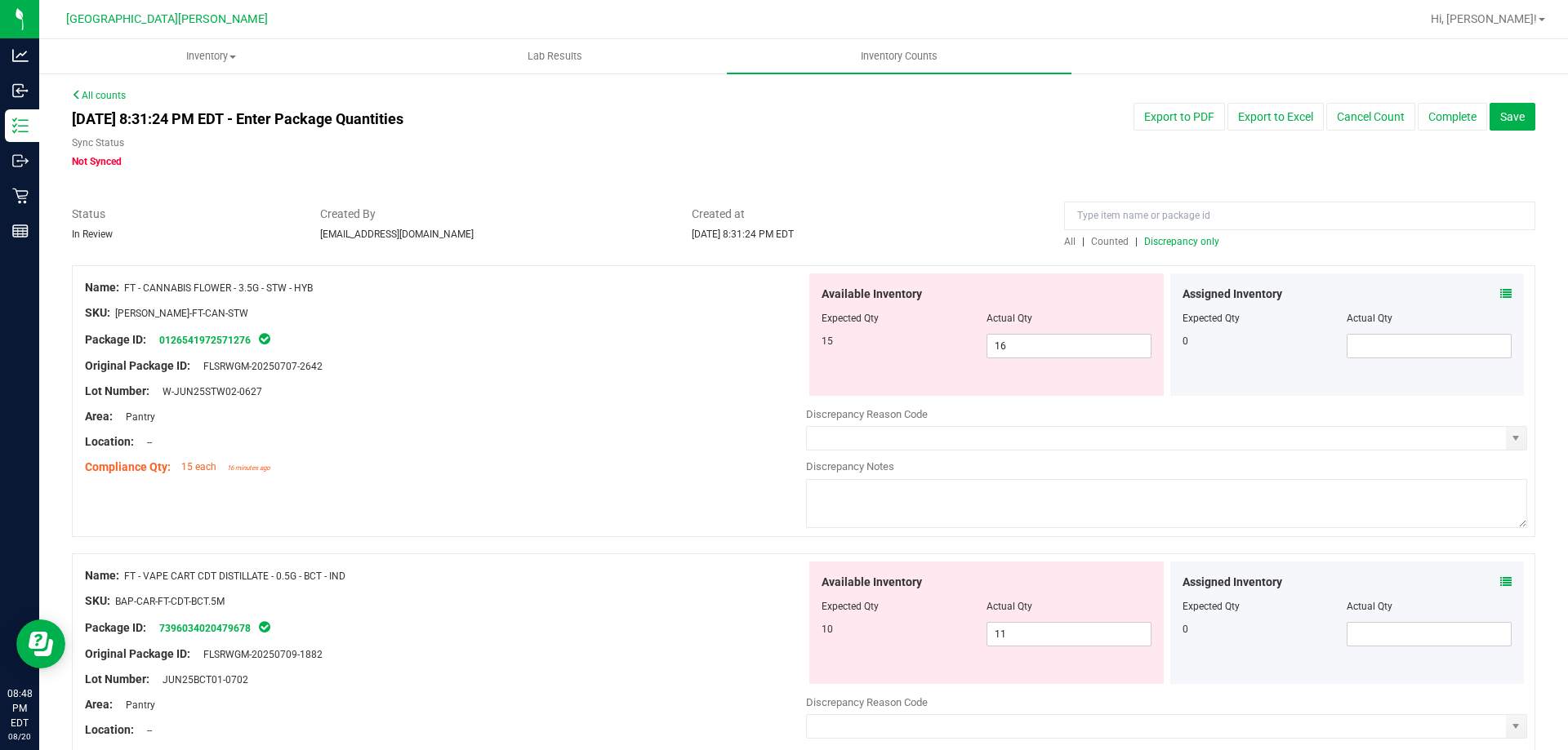
click at [781, 246] on span "Discrepancy only" at bounding box center [1182, 241] width 75 height 11
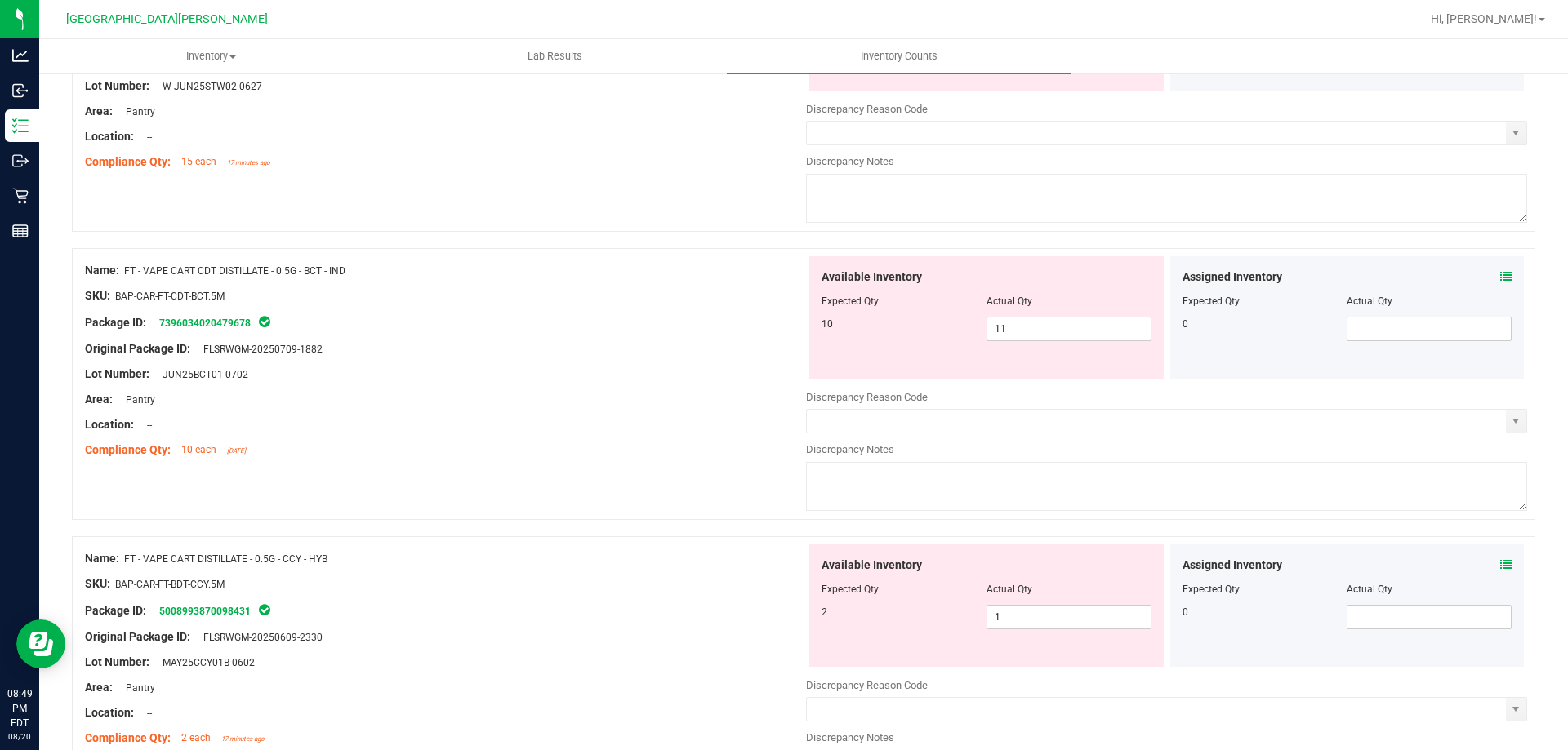
scroll to position [326, 0]
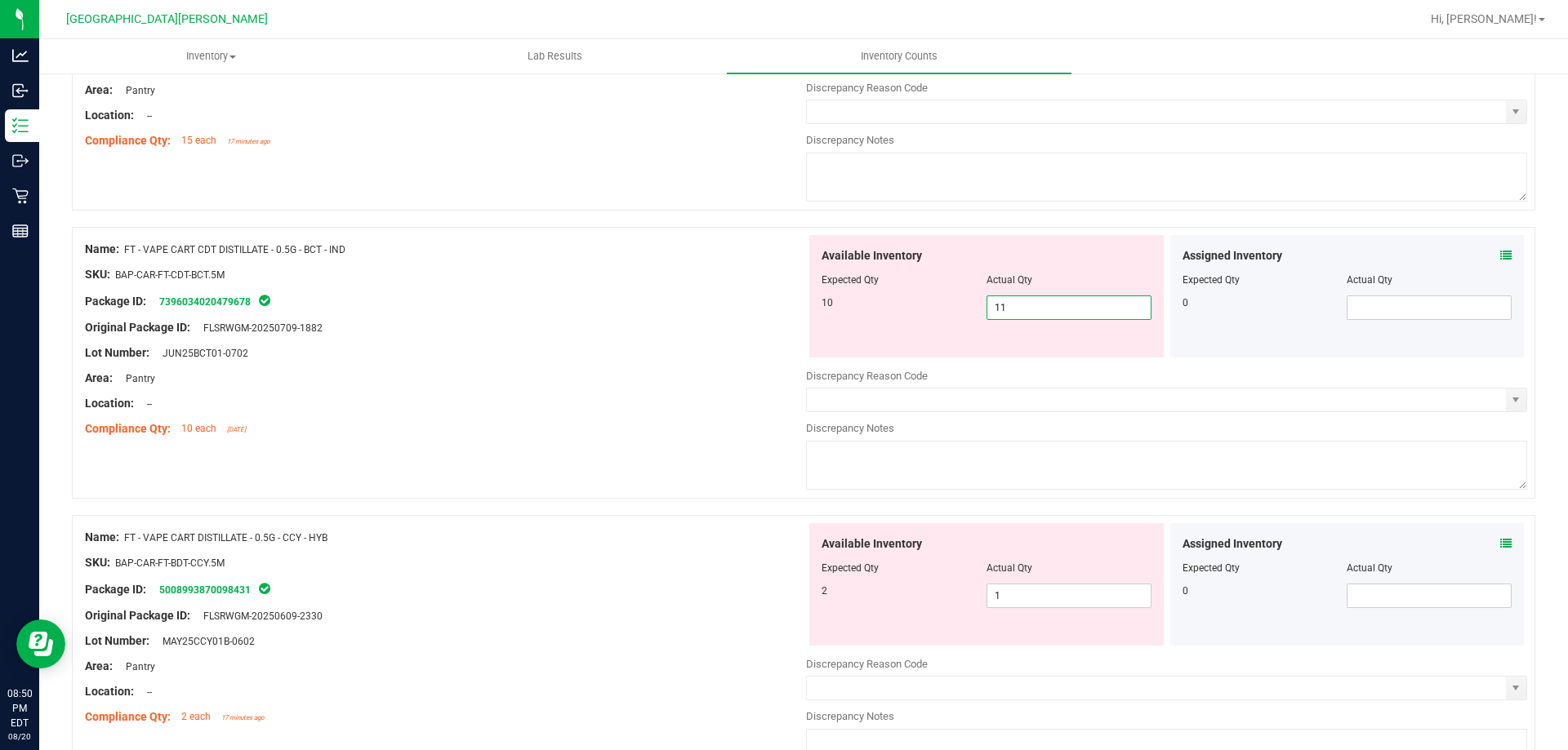
click at [781, 315] on span "11 11" at bounding box center [1069, 308] width 165 height 24
type input "10"
click at [781, 558] on div "Name: FT - VAPE CART DISTILLATE - 0.5G - CCY - HYB SKU: BAP-CAR-FT-BDT-CCY.5M P…" at bounding box center [804, 651] width 1463 height 272
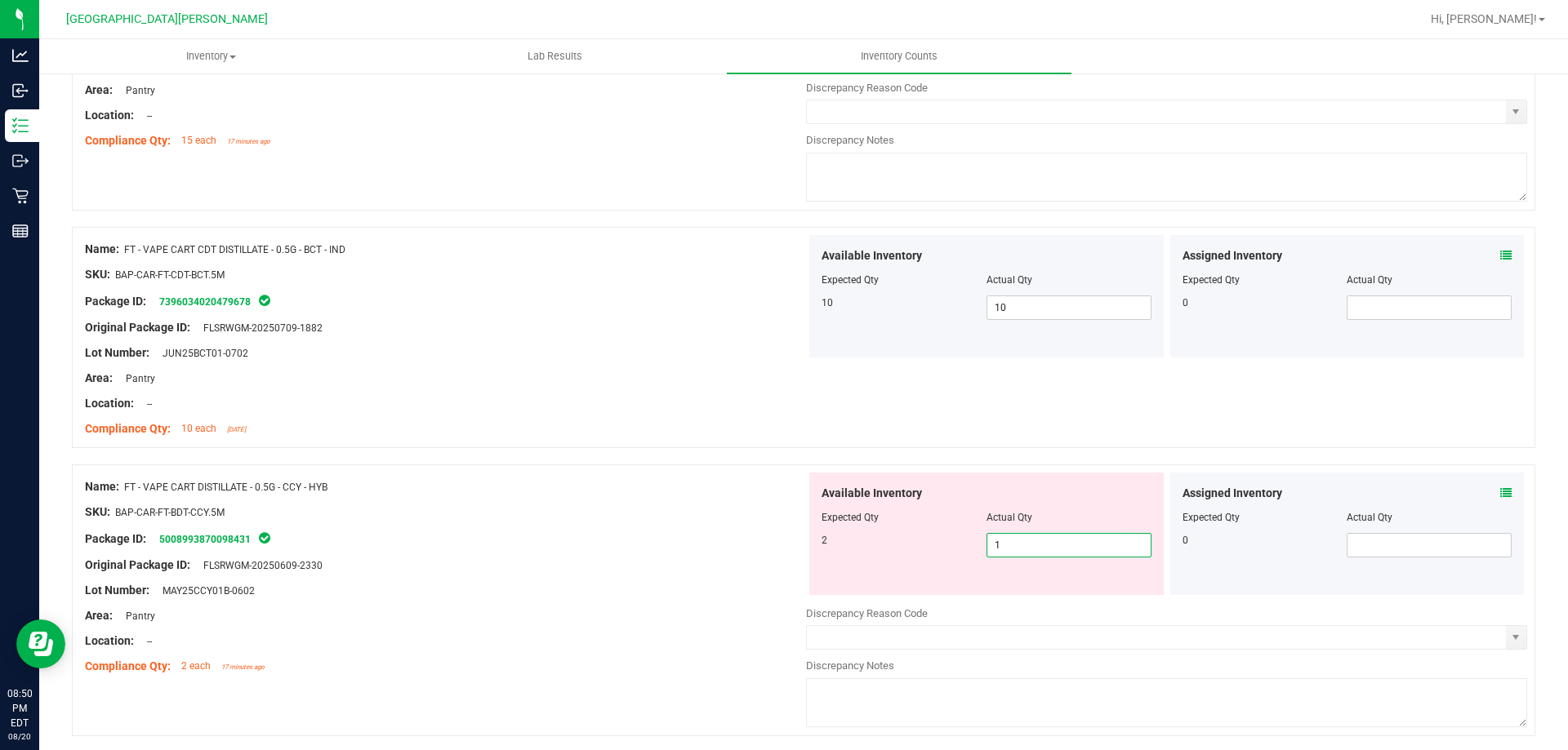
click at [781, 550] on span "1 1" at bounding box center [1069, 545] width 165 height 24
type input "2"
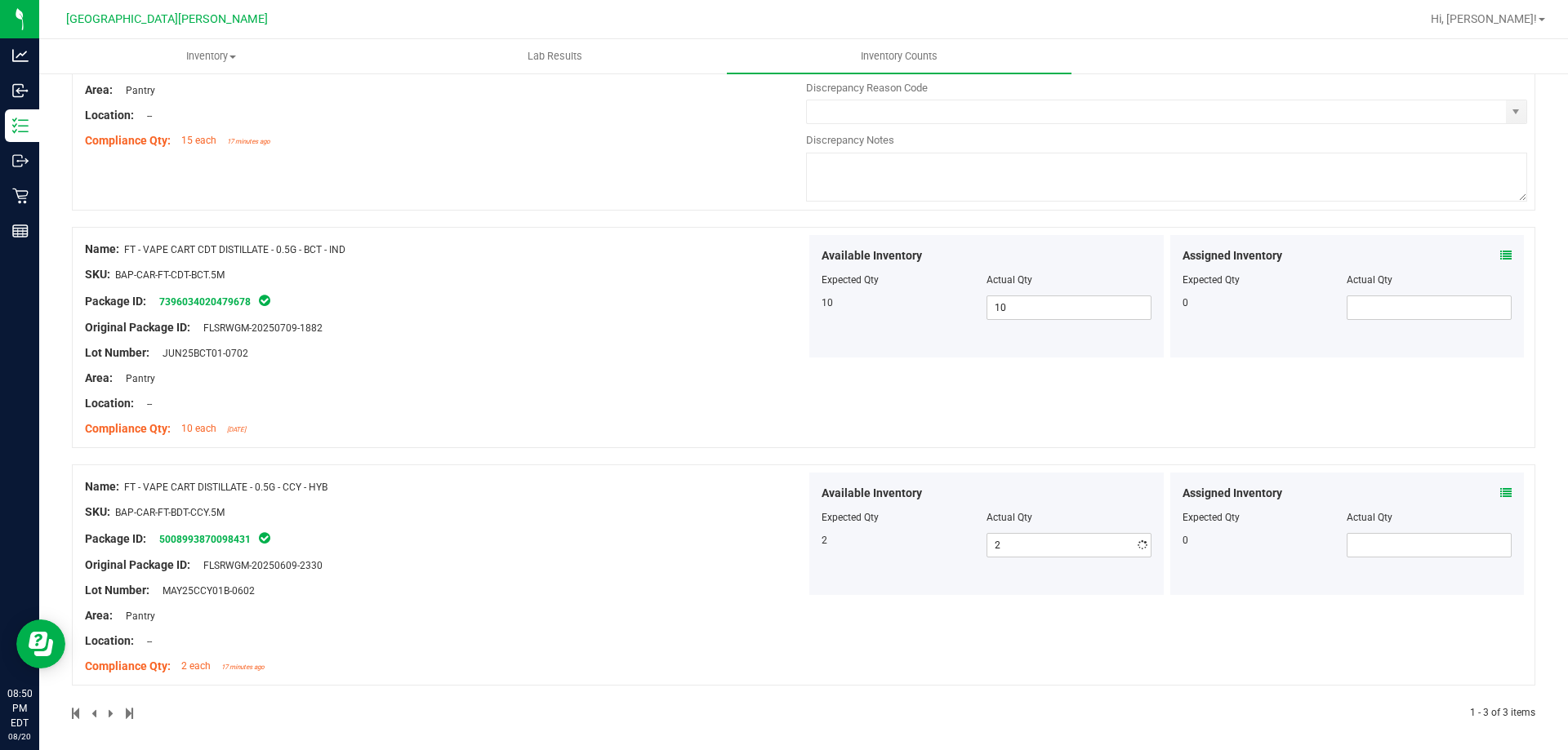
click at [646, 615] on div "Area: Pantry" at bounding box center [445, 616] width 721 height 17
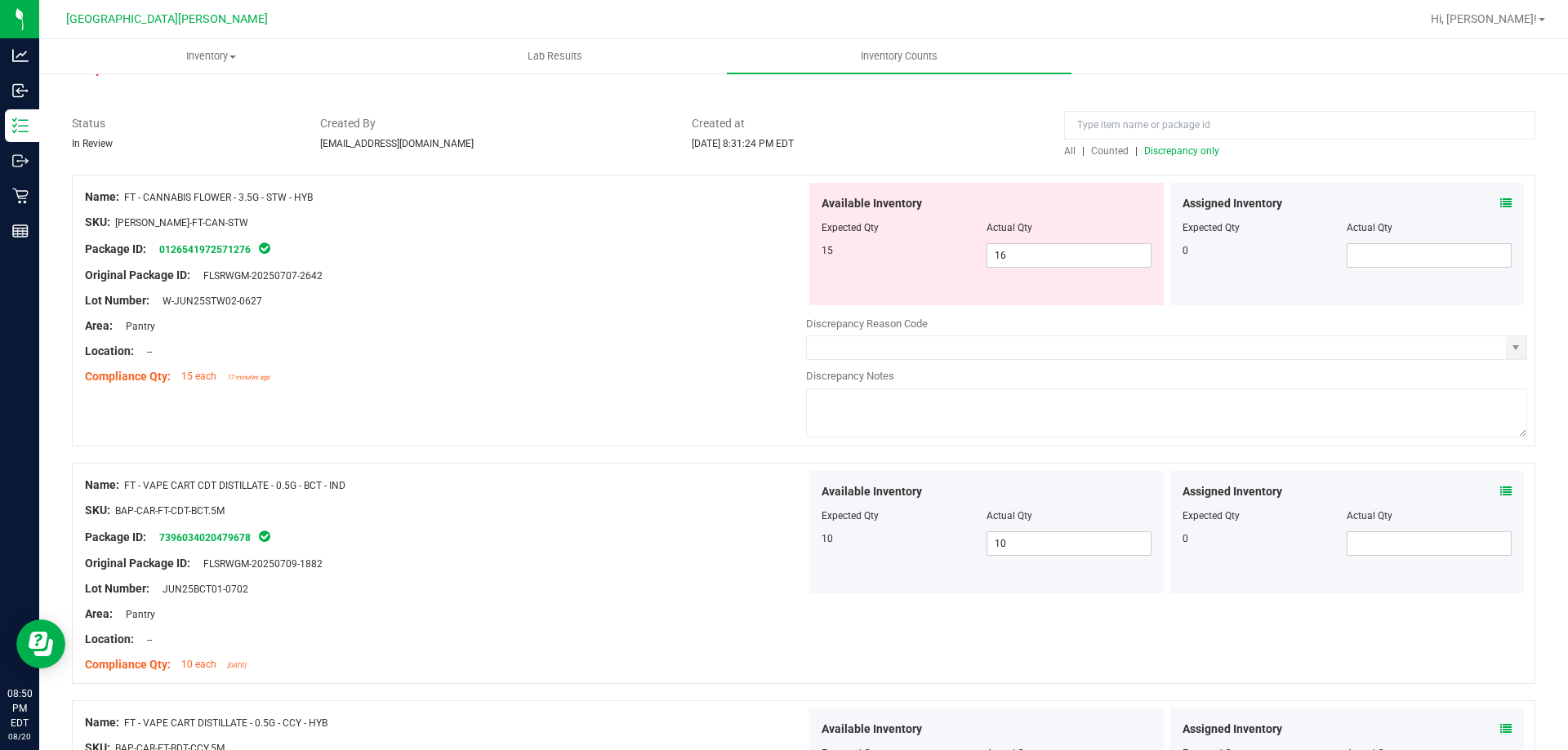
scroll to position [81, 0]
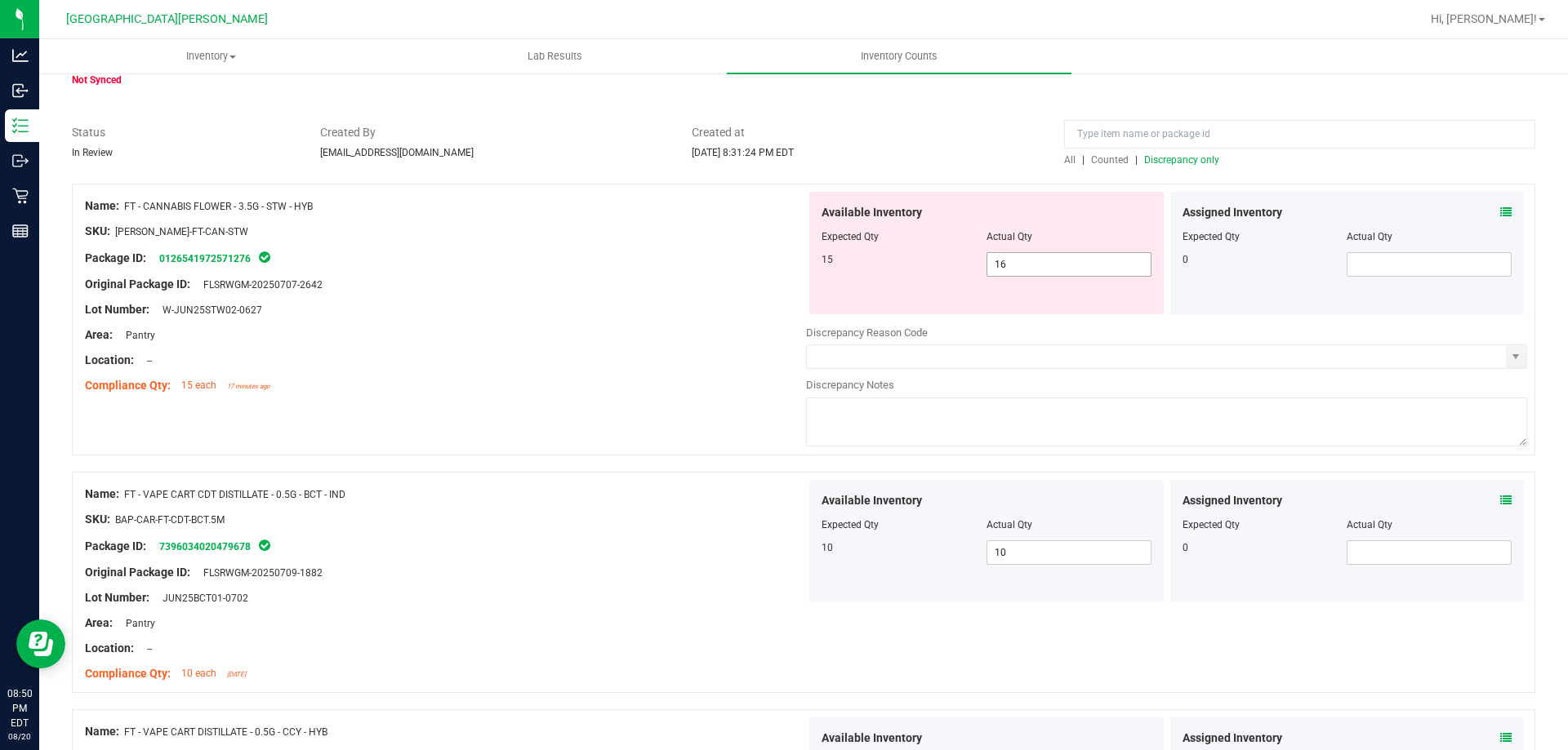
click at [781, 257] on span "16 16" at bounding box center [1069, 265] width 165 height 24
type input "15"
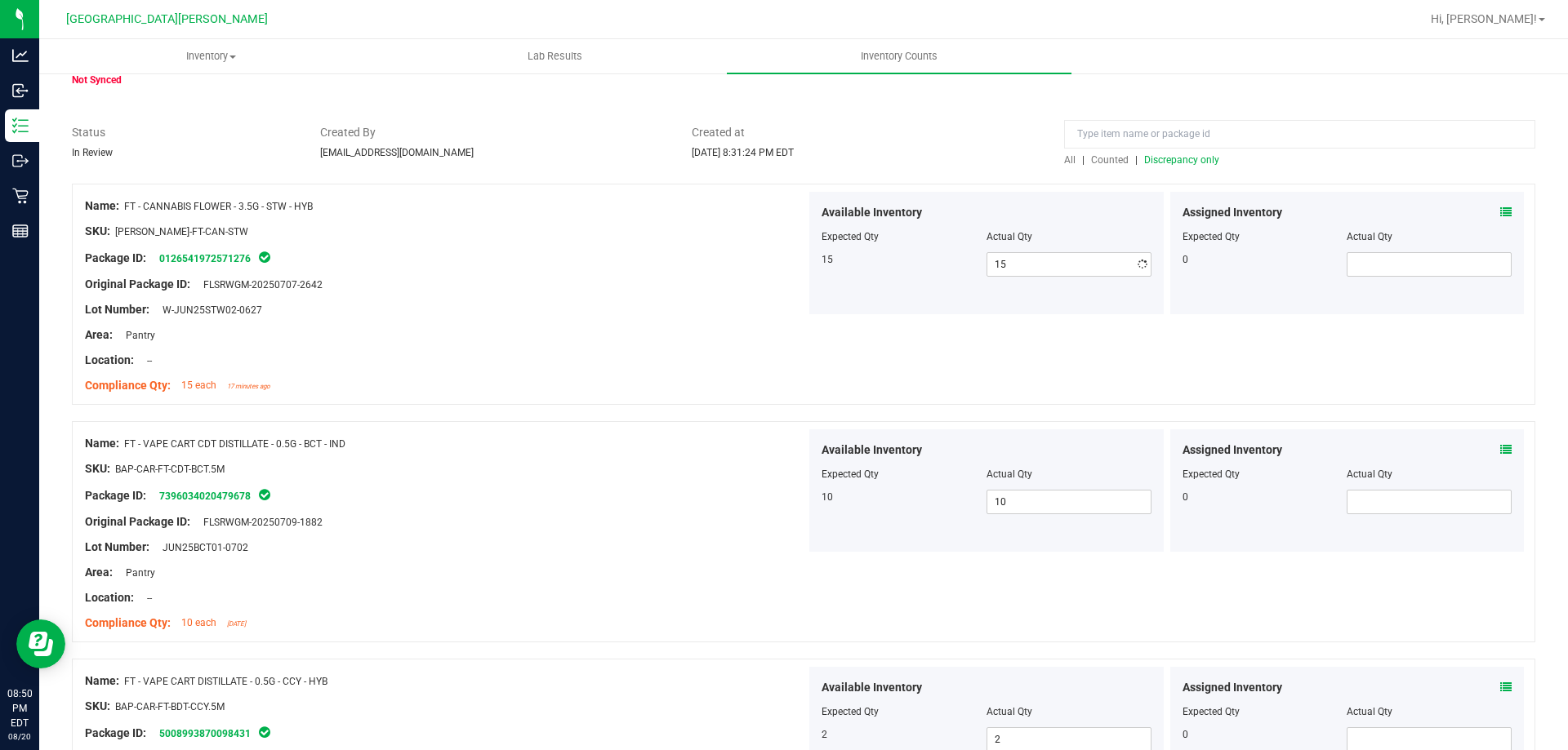
click at [662, 466] on div "Name: FT - CANNABIS FLOWER - 3.5G - STW - HYB SKU: [PERSON_NAME]-FT-CAN-STW Pac…" at bounding box center [804, 549] width 1463 height 731
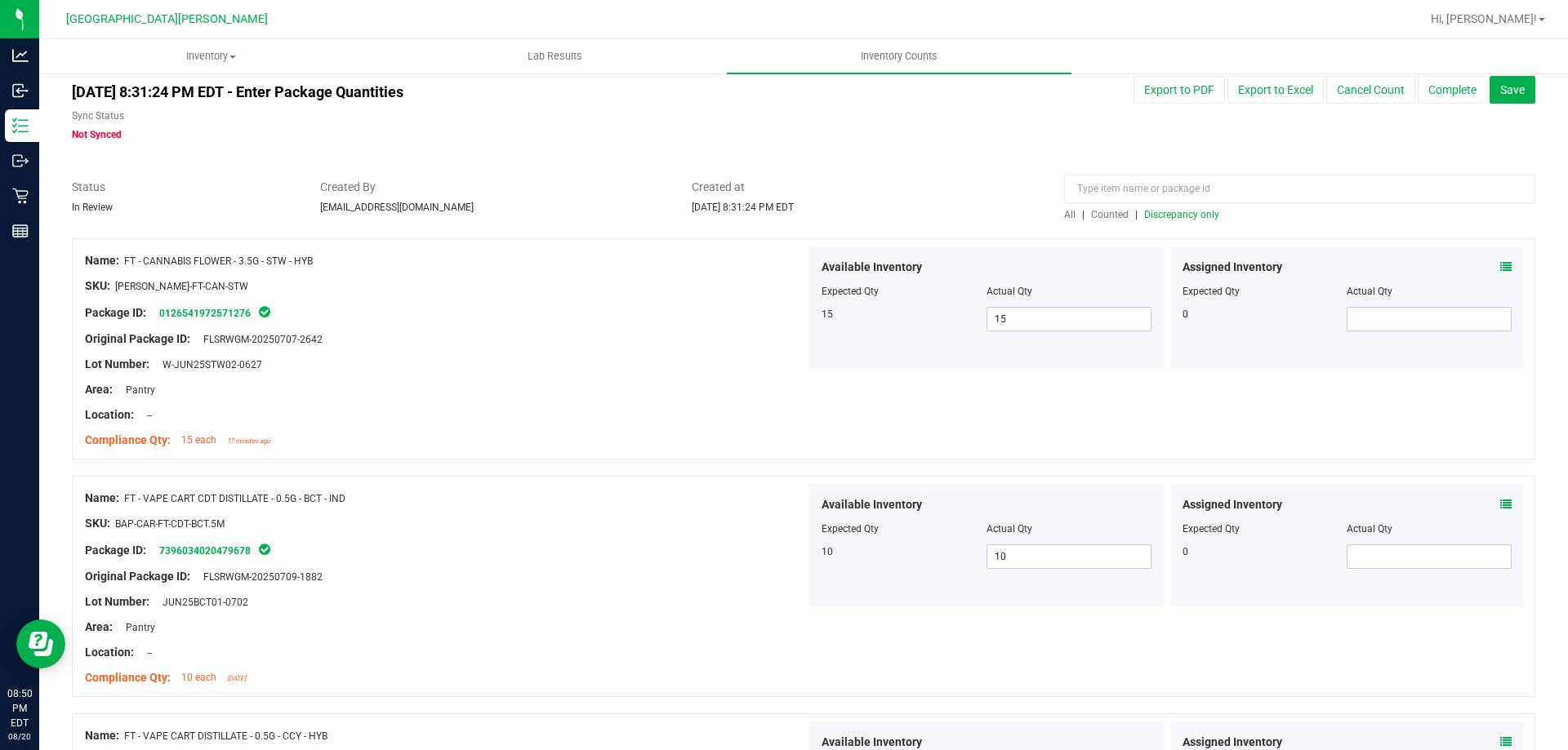
scroll to position [0, 0]
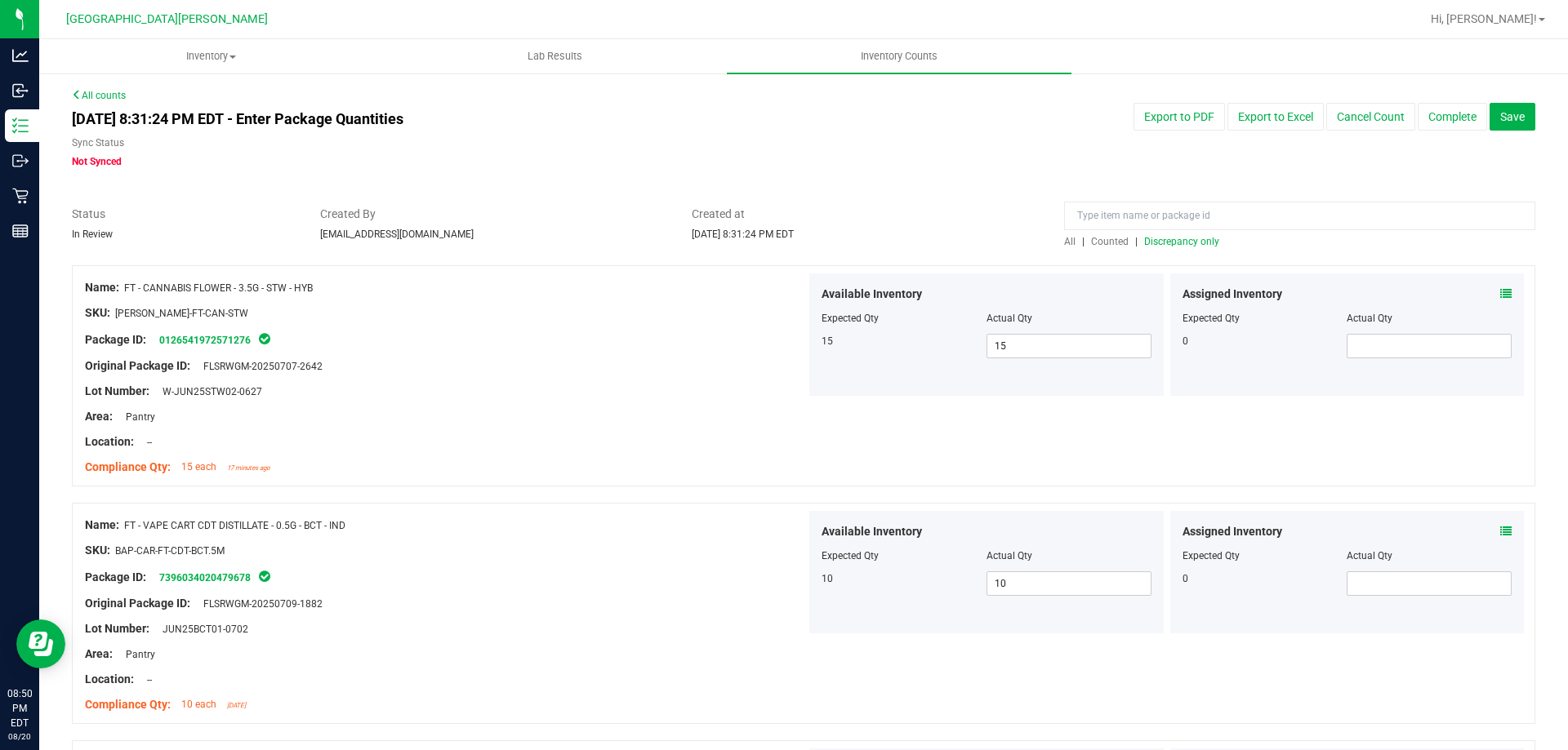
click at [781, 244] on span "Discrepancy only" at bounding box center [1182, 241] width 75 height 11
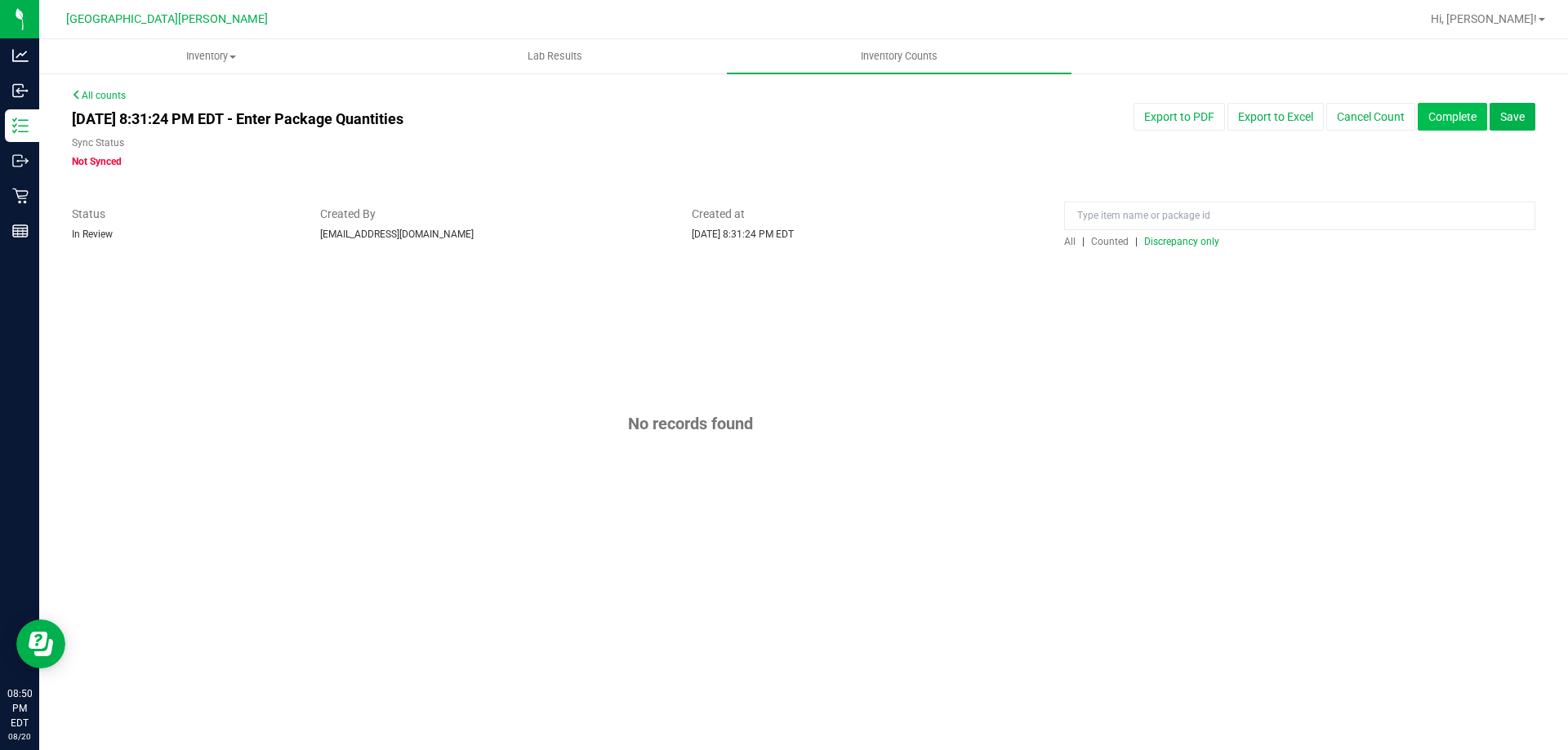
click at [781, 113] on button "Complete" at bounding box center [1453, 117] width 69 height 28
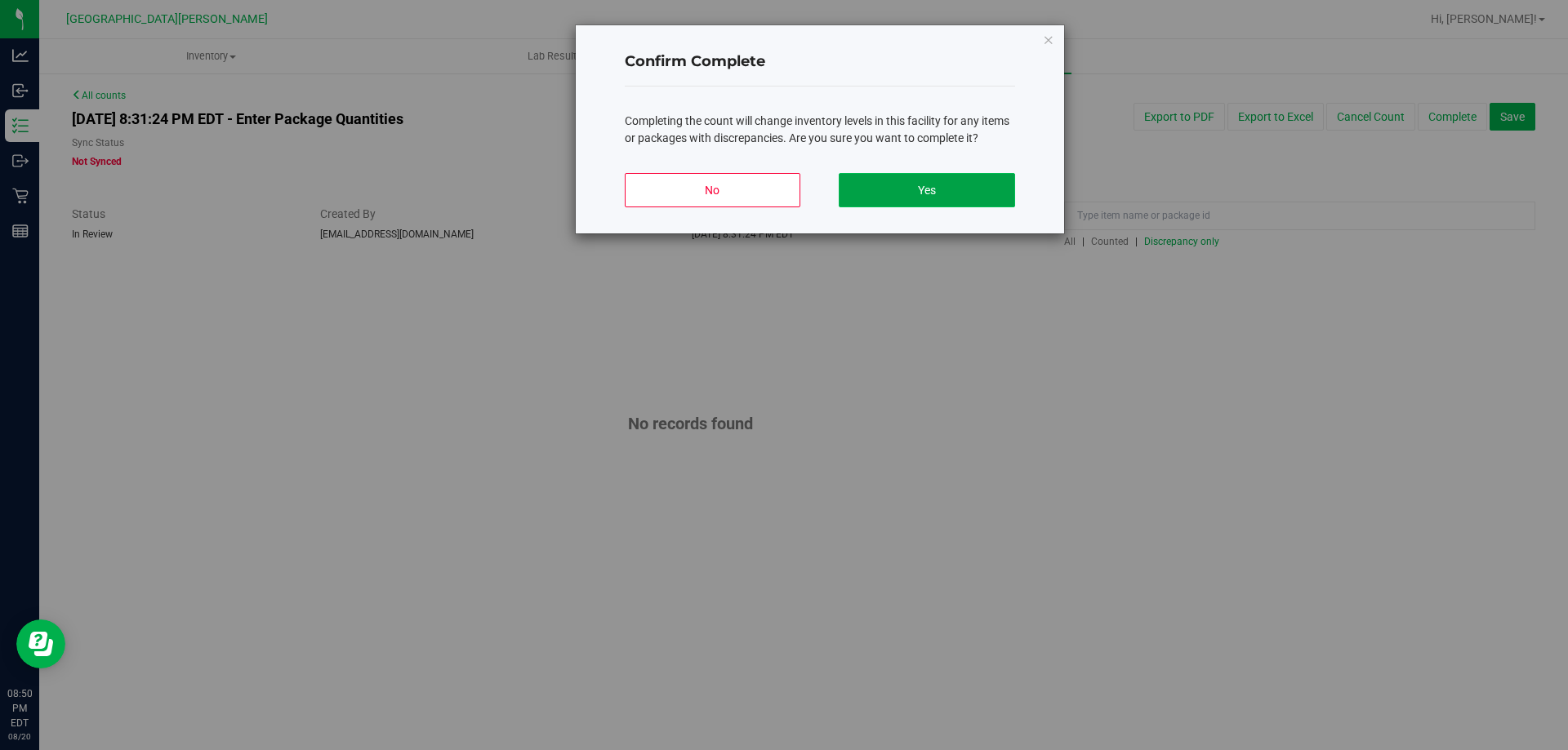
click at [781, 184] on button "Yes" at bounding box center [927, 190] width 176 height 35
